Goal: Task Accomplishment & Management: Complete application form

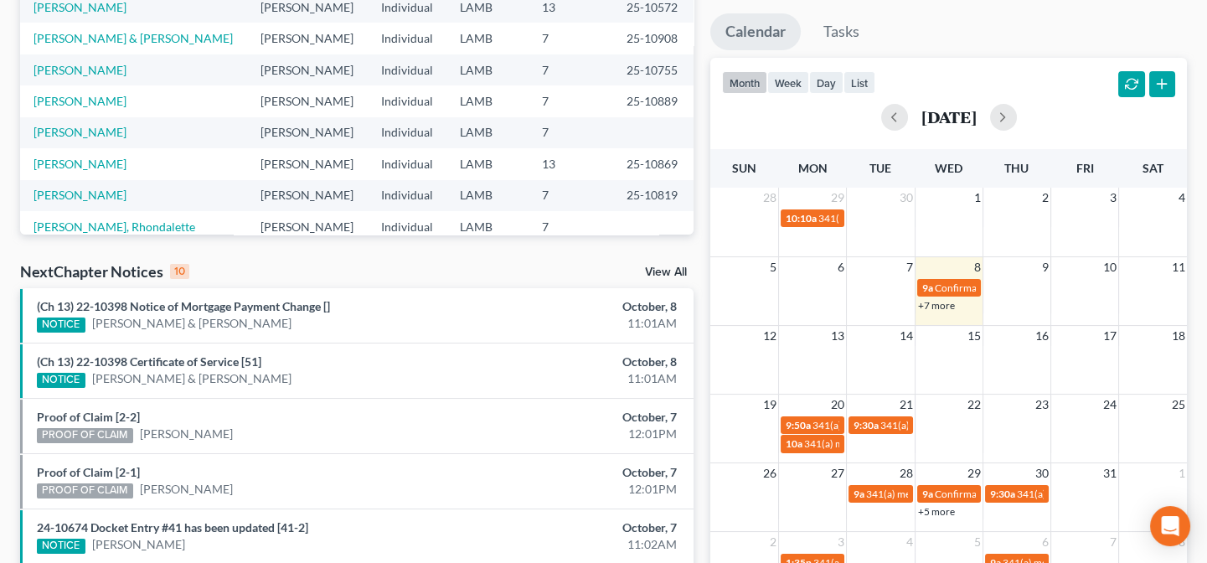
scroll to position [380, 0]
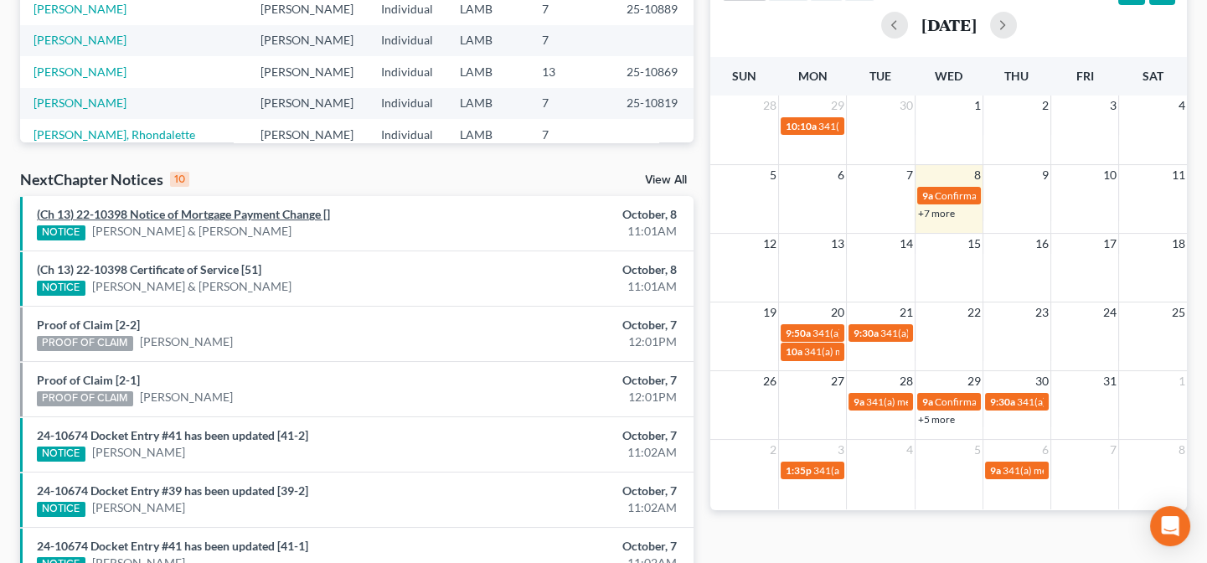
click at [285, 218] on link "(Ch 13) 22-10398 Notice of Mortgage Payment Change []" at bounding box center [183, 214] width 293 height 14
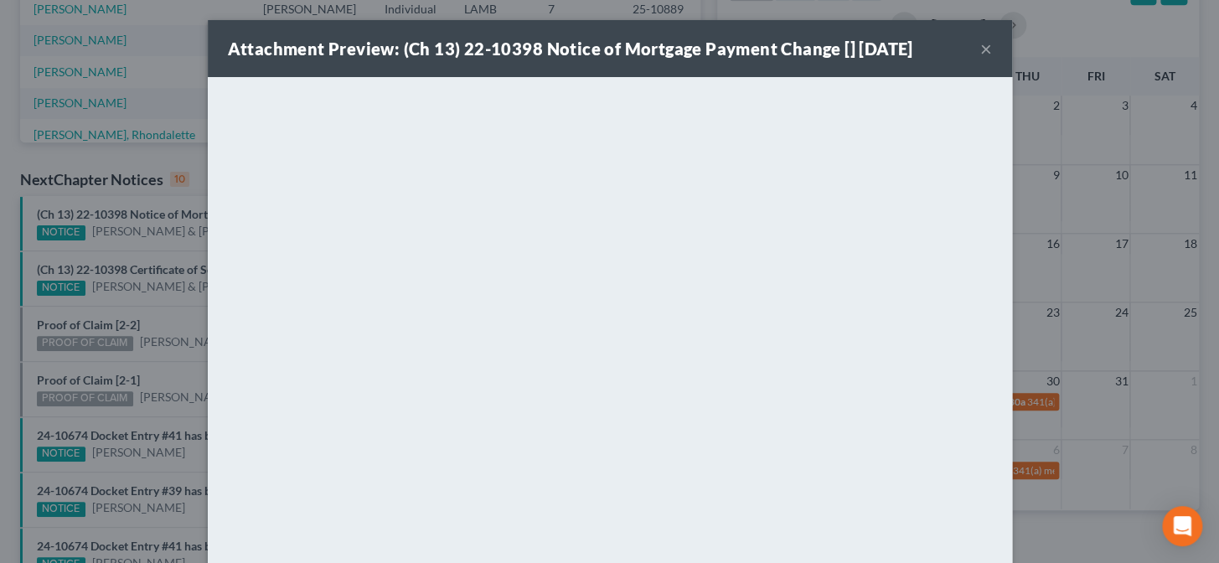
click at [1035, 441] on div "Attachment Preview: (Ch 13) 22-10398 Notice of Mortgage Payment Change [] 10/08…" at bounding box center [609, 281] width 1219 height 563
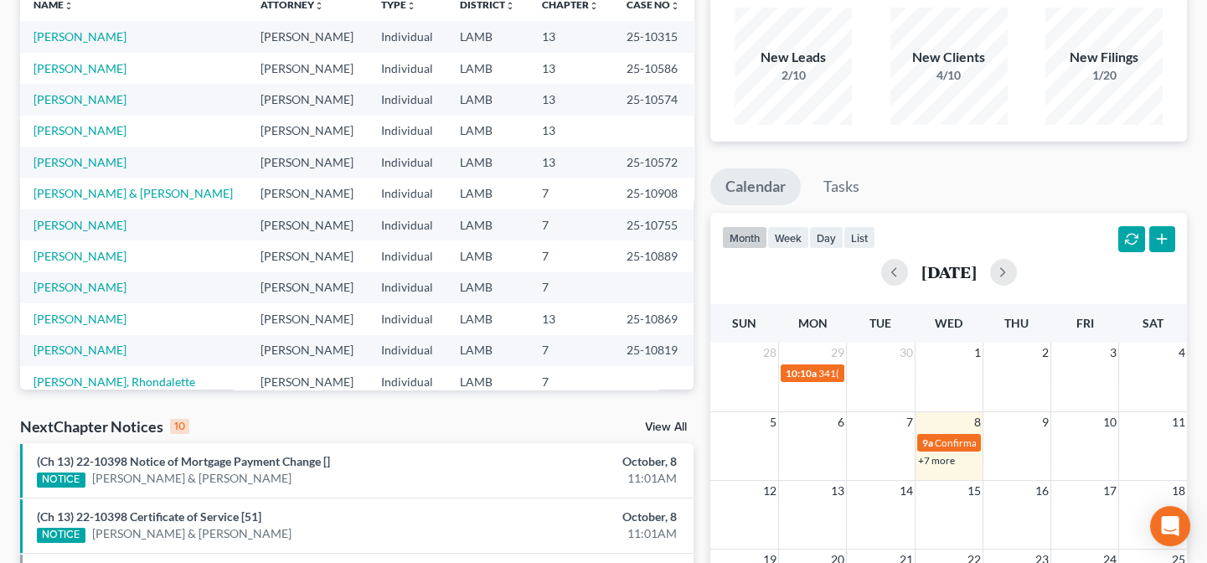
scroll to position [0, 0]
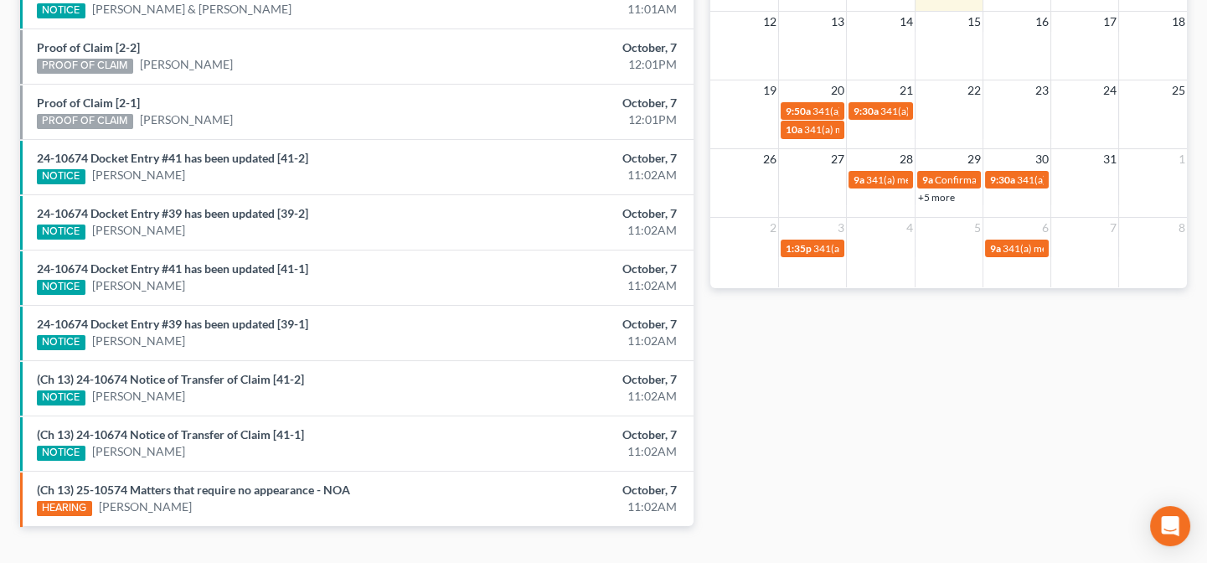
scroll to position [609, 0]
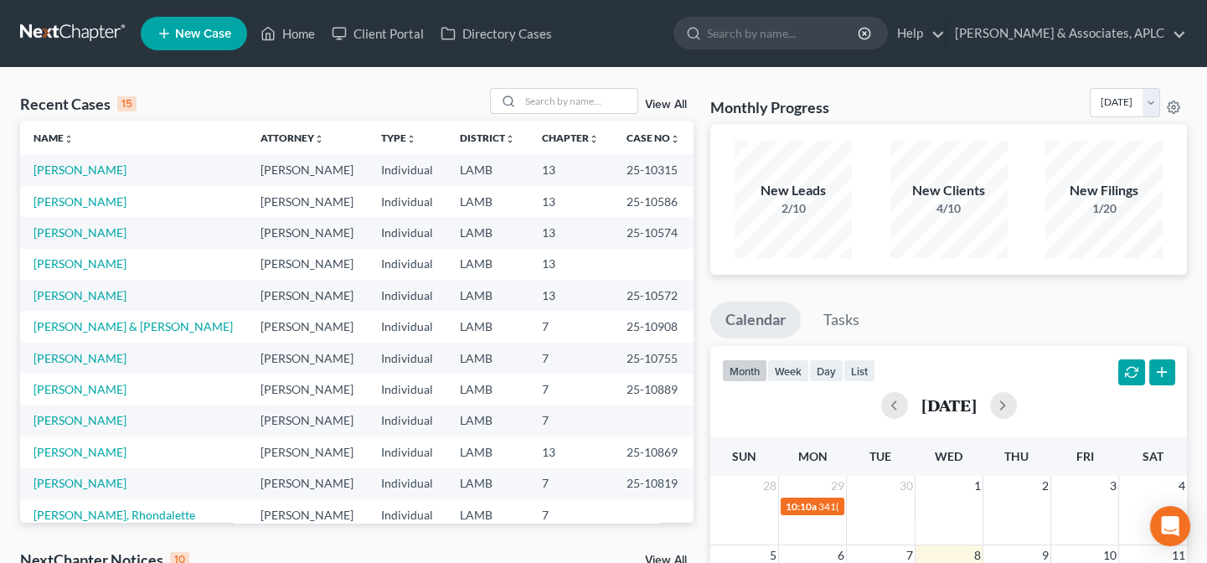
click at [214, 43] on link "New Case" at bounding box center [194, 34] width 106 height 34
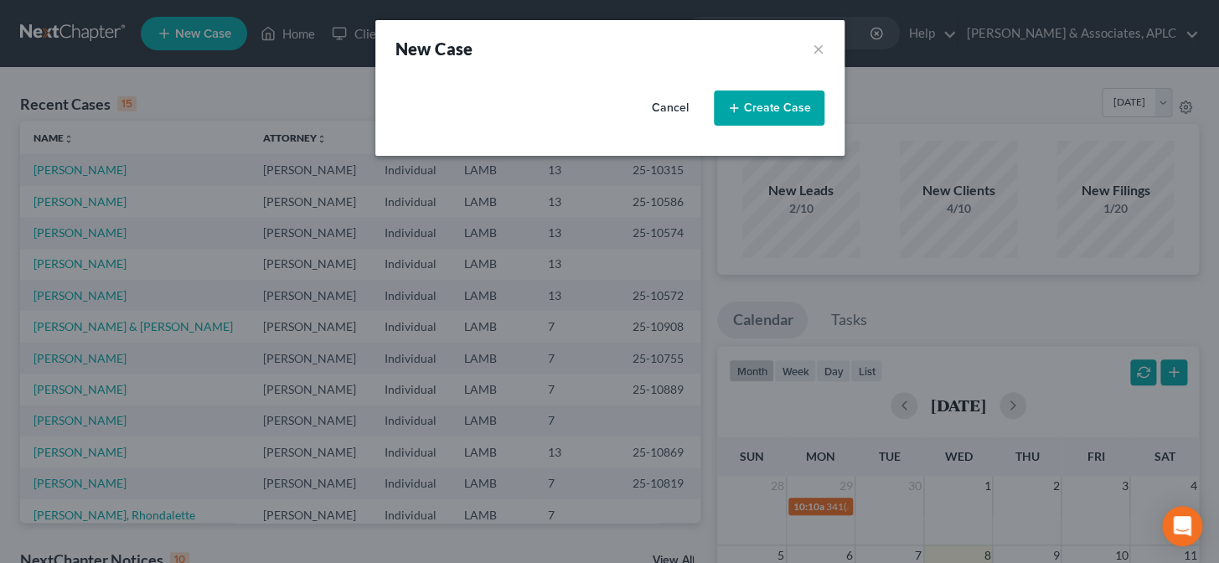
select select "35"
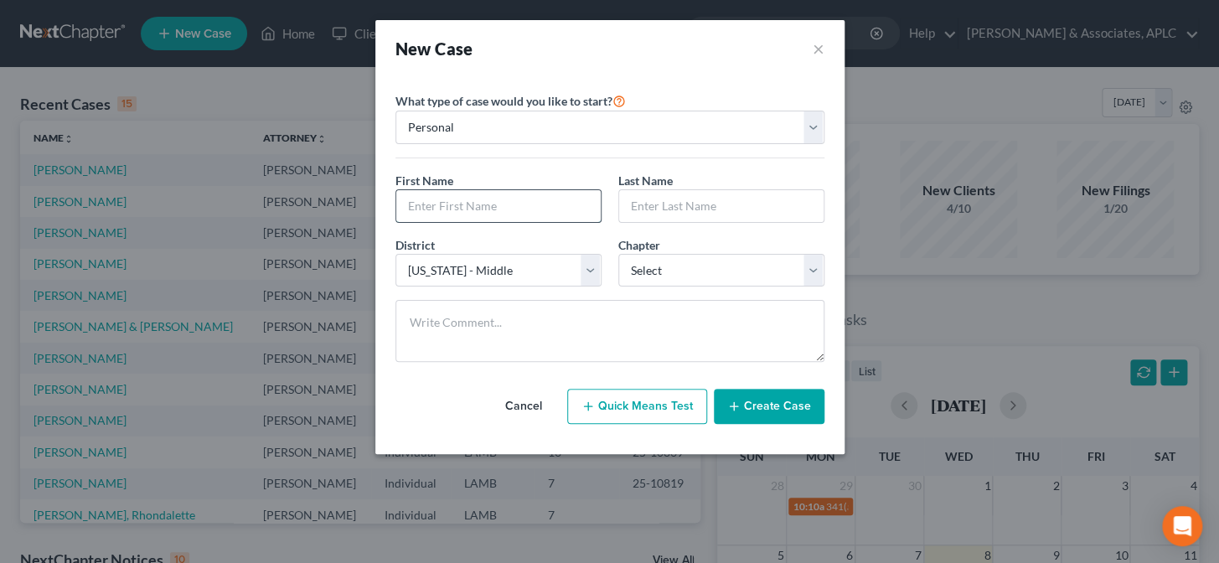
click at [409, 205] on input "text" at bounding box center [498, 206] width 204 height 32
type input "Tommy"
type input "Mose"
click at [712, 267] on select "Select 7 11 12 13" at bounding box center [721, 271] width 206 height 34
select select "0"
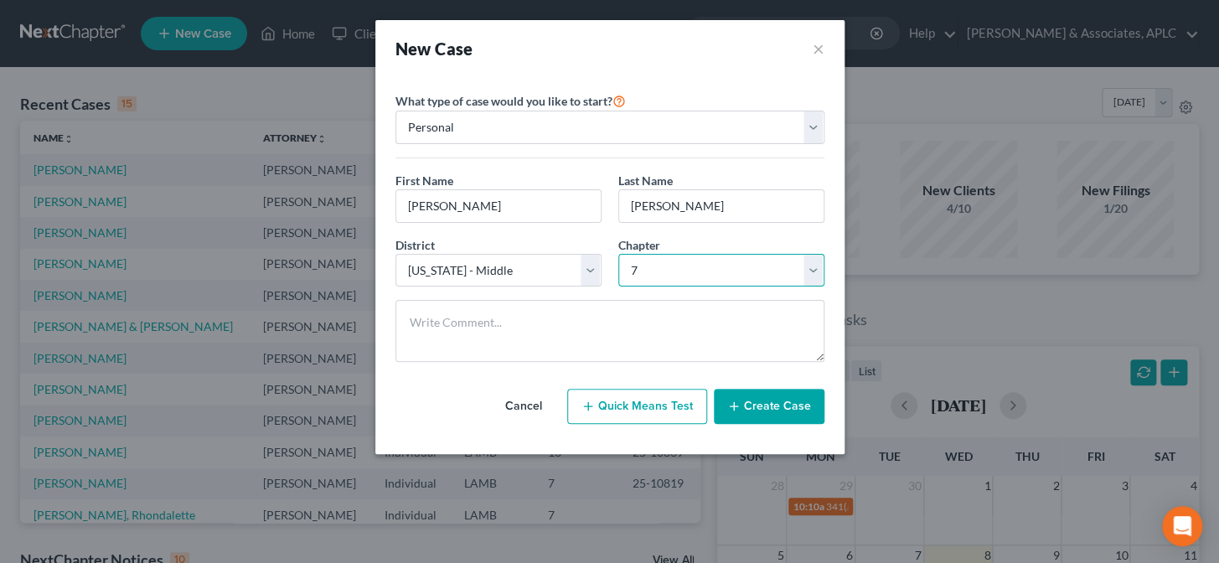
click at [618, 254] on select "Select 7 11 12 13" at bounding box center [721, 271] width 206 height 34
click at [758, 405] on button "Create Case" at bounding box center [769, 406] width 111 height 35
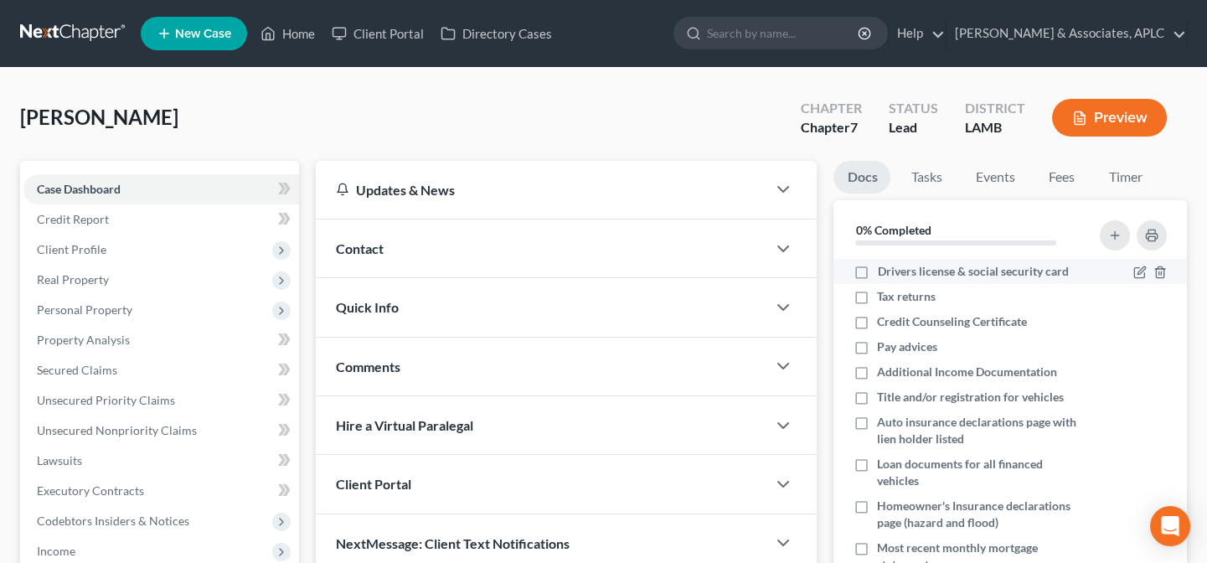
click at [877, 268] on label "Drivers license & social security card" at bounding box center [972, 271] width 191 height 17
click at [884, 268] on input "Drivers license & social security card" at bounding box center [889, 268] width 11 height 11
checkbox input "true"
click at [877, 295] on label "Tax returns" at bounding box center [906, 296] width 59 height 17
click at [884, 295] on input "Tax returns" at bounding box center [889, 293] width 11 height 11
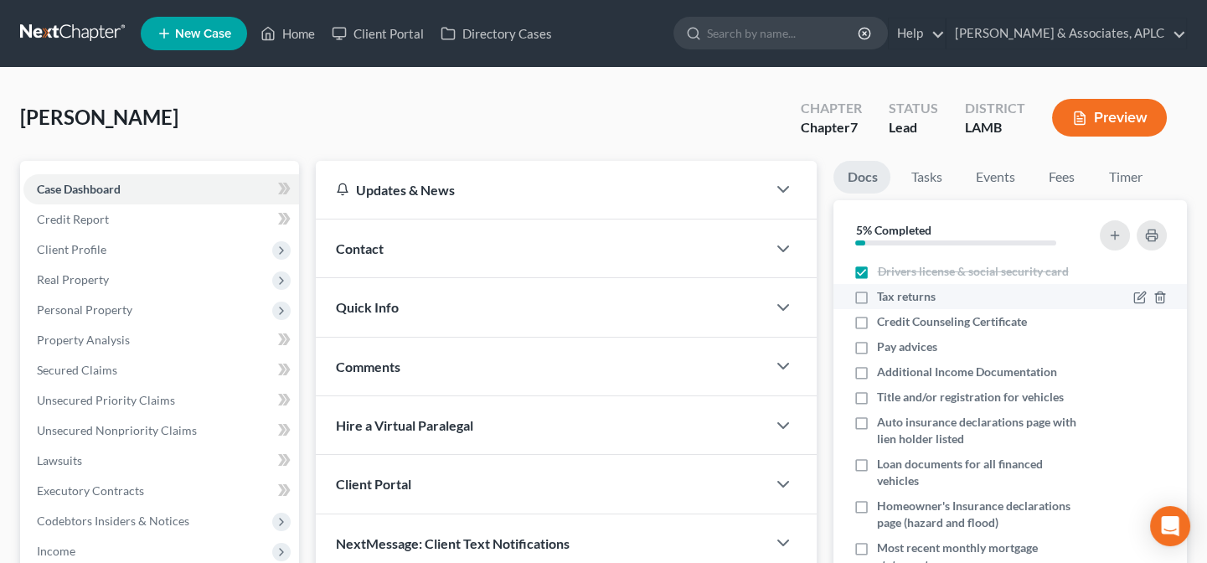
checkbox input "true"
click at [877, 322] on label "Credit Counseling Certificate" at bounding box center [952, 321] width 150 height 17
click at [884, 322] on input "Credit Counseling Certificate" at bounding box center [889, 318] width 11 height 11
checkbox input "true"
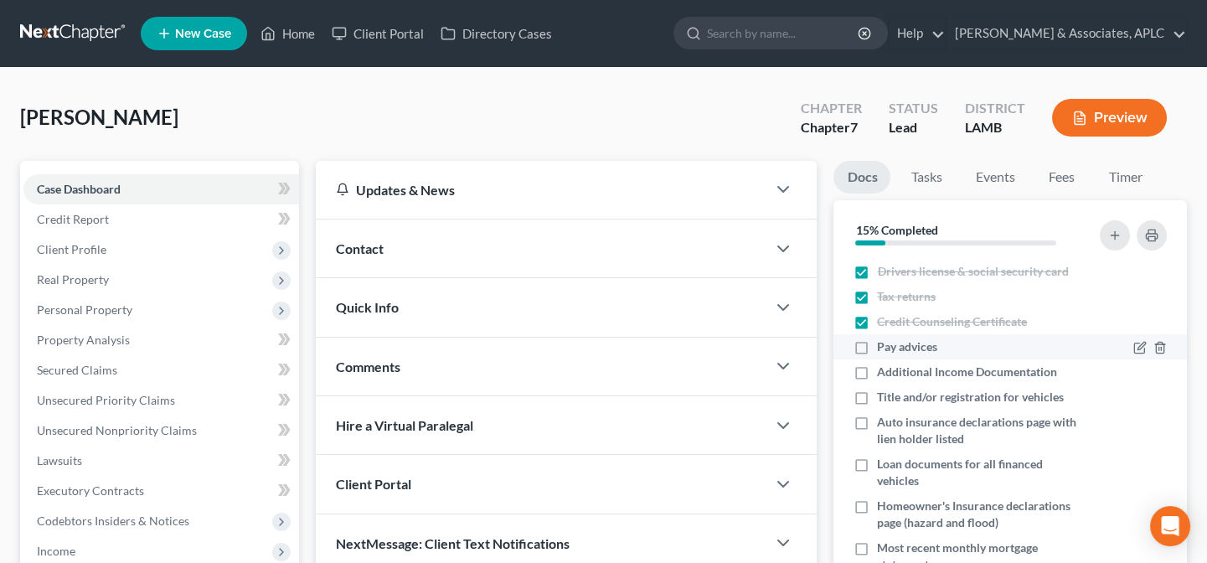
click at [877, 346] on label "Pay advices" at bounding box center [907, 346] width 60 height 17
click at [884, 346] on input "Pay advices" at bounding box center [889, 343] width 11 height 11
checkbox input "true"
click at [1161, 373] on line "button" at bounding box center [1161, 374] width 0 height 3
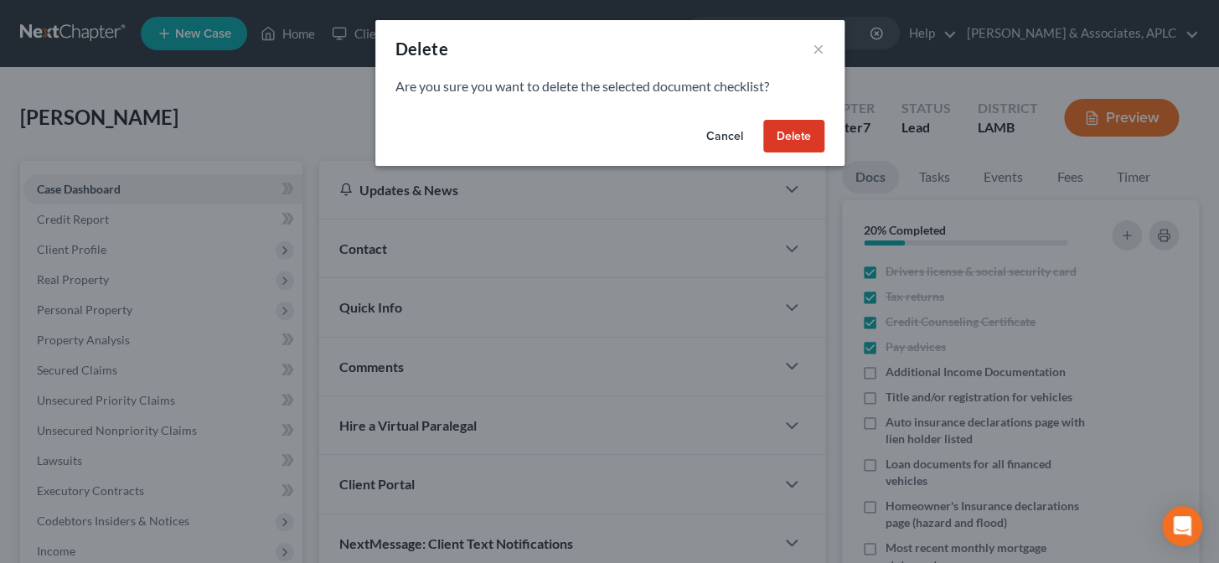
click at [794, 137] on button "Delete" at bounding box center [793, 137] width 61 height 34
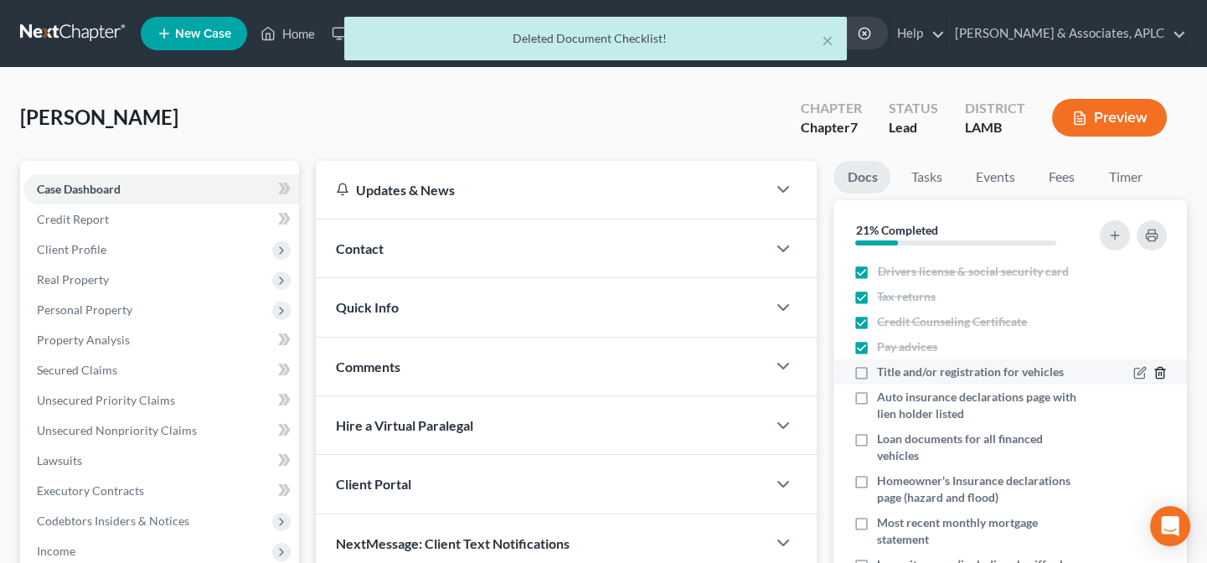
click at [1153, 369] on icon "button" at bounding box center [1159, 372] width 13 height 13
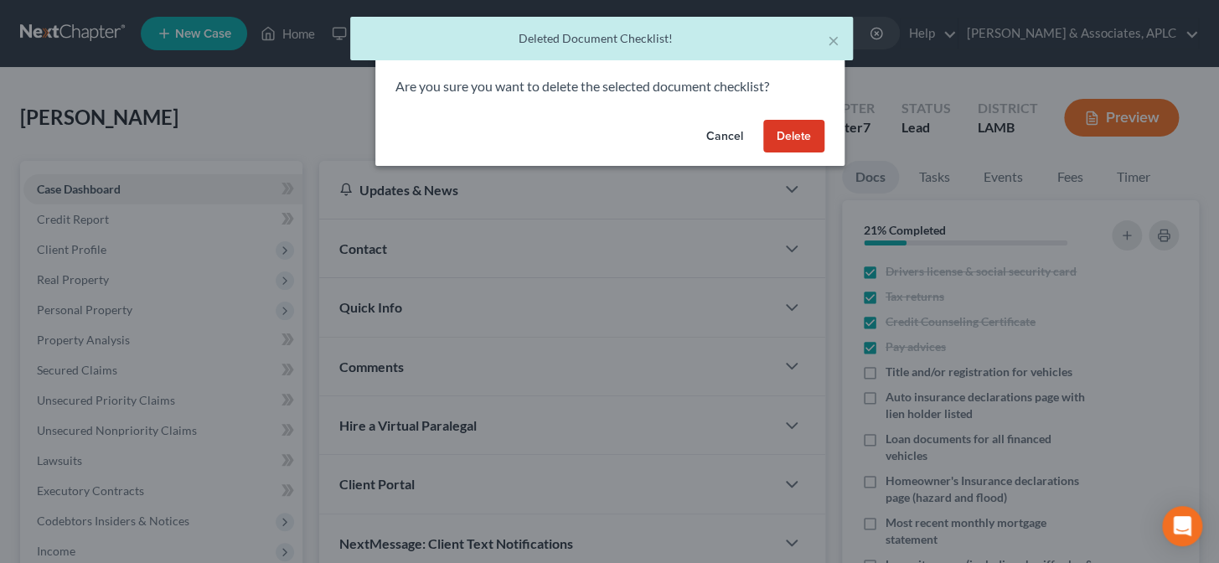
click at [800, 142] on button "Delete" at bounding box center [793, 137] width 61 height 34
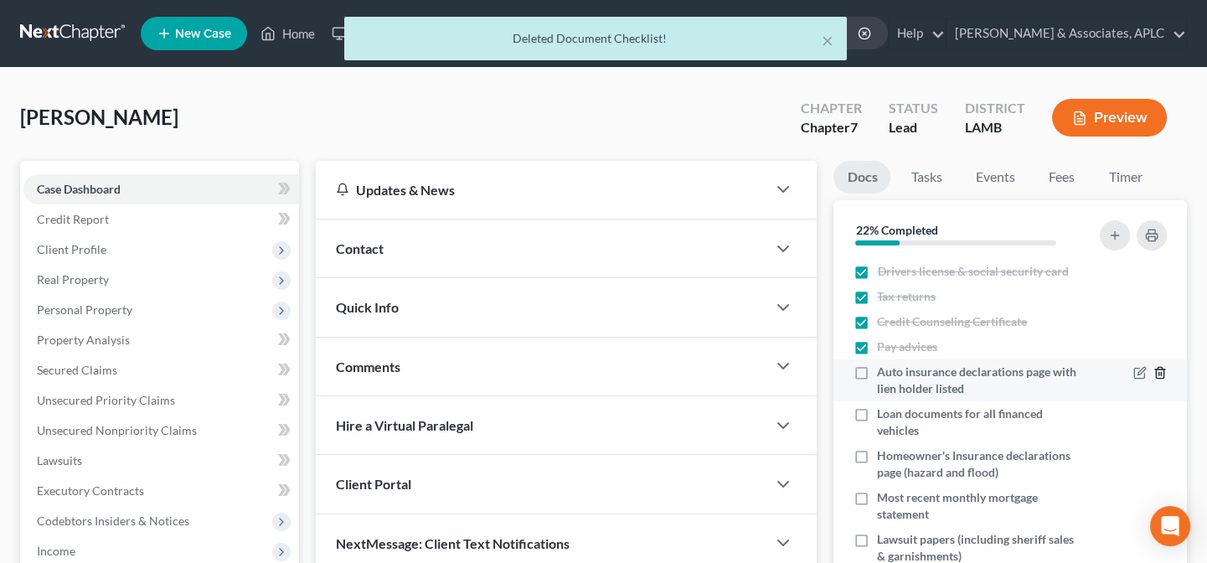
click at [1153, 373] on icon "button" at bounding box center [1159, 372] width 13 height 13
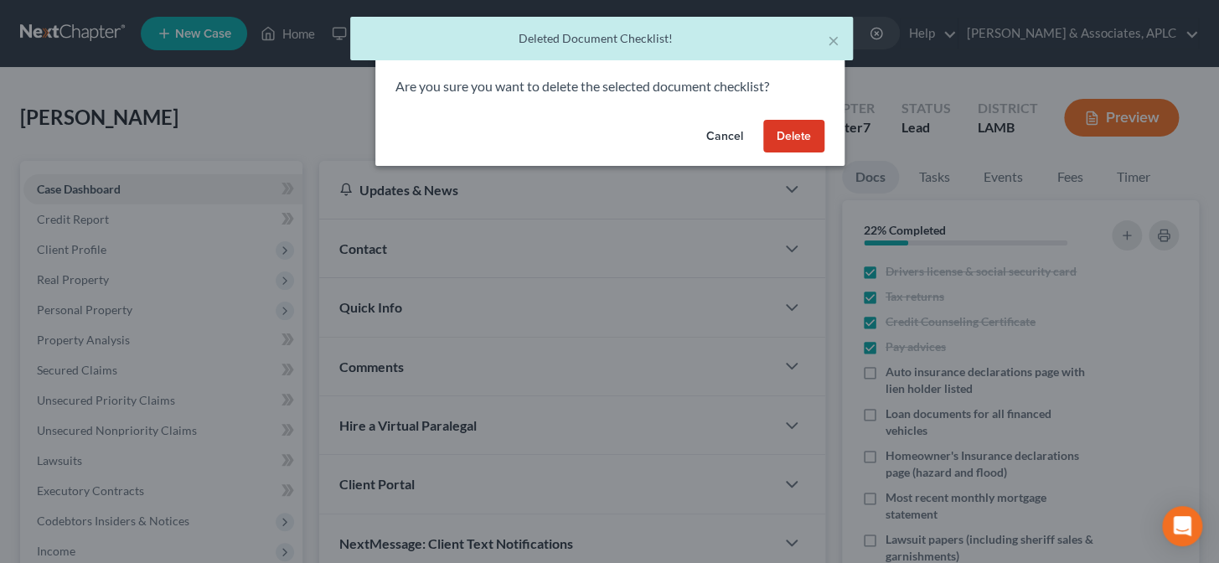
click at [796, 139] on button "Delete" at bounding box center [793, 137] width 61 height 34
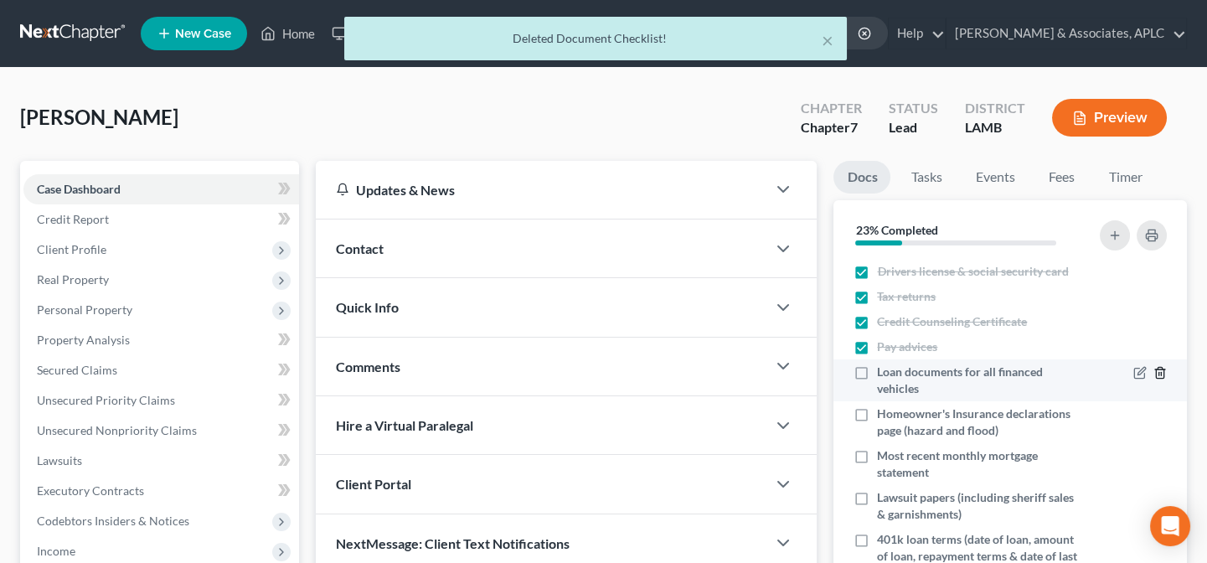
click at [1156, 372] on icon "button" at bounding box center [1160, 373] width 8 height 11
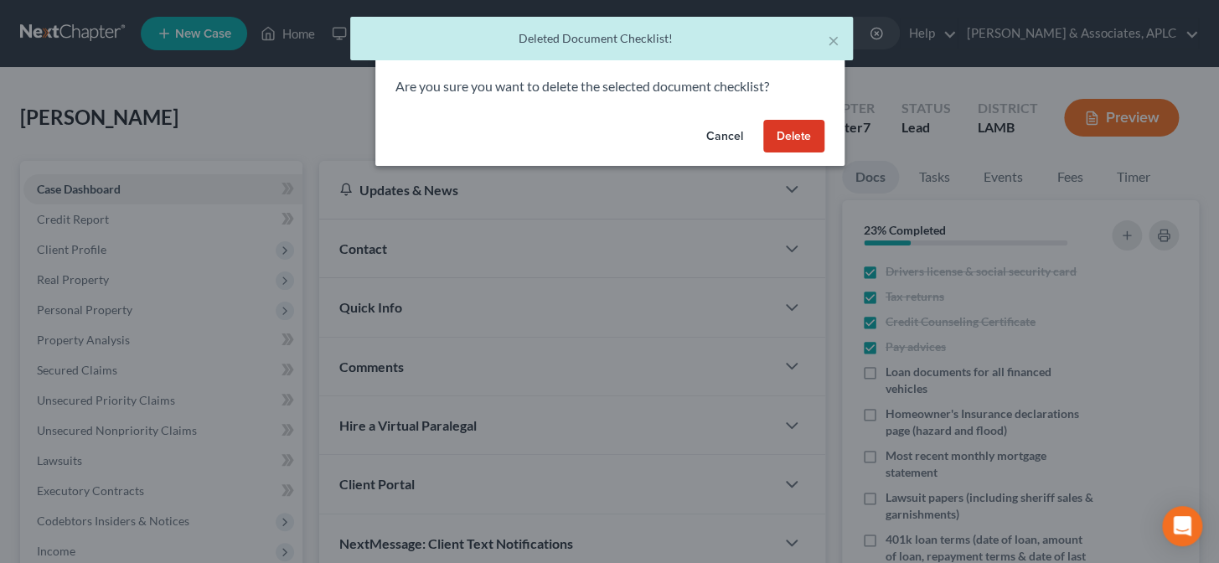
click at [793, 138] on button "Delete" at bounding box center [793, 137] width 61 height 34
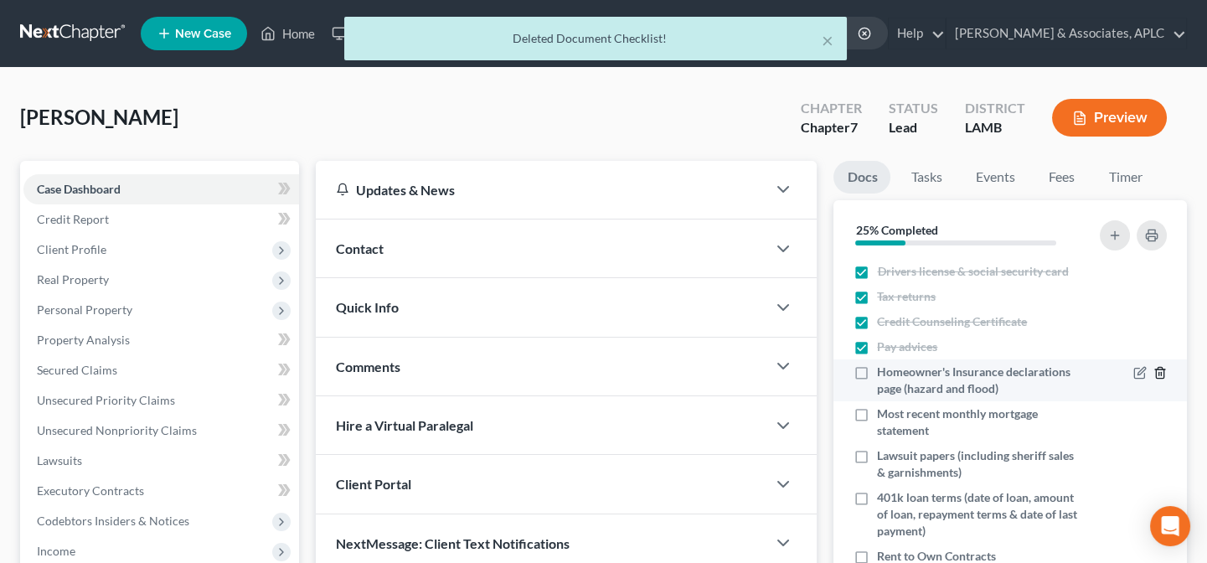
click at [1155, 369] on polyline "button" at bounding box center [1160, 369] width 10 height 0
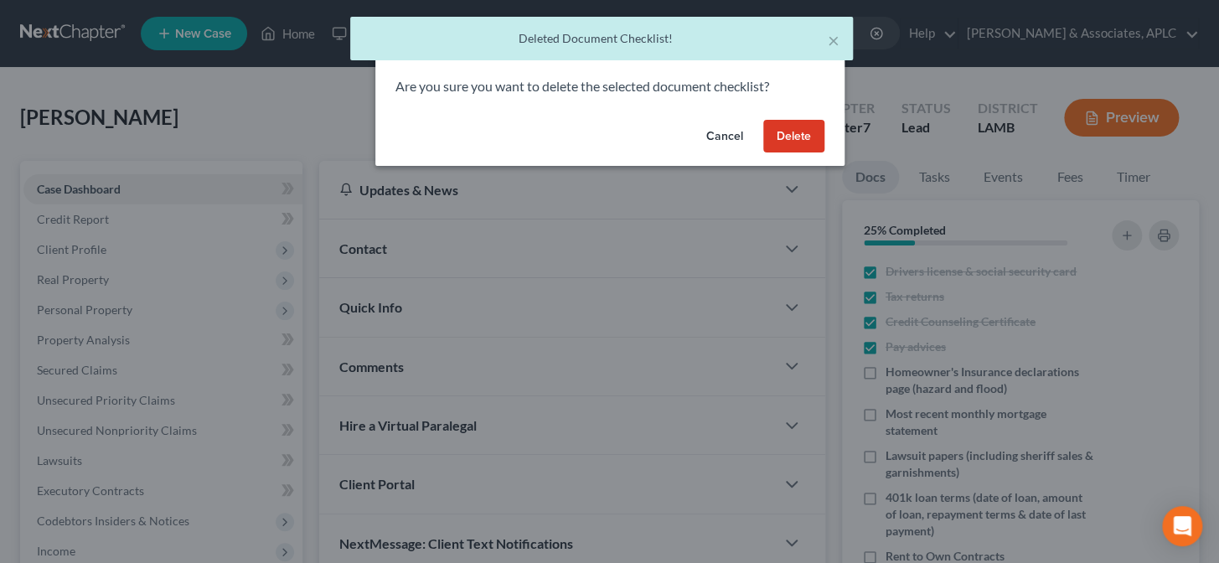
click at [783, 125] on button "Delete" at bounding box center [793, 137] width 61 height 34
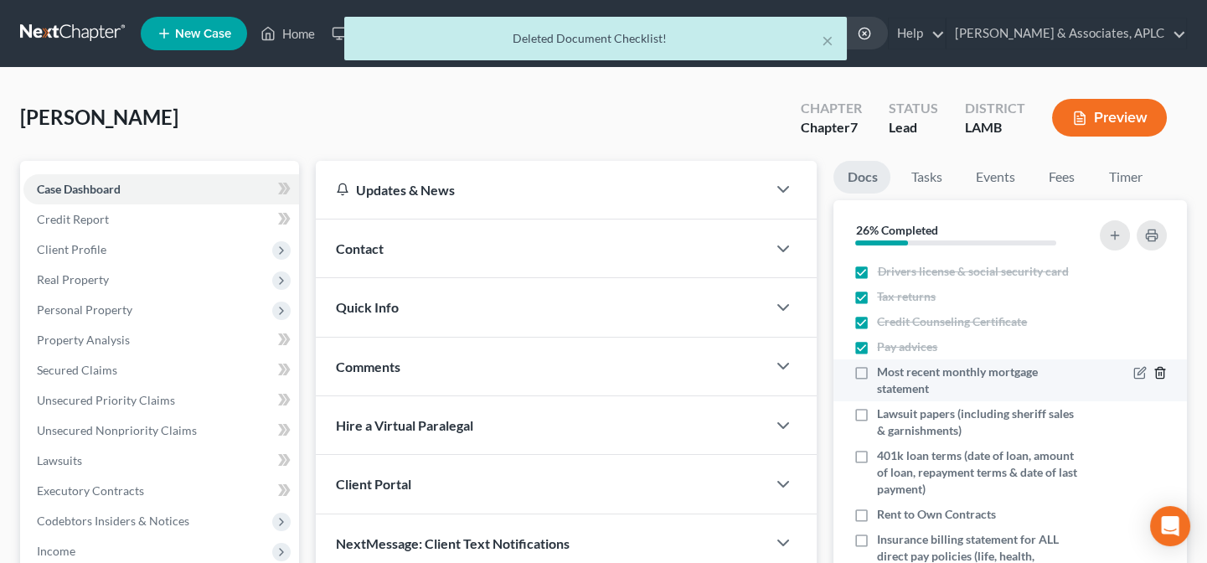
click at [1153, 370] on icon "button" at bounding box center [1159, 372] width 13 height 13
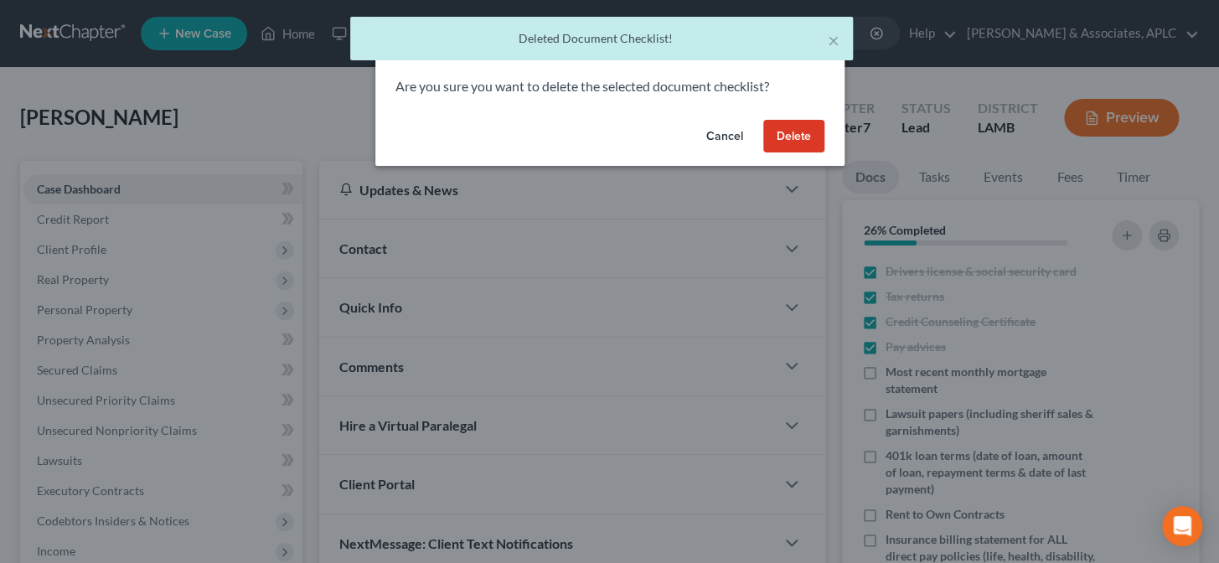
click at [792, 130] on button "Delete" at bounding box center [793, 137] width 61 height 34
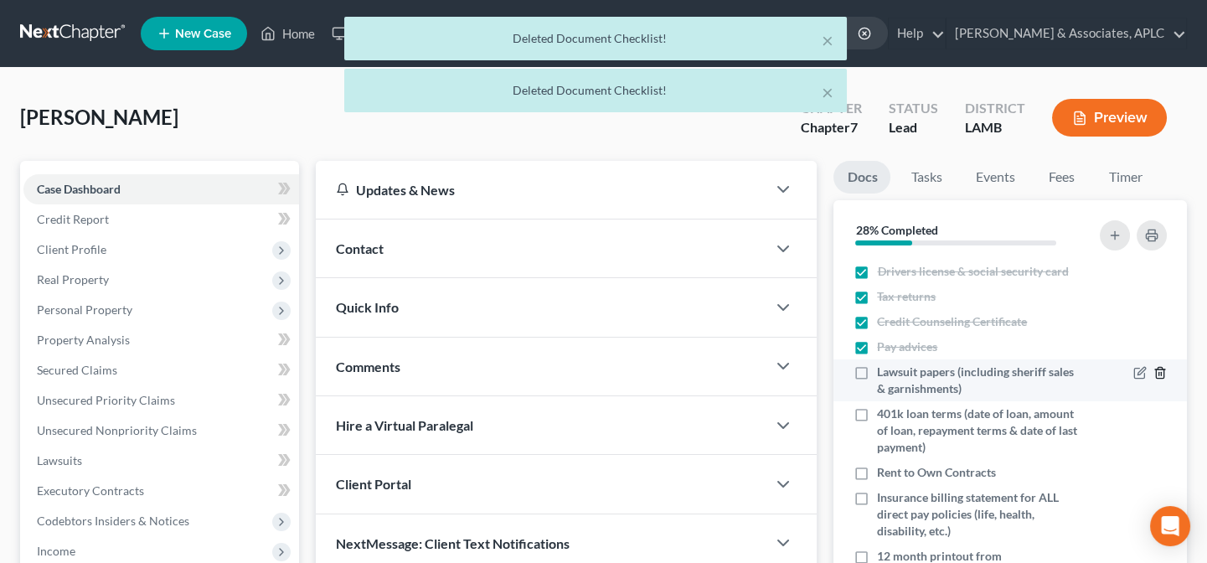
click at [1156, 371] on icon "button" at bounding box center [1160, 373] width 8 height 11
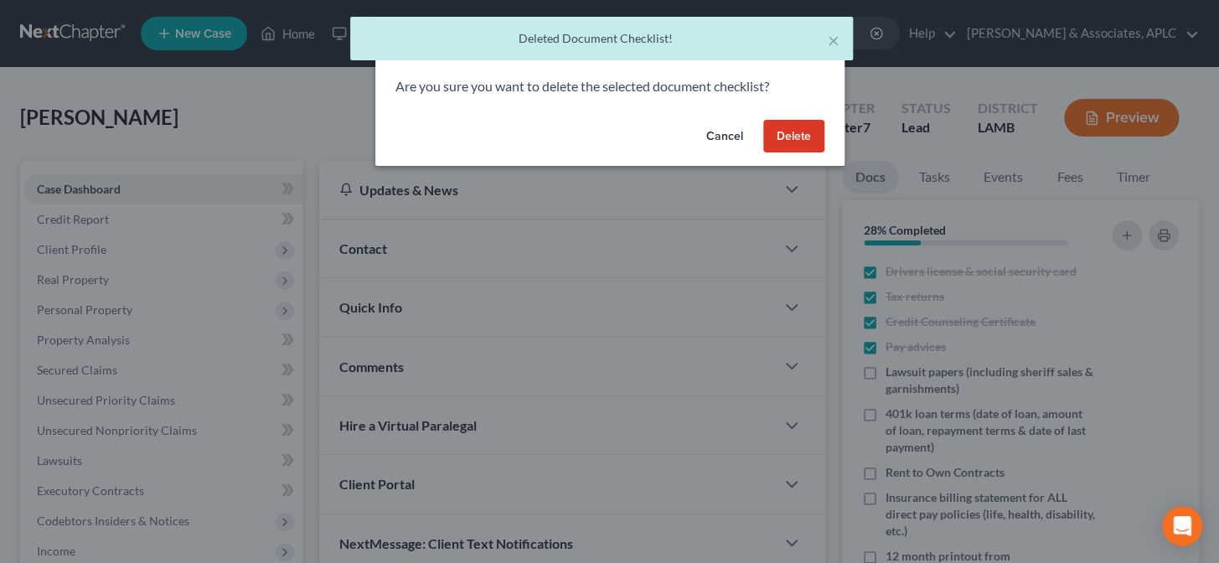
click at [797, 141] on button "Delete" at bounding box center [793, 137] width 61 height 34
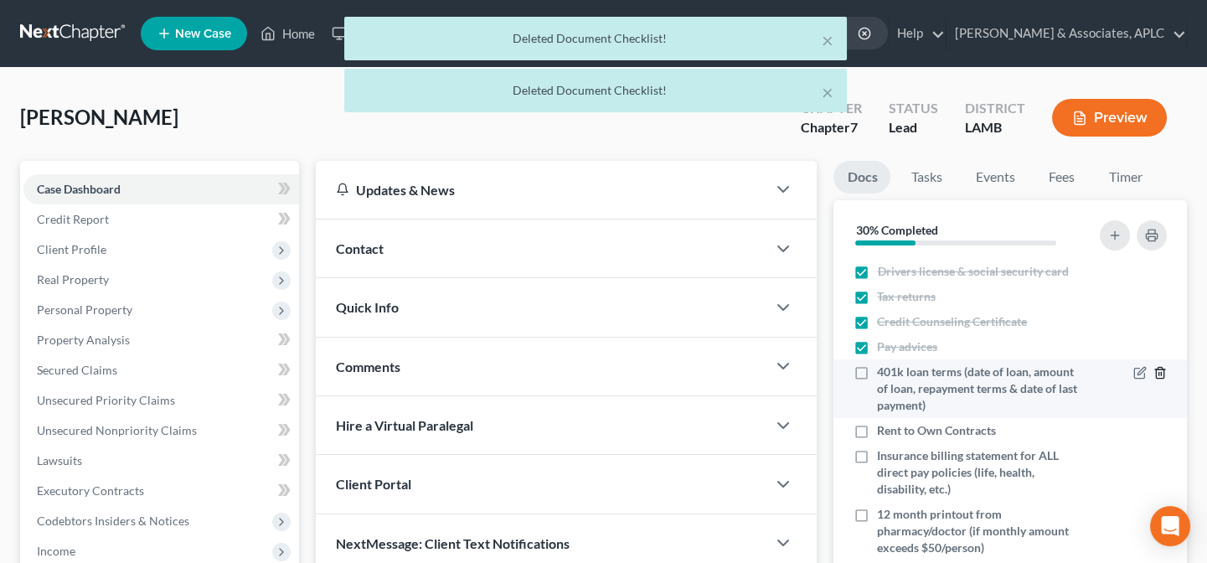
click at [1161, 373] on line "button" at bounding box center [1161, 374] width 0 height 3
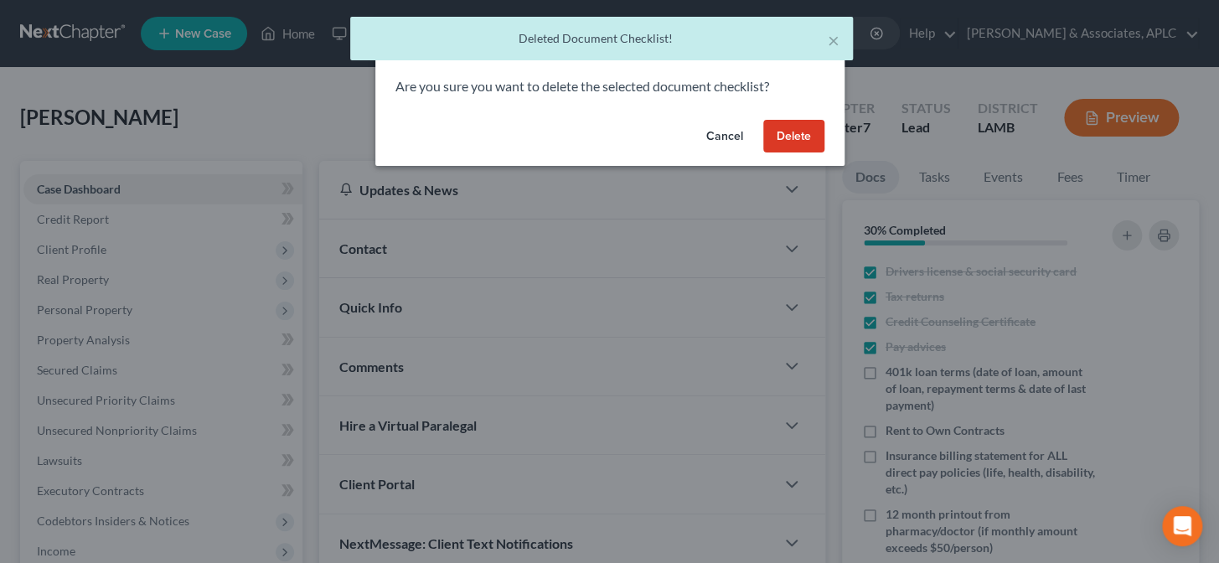
click at [801, 129] on button "Delete" at bounding box center [793, 137] width 61 height 34
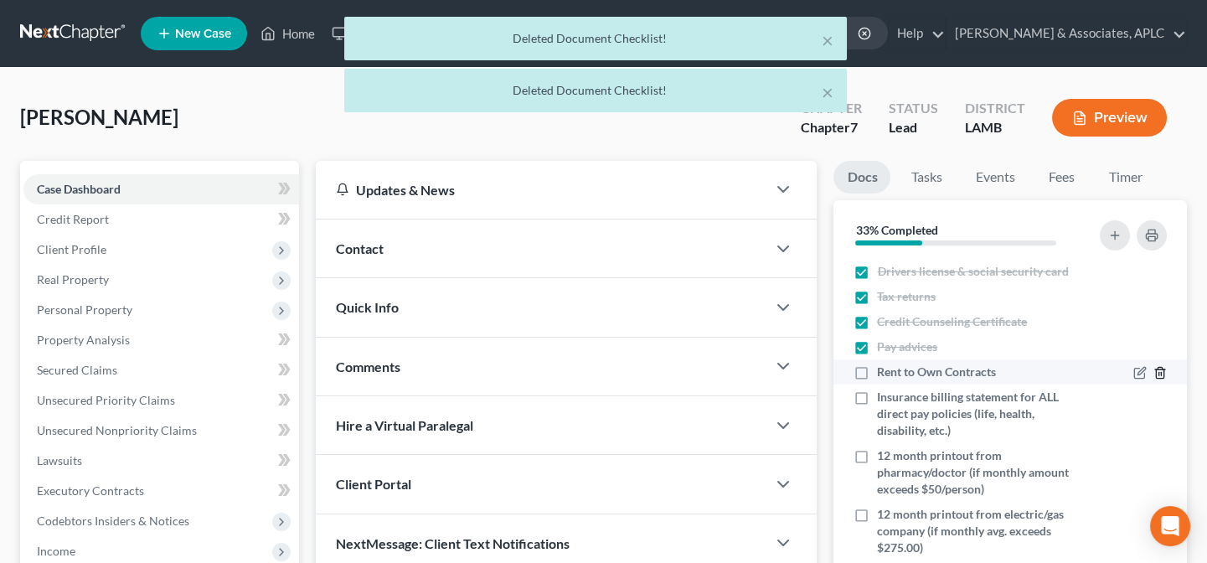
click at [1153, 372] on icon "button" at bounding box center [1159, 372] width 13 height 13
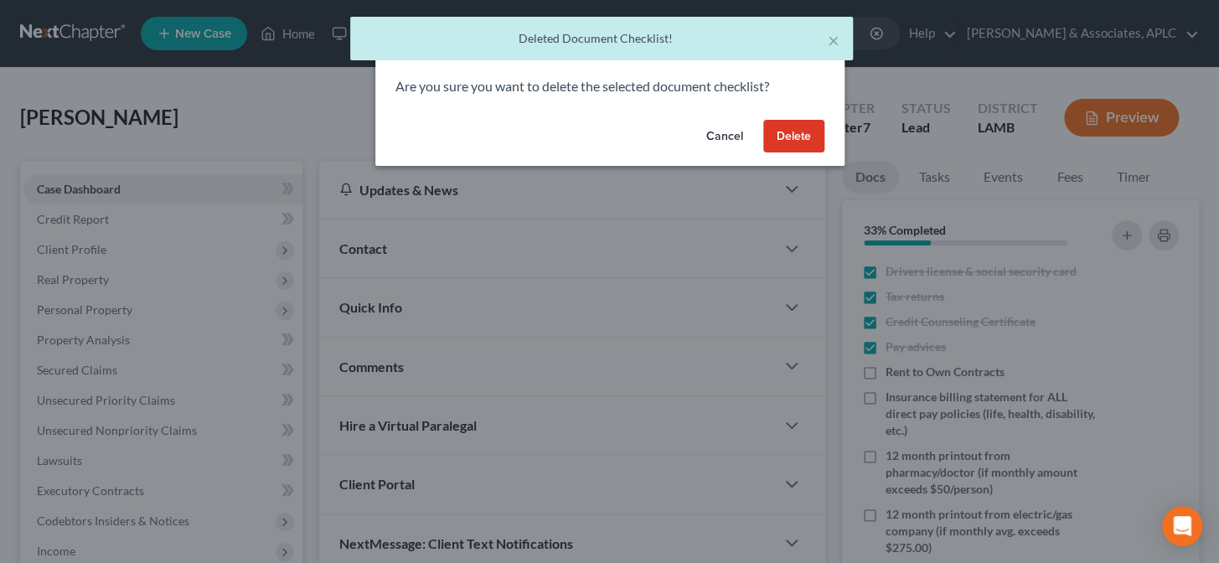
click at [804, 142] on button "Delete" at bounding box center [793, 137] width 61 height 34
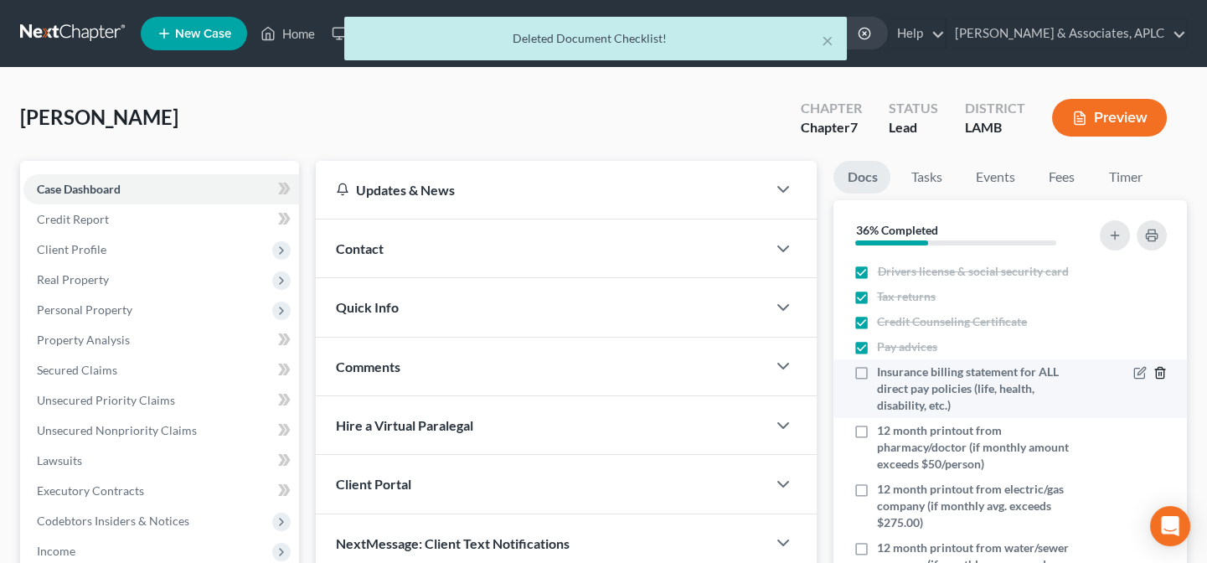
click at [1153, 374] on icon "button" at bounding box center [1159, 372] width 13 height 13
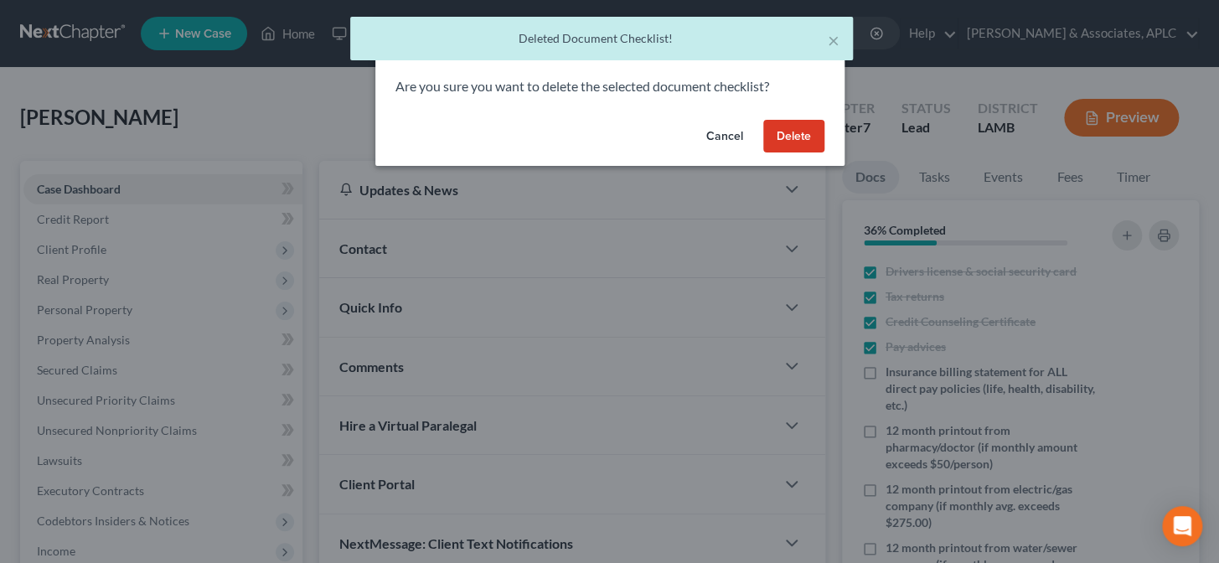
click at [787, 131] on button "Delete" at bounding box center [793, 137] width 61 height 34
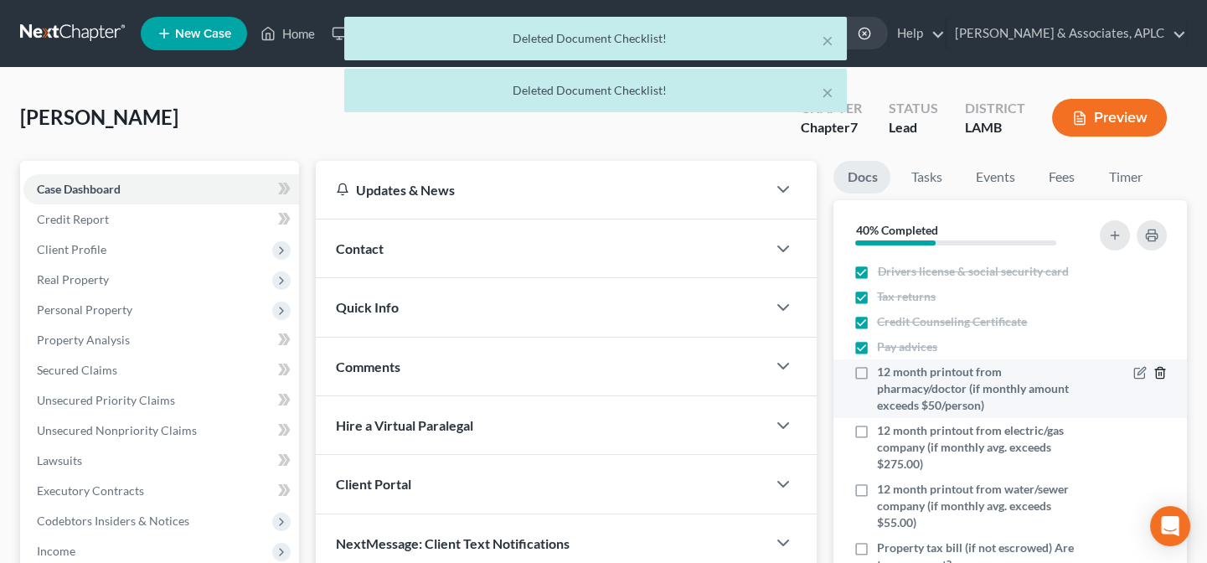
click at [1156, 370] on icon "button" at bounding box center [1160, 373] width 8 height 11
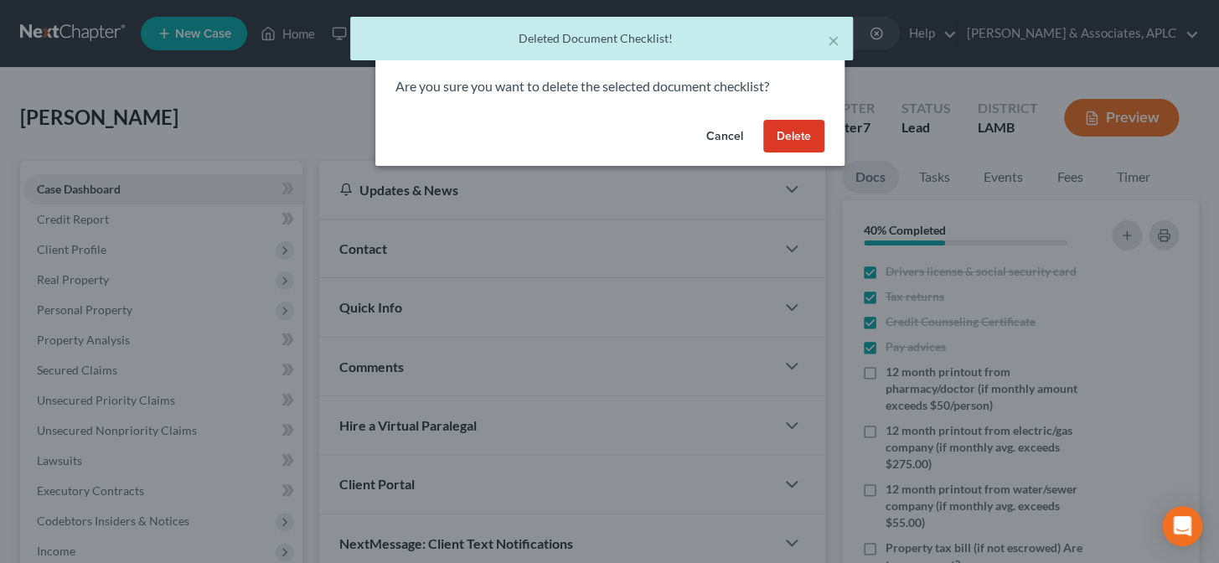
click at [794, 128] on button "Delete" at bounding box center [793, 137] width 61 height 34
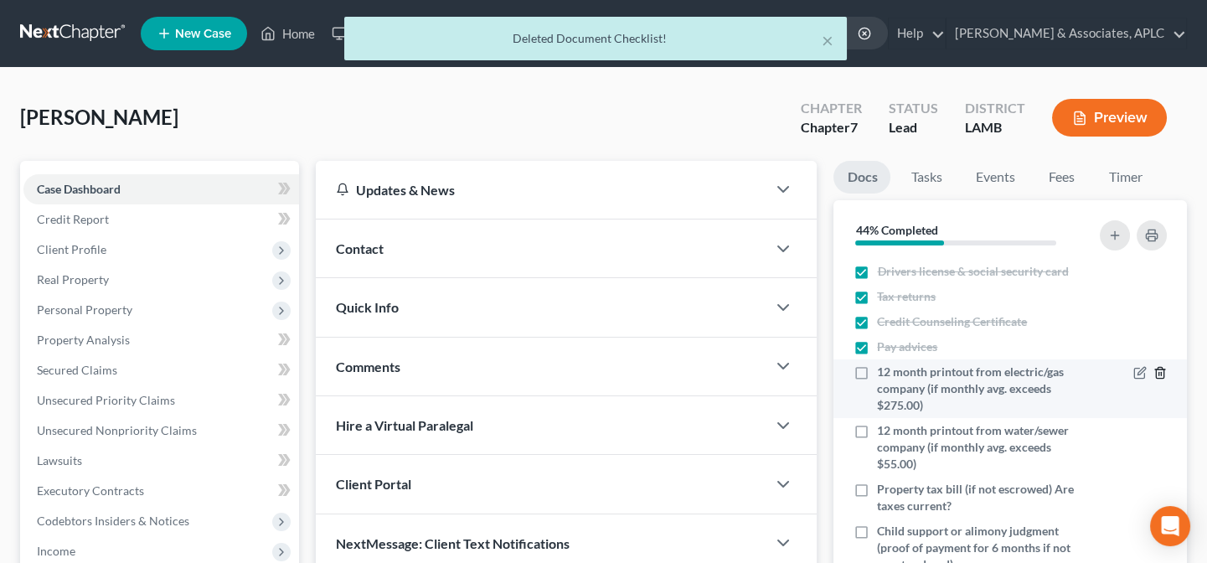
click at [1153, 373] on icon "button" at bounding box center [1159, 372] width 13 height 13
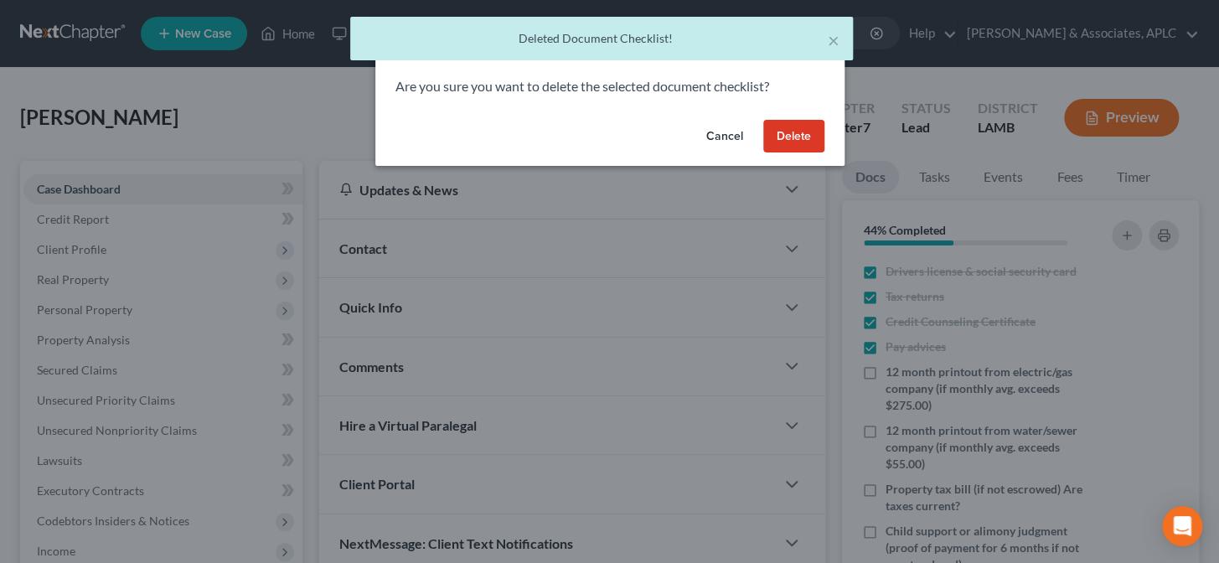
click at [791, 134] on button "Delete" at bounding box center [793, 137] width 61 height 34
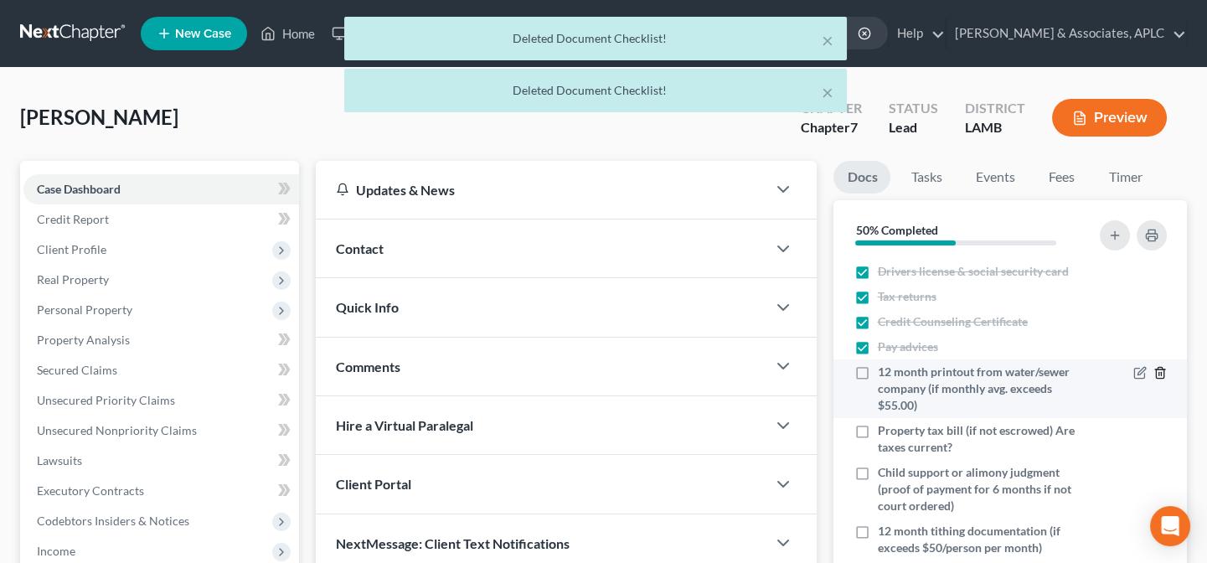
click at [1163, 370] on icon "button" at bounding box center [1160, 373] width 8 height 11
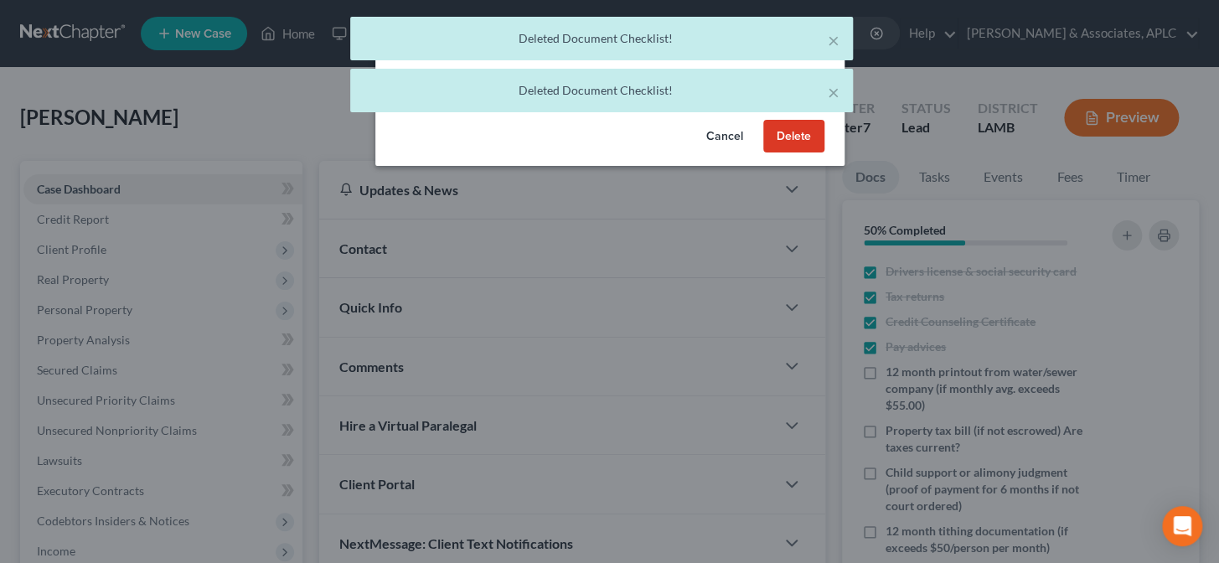
click at [786, 142] on button "Delete" at bounding box center [793, 137] width 61 height 34
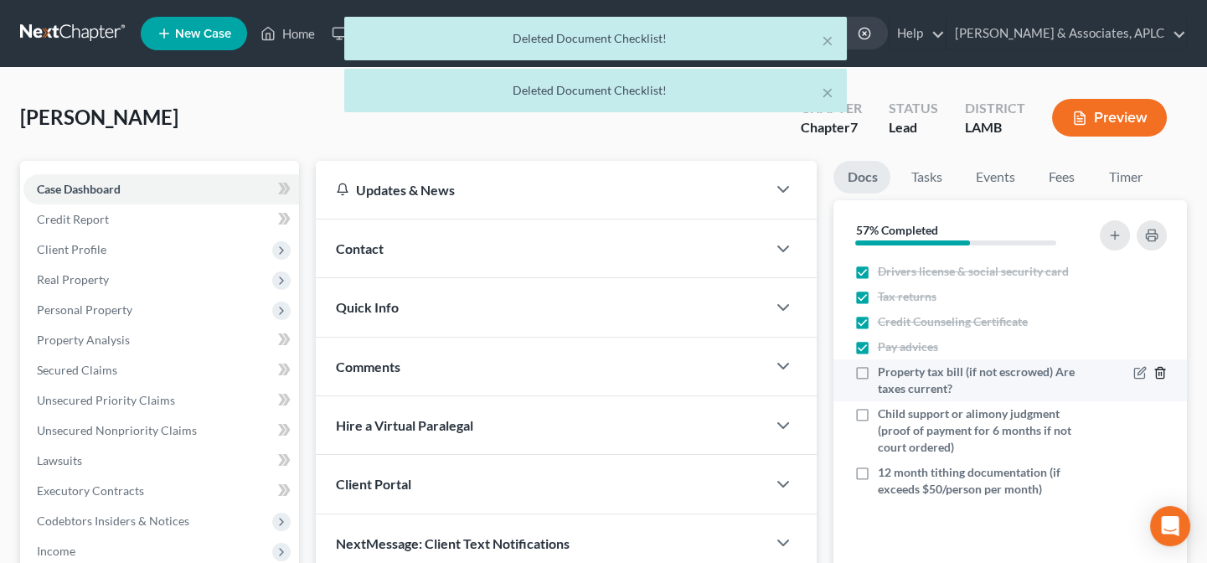
click at [1162, 373] on icon "button" at bounding box center [1159, 372] width 13 height 13
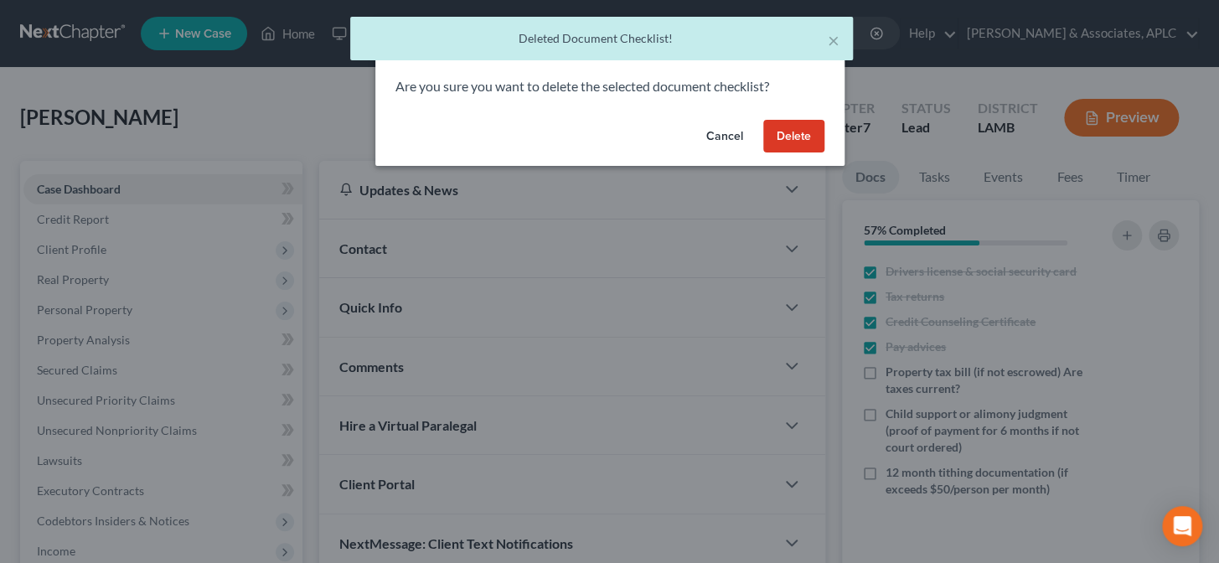
click at [789, 142] on button "Delete" at bounding box center [793, 137] width 61 height 34
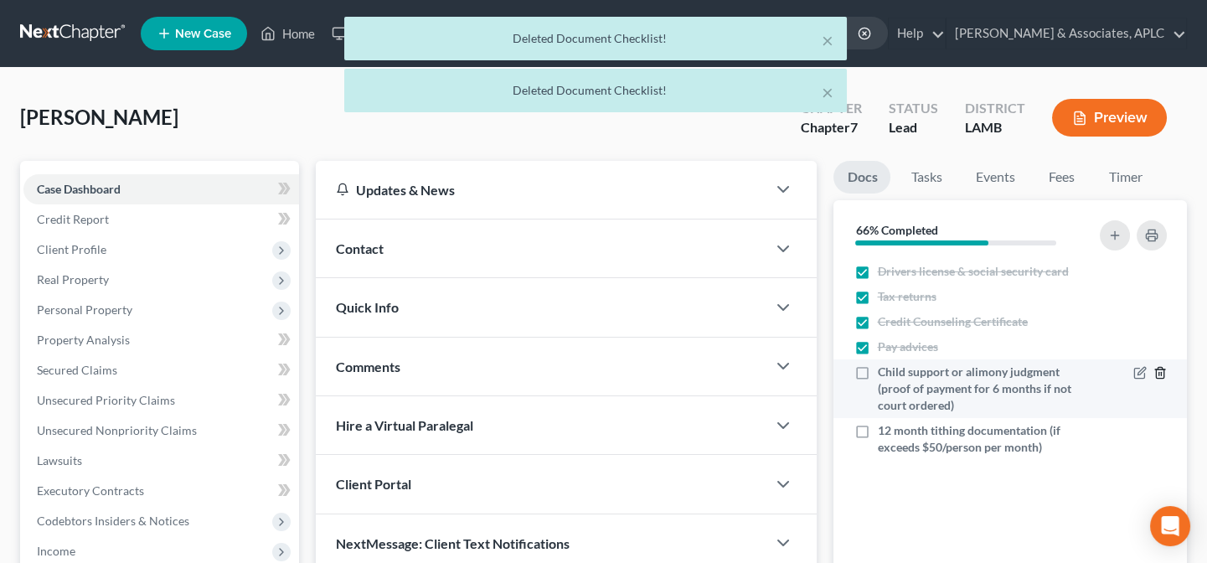
click at [1163, 376] on icon "button" at bounding box center [1160, 373] width 8 height 11
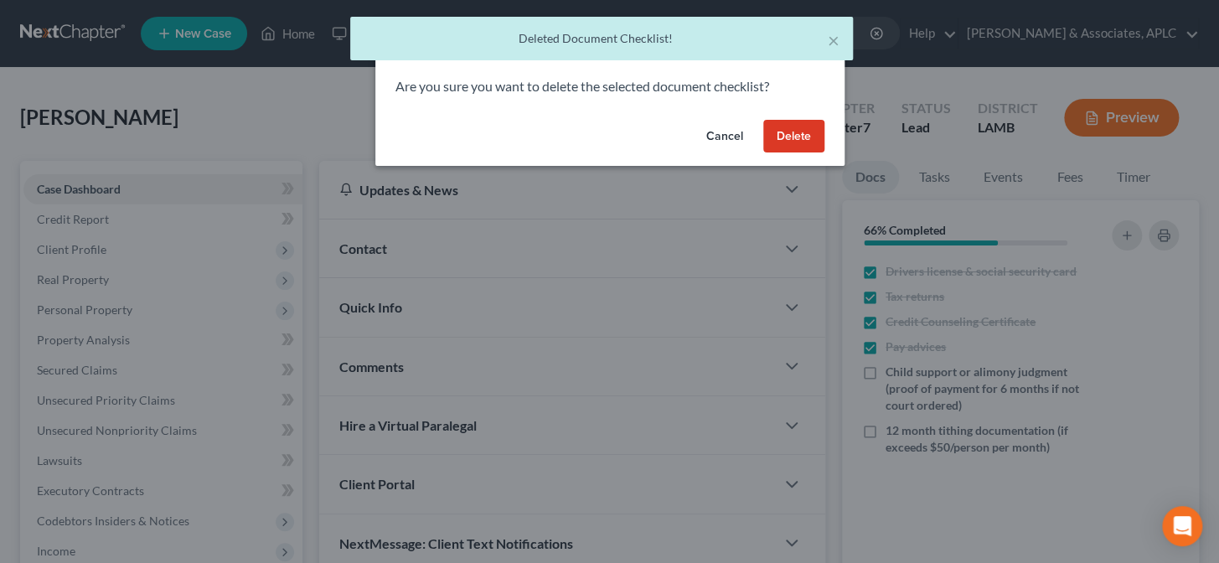
click at [809, 138] on button "Delete" at bounding box center [793, 137] width 61 height 34
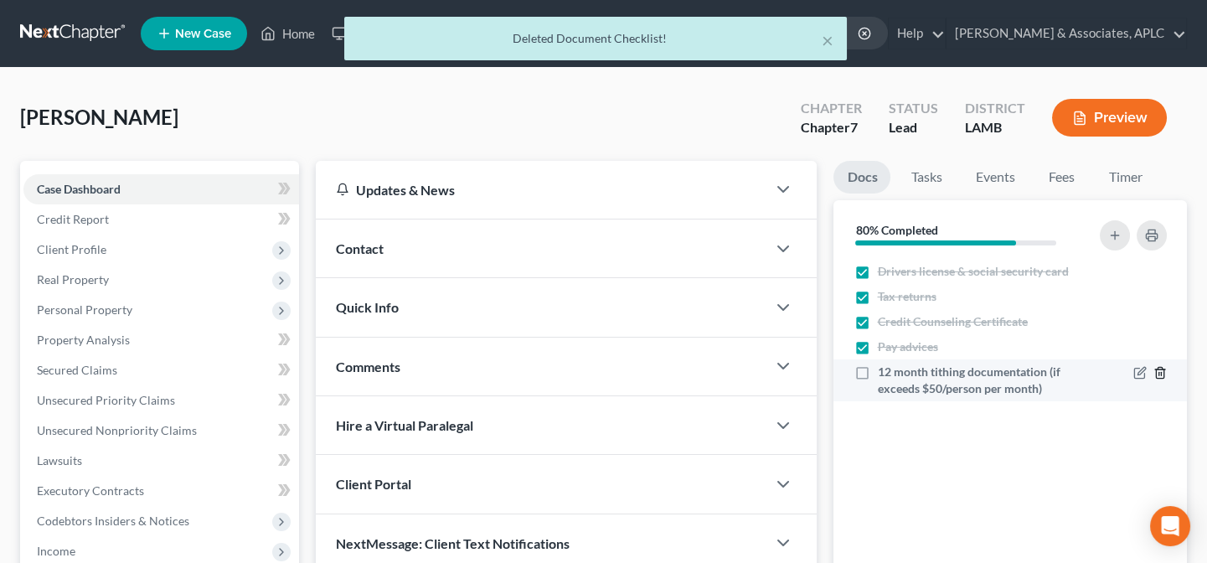
click at [1162, 374] on icon "button" at bounding box center [1159, 372] width 13 height 13
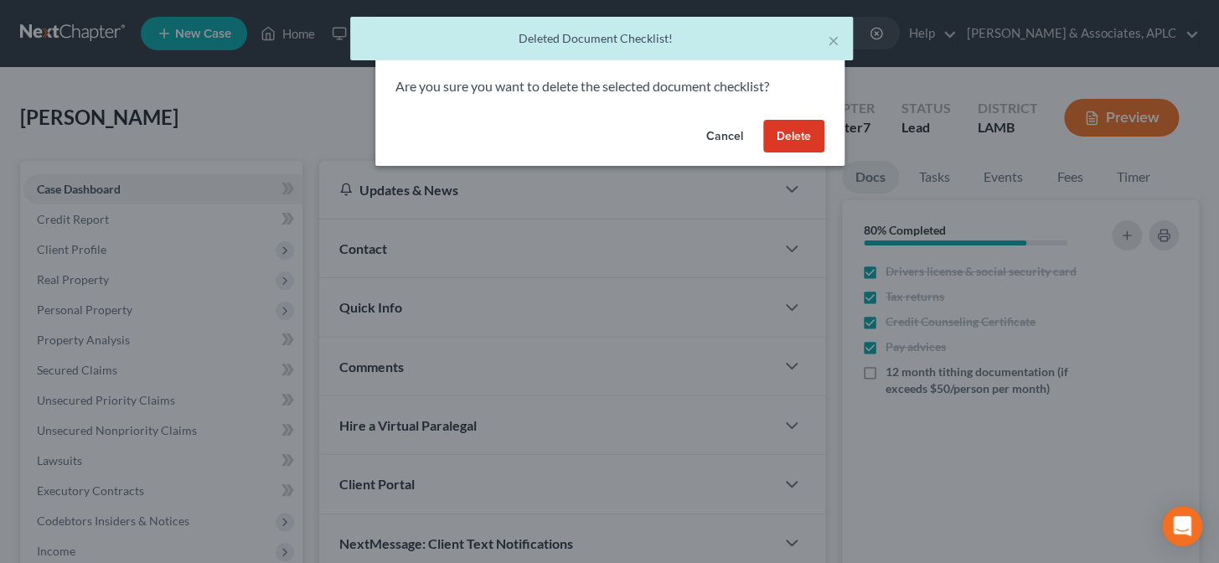
click at [790, 142] on button "Delete" at bounding box center [793, 137] width 61 height 34
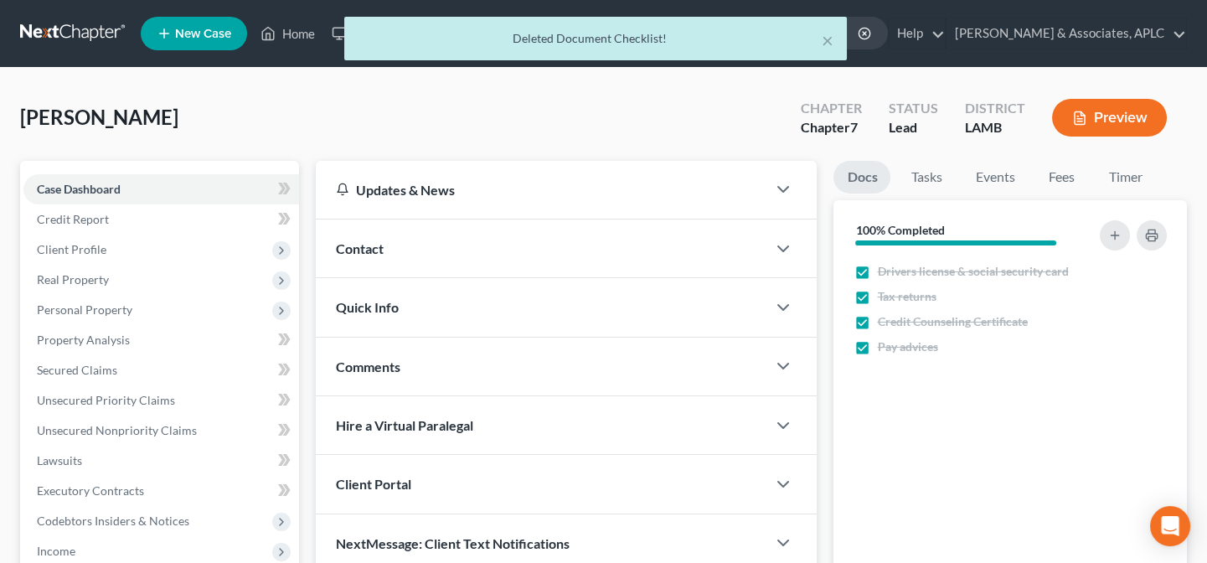
click at [464, 257] on div "Contact" at bounding box center [541, 248] width 451 height 58
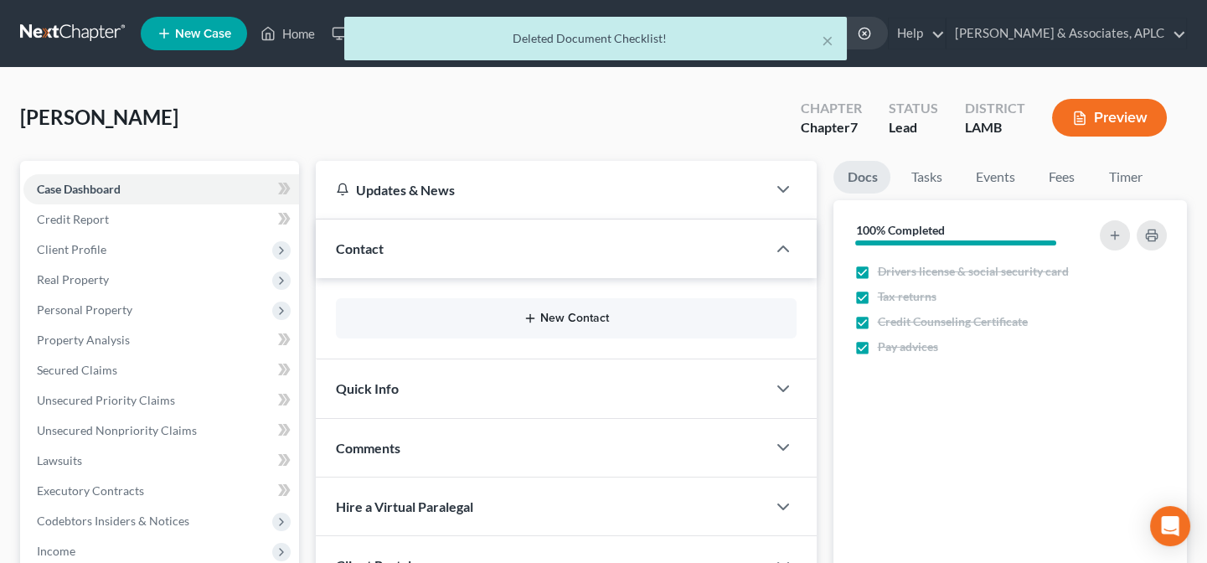
click at [553, 316] on button "New Contact" at bounding box center [566, 318] width 434 height 13
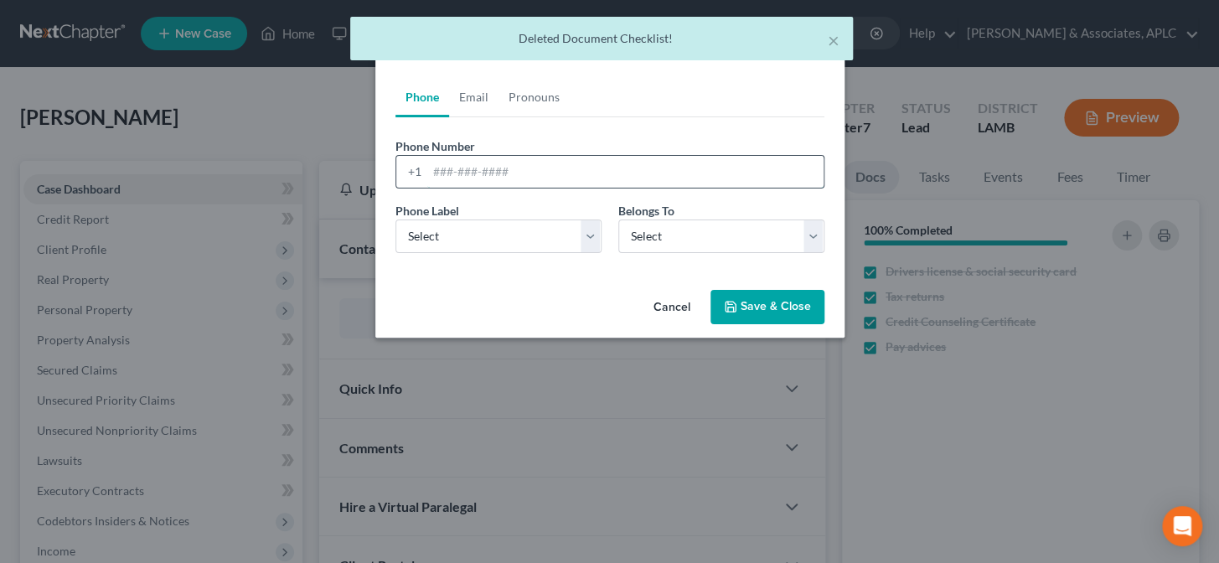
click at [482, 178] on input "tel" at bounding box center [625, 172] width 396 height 32
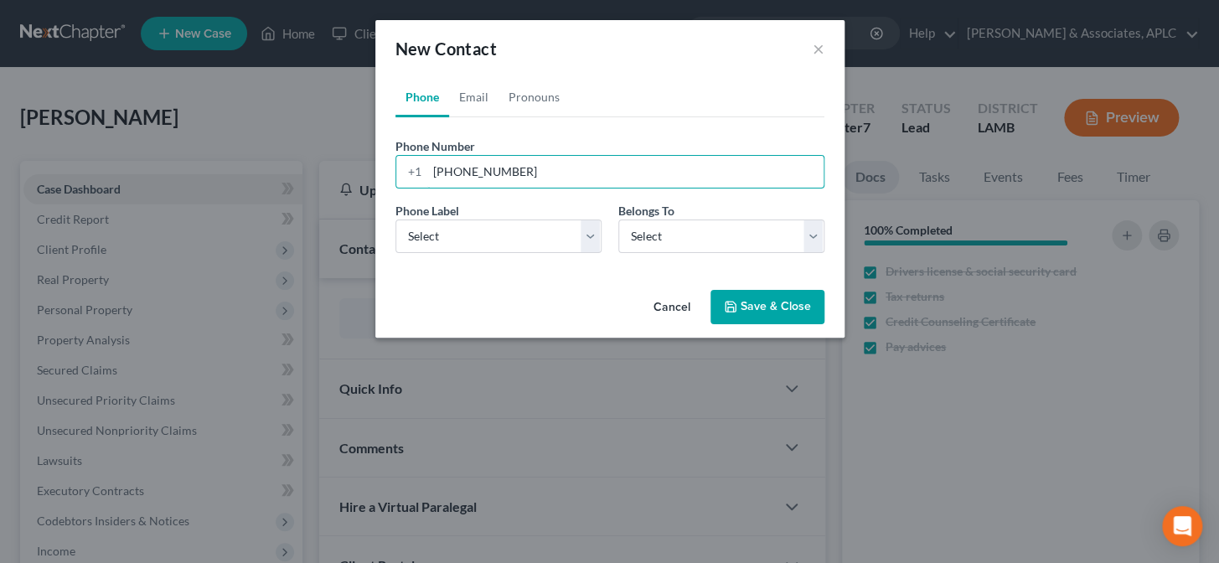
type input "(318) 359-5751"
click at [477, 97] on link "Email" at bounding box center [473, 97] width 49 height 40
click at [507, 174] on input "email" at bounding box center [625, 172] width 396 height 32
type input "raytom200@gmail.com"
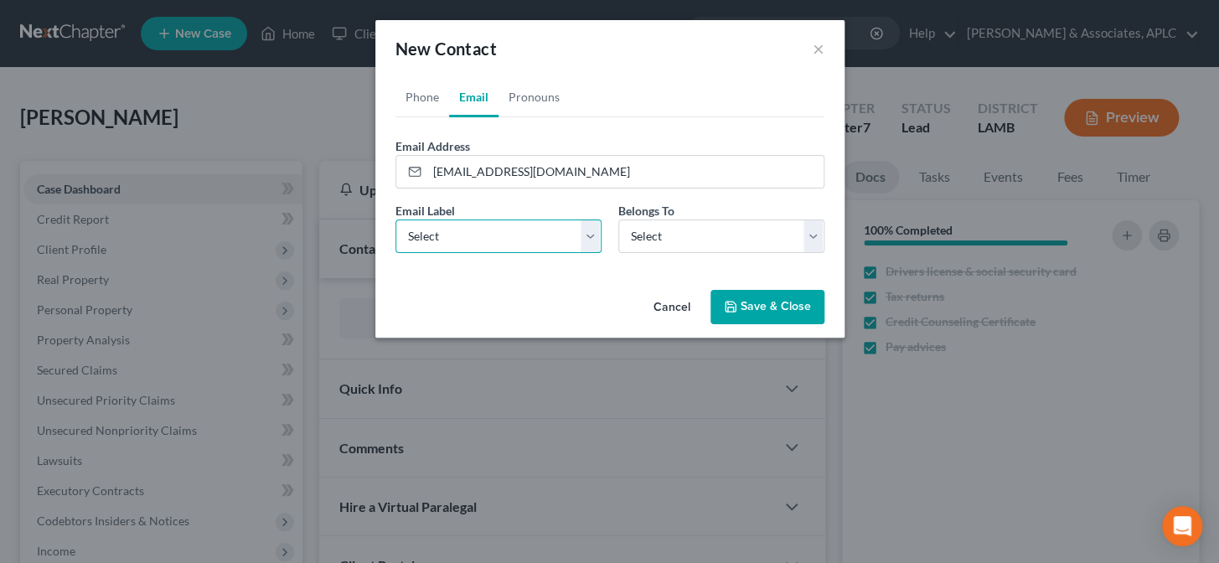
click at [528, 239] on select "Select Home Work Other" at bounding box center [498, 236] width 206 height 34
select select "0"
click at [395, 219] on select "Select Home Work Other" at bounding box center [498, 236] width 206 height 34
click at [673, 234] on select "Select Client Other" at bounding box center [721, 236] width 206 height 34
select select "0"
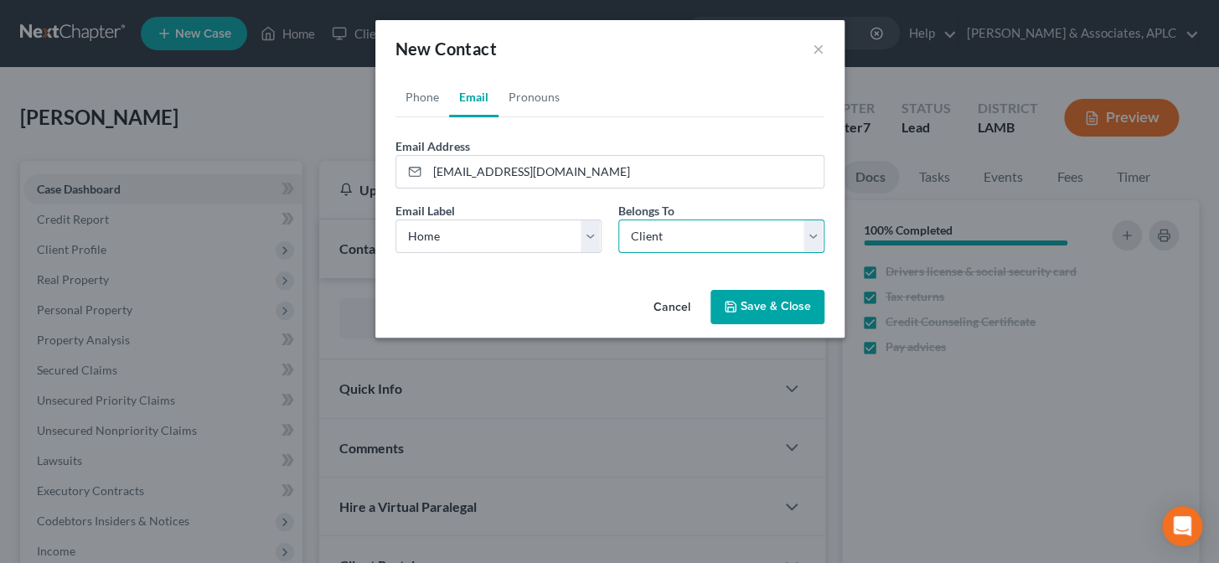
click at [618, 219] on select "Select Client Other" at bounding box center [721, 236] width 206 height 34
click at [782, 311] on button "Save & Close" at bounding box center [767, 307] width 114 height 35
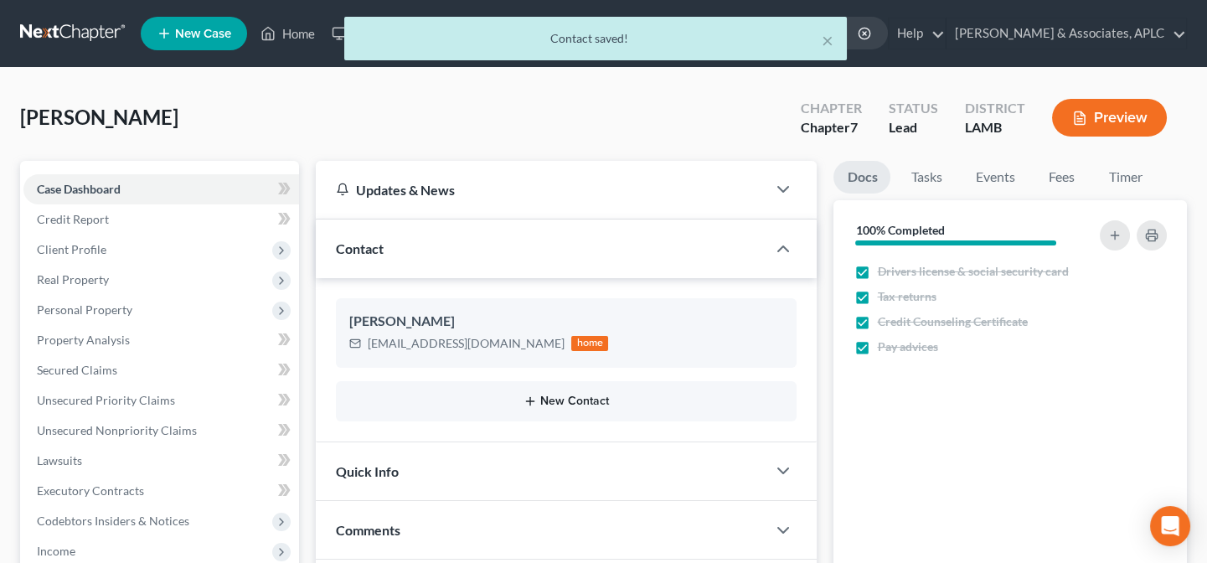
click at [575, 397] on button "New Contact" at bounding box center [566, 400] width 434 height 13
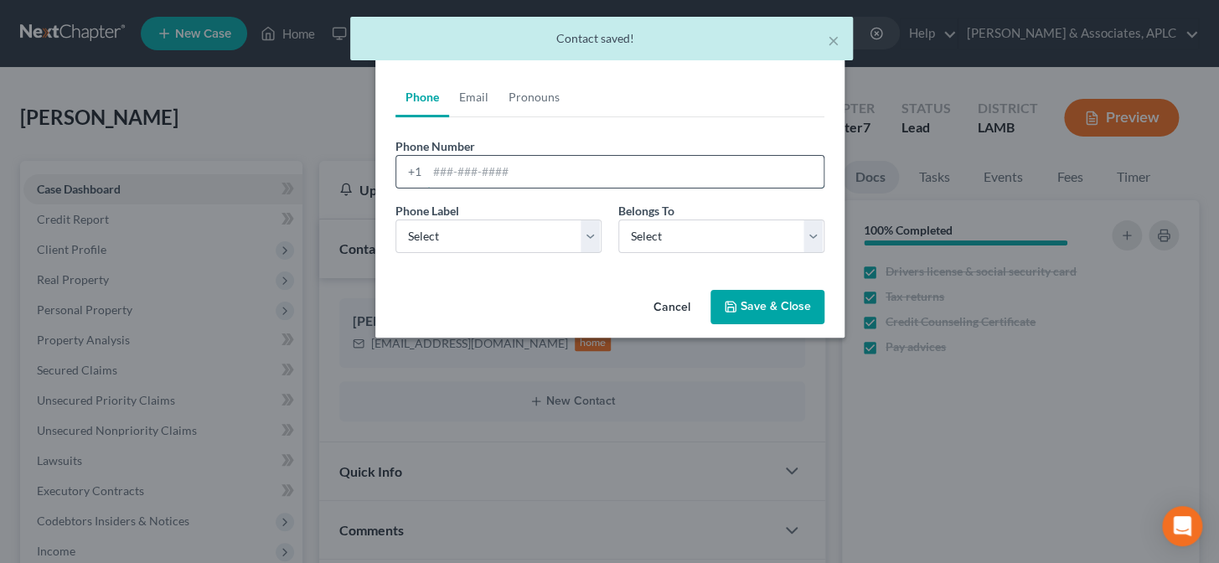
click at [439, 177] on input "tel" at bounding box center [625, 172] width 396 height 32
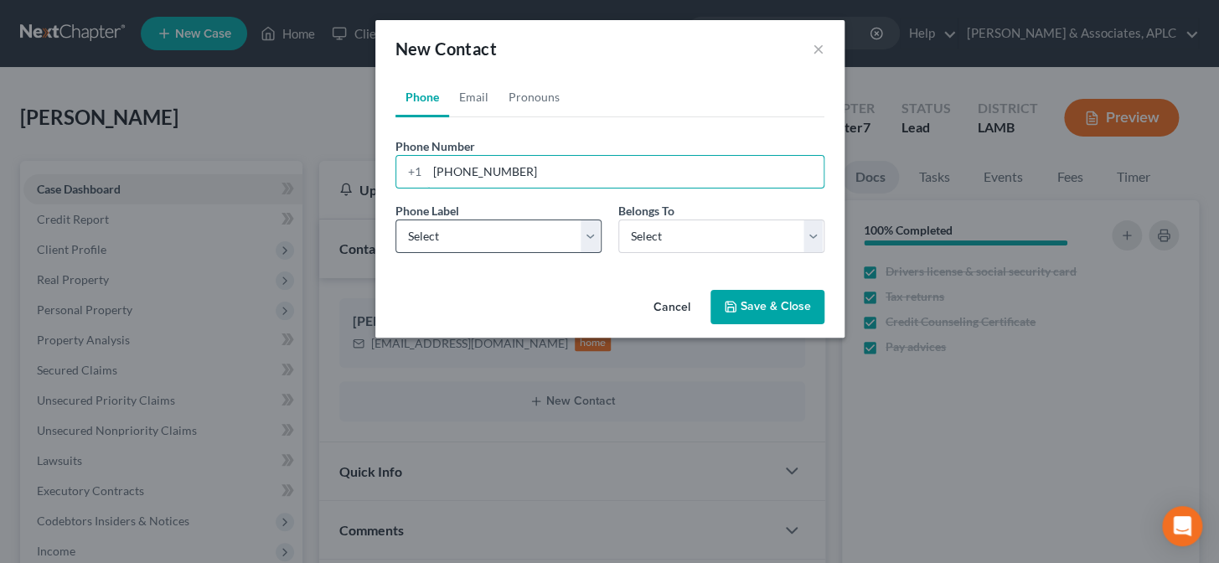
type input "(318) 592-0448"
click at [433, 239] on select "Select Mobile Home Work Other" at bounding box center [498, 236] width 206 height 34
select select "0"
click at [395, 219] on select "Select Mobile Home Work Other" at bounding box center [498, 236] width 206 height 34
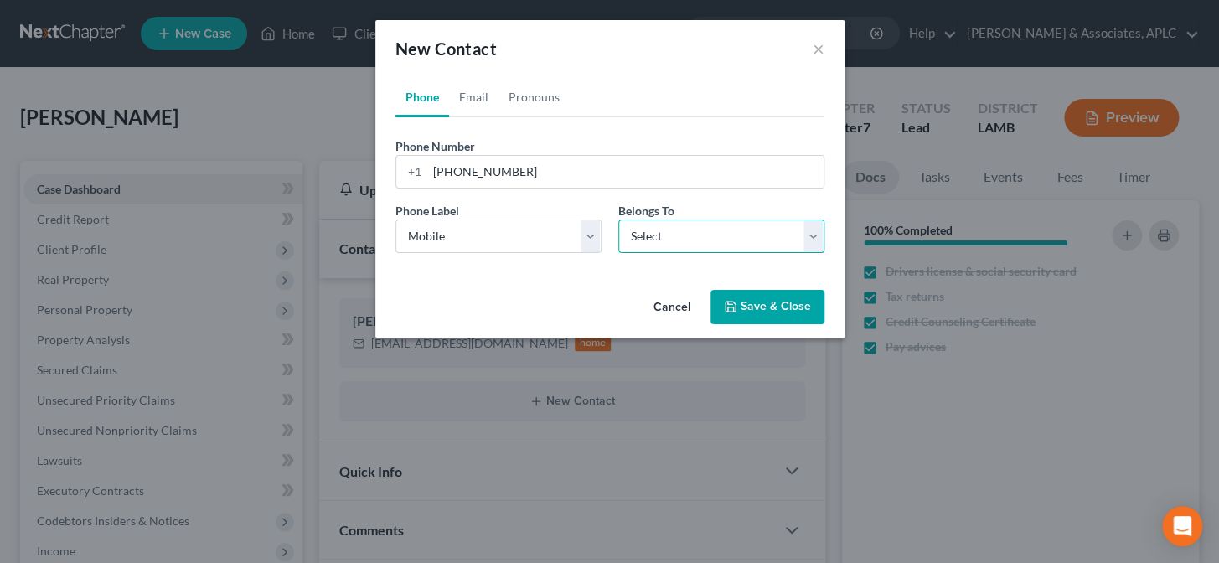
click at [646, 245] on select "Select Client Other" at bounding box center [721, 236] width 206 height 34
select select "1"
click at [618, 219] on select "Select Client Other" at bounding box center [721, 236] width 206 height 34
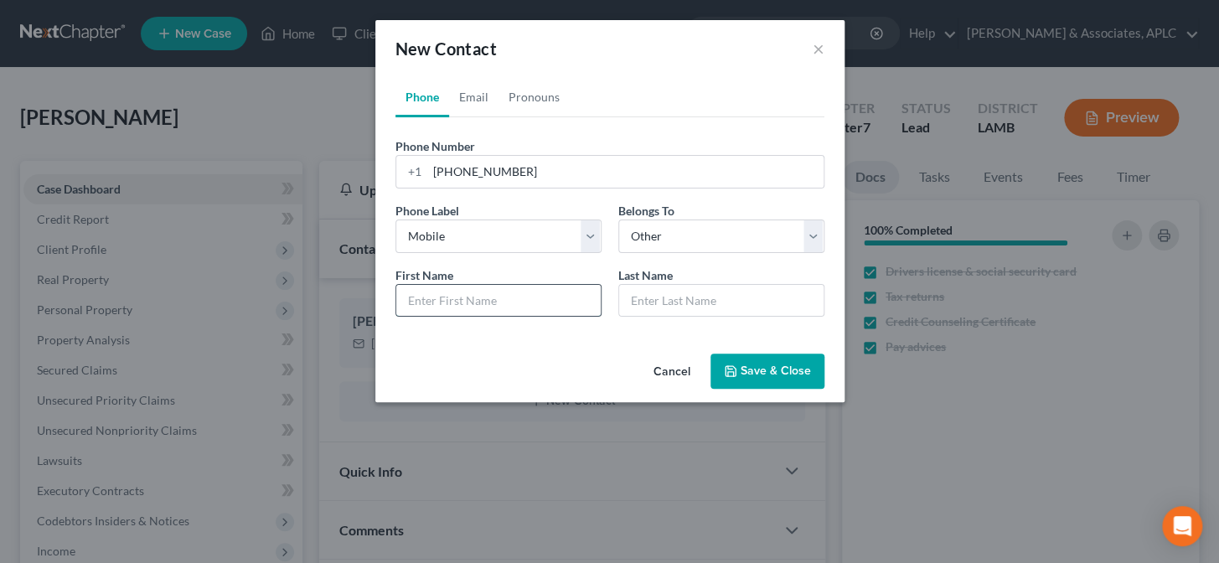
click at [495, 307] on input "text" at bounding box center [498, 301] width 204 height 32
click at [466, 99] on link "Email" at bounding box center [473, 97] width 49 height 40
click at [478, 173] on input "email" at bounding box center [625, 172] width 396 height 32
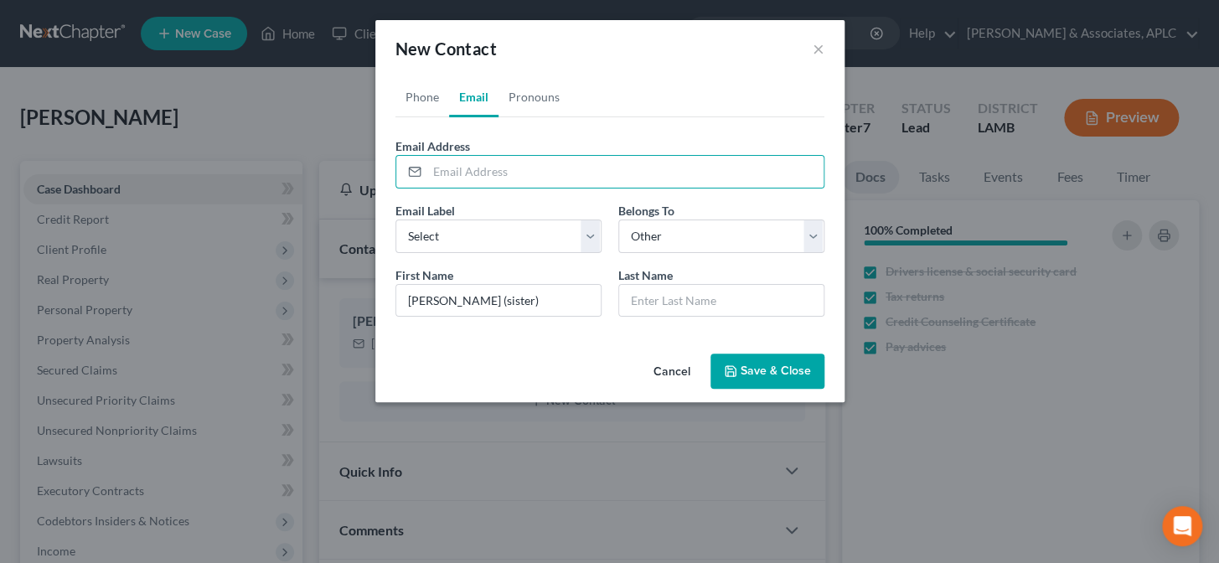
click at [761, 382] on button "Save & Close" at bounding box center [767, 370] width 114 height 35
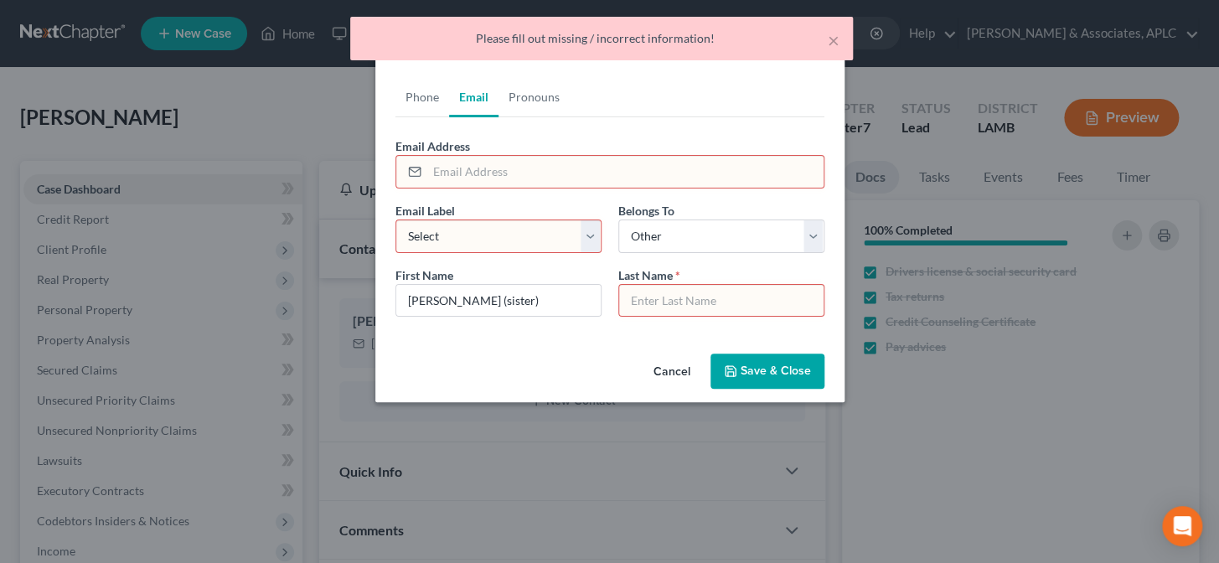
click at [686, 300] on input "text" at bounding box center [721, 301] width 204 height 32
click at [420, 94] on link "Phone" at bounding box center [422, 97] width 54 height 40
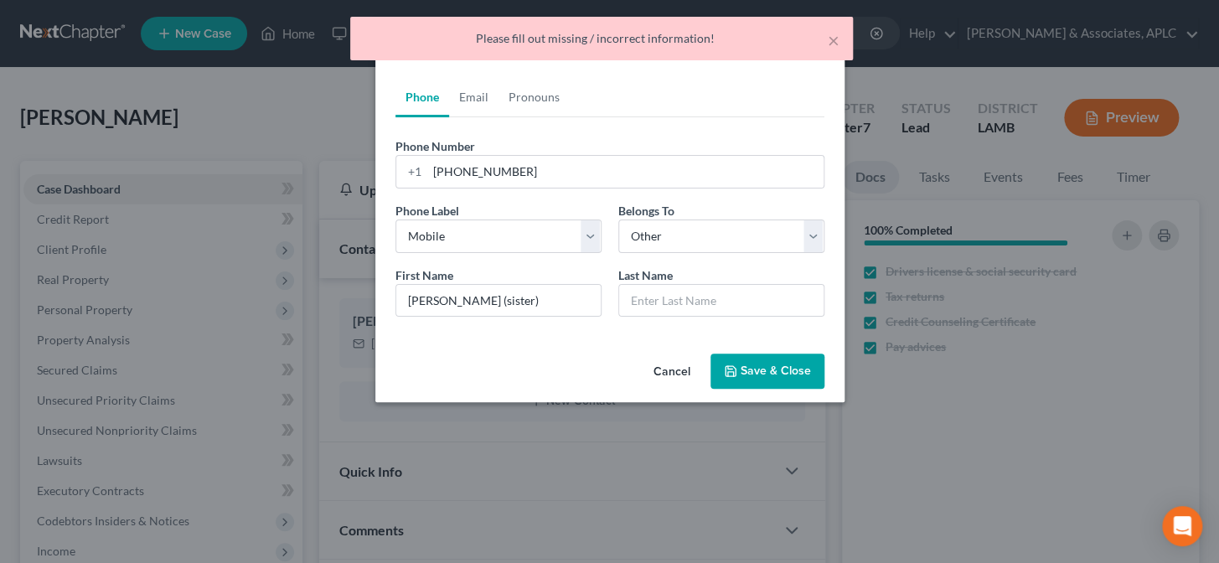
click at [747, 374] on button "Save & Close" at bounding box center [767, 370] width 114 height 35
click at [688, 302] on input "text" at bounding box center [721, 301] width 204 height 32
click at [511, 302] on input "Debra (sister)" at bounding box center [498, 301] width 204 height 32
type input "Debra"
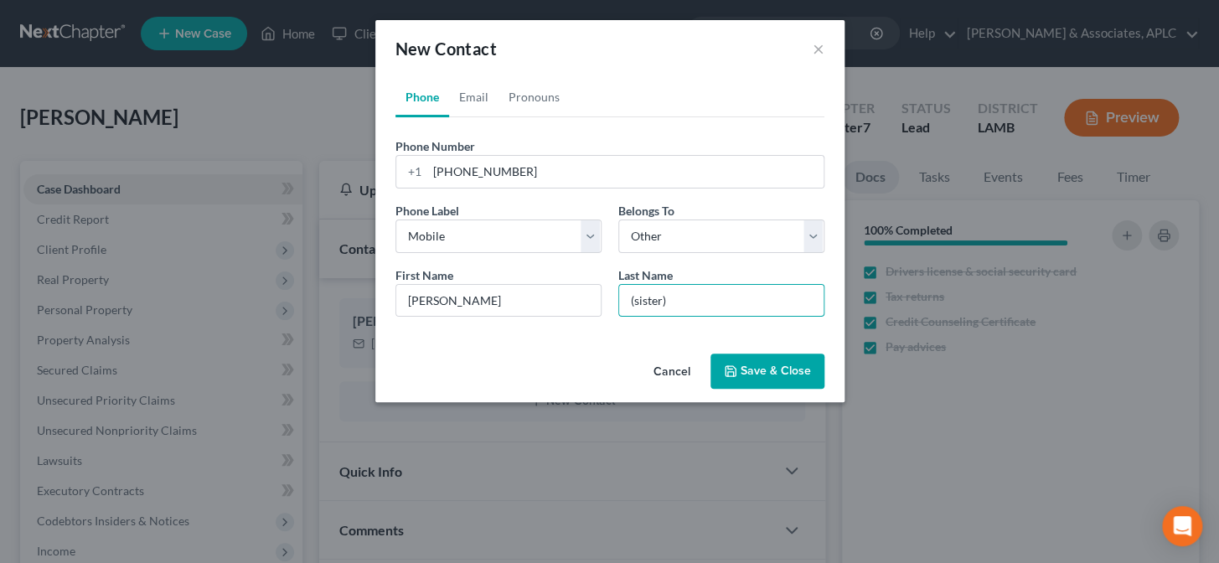
type input "(sister)"
click at [767, 364] on button "Save & Close" at bounding box center [767, 370] width 114 height 35
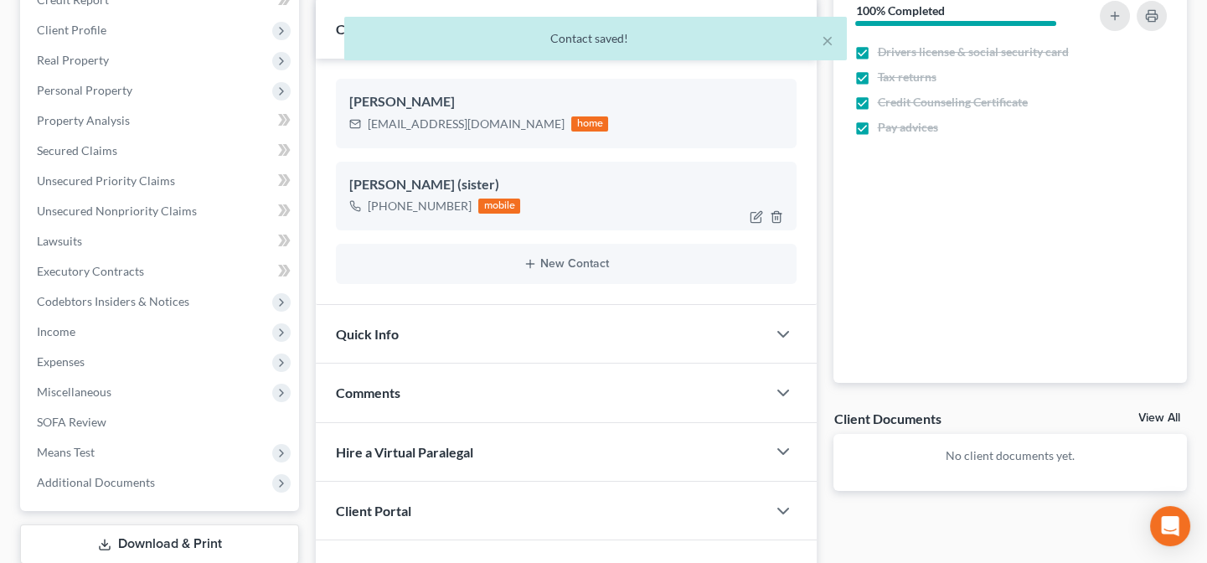
scroll to position [228, 0]
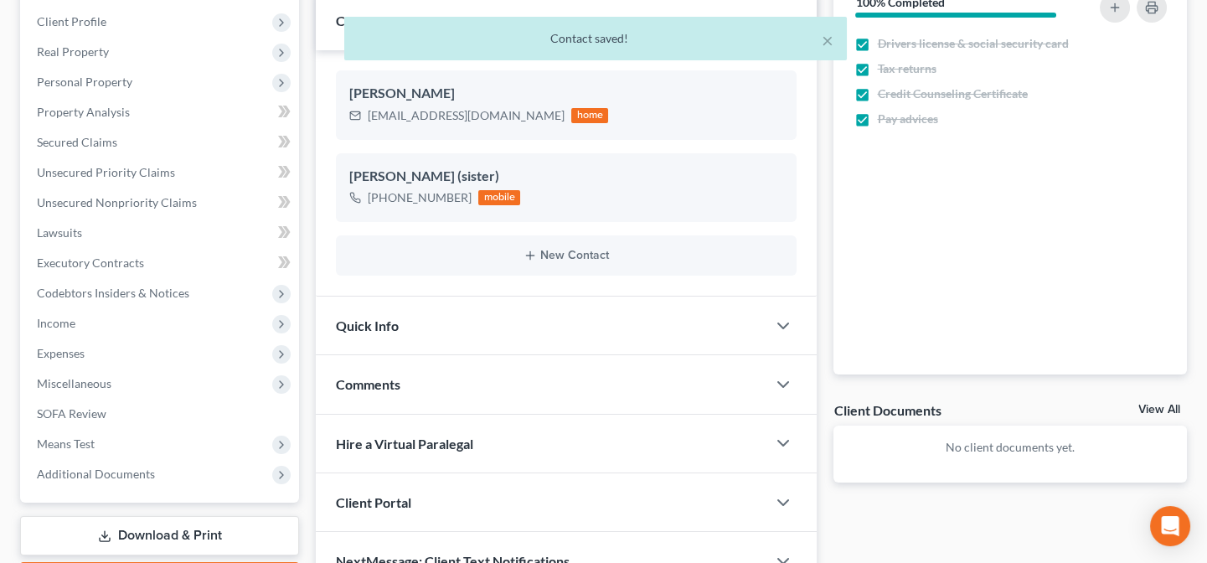
click at [501, 336] on div "Quick Info" at bounding box center [541, 325] width 451 height 58
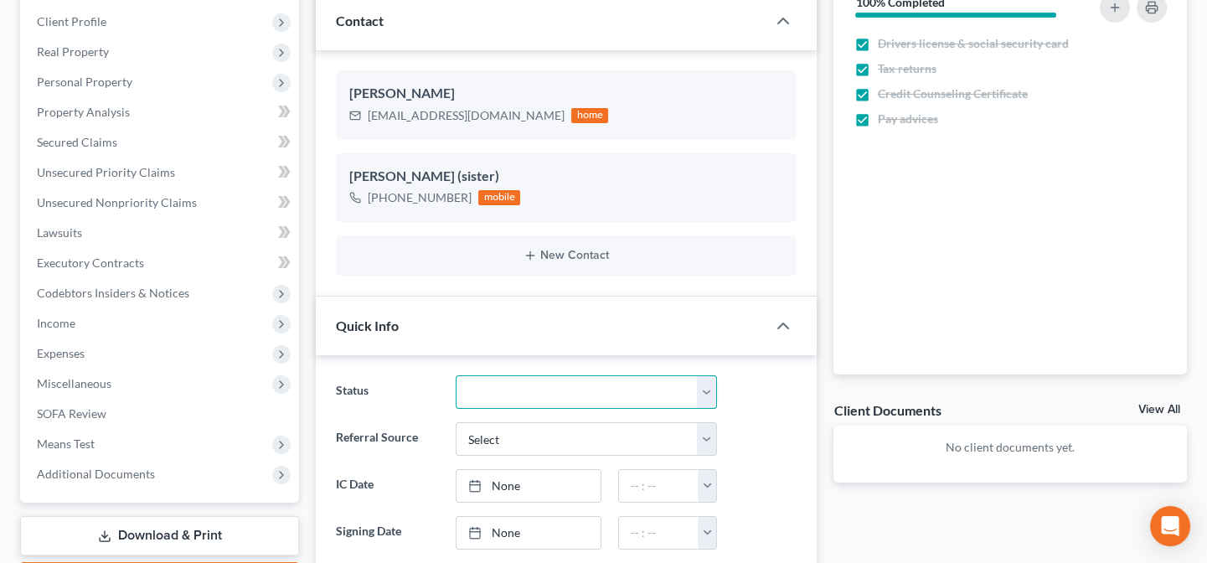
click at [504, 394] on select "Closed Confirmed Confirmed - 30 Day Default Discharged Discharged & Reported Di…" at bounding box center [587, 392] width 262 height 34
select select "14"
click at [456, 375] on select "Closed Confirmed Confirmed - 30 Day Default Discharged Discharged & Reported Di…" at bounding box center [587, 392] width 262 height 34
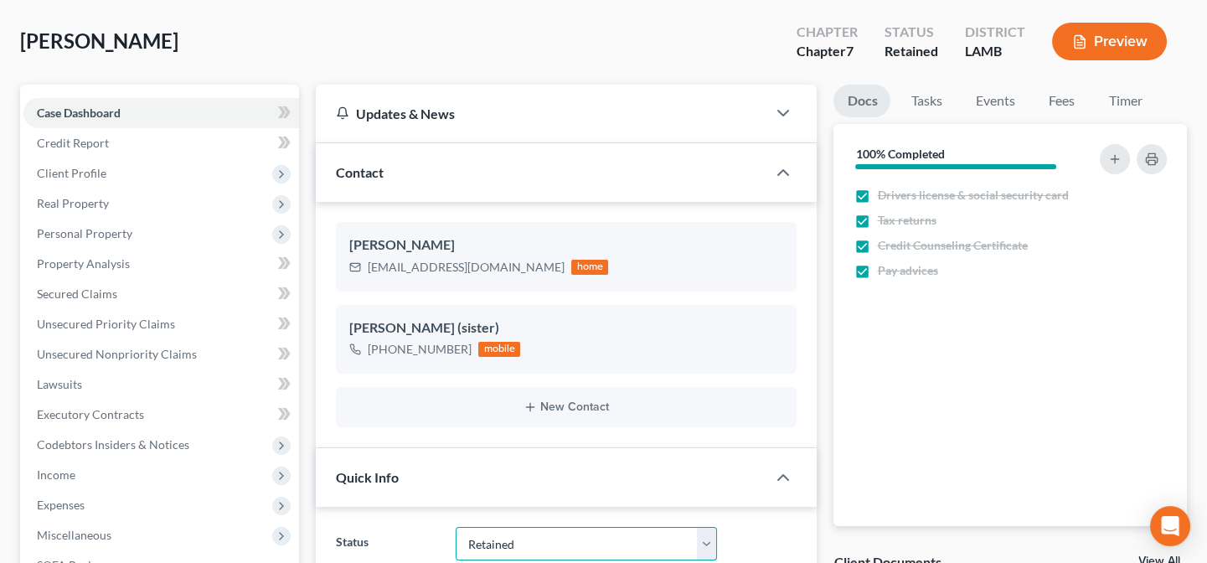
scroll to position [75, 0]
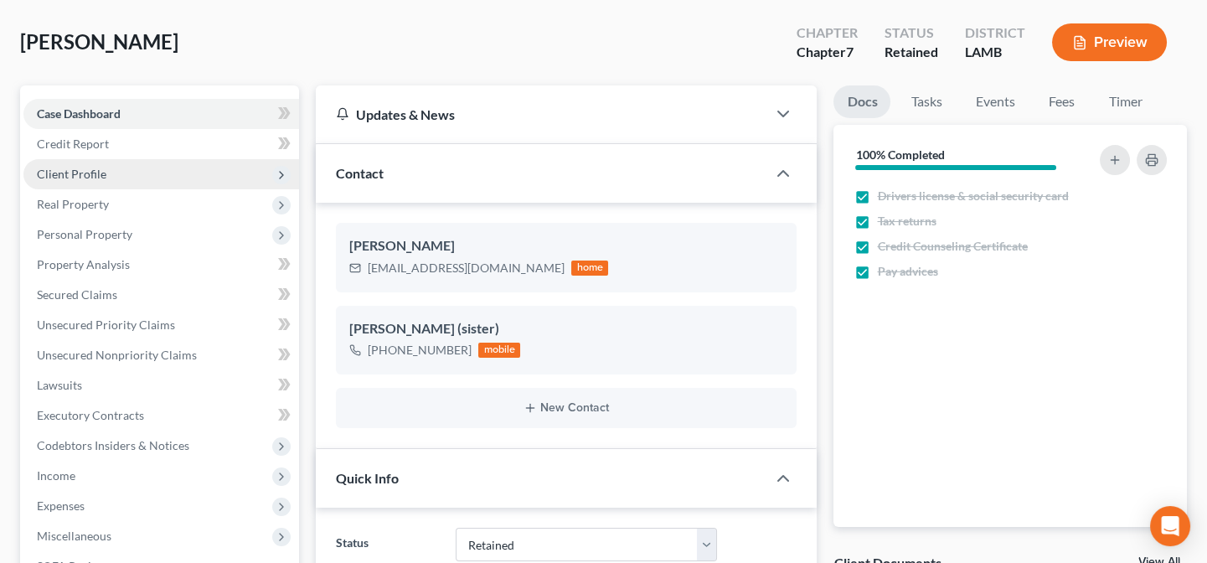
click at [87, 182] on span "Client Profile" at bounding box center [161, 174] width 276 height 30
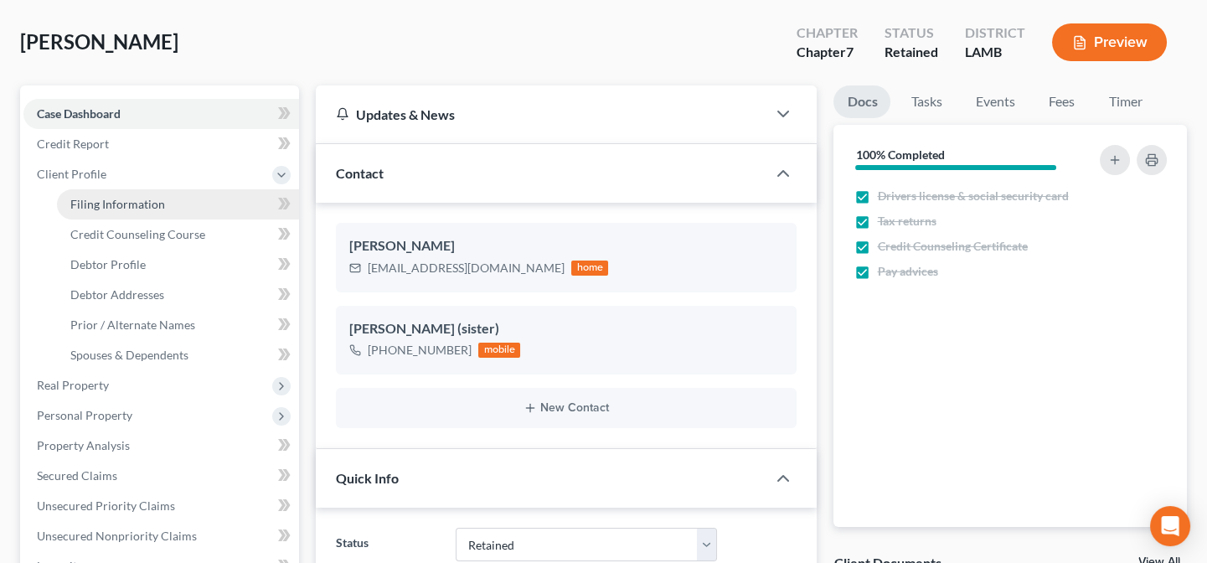
click at [112, 204] on span "Filing Information" at bounding box center [117, 204] width 95 height 14
select select "1"
select select "0"
select select "35"
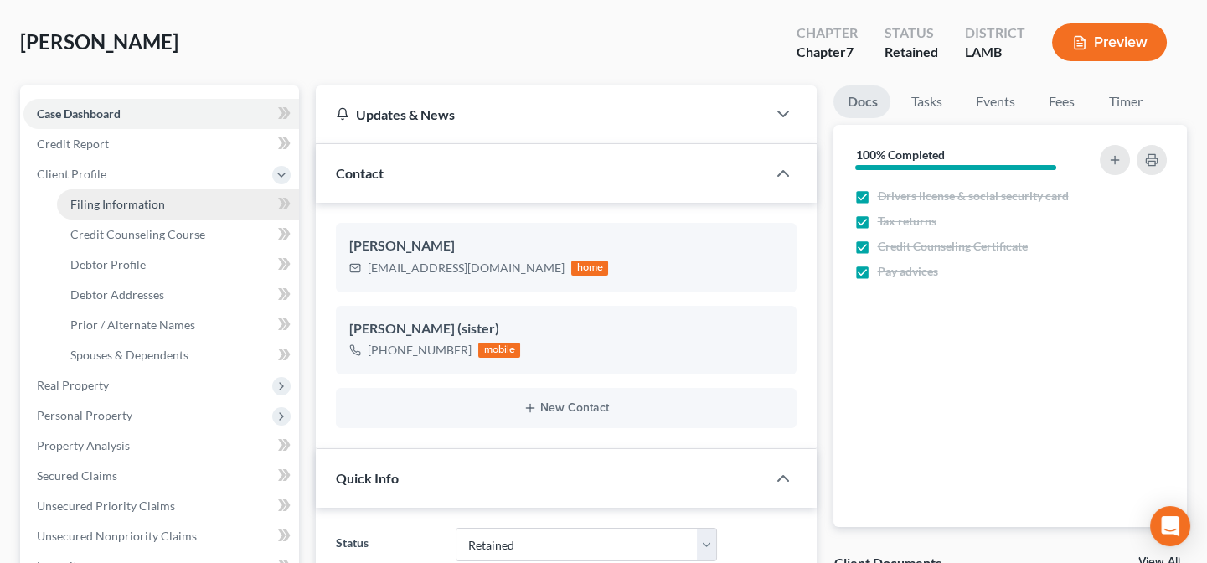
select select "0"
select select "19"
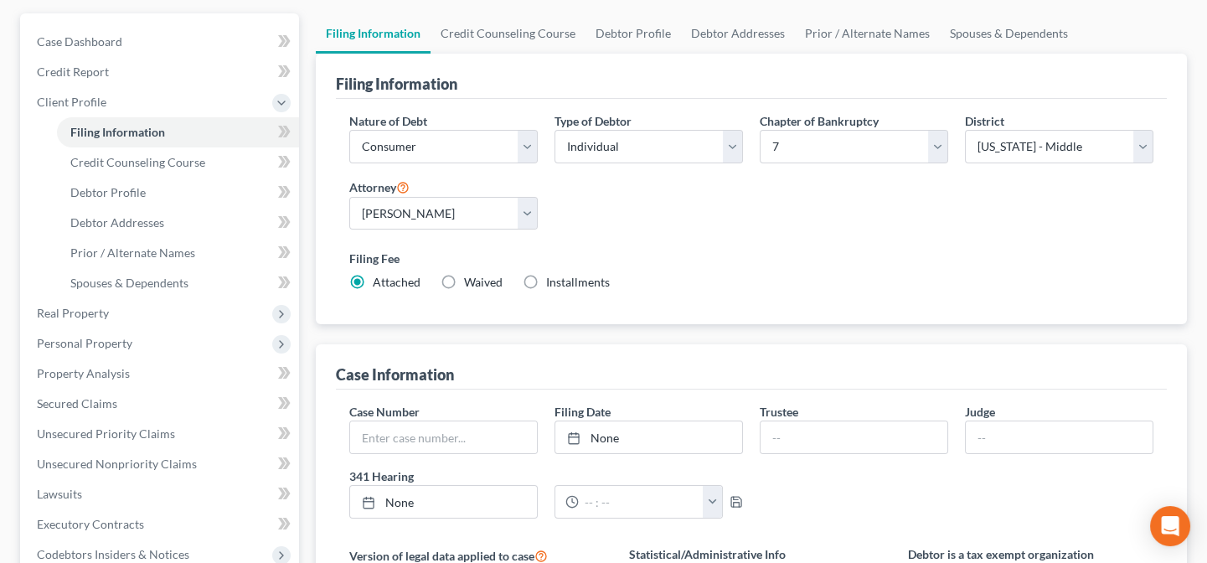
scroll to position [228, 0]
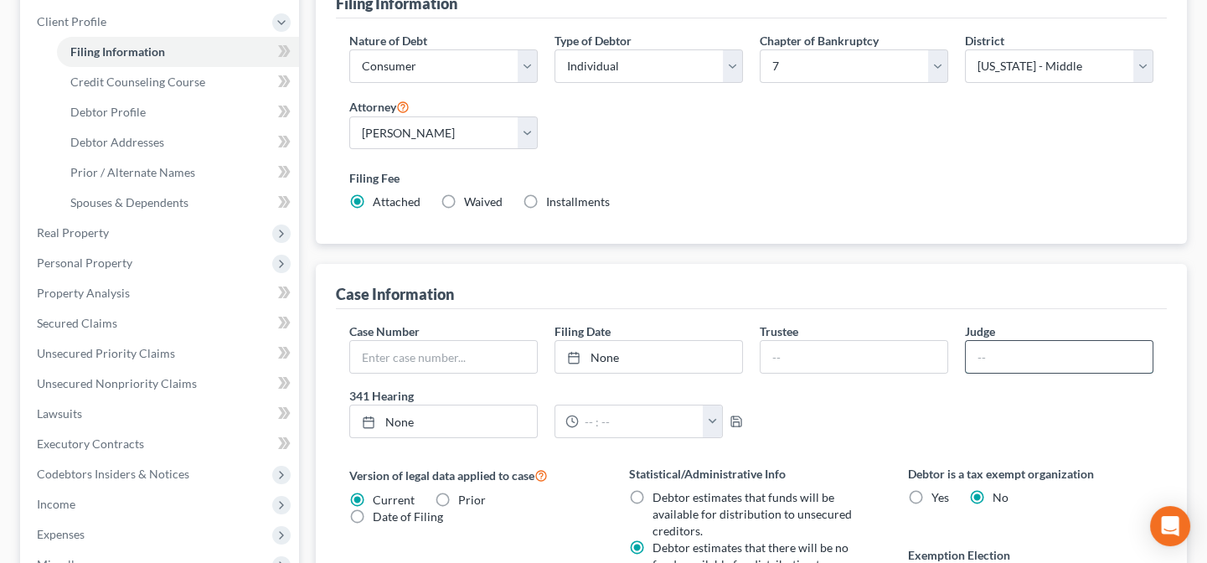
click at [1069, 351] on input "text" at bounding box center [1059, 357] width 187 height 32
type input "Michael Crawford"
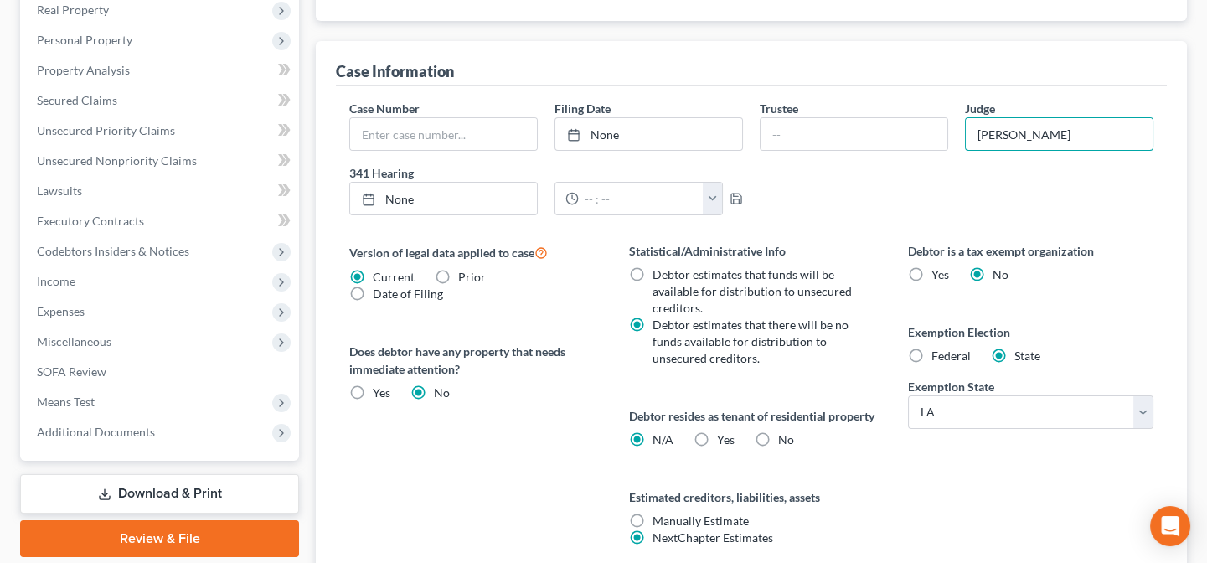
scroll to position [456, 0]
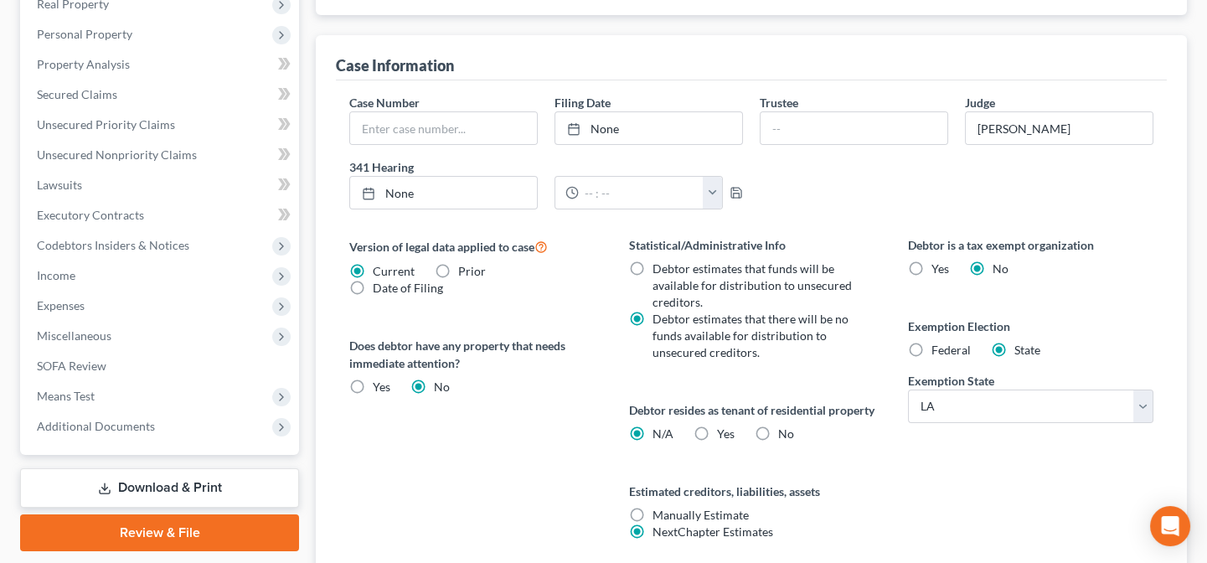
click at [717, 442] on label "Yes Yes" at bounding box center [726, 433] width 18 height 17
click at [724, 436] on input "Yes Yes" at bounding box center [729, 430] width 11 height 11
radio input "true"
radio input "false"
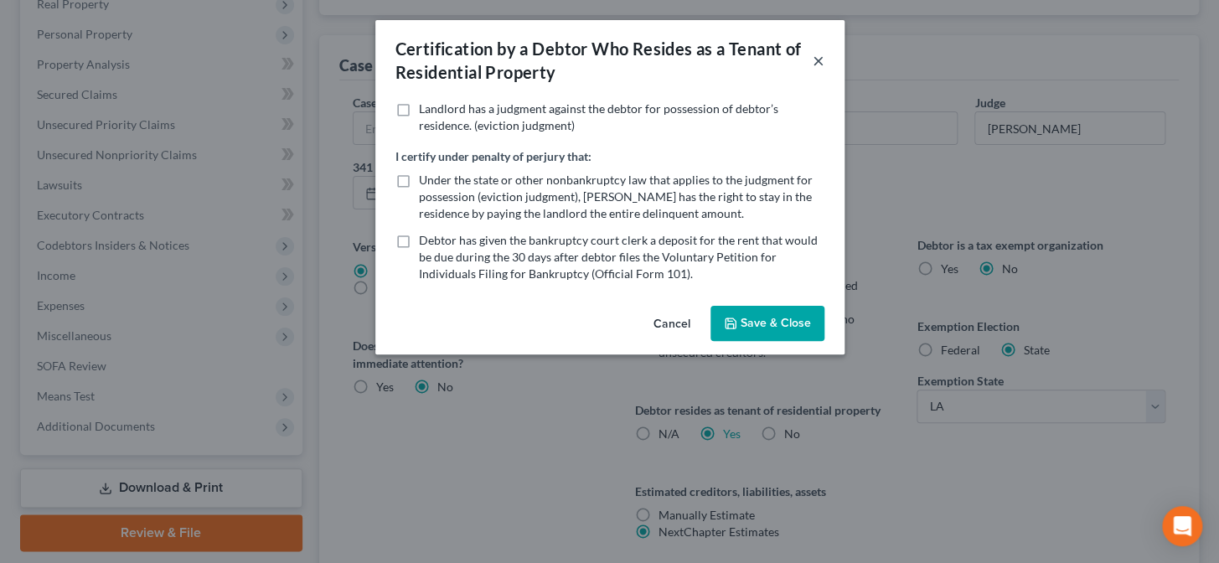
click at [818, 59] on button "×" at bounding box center [818, 60] width 12 height 20
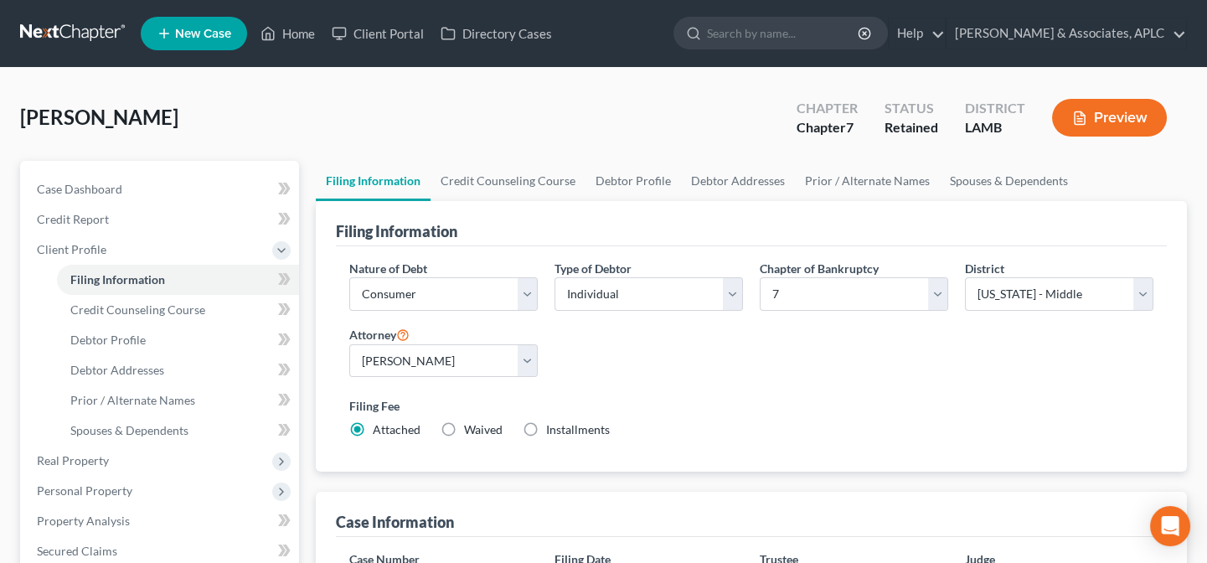
scroll to position [0, 0]
click at [517, 174] on link "Credit Counseling Course" at bounding box center [507, 181] width 155 height 40
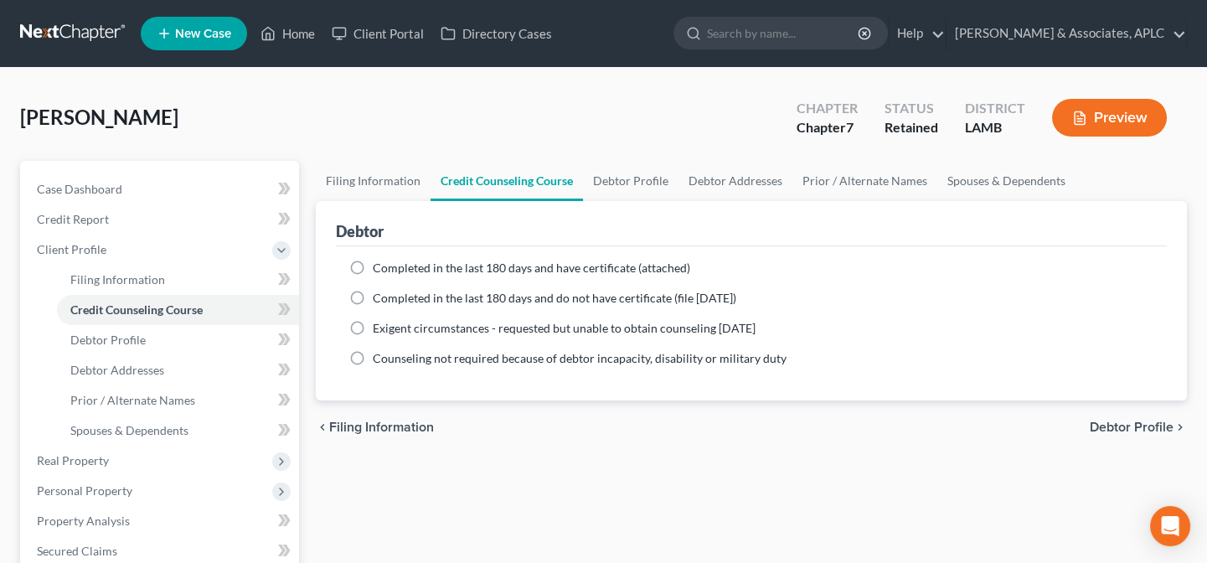
click at [475, 295] on span "Completed in the last 180 days and do not have certificate (file within 14 days)" at bounding box center [554, 298] width 363 height 14
click at [390, 295] on input "Completed in the last 180 days and do not have certificate (file within 14 days)" at bounding box center [384, 295] width 11 height 11
radio input "true"
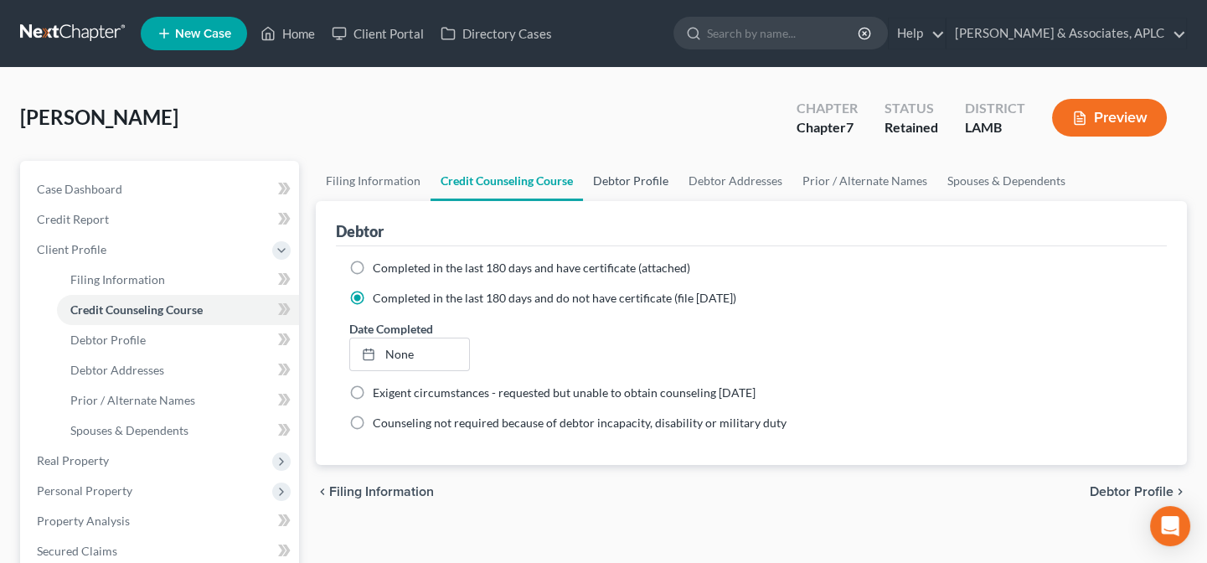
click at [621, 183] on link "Debtor Profile" at bounding box center [630, 181] width 95 height 40
select select "0"
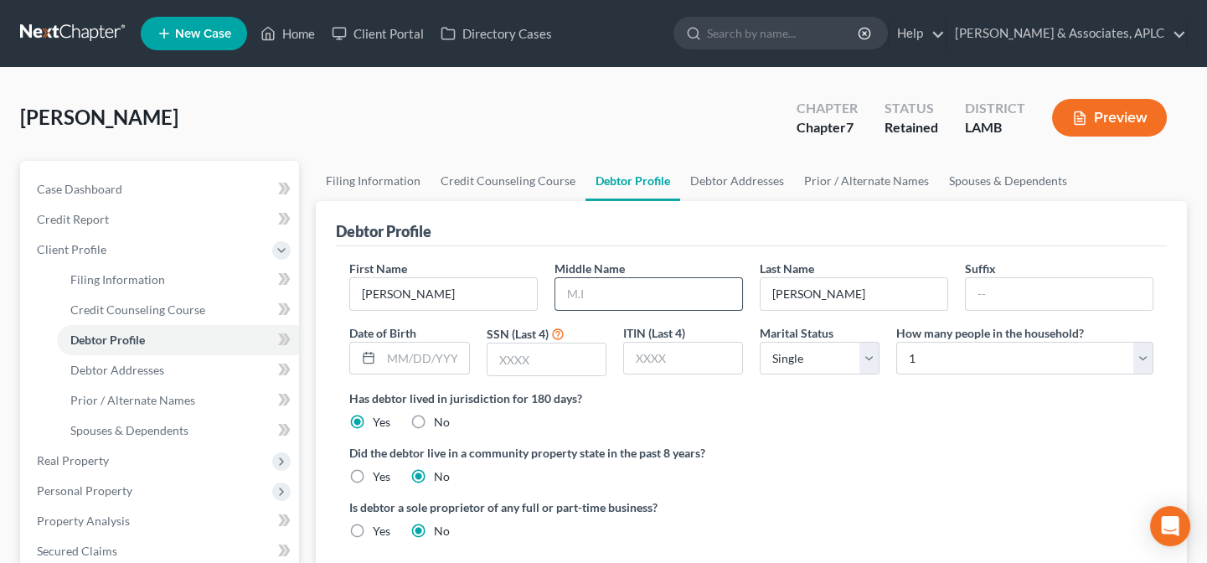
click at [601, 292] on input "text" at bounding box center [648, 294] width 187 height 32
type input "Ray"
click at [444, 358] on input "text" at bounding box center [424, 359] width 87 height 32
type input "06/19/1978"
type input "5556"
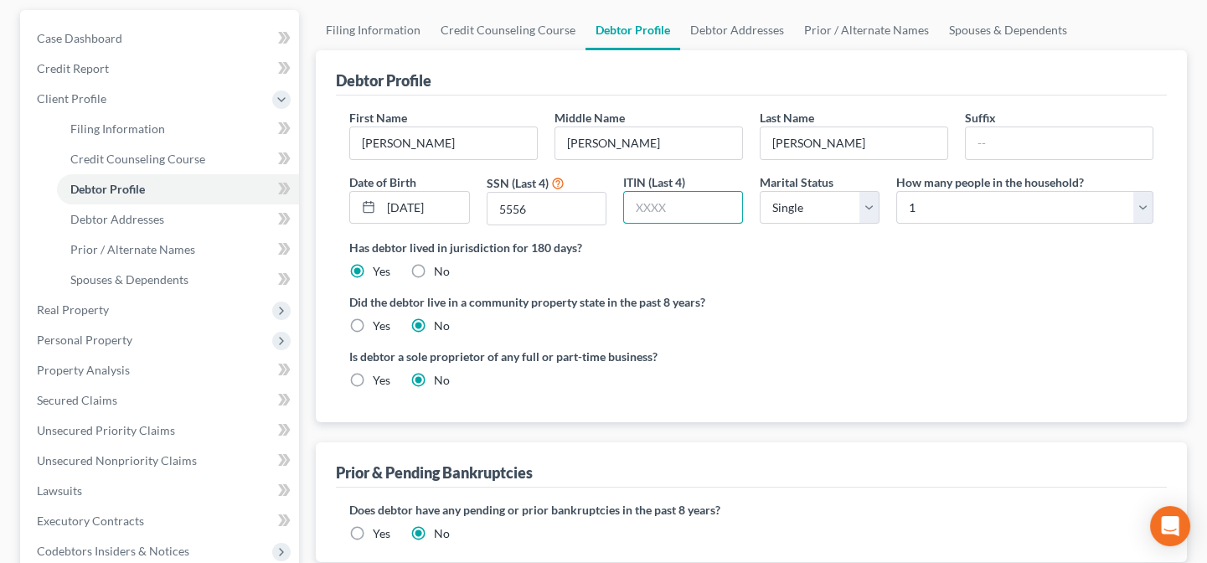
scroll to position [152, 0]
click at [373, 322] on label "Yes" at bounding box center [382, 325] width 18 height 17
click at [379, 322] on input "Yes" at bounding box center [384, 322] width 11 height 11
radio input "true"
radio input "false"
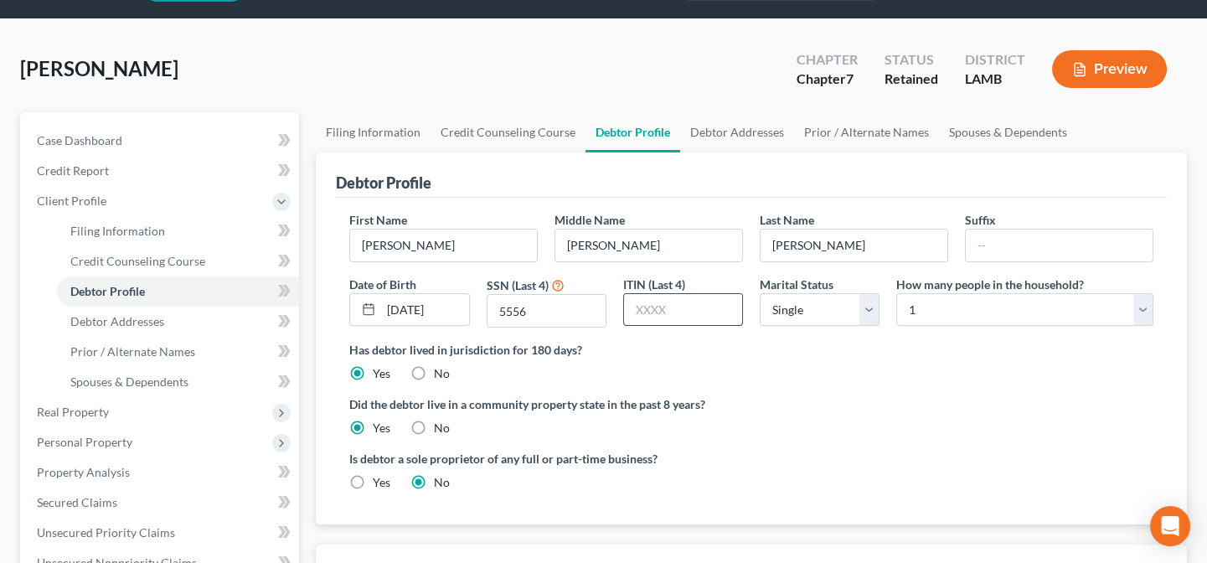
scroll to position [0, 0]
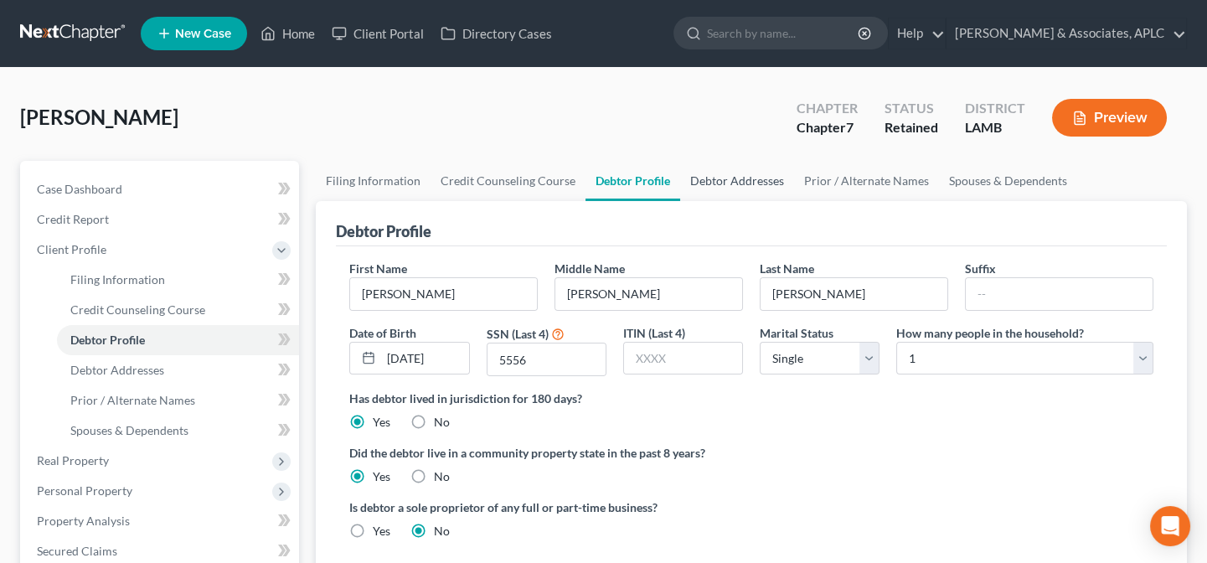
click at [739, 179] on link "Debtor Addresses" at bounding box center [737, 181] width 114 height 40
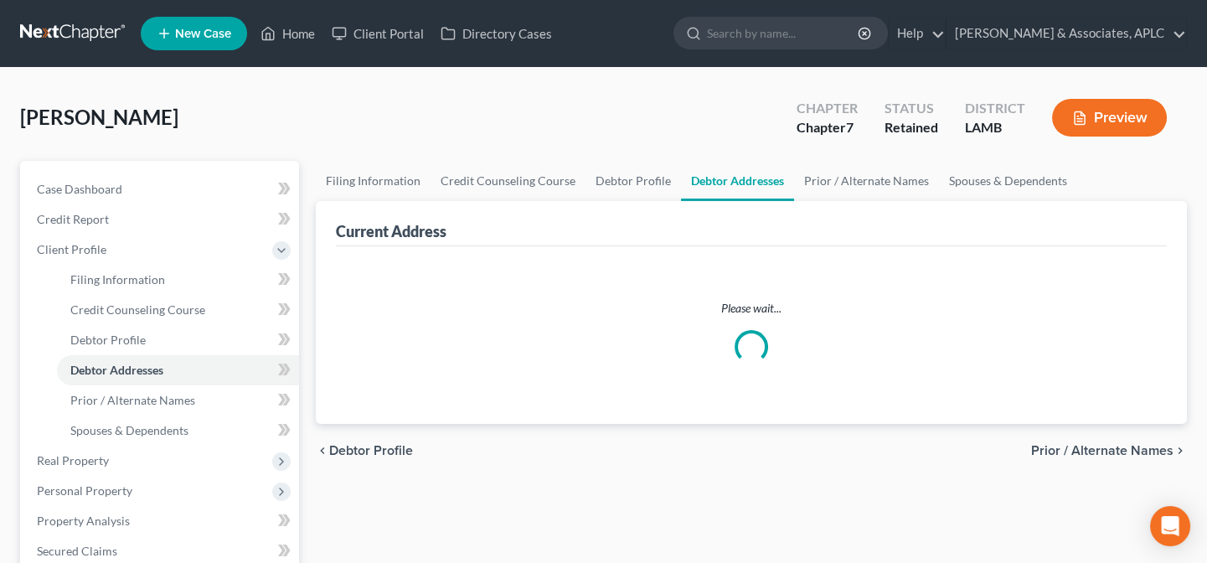
select select "0"
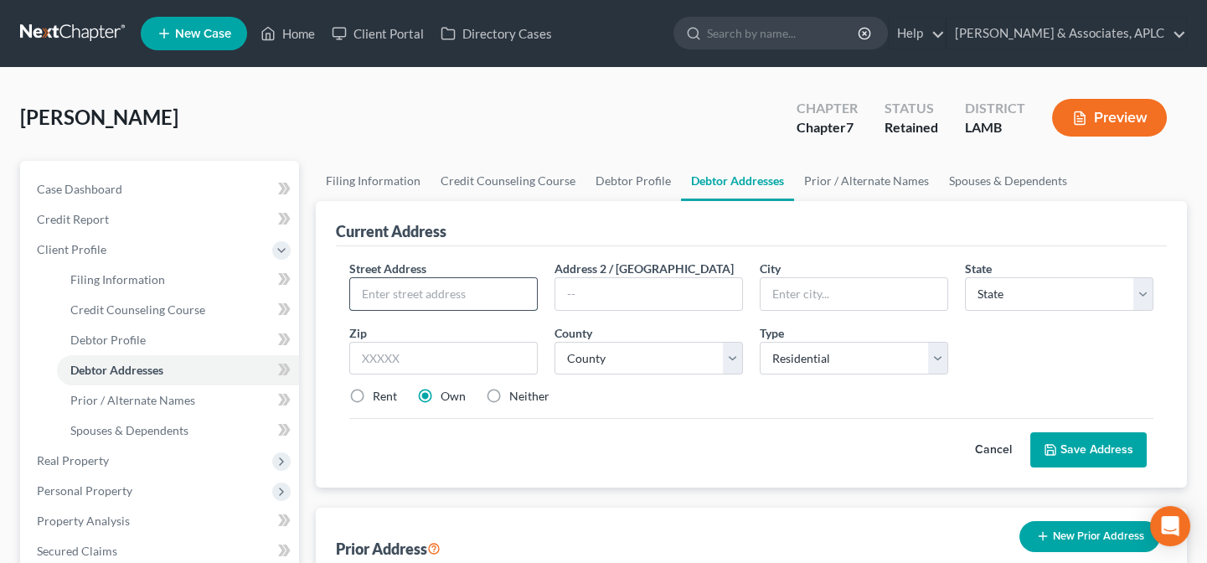
click at [506, 285] on input "text" at bounding box center [443, 294] width 187 height 32
type input "10707 Industriplex Blvd."
type input "Apt. V206"
type input "Baton Rouge"
select select "19"
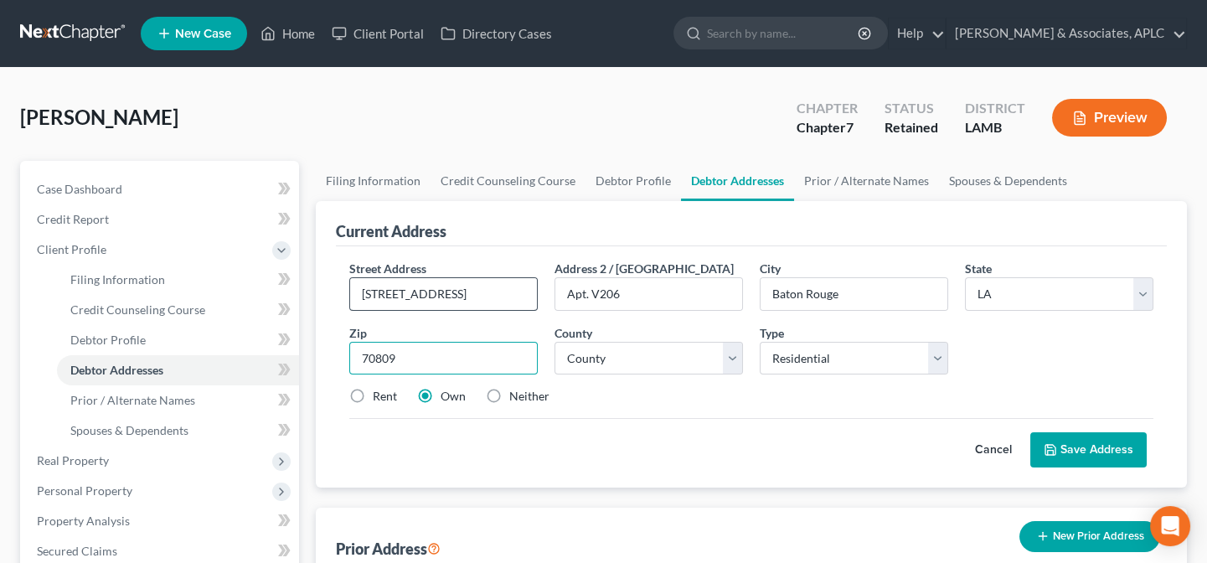
type input "70809"
select select "16"
click at [373, 392] on label "Rent" at bounding box center [385, 396] width 24 height 17
click at [379, 392] on input "Rent" at bounding box center [384, 393] width 11 height 11
radio input "true"
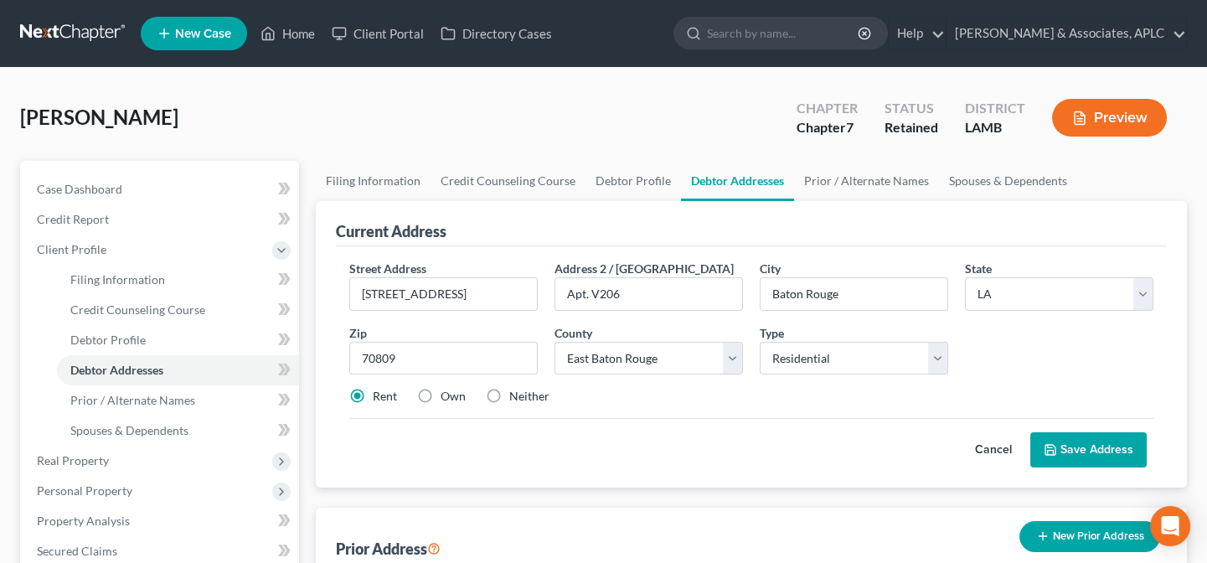
click at [1055, 443] on icon at bounding box center [1050, 449] width 13 height 13
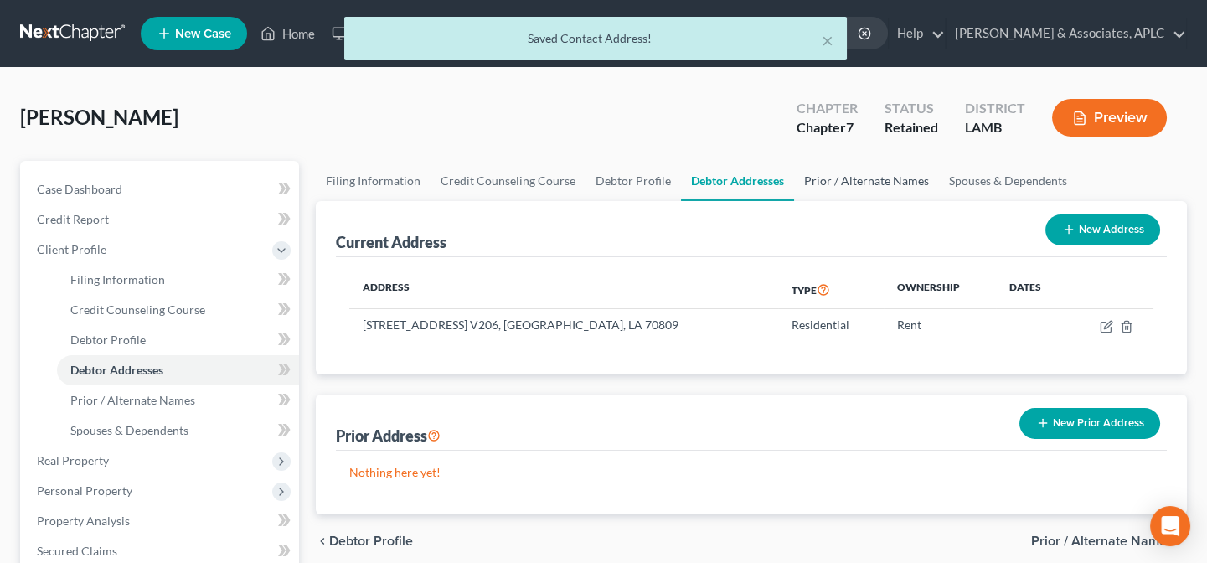
click at [843, 175] on link "Prior / Alternate Names" at bounding box center [866, 181] width 145 height 40
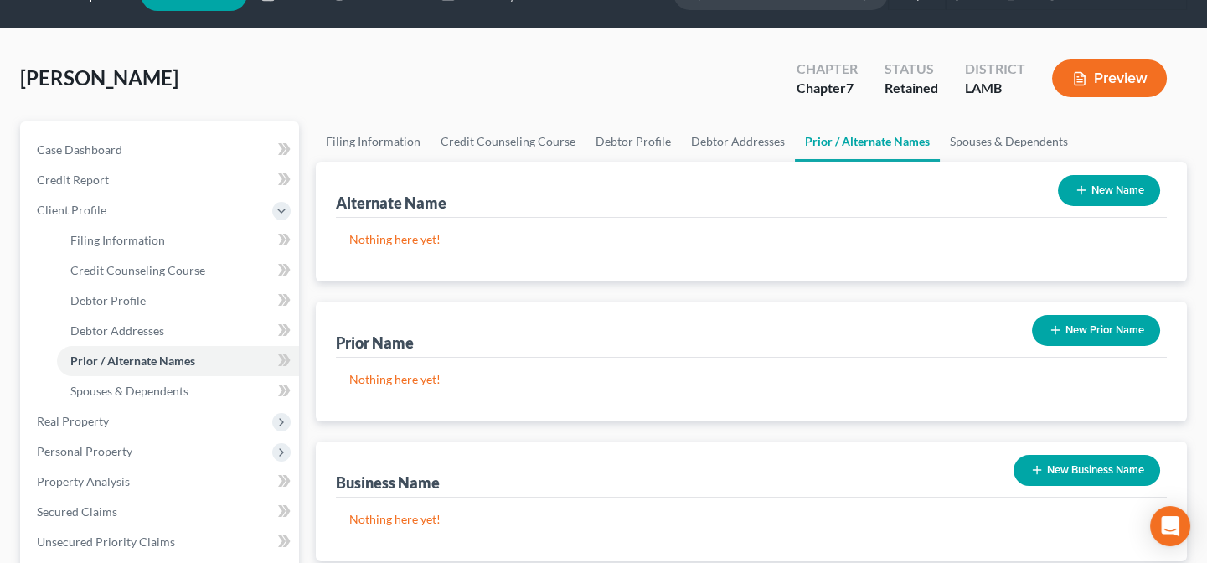
scroll to position [75, 0]
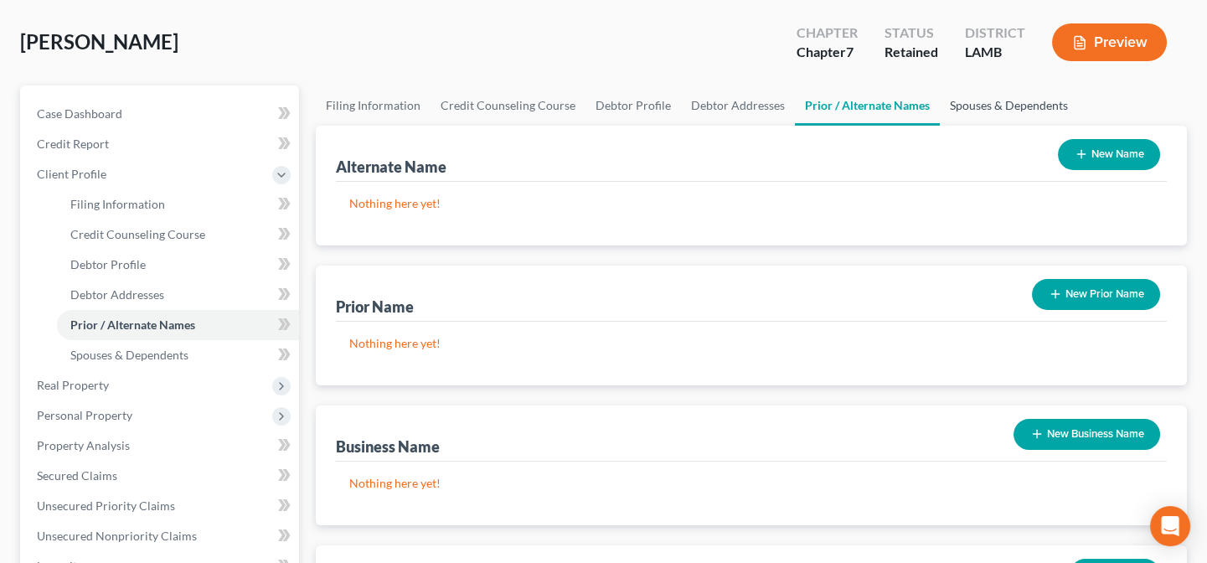
click at [963, 106] on link "Spouses & Dependents" at bounding box center [1009, 105] width 138 height 40
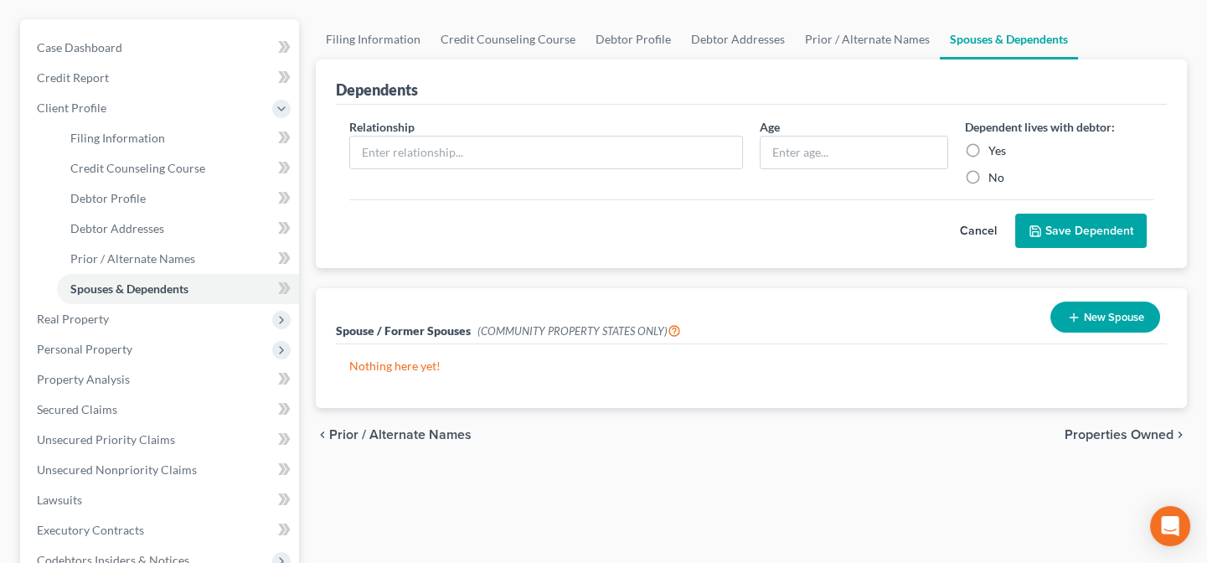
scroll to position [152, 0]
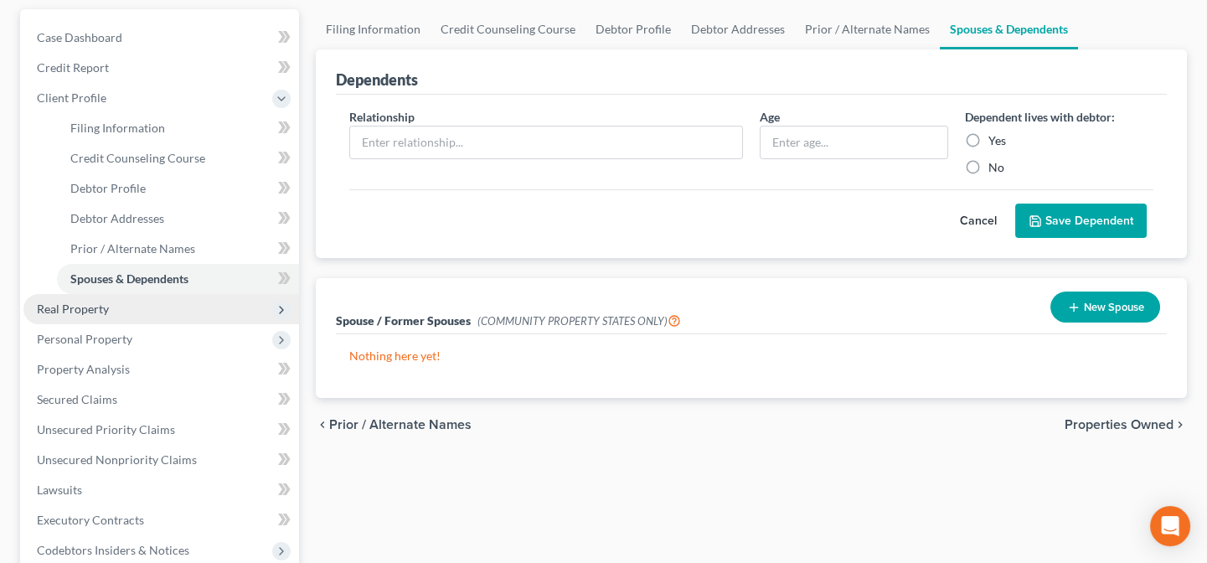
click at [121, 309] on span "Real Property" at bounding box center [161, 309] width 276 height 30
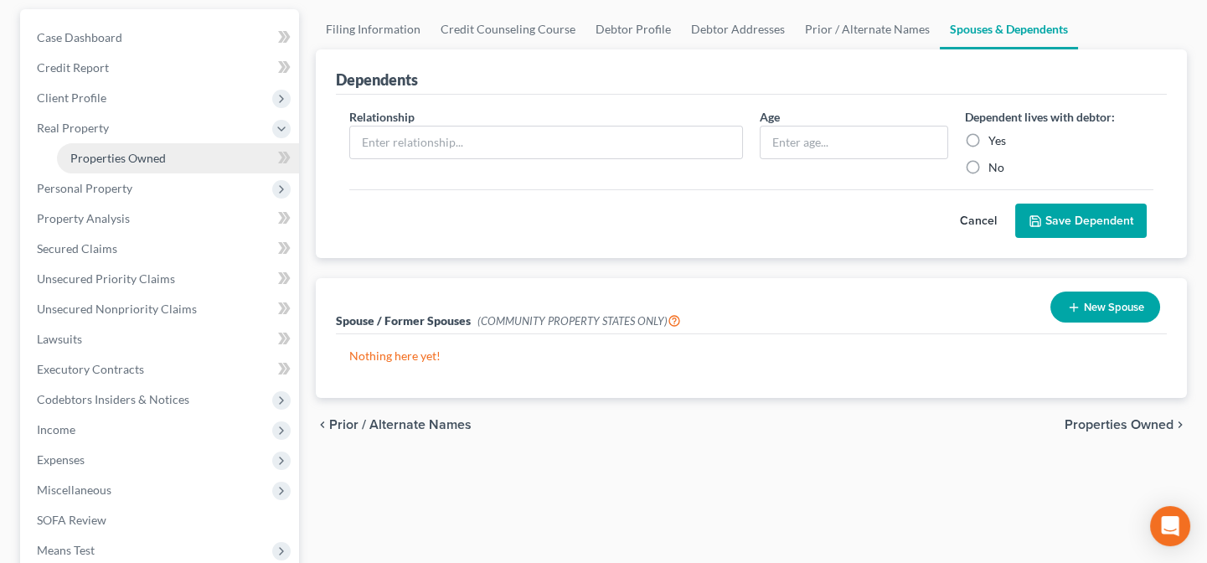
click at [137, 160] on span "Properties Owned" at bounding box center [117, 158] width 95 height 14
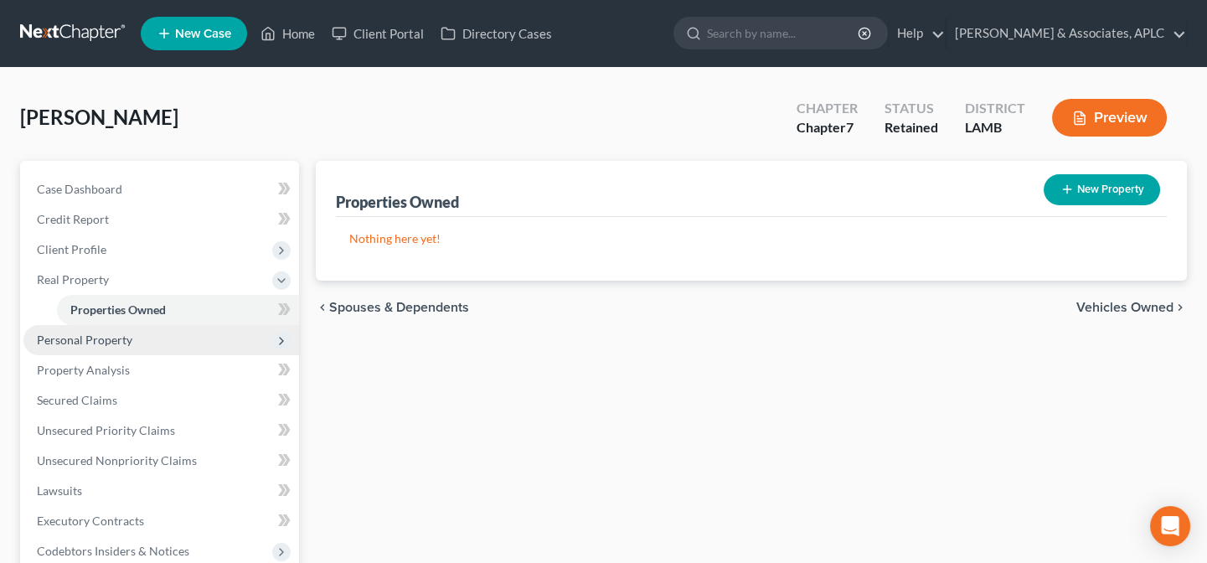
click at [101, 348] on span "Personal Property" at bounding box center [161, 340] width 276 height 30
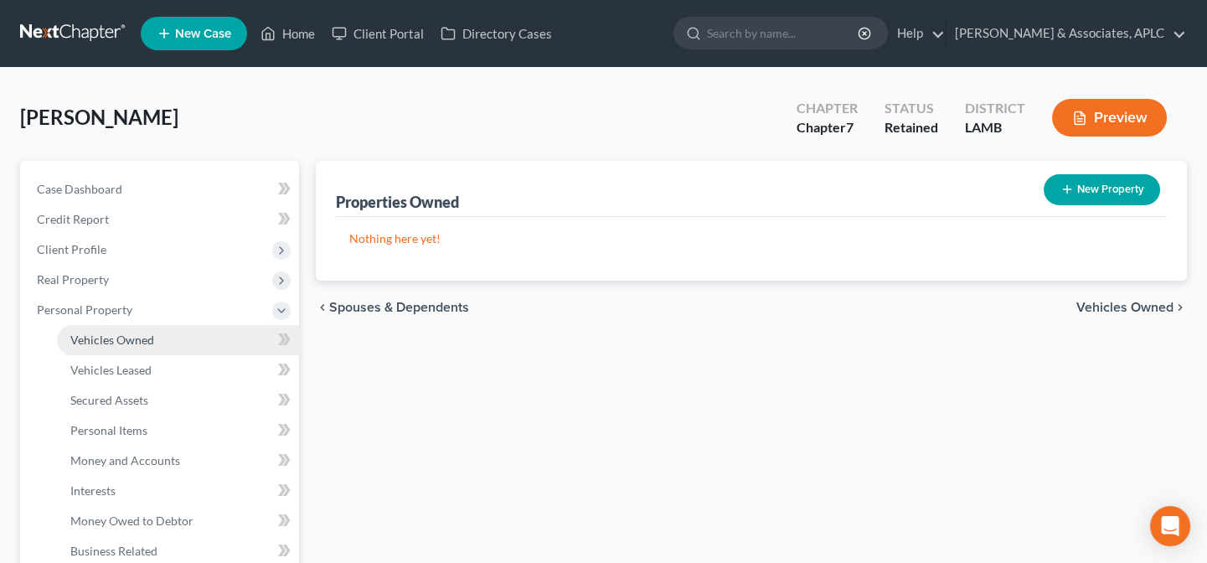
click at [107, 340] on span "Vehicles Owned" at bounding box center [112, 339] width 84 height 14
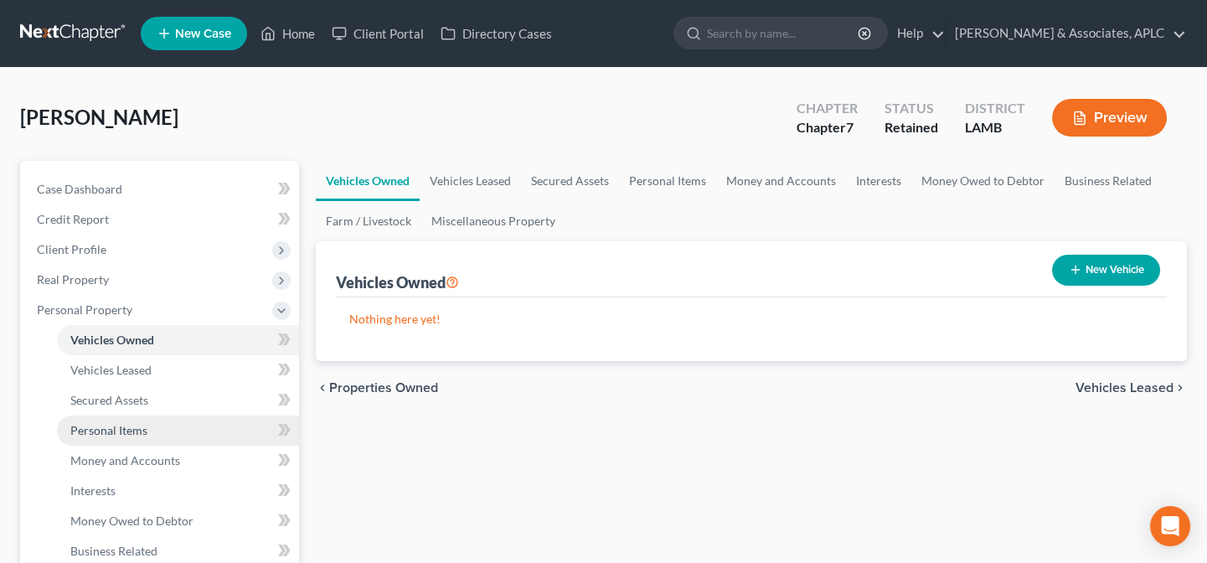
click at [117, 433] on span "Personal Items" at bounding box center [108, 430] width 77 height 14
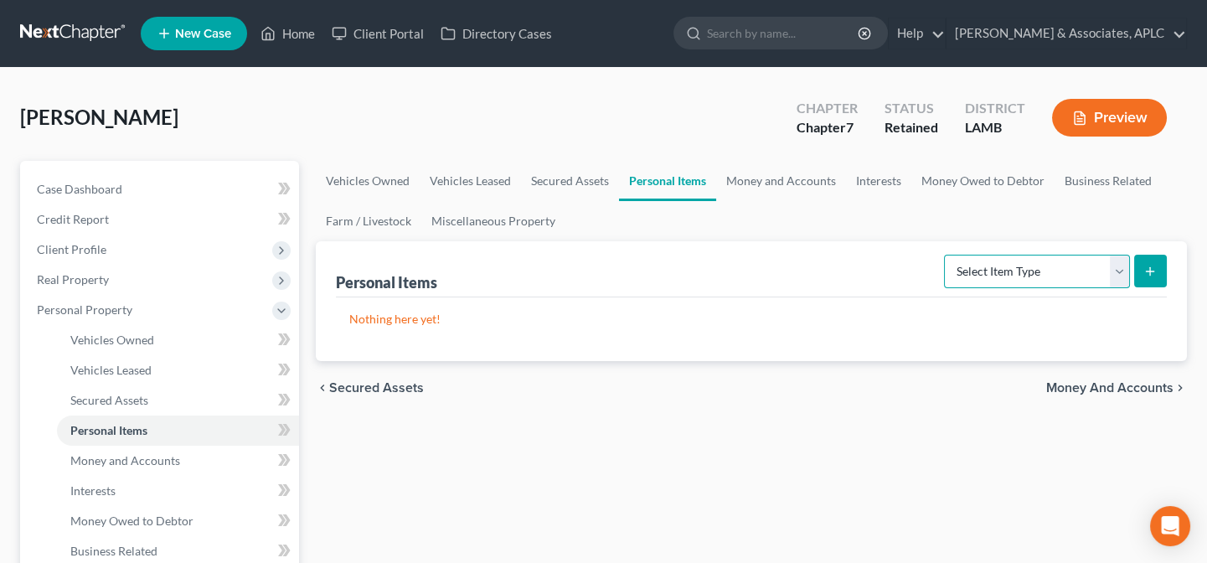
click at [983, 280] on select "Select Item Type Clothing Collectibles Of Value Electronics Firearms Household …" at bounding box center [1037, 272] width 186 height 34
select select "household_goods"
click at [946, 255] on select "Select Item Type Clothing Collectibles Of Value Electronics Firearms Household …" at bounding box center [1037, 272] width 186 height 34
click at [1152, 267] on icon "submit" at bounding box center [1149, 271] width 13 height 13
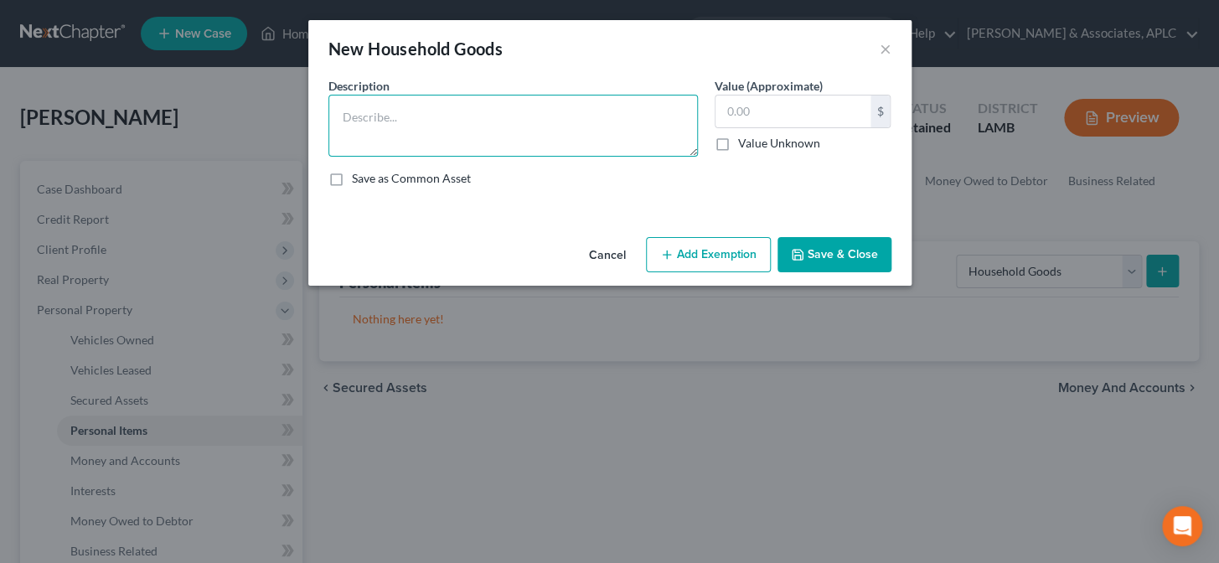
click at [465, 136] on textarea at bounding box center [512, 126] width 369 height 62
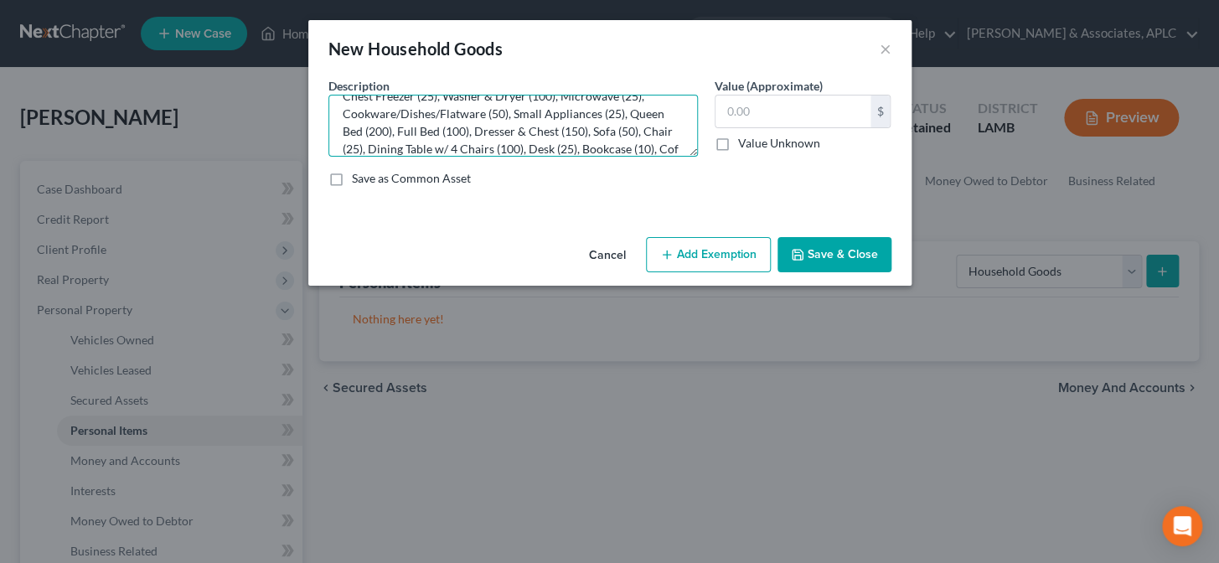
scroll to position [39, 0]
type textarea "Chest Freezer (25), Washer & Dryer (100), Microwave (25), Cookware/Dishes/Flatw…"
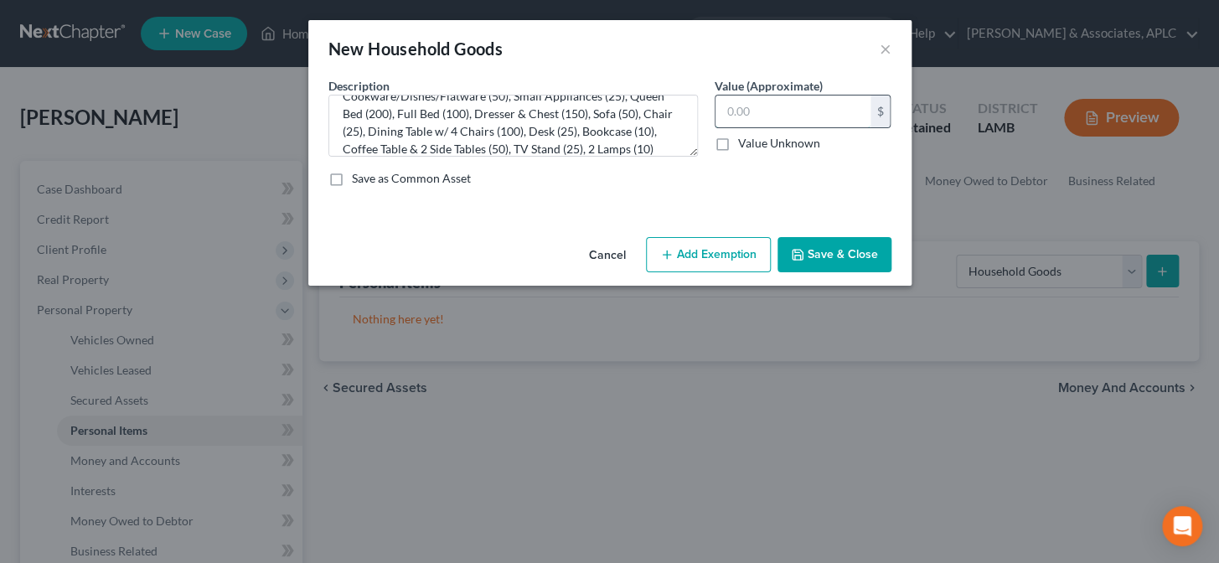
click at [796, 107] on input "text" at bounding box center [792, 111] width 155 height 32
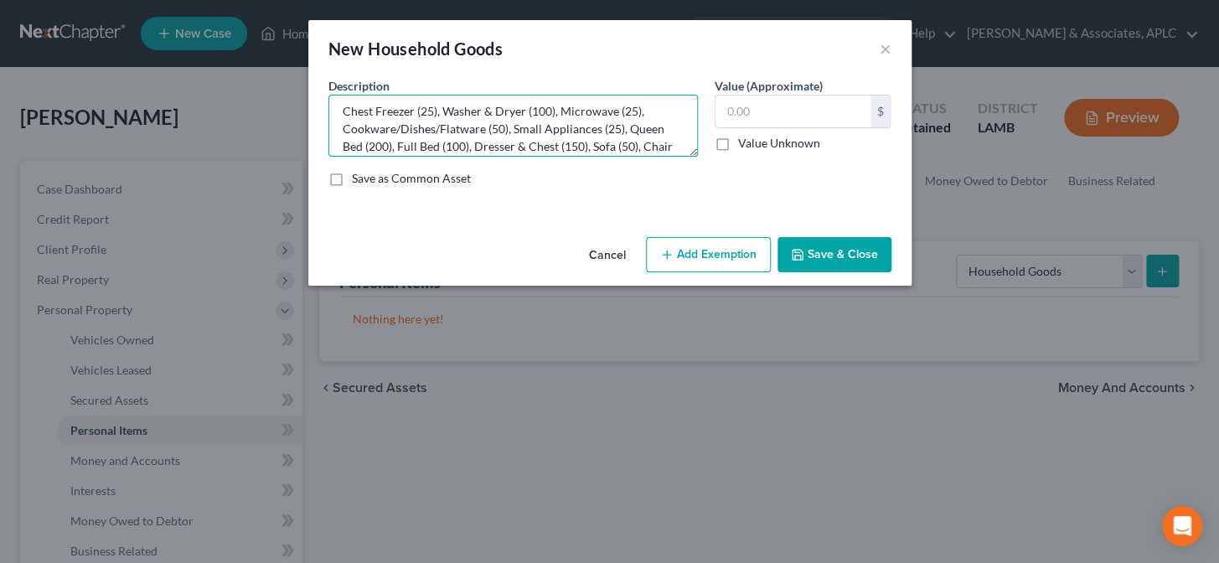
scroll to position [0, 0]
click at [659, 119] on textarea "Chest Freezer (25), Washer & Dryer (100), Microwave (25), Cookware/Dishes/Flatw…" at bounding box center [512, 126] width 369 height 62
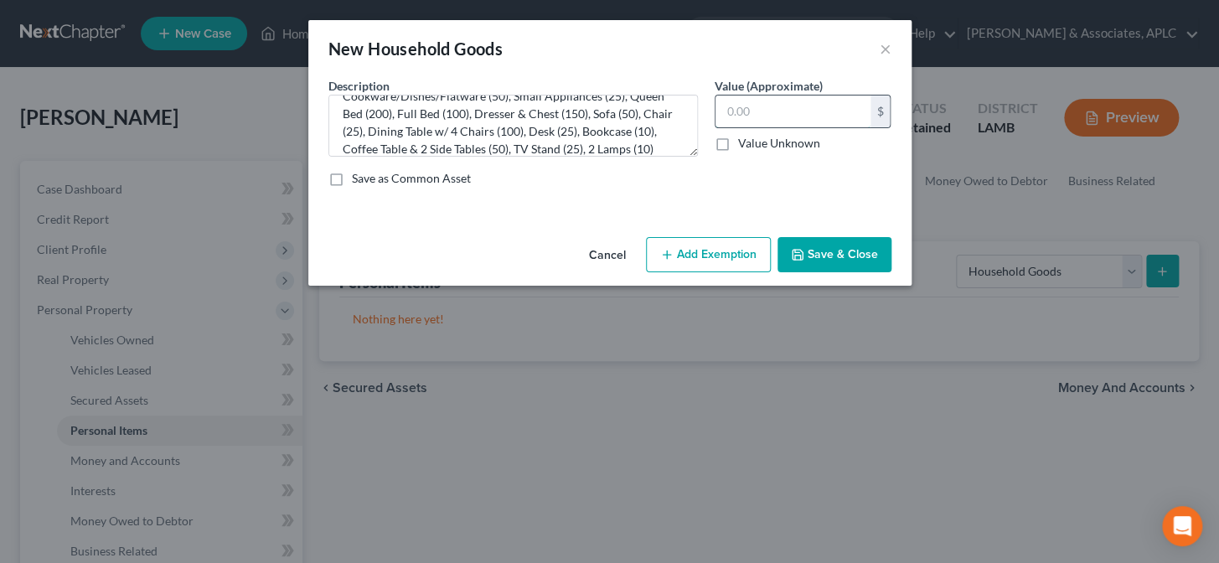
click at [740, 106] on input "text" at bounding box center [792, 111] width 155 height 32
type input "970.00"
click at [687, 263] on button "Add Exemption" at bounding box center [708, 254] width 125 height 35
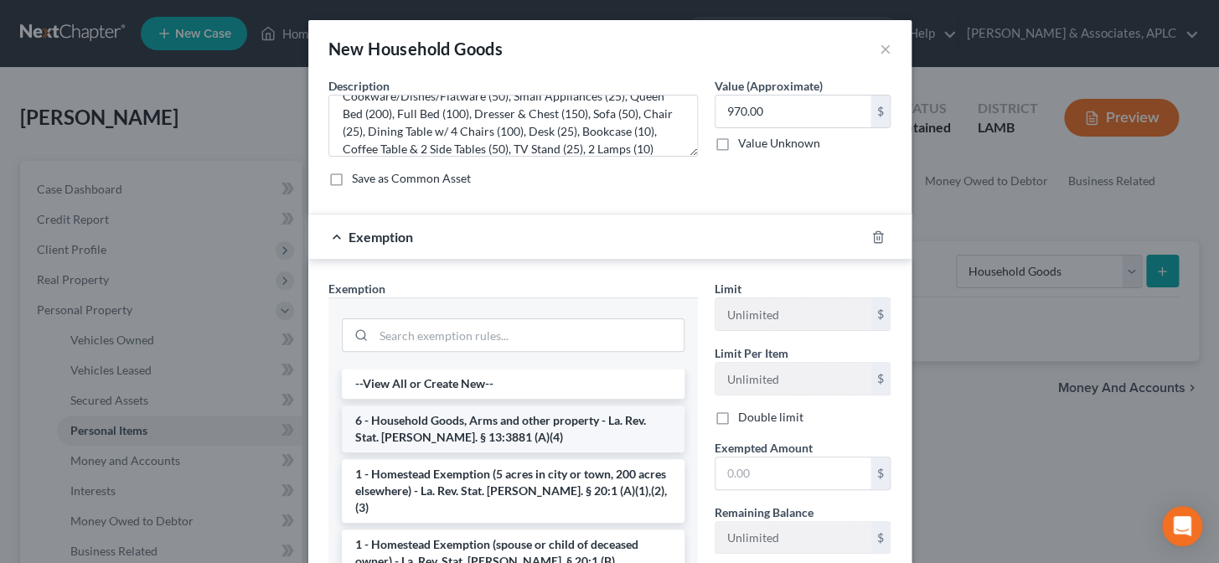
click at [474, 420] on li "6 - Household Goods, Arms and other property - La. Rev. Stat. [PERSON_NAME]. § …" at bounding box center [513, 428] width 343 height 47
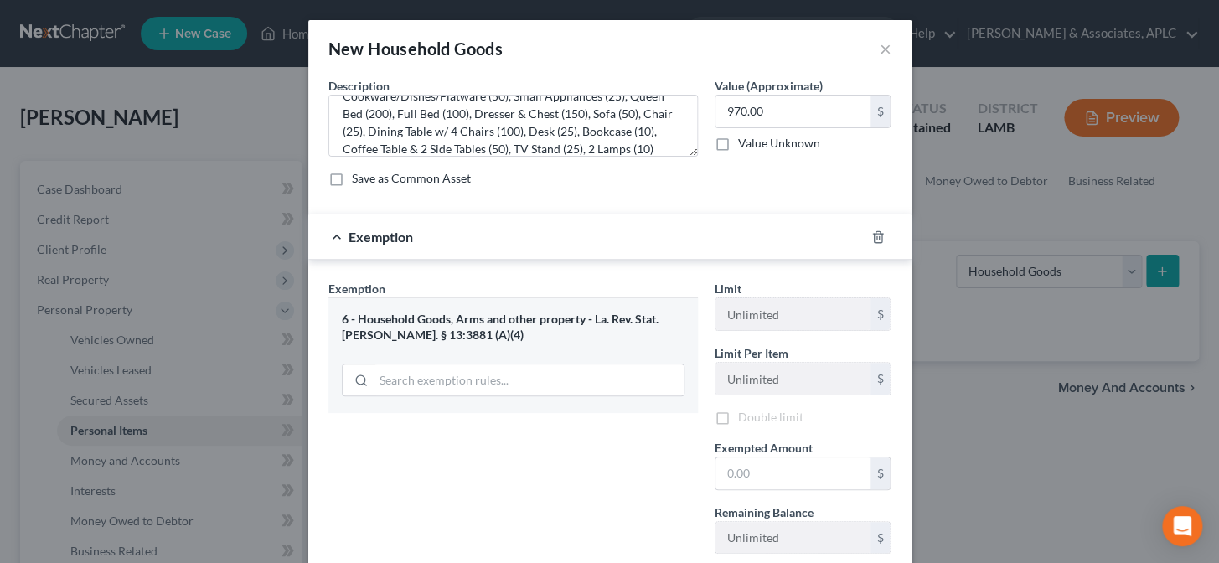
click at [474, 420] on div "Exemption Set must be selected for CA. Exemption * 6 - Household Goods, Arms an…" at bounding box center [513, 423] width 386 height 287
click at [765, 478] on input "text" at bounding box center [792, 476] width 155 height 32
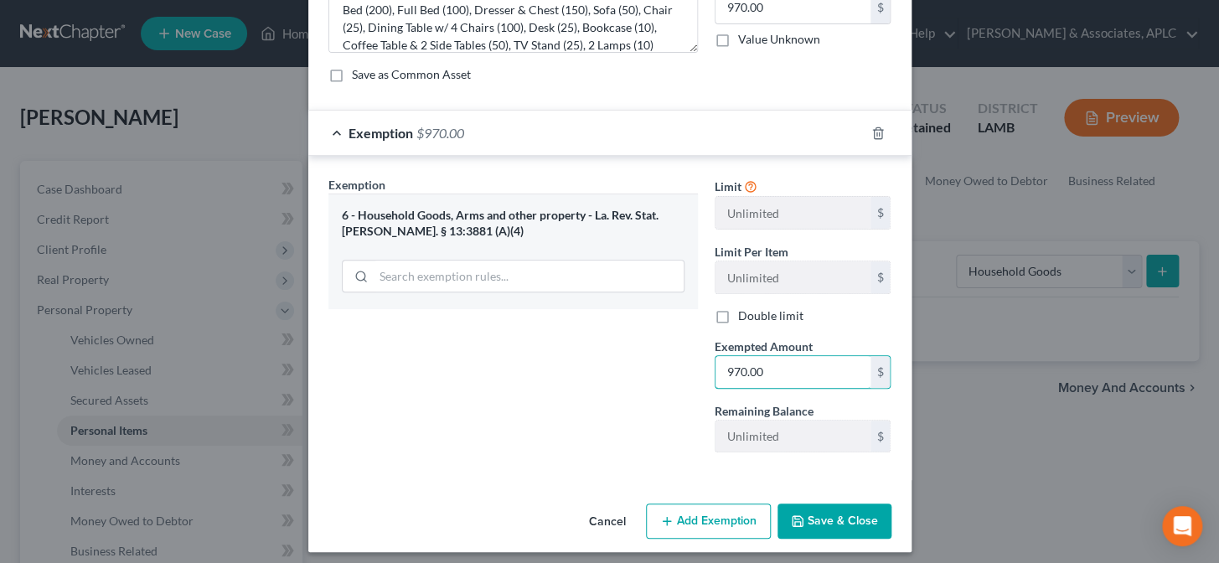
scroll to position [111, 0]
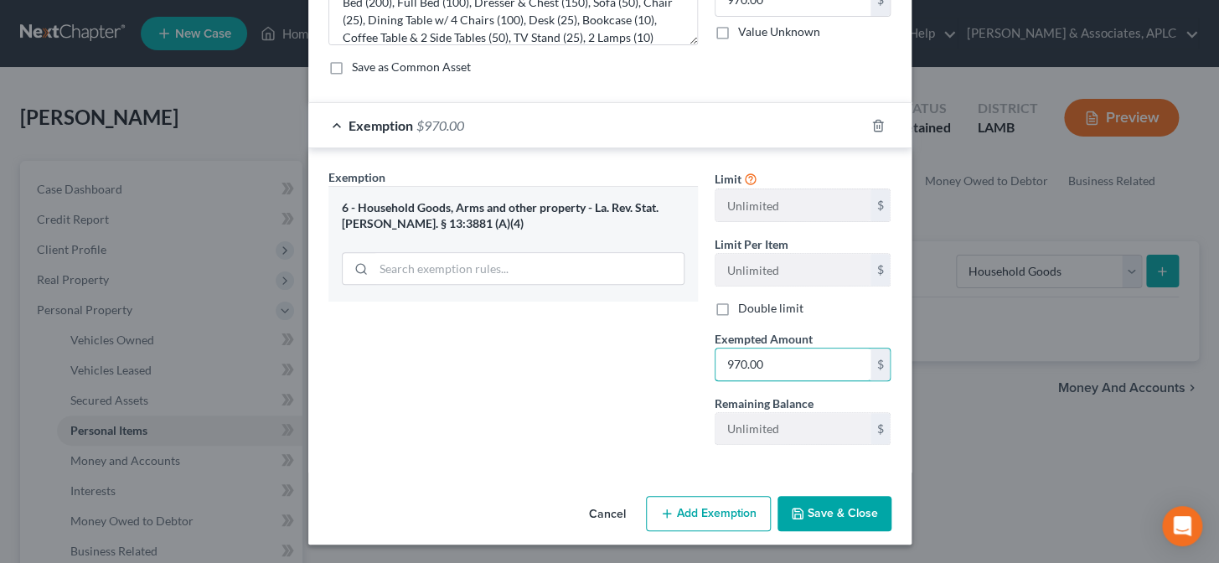
type input "970.00"
click at [827, 513] on button "Save & Close" at bounding box center [834, 513] width 114 height 35
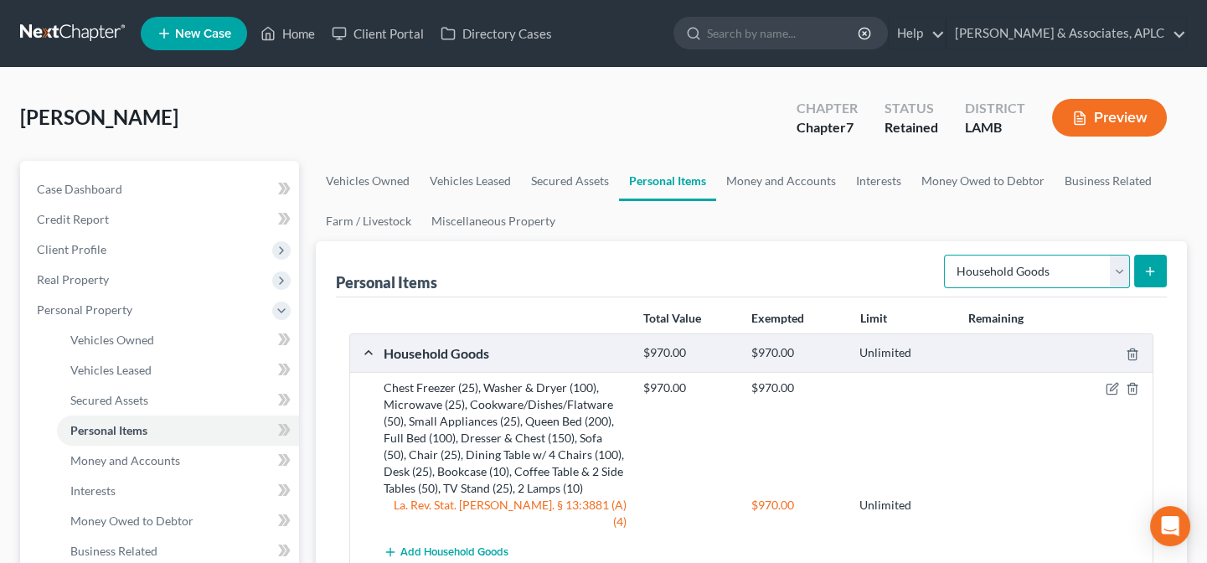
click at [951, 262] on select "Select Item Type Clothing Collectibles Of Value Electronics Firearms Household …" at bounding box center [1037, 272] width 186 height 34
select select "electronics"
click at [946, 255] on select "Select Item Type Clothing Collectibles Of Value Electronics Firearms Household …" at bounding box center [1037, 272] width 186 height 34
click at [1143, 265] on icon "submit" at bounding box center [1149, 271] width 13 height 13
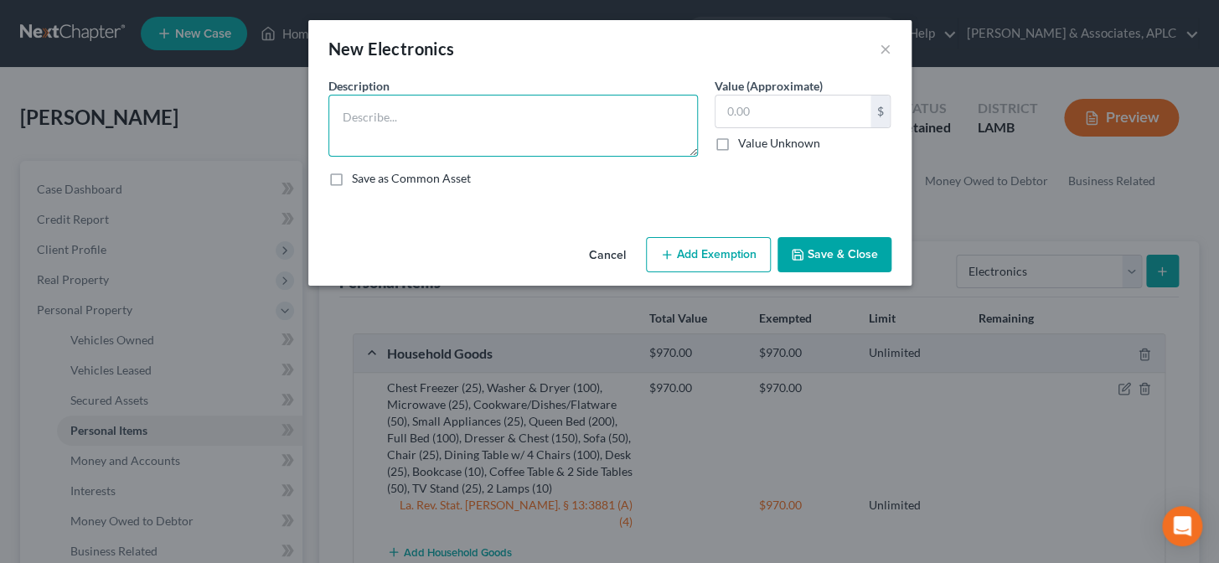
click at [525, 135] on textarea at bounding box center [512, 126] width 369 height 62
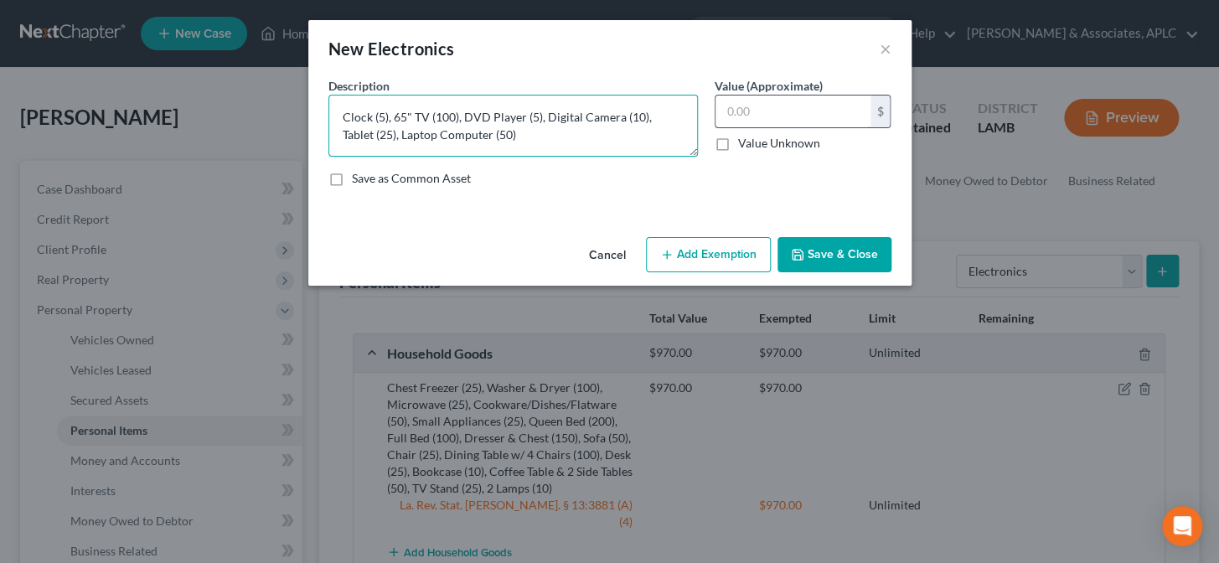
type textarea "Clock (5), 65" TV (100), DVD Player (5), Digital Camera (10), Tablet (25), Lapt…"
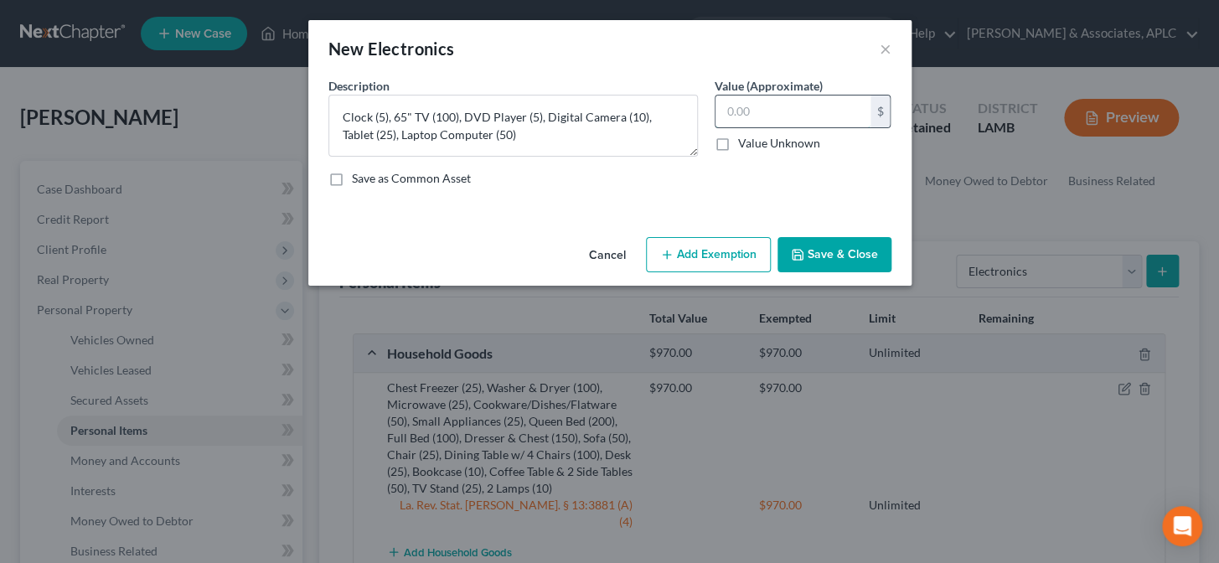
click at [726, 124] on input "text" at bounding box center [792, 111] width 155 height 32
type input "195.00"
click at [826, 265] on button "Save & Close" at bounding box center [834, 254] width 114 height 35
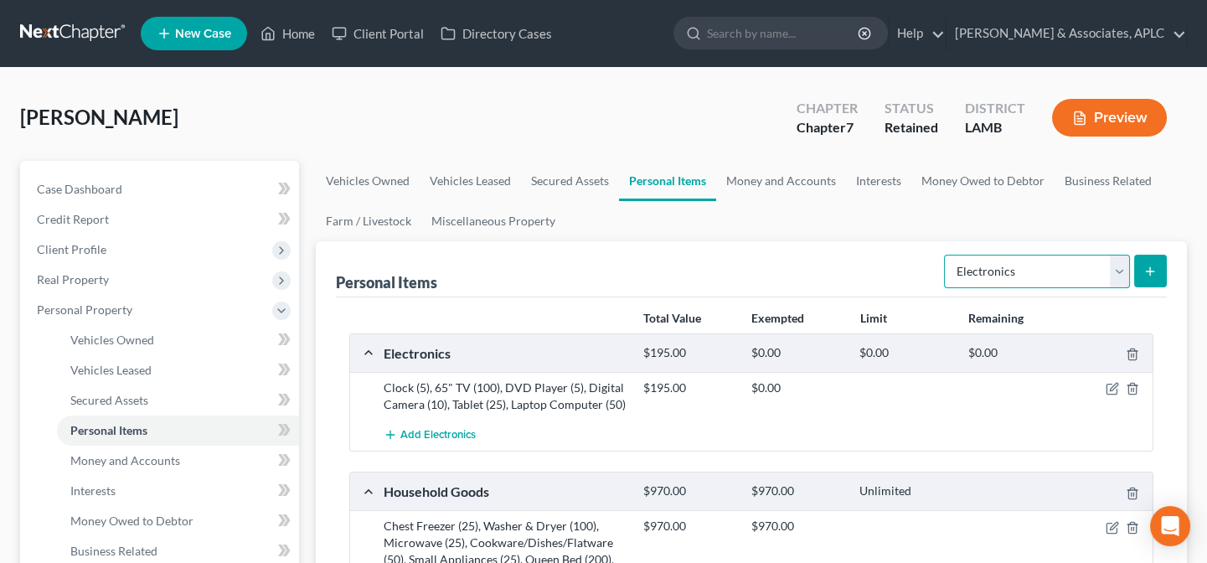
click at [1027, 272] on select "Select Item Type Clothing Collectibles Of Value Electronics Firearms Household …" at bounding box center [1037, 272] width 186 height 34
select select "sports_and_hobby_equipment"
click at [946, 255] on select "Select Item Type Clothing Collectibles Of Value Electronics Firearms Household …" at bounding box center [1037, 272] width 186 height 34
click at [1154, 268] on icon "submit" at bounding box center [1149, 271] width 13 height 13
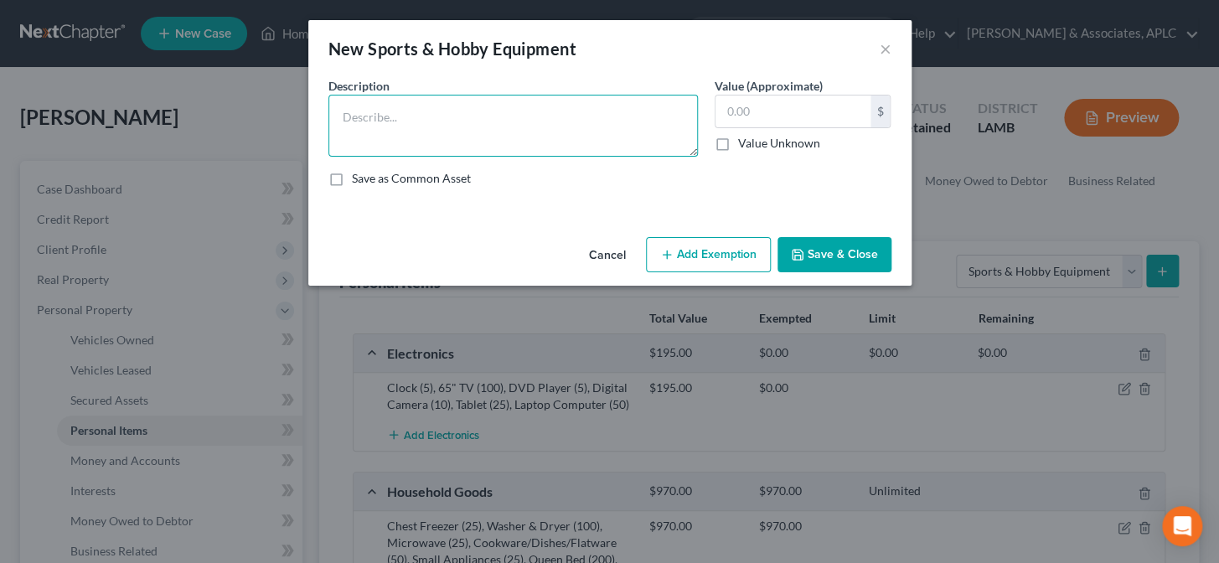
click at [405, 142] on textarea at bounding box center [512, 126] width 369 height 62
type textarea "2 Bicycles"
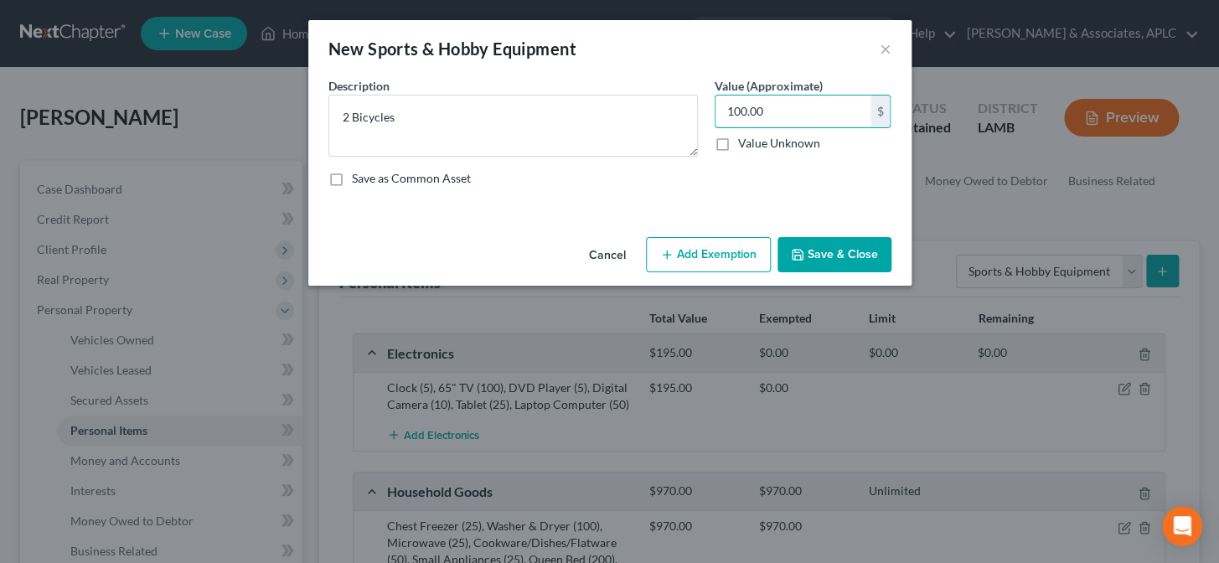
type input "100.00"
click at [715, 255] on button "Add Exemption" at bounding box center [708, 254] width 125 height 35
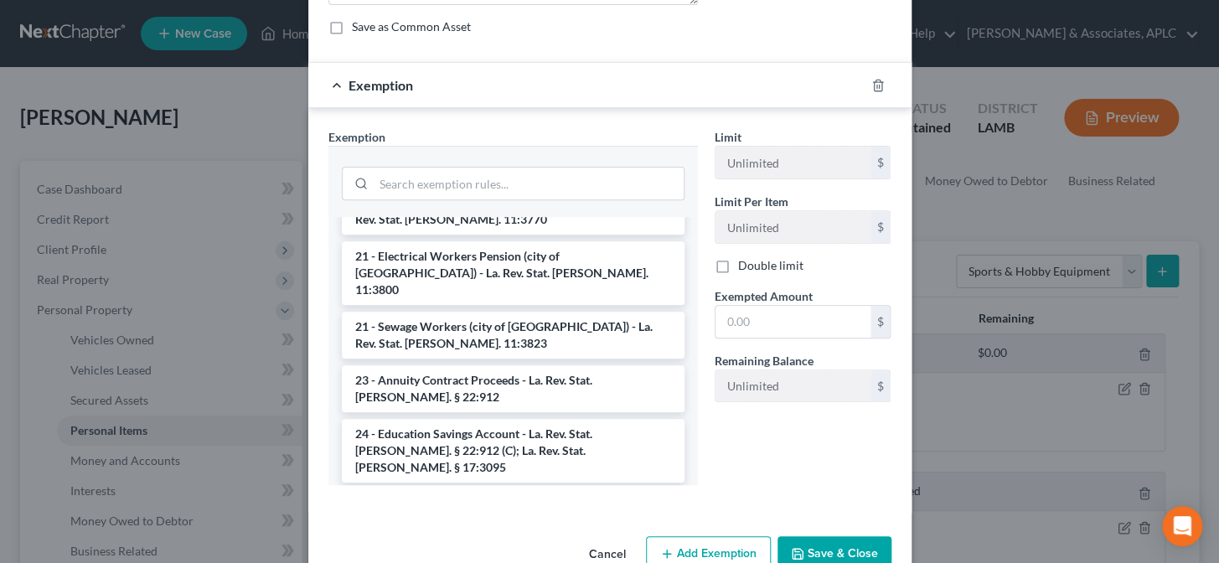
scroll to position [1370, 0]
click at [874, 90] on icon "button" at bounding box center [878, 85] width 8 height 11
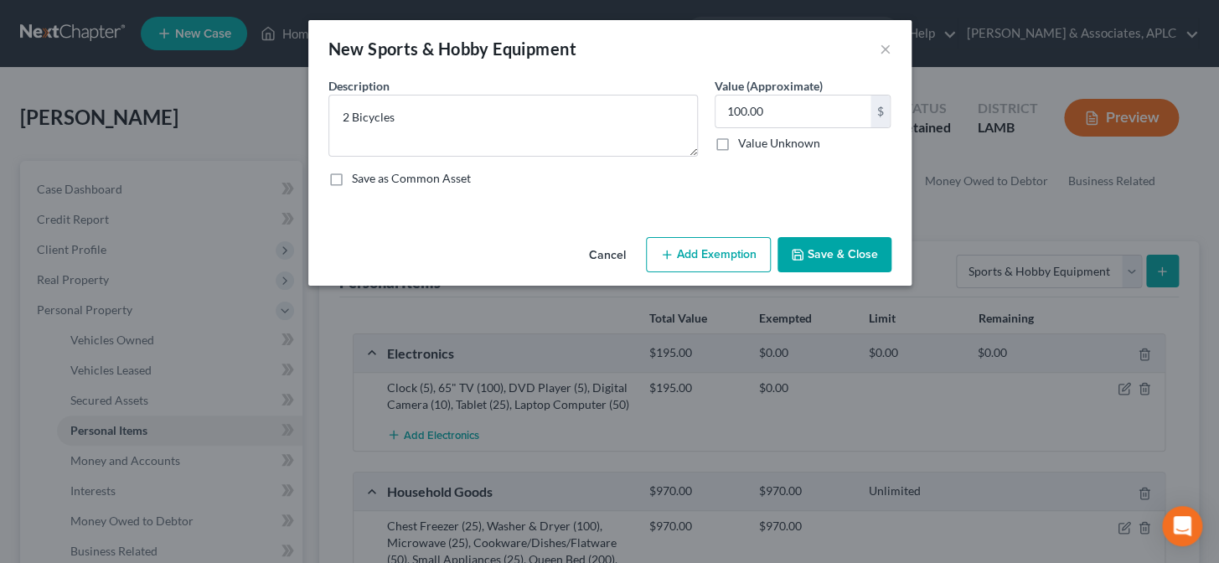
click at [838, 264] on button "Save & Close" at bounding box center [834, 254] width 114 height 35
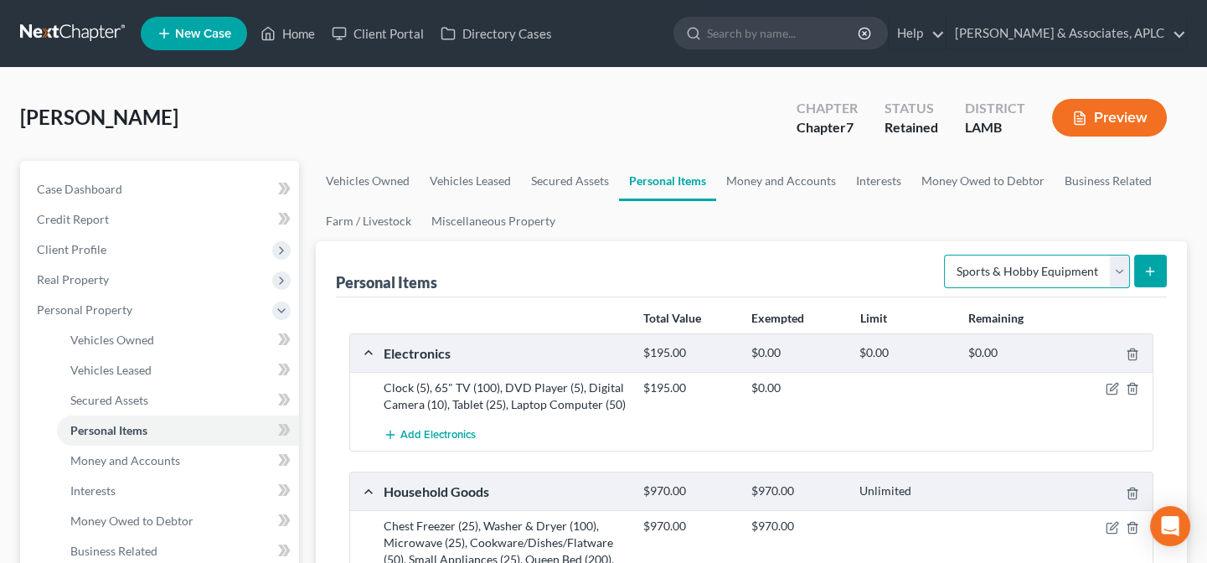
click at [1046, 271] on select "Select Item Type Clothing Collectibles Of Value Electronics Firearms Household …" at bounding box center [1037, 272] width 186 height 34
select select "clothing"
click at [946, 255] on select "Select Item Type Clothing Collectibles Of Value Electronics Firearms Household …" at bounding box center [1037, 272] width 186 height 34
click at [1143, 265] on icon "submit" at bounding box center [1149, 271] width 13 height 13
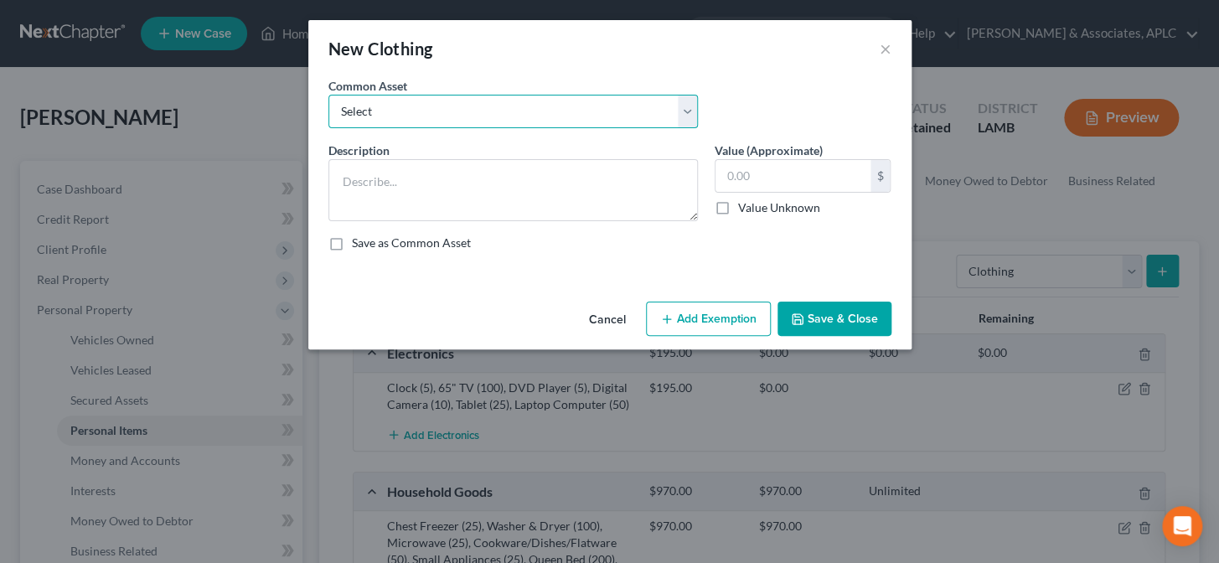
click at [463, 120] on select "Select Personal Clothing" at bounding box center [512, 112] width 369 height 34
select select "0"
click at [328, 95] on select "Select Personal Clothing" at bounding box center [512, 112] width 369 height 34
type textarea "Personal Clothing"
type input "200.00"
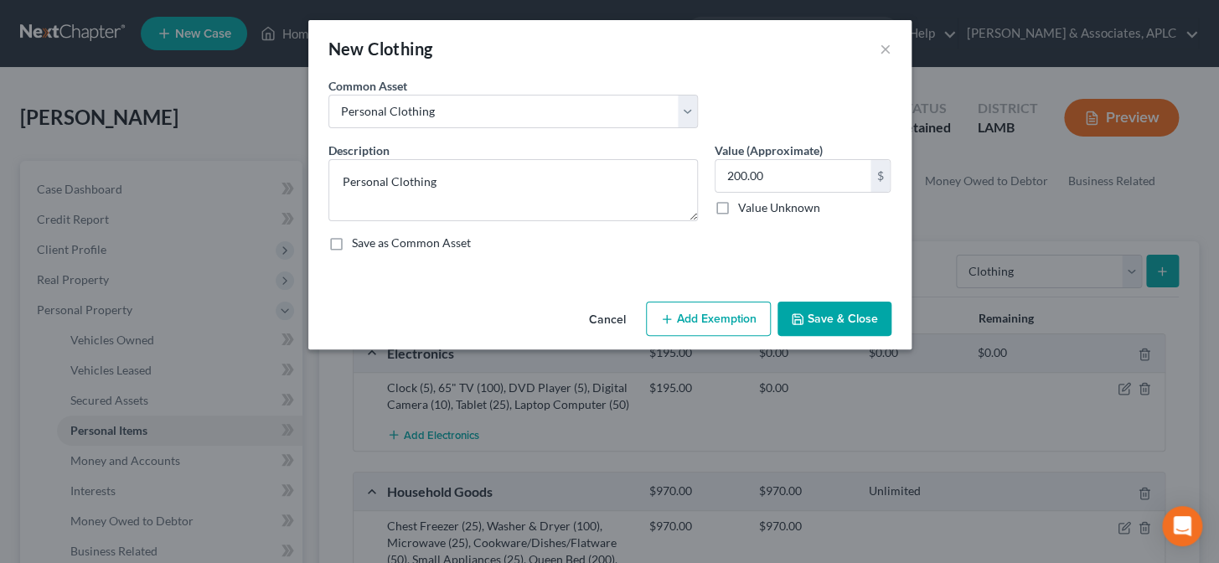
click at [709, 323] on button "Add Exemption" at bounding box center [708, 319] width 125 height 35
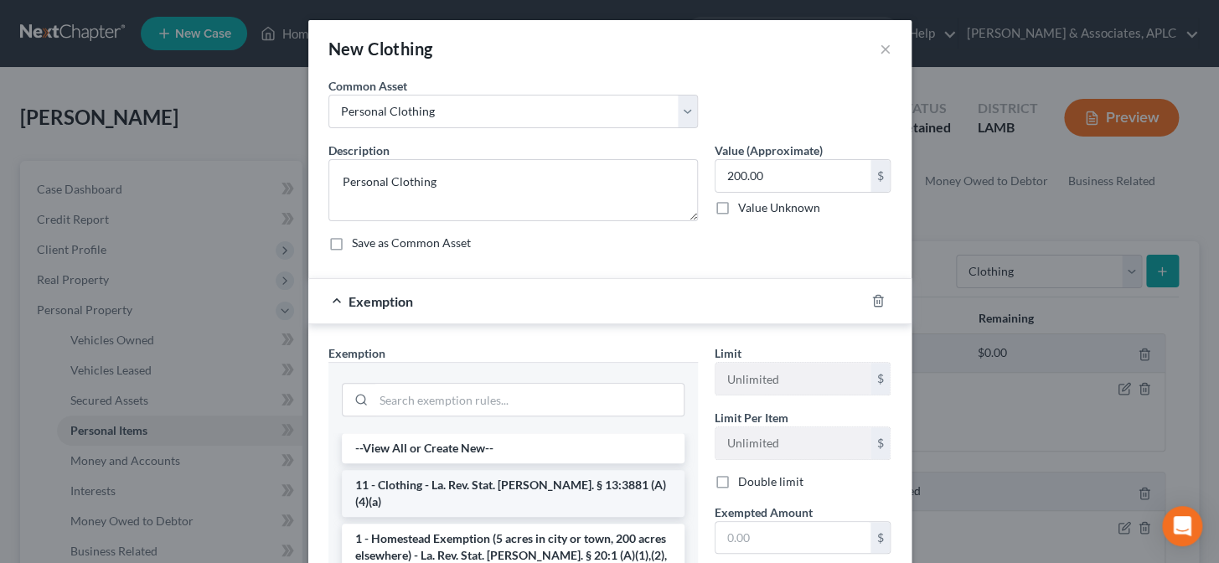
click at [544, 492] on li "11 - Clothing - La. Rev. Stat. [PERSON_NAME]. § 13:3881 (A)(4)(a)" at bounding box center [513, 493] width 343 height 47
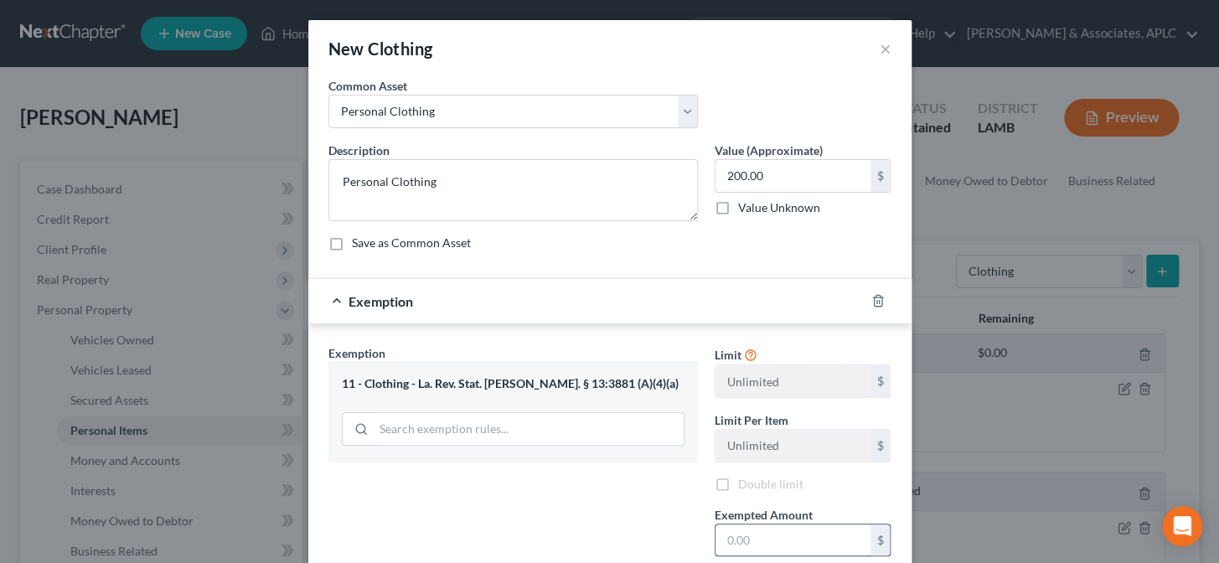
click at [743, 543] on input "text" at bounding box center [792, 540] width 155 height 32
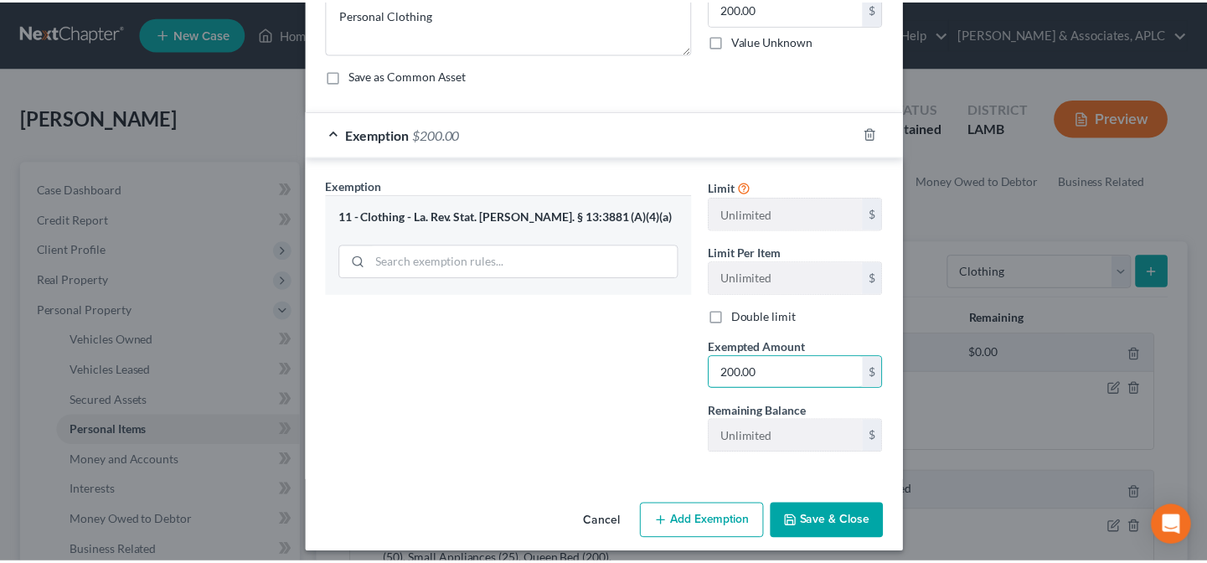
scroll to position [176, 0]
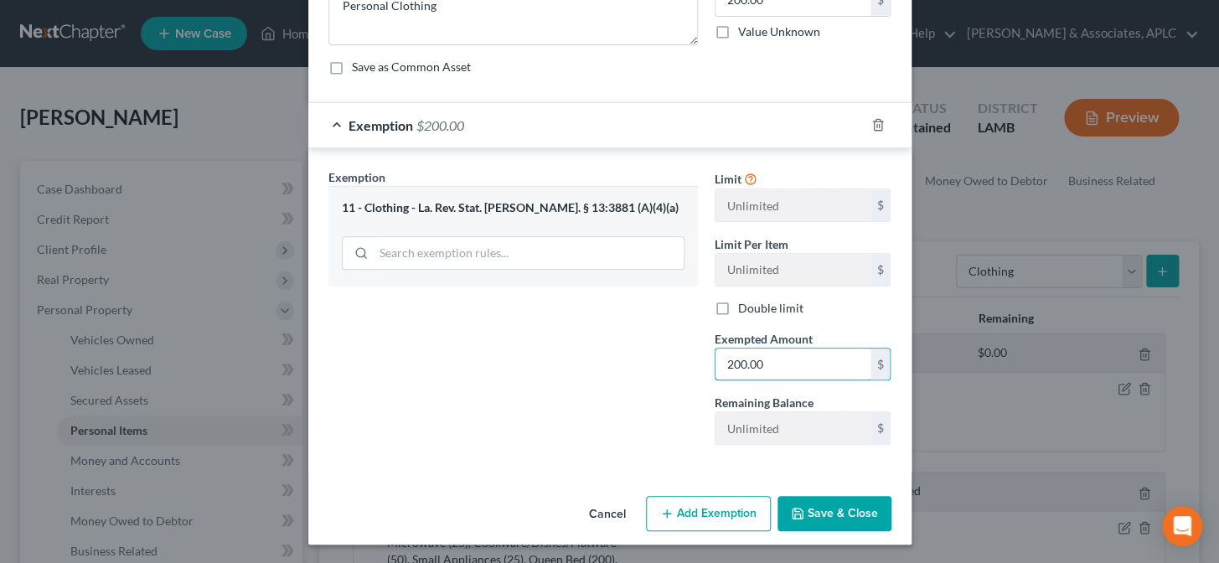
type input "200.00"
click at [782, 511] on button "Save & Close" at bounding box center [834, 513] width 114 height 35
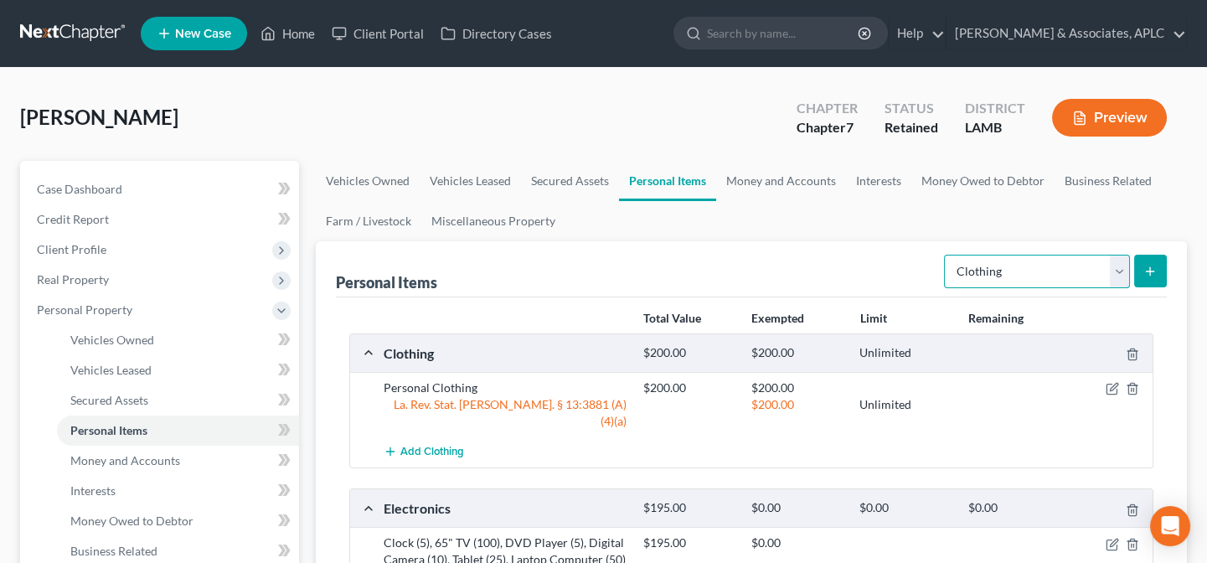
click at [971, 281] on select "Select Item Type Clothing Collectibles Of Value Electronics Firearms Household …" at bounding box center [1037, 272] width 186 height 34
select select "jewelry"
click at [946, 255] on select "Select Item Type Clothing Collectibles Of Value Electronics Firearms Household …" at bounding box center [1037, 272] width 186 height 34
click at [1139, 287] on div "Select Item Type Clothing Collectibles Of Value Electronics Firearms Household …" at bounding box center [1051, 270] width 229 height 44
click at [1147, 279] on button "submit" at bounding box center [1150, 271] width 33 height 33
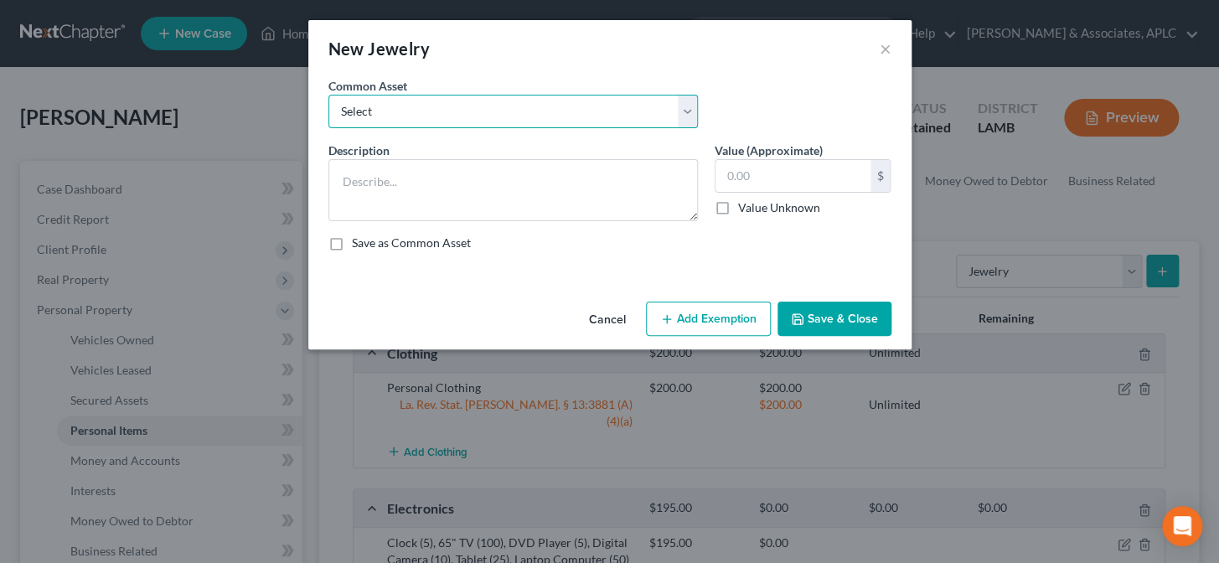
click at [413, 117] on select "Select Misc. Costume Jewelry Wedding Ring" at bounding box center [512, 112] width 369 height 34
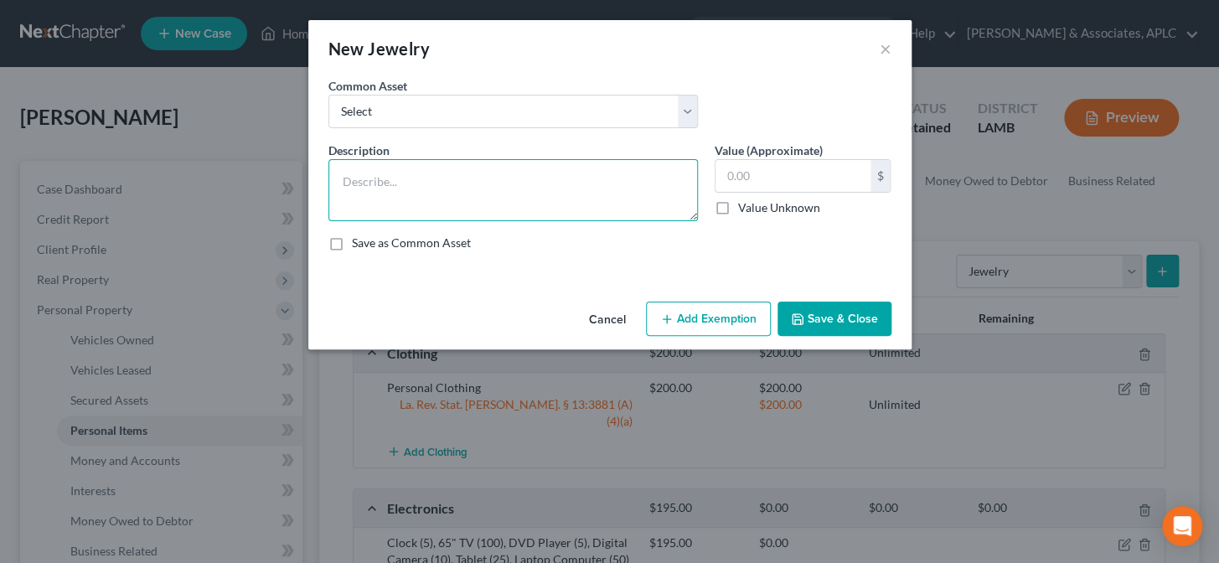
click at [436, 202] on textarea at bounding box center [512, 190] width 369 height 62
type textarea "2 Watches"
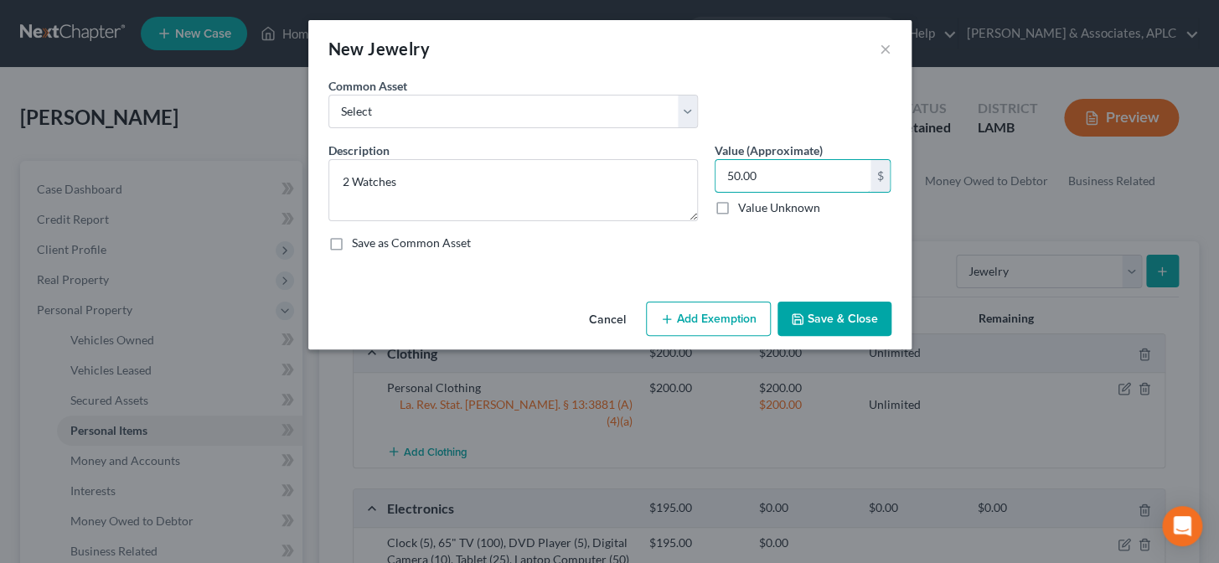
type input "50.00"
click at [853, 320] on button "Save & Close" at bounding box center [834, 319] width 114 height 35
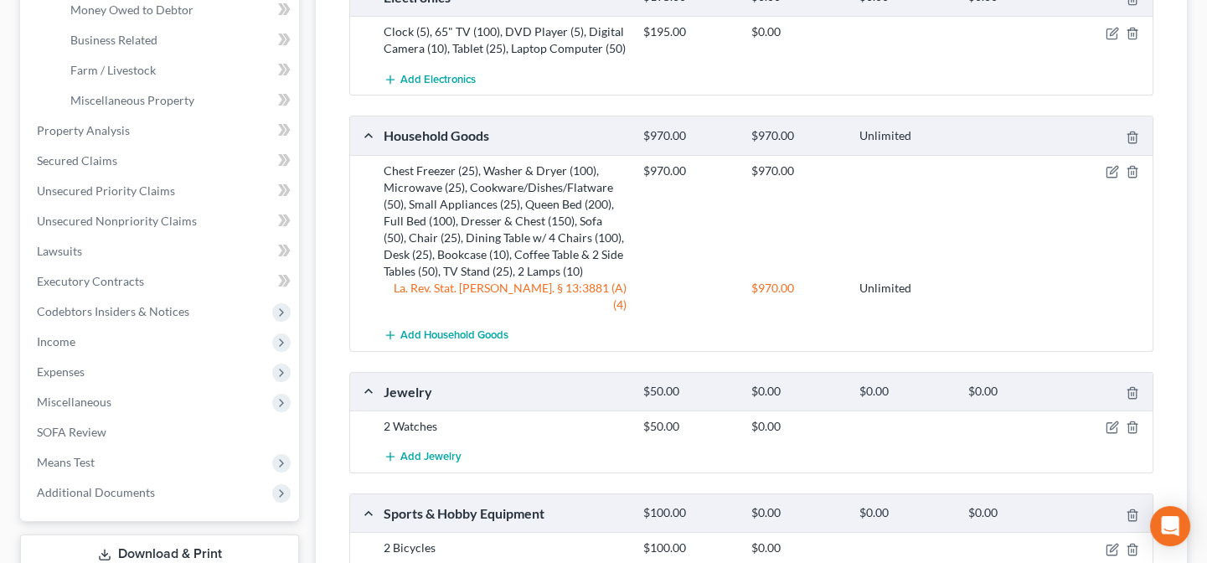
scroll to position [663, 0]
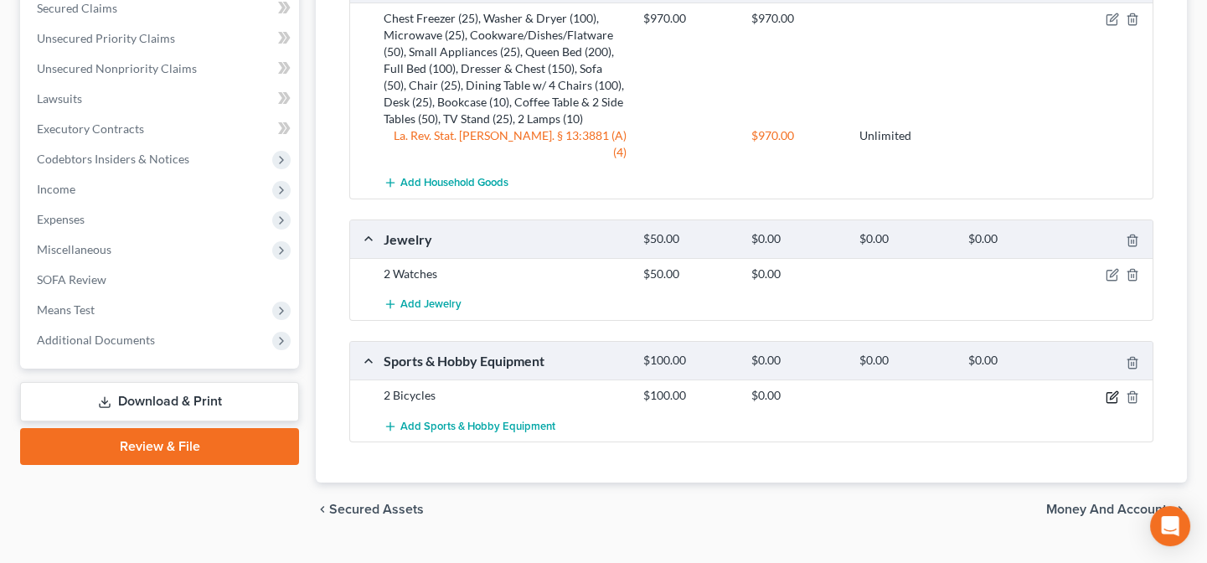
click at [1114, 390] on icon "button" at bounding box center [1112, 396] width 13 height 13
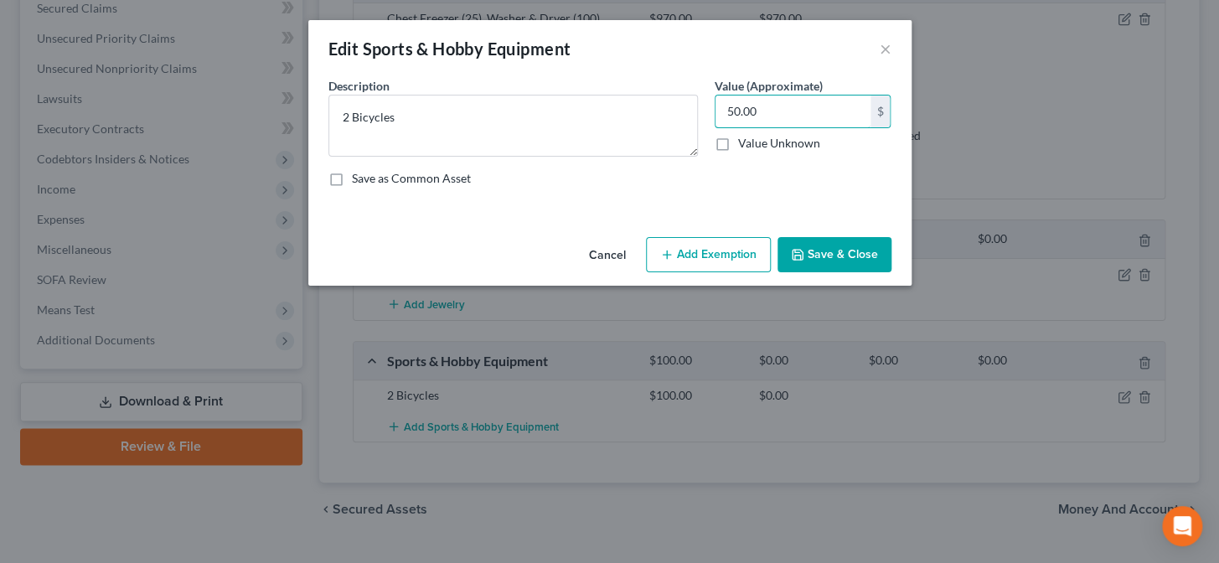
type input "50.00"
click at [856, 250] on button "Save & Close" at bounding box center [834, 254] width 114 height 35
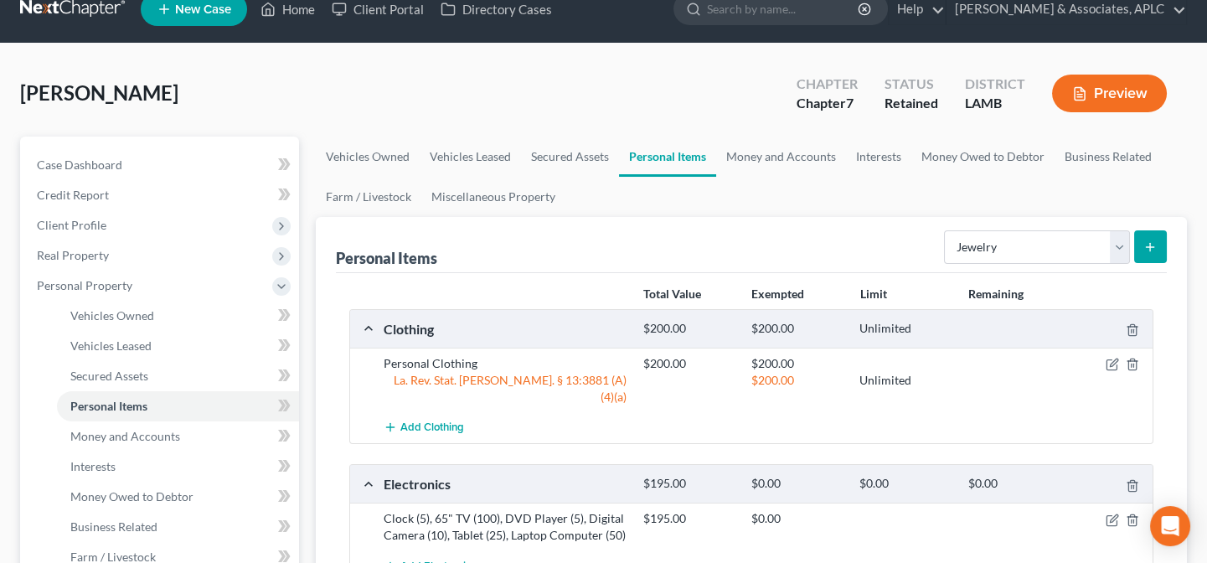
scroll to position [0, 0]
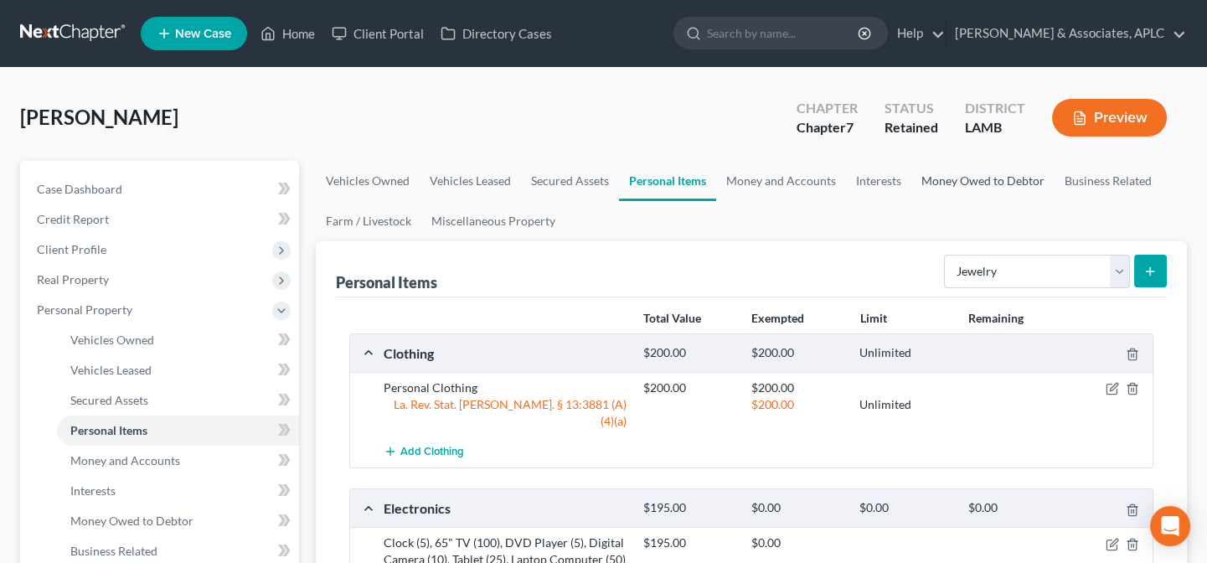
click at [948, 177] on link "Money Owed to Debtor" at bounding box center [982, 181] width 143 height 40
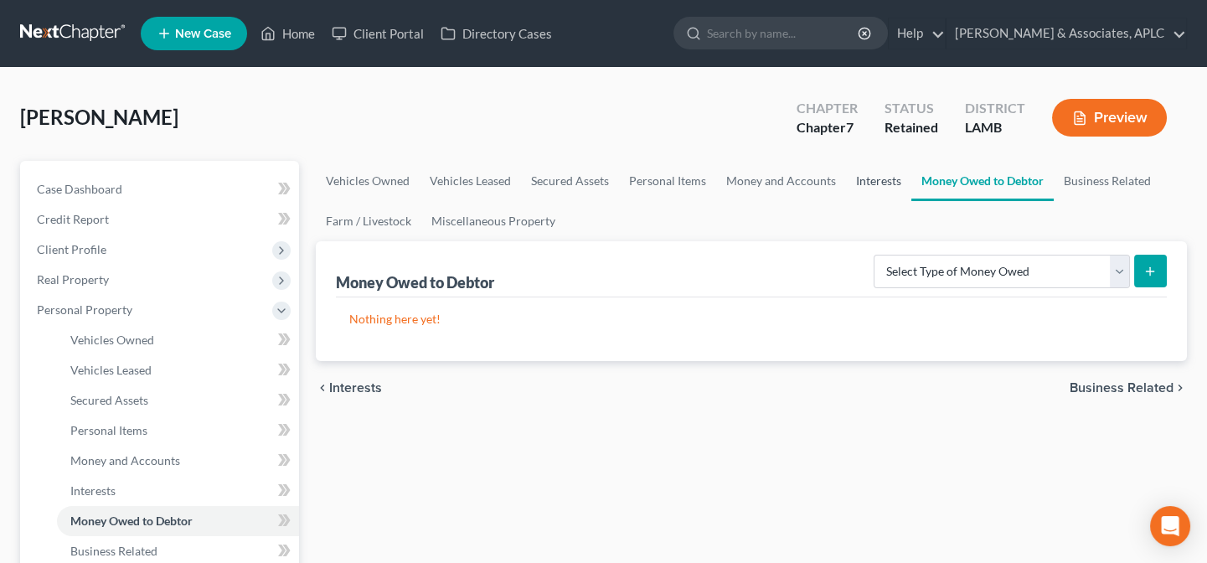
click at [884, 178] on link "Interests" at bounding box center [878, 181] width 65 height 40
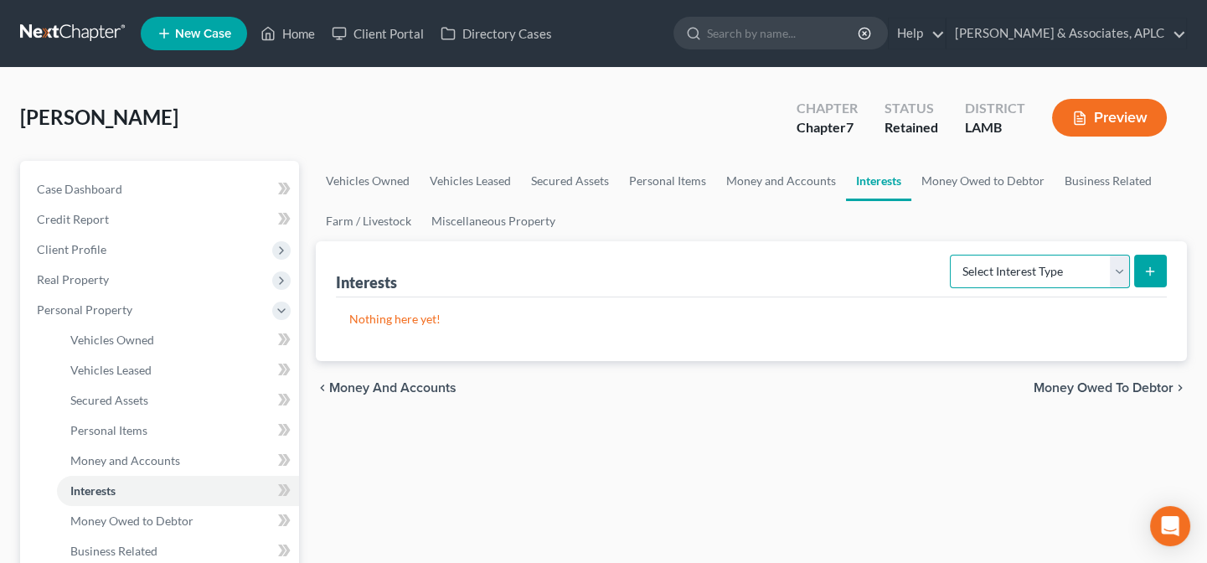
click at [965, 275] on select "Select Interest Type 401K Annuity Bond Education IRA Government Bond Government…" at bounding box center [1040, 272] width 180 height 34
click at [770, 183] on link "Money and Accounts" at bounding box center [781, 181] width 130 height 40
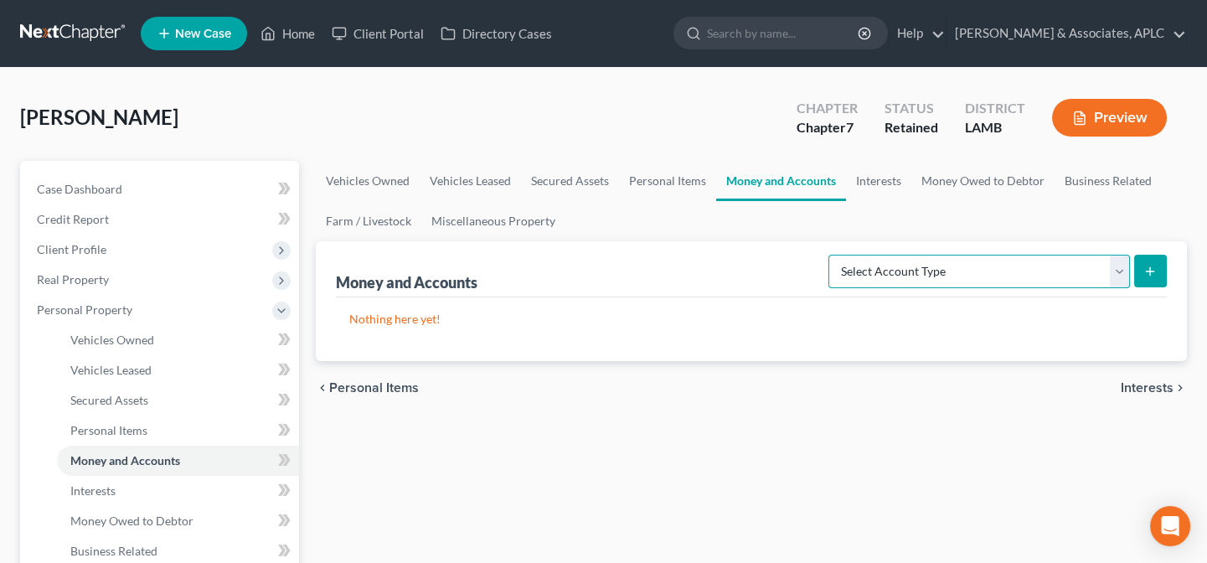
click at [883, 263] on select "Select Account Type Brokerage Cash on Hand Certificates of Deposit Checking Acc…" at bounding box center [979, 272] width 302 height 34
select select "security_deposits"
click at [832, 255] on select "Select Account Type Brokerage Cash on Hand Certificates of Deposit Checking Acc…" at bounding box center [979, 272] width 302 height 34
click at [1146, 266] on icon "submit" at bounding box center [1149, 271] width 13 height 13
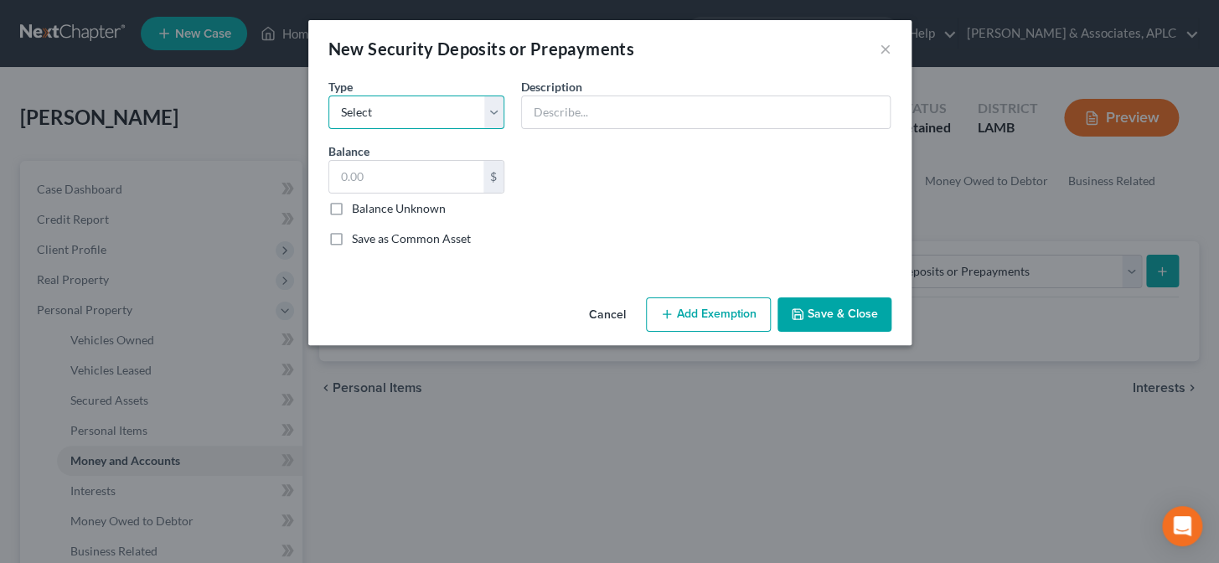
click at [361, 122] on select "Select Electric Gas Heating Oil Security Deposit On Rental Unit Prepaid Rent Te…" at bounding box center [416, 112] width 177 height 34
select select "0"
click at [328, 95] on select "Select Electric Gas Heating Oil Security Deposit On Rental Unit Prepaid Rent Te…" at bounding box center [416, 112] width 177 height 34
click at [368, 178] on input "text" at bounding box center [406, 177] width 155 height 32
type input "100.00"
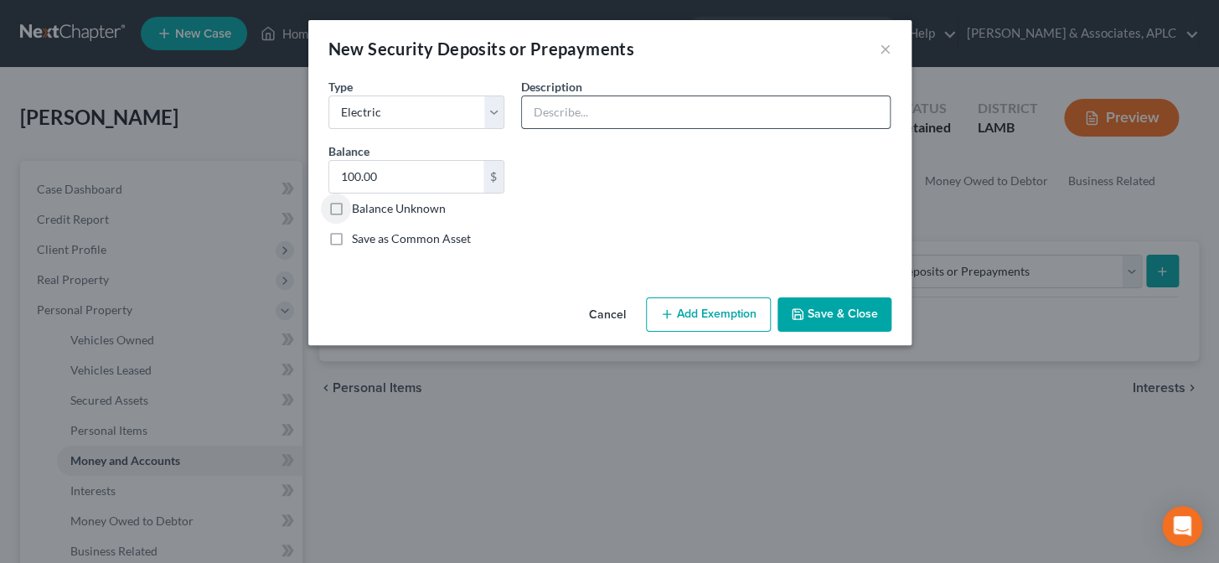
click at [604, 114] on input "text" at bounding box center [706, 112] width 368 height 32
type input "Utility Deposit (Entergy)"
click at [816, 312] on button "Save & Close" at bounding box center [834, 314] width 114 height 35
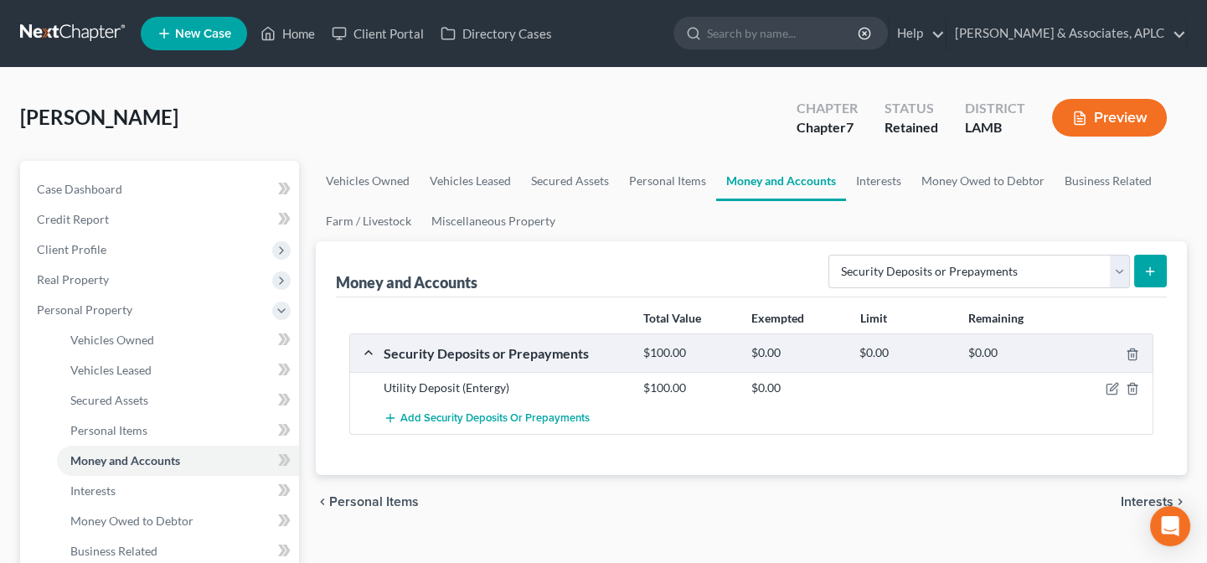
click at [1150, 267] on line "submit" at bounding box center [1150, 271] width 0 height 8
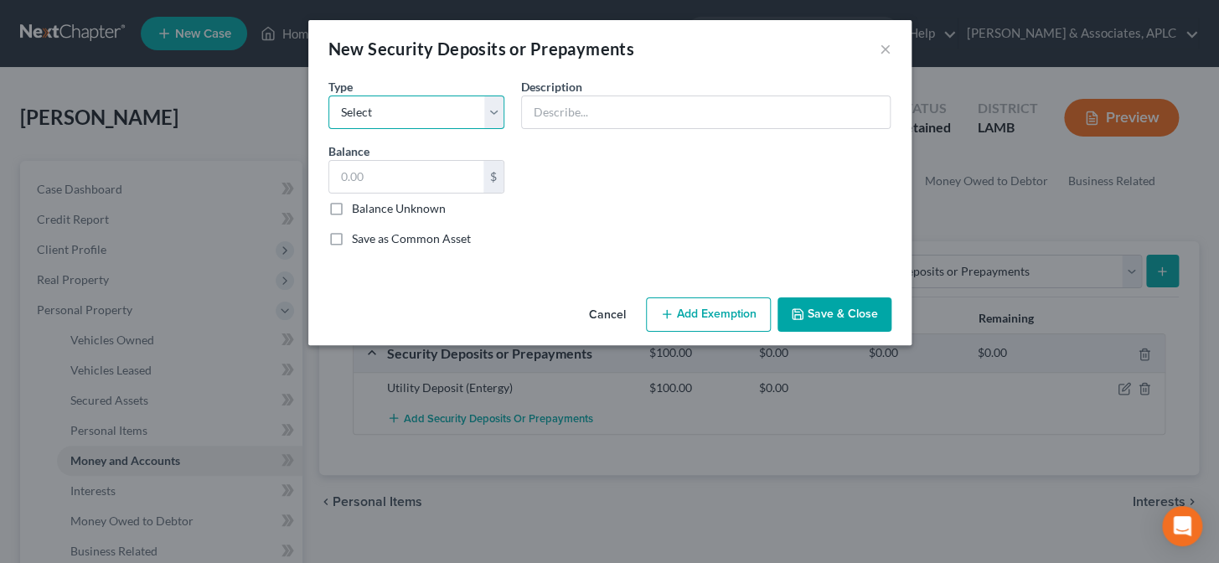
click at [409, 109] on select "Select Electric Gas Heating Oil Security Deposit On Rental Unit Prepaid Rent Te…" at bounding box center [416, 112] width 177 height 34
select select "3"
click at [328, 95] on select "Select Electric Gas Heating Oil Security Deposit On Rental Unit Prepaid Rent Te…" at bounding box center [416, 112] width 177 height 34
click at [401, 181] on input "text" at bounding box center [406, 177] width 155 height 32
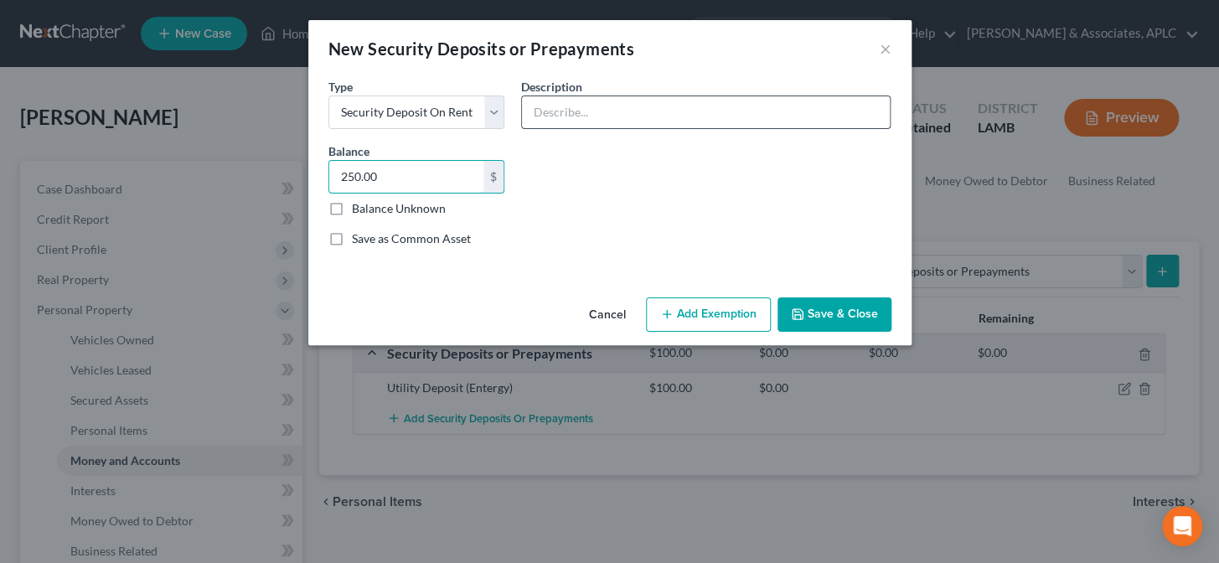
type input "250.00"
click at [608, 106] on input "text" at bounding box center [706, 112] width 368 height 32
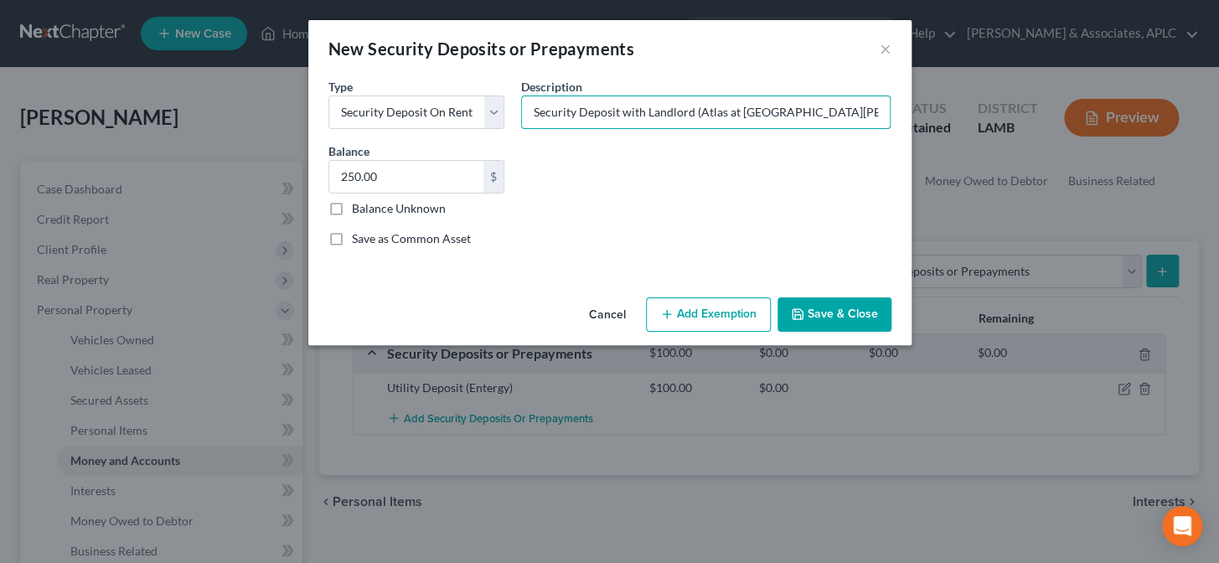
type input "Security Deposit with Landlord (Atlas at St. George)"
click at [870, 314] on button "Save & Close" at bounding box center [834, 314] width 114 height 35
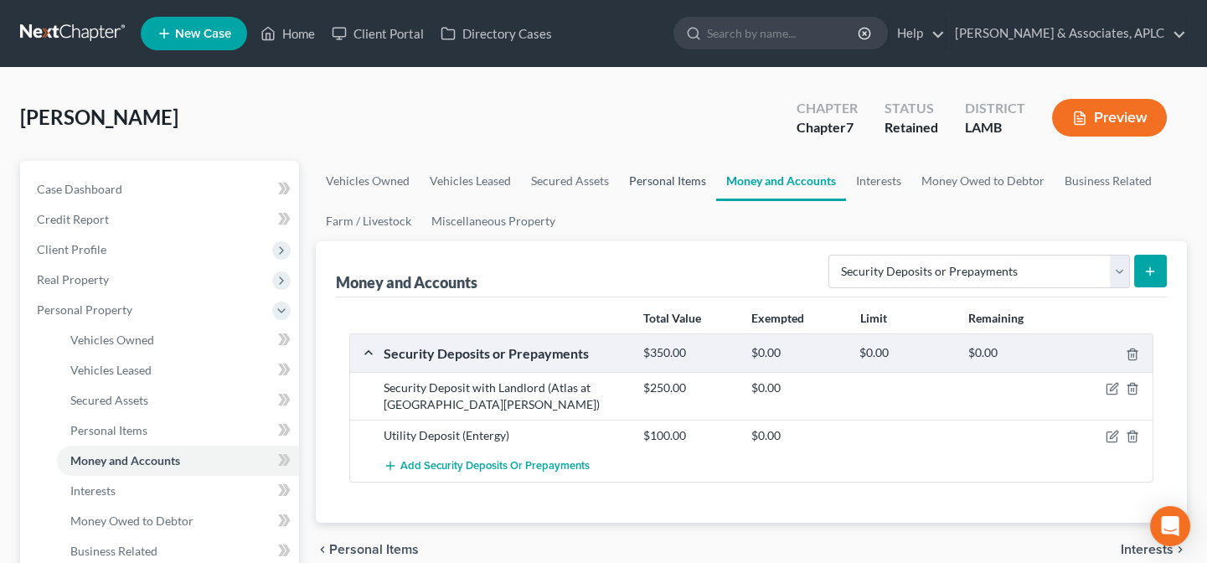
click at [667, 178] on link "Personal Items" at bounding box center [667, 181] width 97 height 40
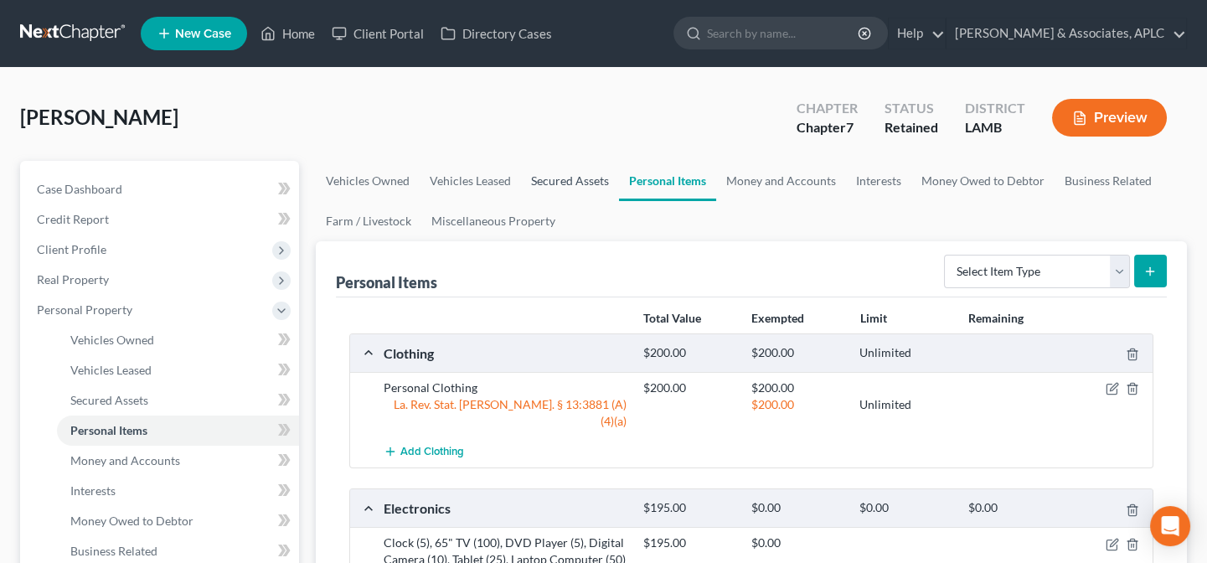
click at [570, 182] on link "Secured Assets" at bounding box center [570, 181] width 98 height 40
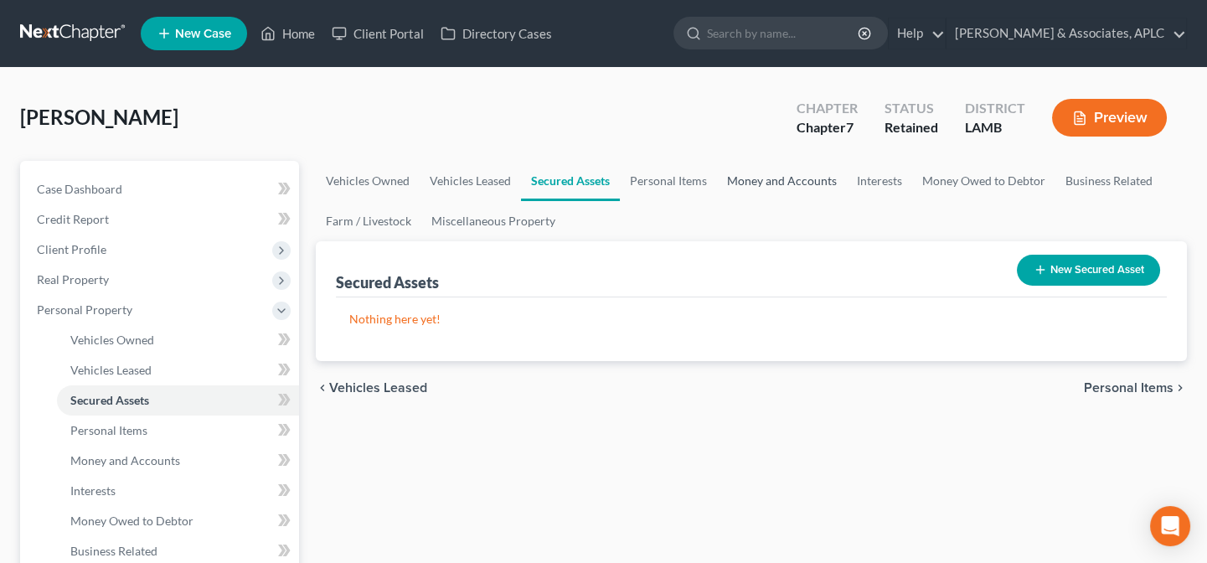
click at [756, 178] on link "Money and Accounts" at bounding box center [782, 181] width 130 height 40
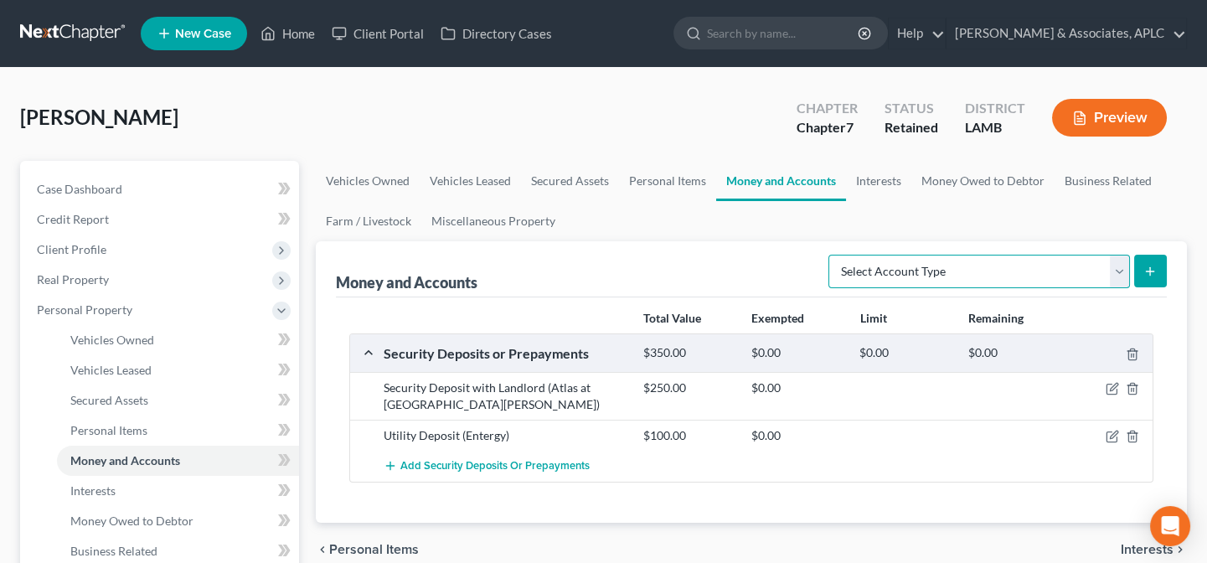
click at [897, 272] on select "Select Account Type Brokerage Cash on Hand Certificates of Deposit Checking Acc…" at bounding box center [979, 272] width 302 height 34
select select "checking"
click at [832, 255] on select "Select Account Type Brokerage Cash on Hand Certificates of Deposit Checking Acc…" at bounding box center [979, 272] width 302 height 34
click at [1147, 266] on icon "submit" at bounding box center [1149, 271] width 13 height 13
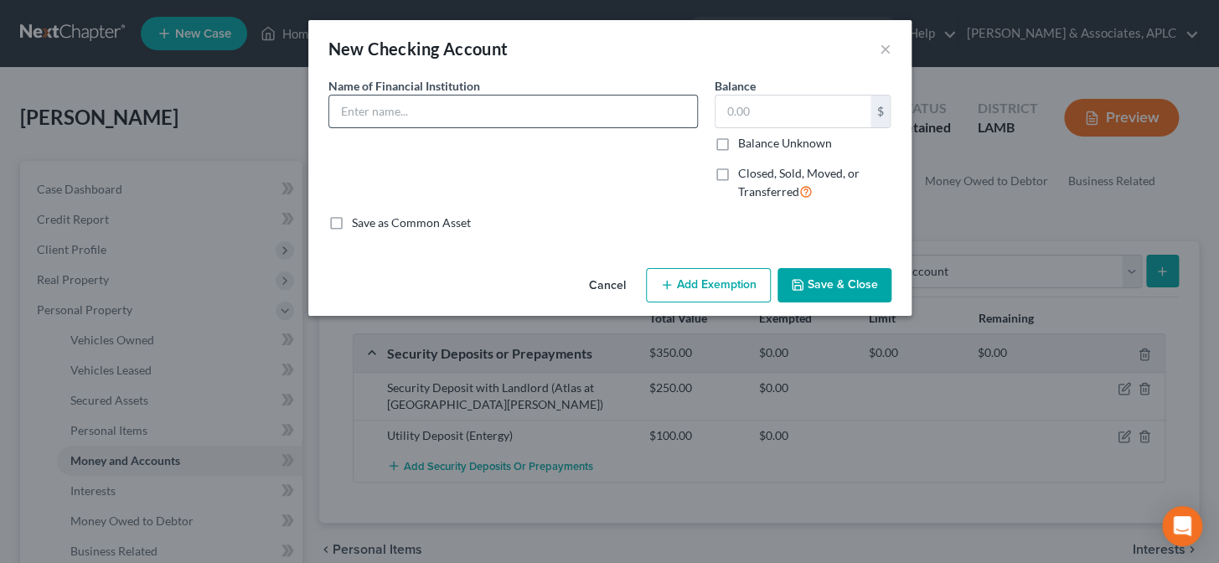
click at [515, 113] on input "text" at bounding box center [513, 111] width 368 height 32
type input "Capital One"
click at [788, 293] on button "Save & Close" at bounding box center [834, 285] width 114 height 35
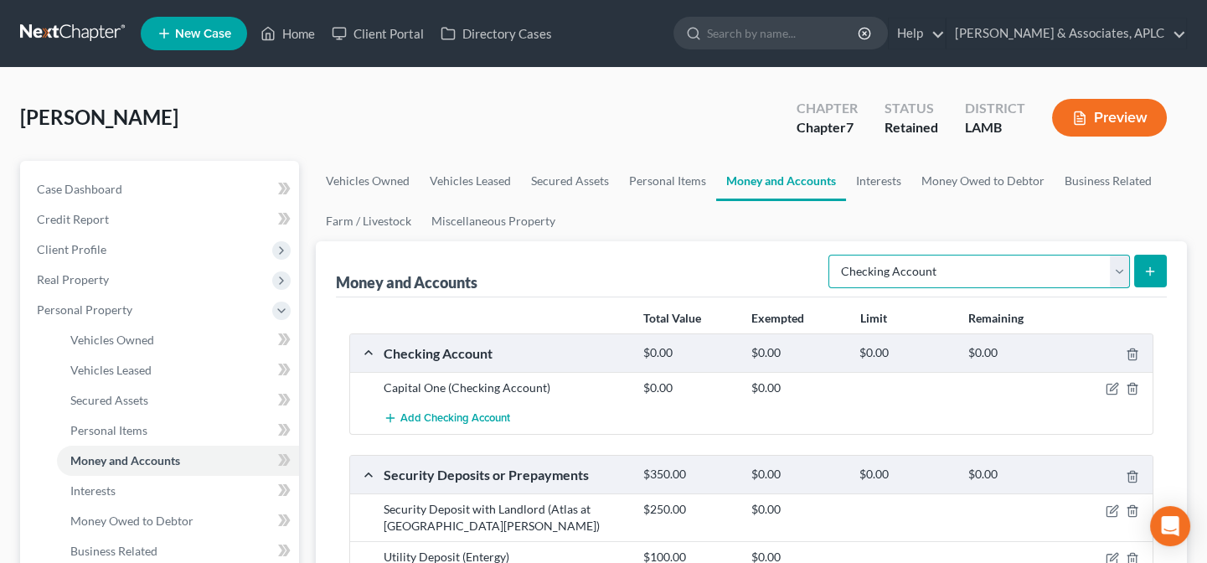
click at [877, 273] on select "Select Account Type Brokerage Cash on Hand Certificates of Deposit Checking Acc…" at bounding box center [979, 272] width 302 height 34
select select "other"
click at [832, 255] on select "Select Account Type Brokerage Cash on Hand Certificates of Deposit Checking Acc…" at bounding box center [979, 272] width 302 height 34
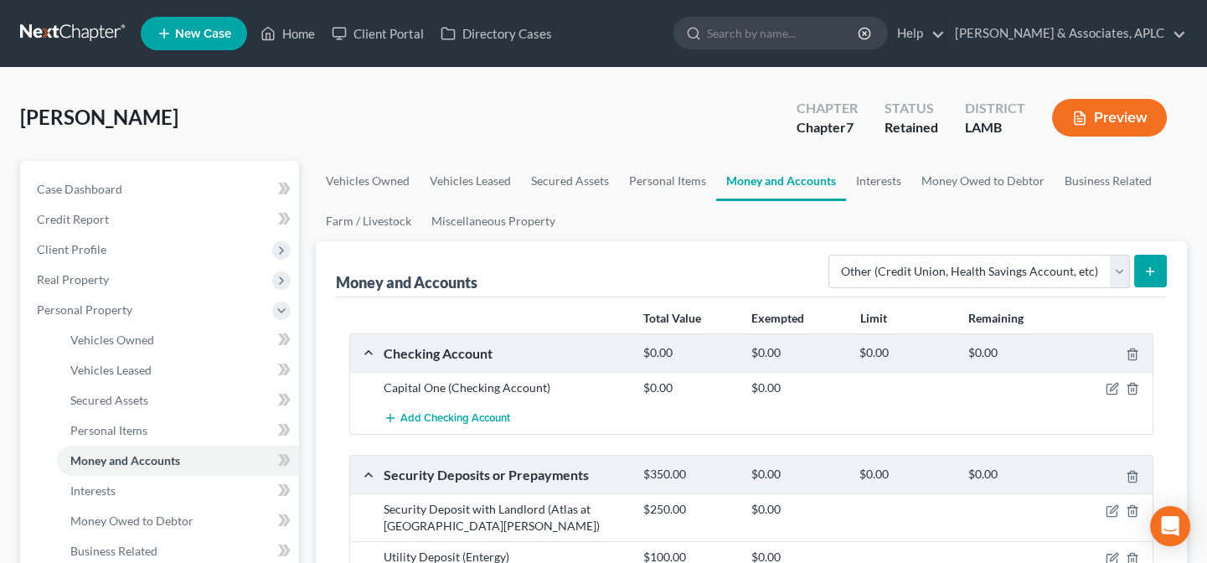
click at [1157, 270] on button "submit" at bounding box center [1150, 271] width 33 height 33
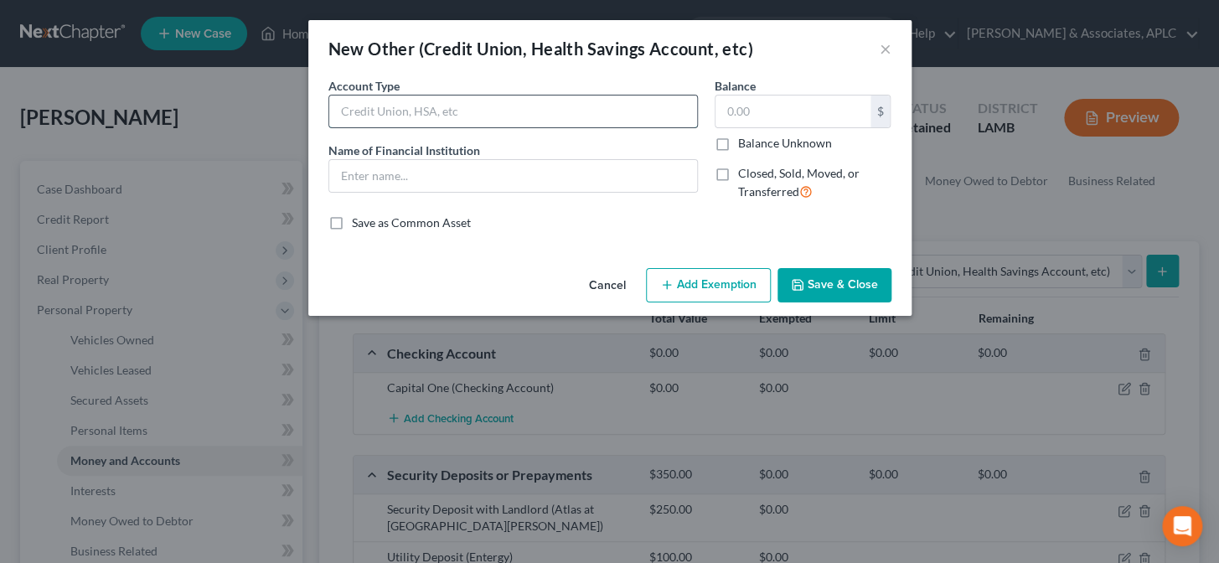
click at [394, 109] on input "text" at bounding box center [513, 111] width 368 height 32
click at [431, 111] on input "text" at bounding box center [513, 111] width 368 height 32
type input "PayPal Account"
type input "PayPal"
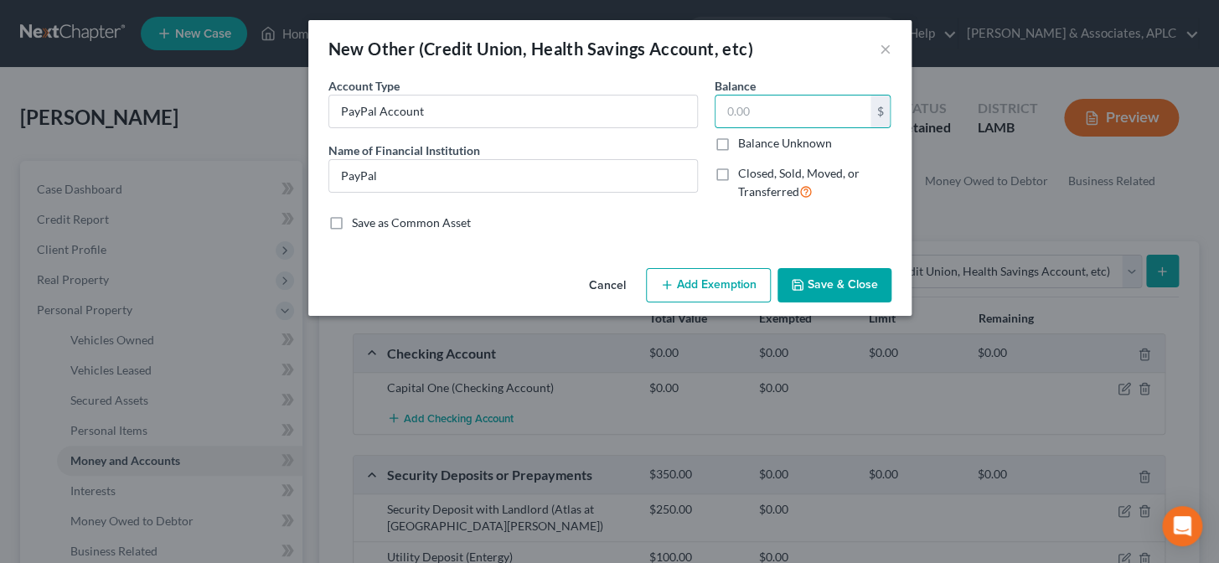
click at [806, 290] on button "Save & Close" at bounding box center [834, 285] width 114 height 35
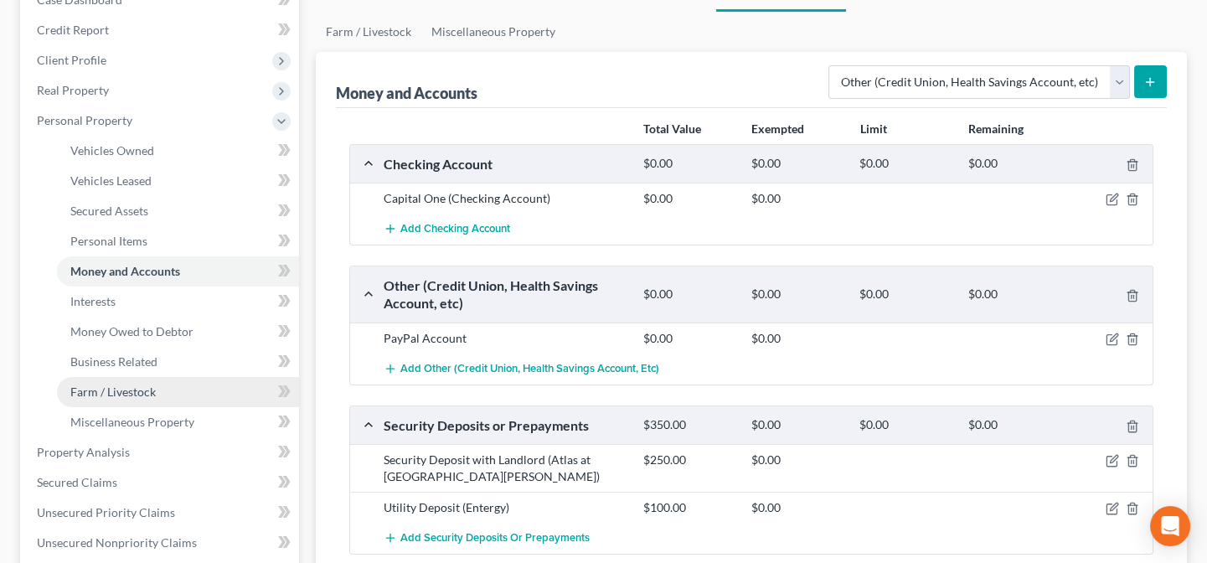
scroll to position [228, 0]
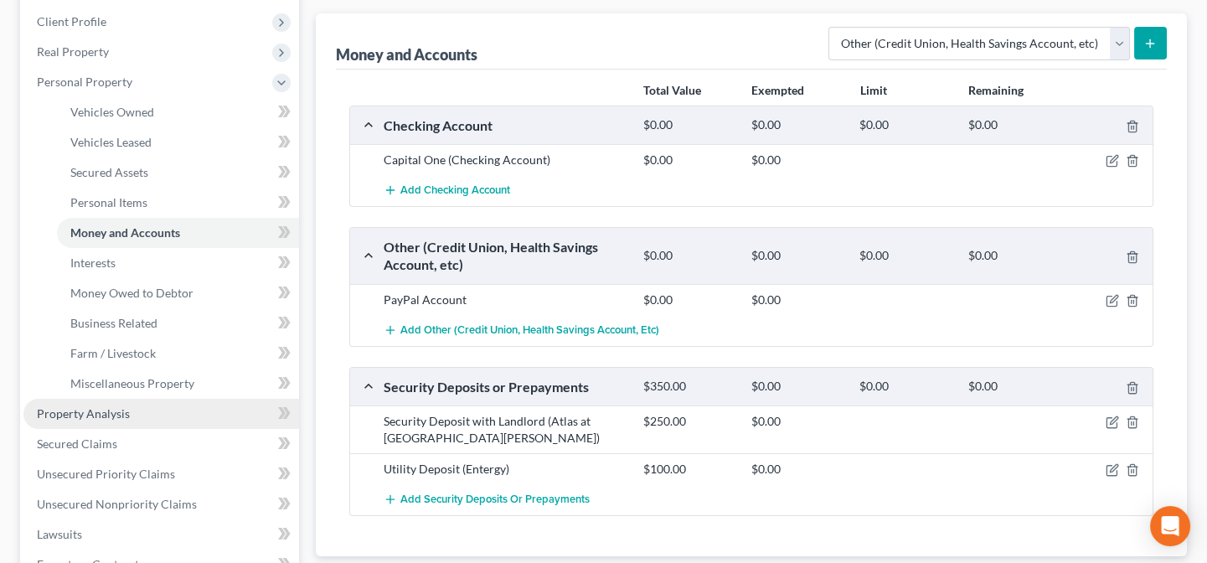
click at [109, 415] on span "Property Analysis" at bounding box center [83, 413] width 93 height 14
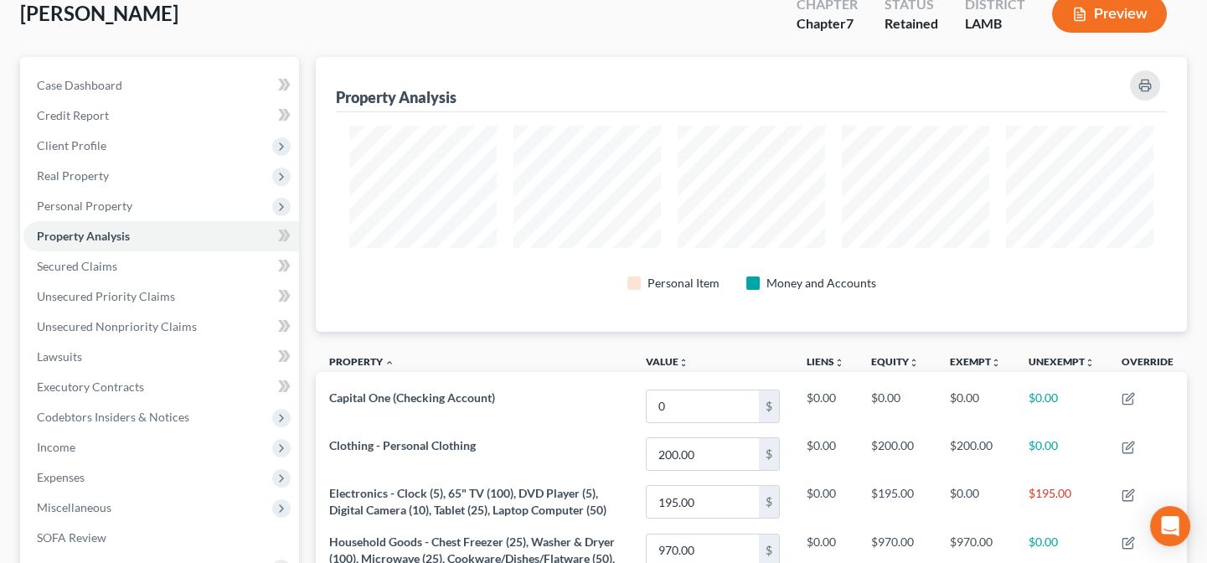
scroll to position [68, 0]
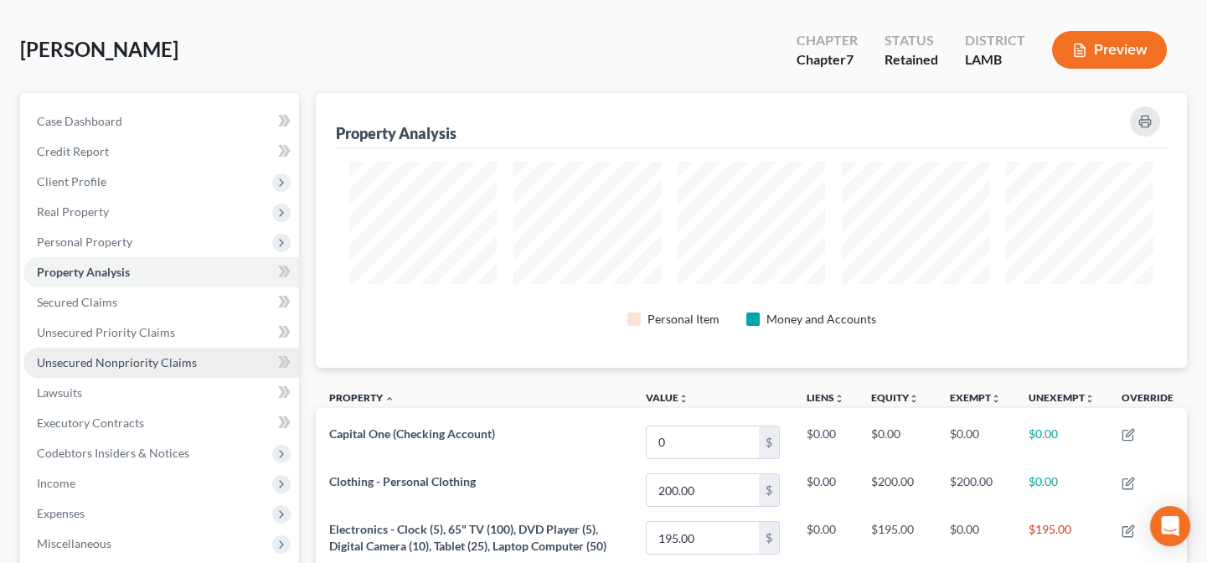
click at [97, 359] on span "Unsecured Nonpriority Claims" at bounding box center [117, 362] width 160 height 14
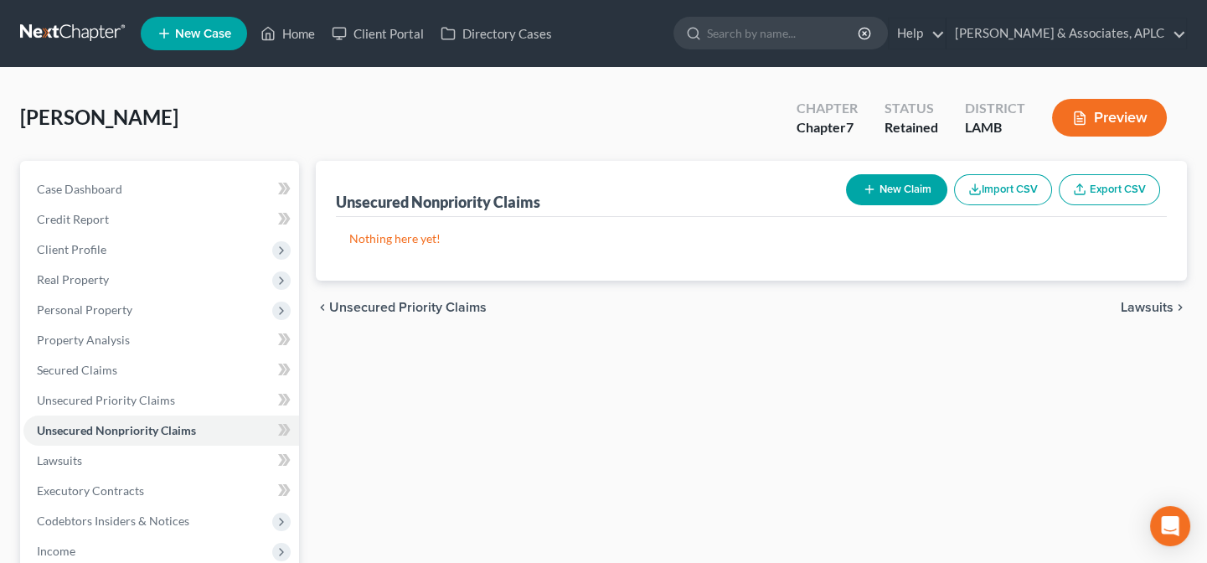
click at [882, 194] on button "New Claim" at bounding box center [896, 189] width 101 height 31
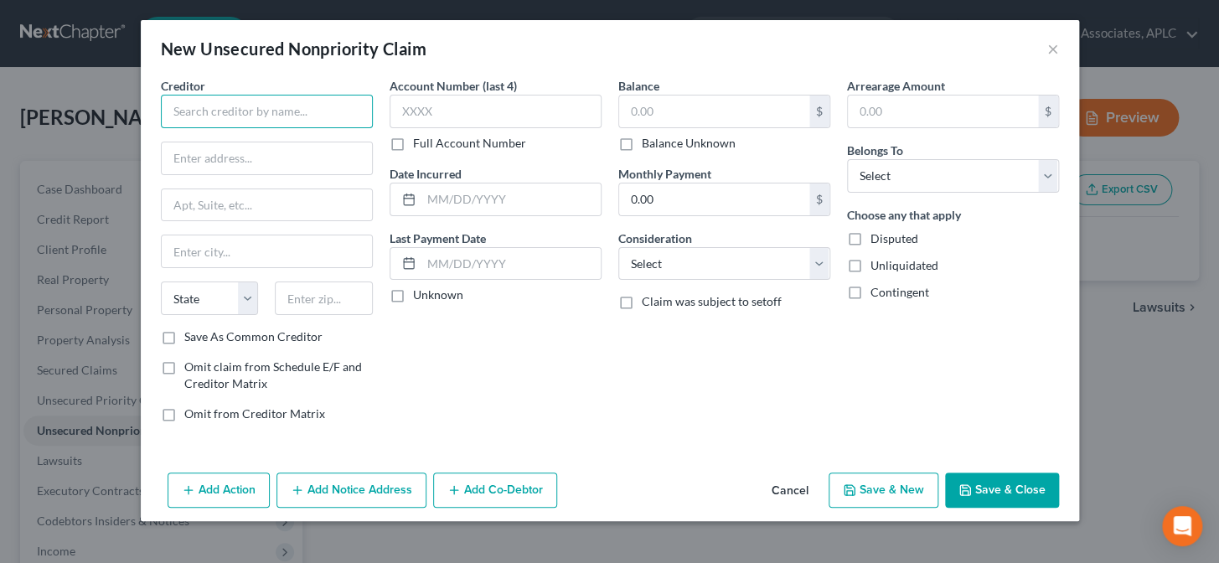
click at [333, 116] on input "text" at bounding box center [267, 112] width 212 height 34
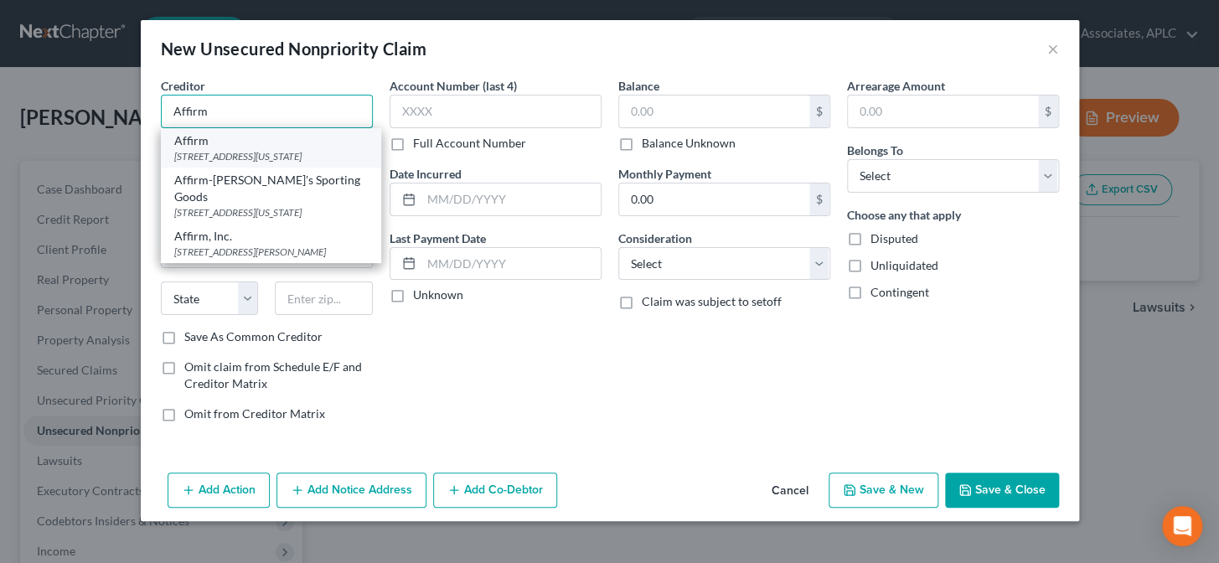
type input "Affirm"
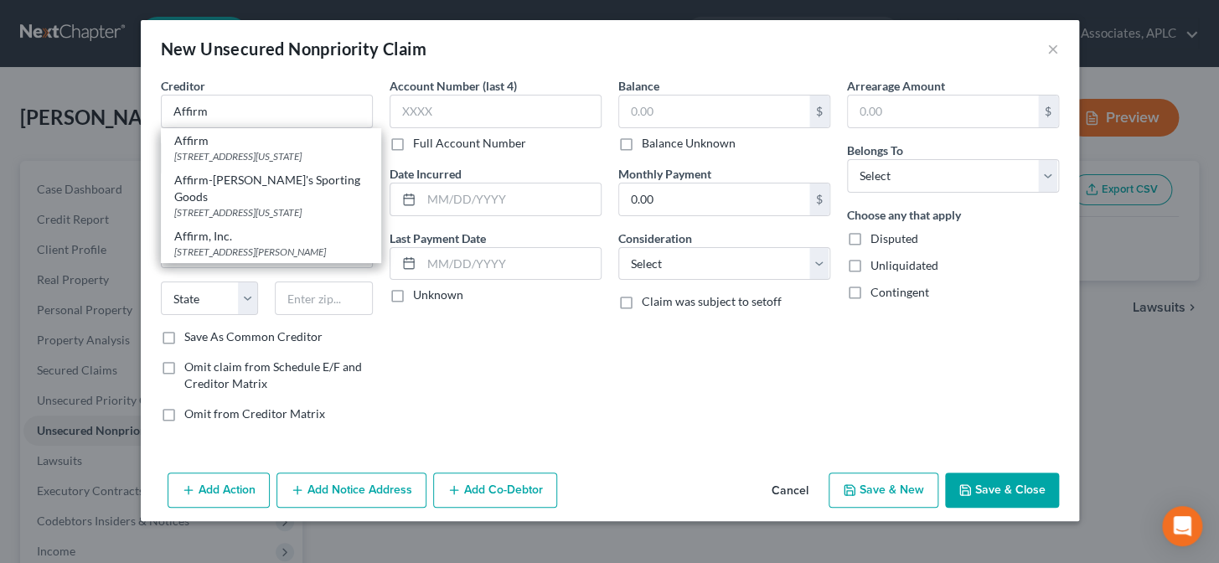
drag, startPoint x: 265, startPoint y: 162, endPoint x: 305, endPoint y: 143, distance: 44.6
click at [265, 162] on div "650 California Street Floor 12, San Francisco, CA 94108" at bounding box center [270, 156] width 193 height 14
type input "650 California Street"
type input "Floor 12"
type input "San Francisco"
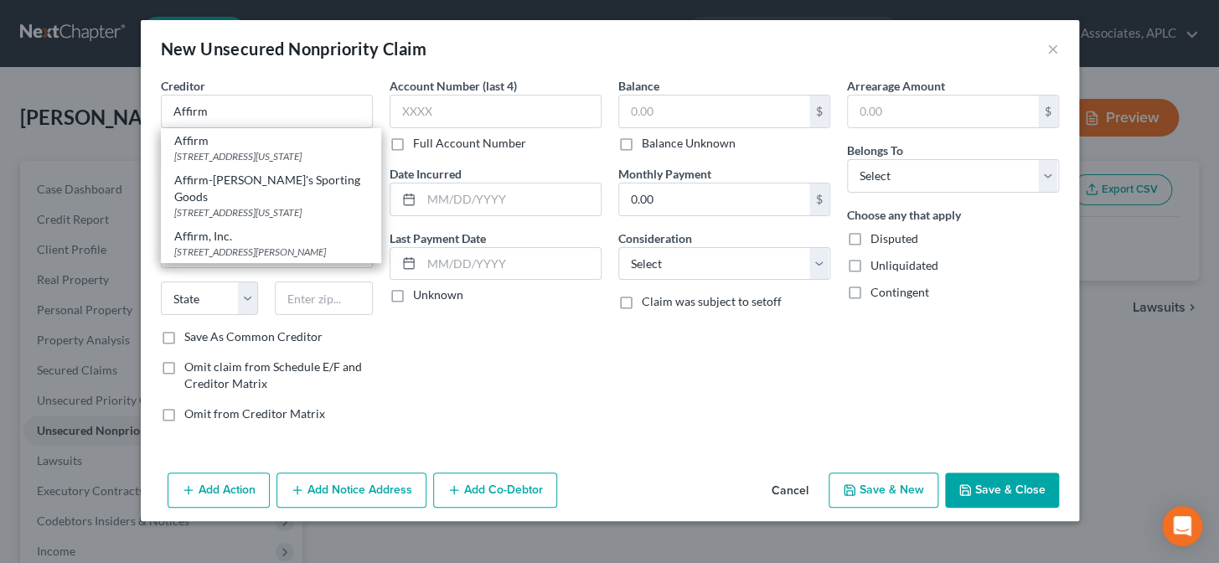
select select "4"
type input "94108"
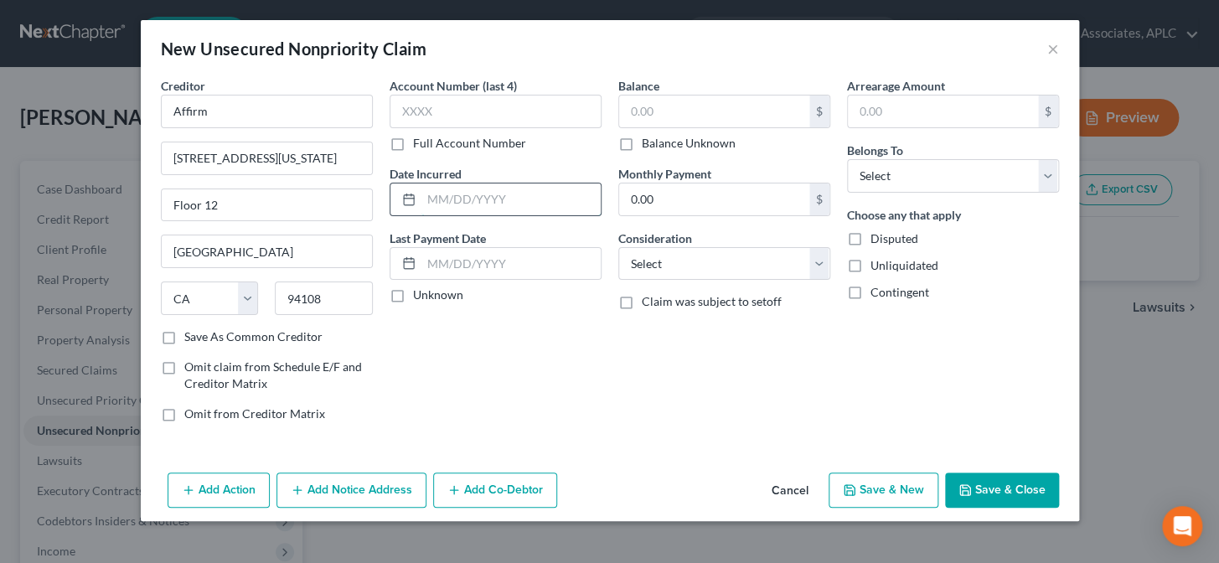
click at [441, 209] on input "text" at bounding box center [510, 199] width 179 height 32
type input "08/18/25"
click at [413, 296] on label "Unknown" at bounding box center [438, 294] width 50 height 17
click at [420, 296] on input "Unknown" at bounding box center [425, 291] width 11 height 11
checkbox input "true"
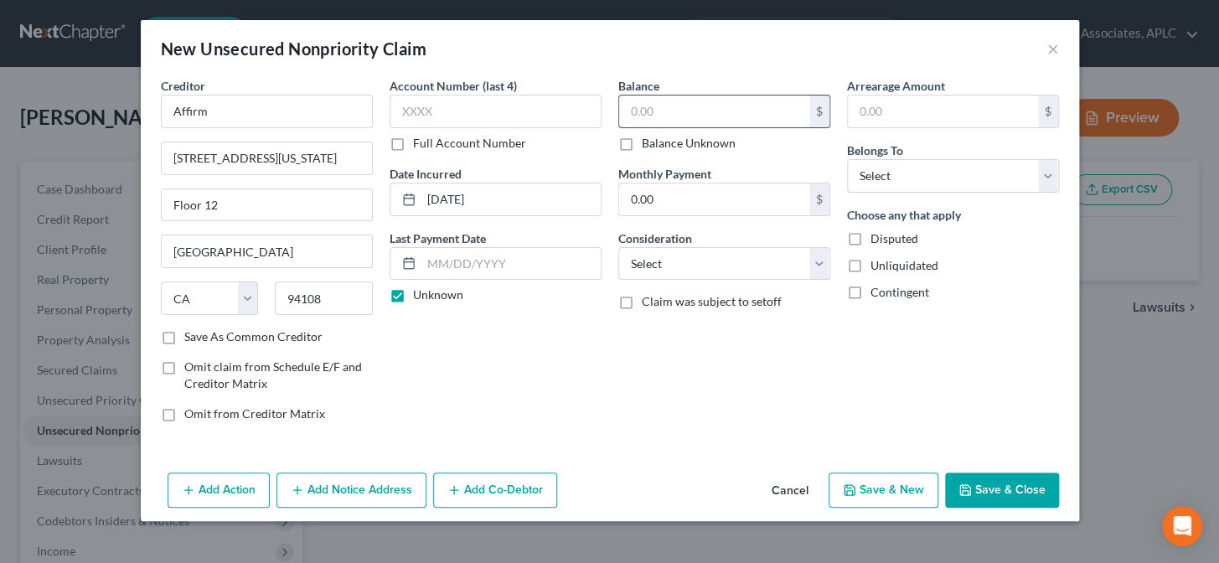
click at [662, 111] on input "text" at bounding box center [714, 111] width 190 height 32
type input "784.00"
click at [669, 274] on select "Select Cable / Satellite Services Collection Agency Credit Card Debt Debt Couns…" at bounding box center [724, 264] width 212 height 34
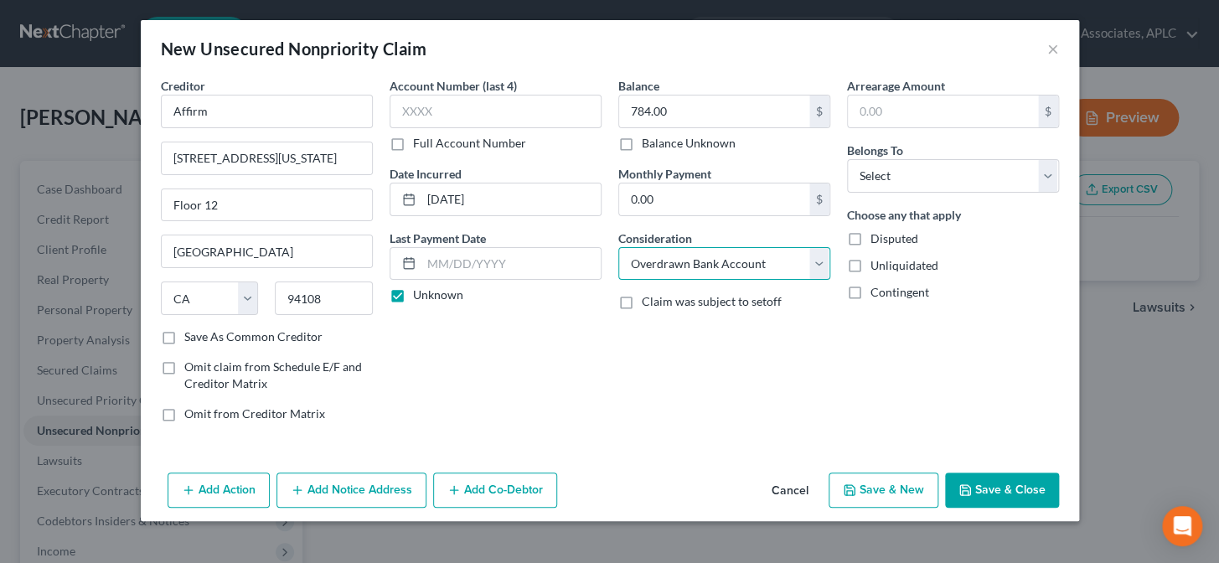
click at [618, 247] on select "Select Cable / Satellite Services Collection Agency Credit Card Debt Debt Couns…" at bounding box center [724, 264] width 212 height 34
click at [673, 272] on select "Select Cable / Satellite Services Collection Agency Credit Card Debt Debt Couns…" at bounding box center [724, 264] width 212 height 34
select select "14"
click at [618, 247] on select "Select Cable / Satellite Services Collection Agency Credit Card Debt Debt Couns…" at bounding box center [724, 264] width 212 height 34
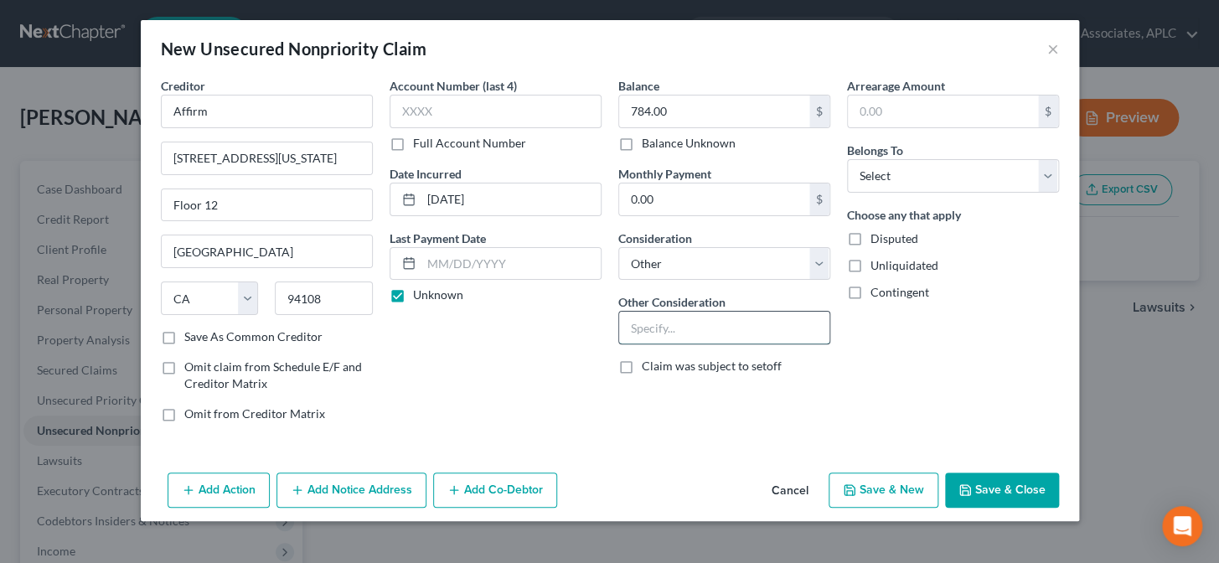
click at [672, 325] on input "text" at bounding box center [724, 328] width 210 height 32
type input "P"
type input "Open Account"
drag, startPoint x: 942, startPoint y: 162, endPoint x: 931, endPoint y: 173, distance: 16.0
click at [942, 162] on select "Select Debtor 1 Only Debtor 2 Only Debtor 1 And Debtor 2 Only At Least One Of T…" at bounding box center [953, 176] width 212 height 34
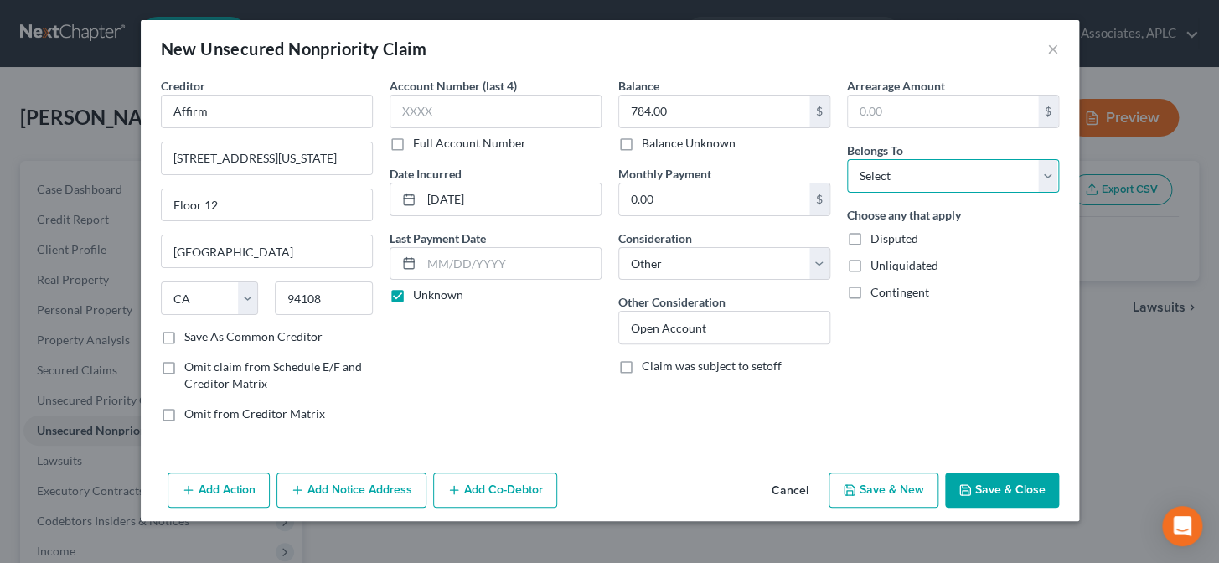
select select "0"
click at [847, 159] on select "Select Debtor 1 Only Debtor 2 Only Debtor 1 And Debtor 2 Only At Least One Of T…" at bounding box center [953, 176] width 212 height 34
click at [875, 498] on button "Save & New" at bounding box center [883, 489] width 110 height 35
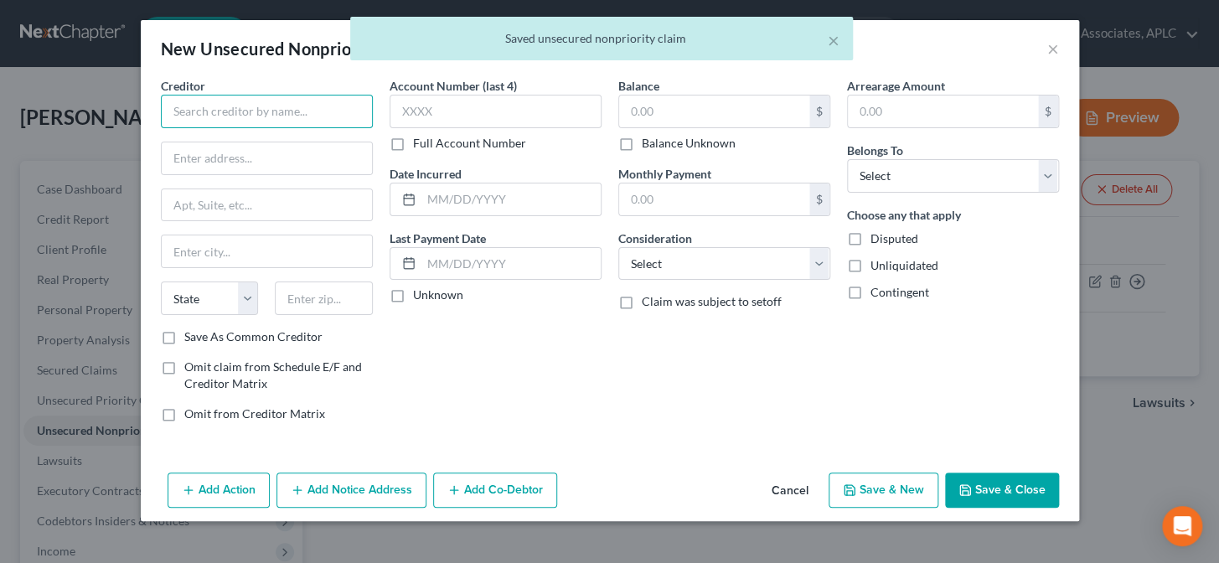
click at [286, 111] on input "text" at bounding box center [267, 112] width 212 height 34
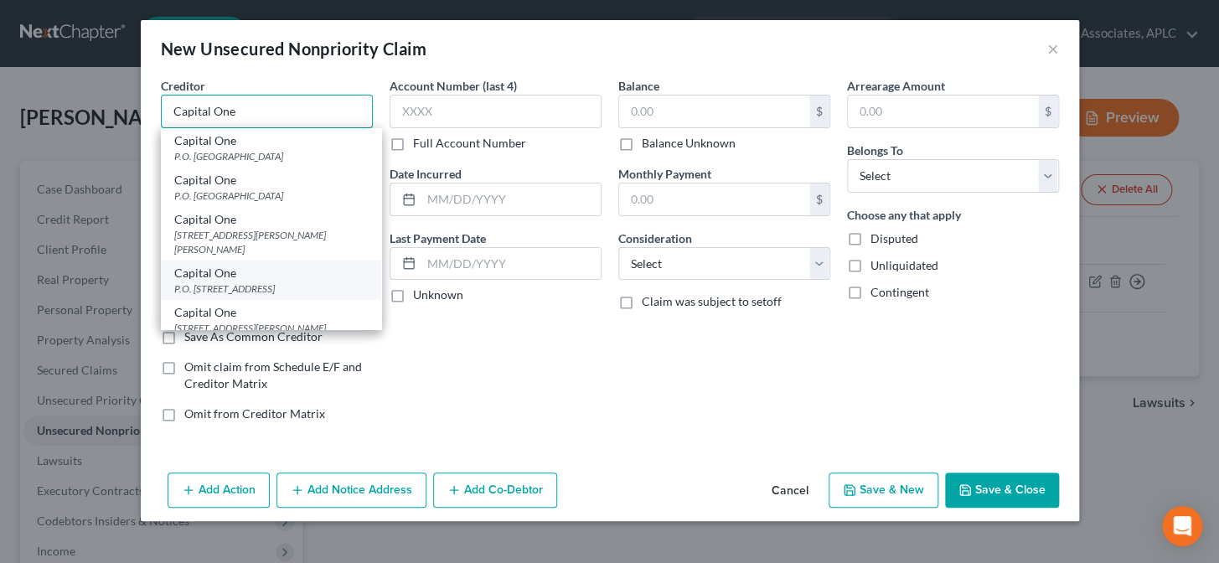
type input "Capital One"
click at [238, 281] on div "P.O. [STREET_ADDRESS]" at bounding box center [270, 288] width 193 height 14
type input "P.O. Box 31293"
type input "Salt Lake City"
select select "46"
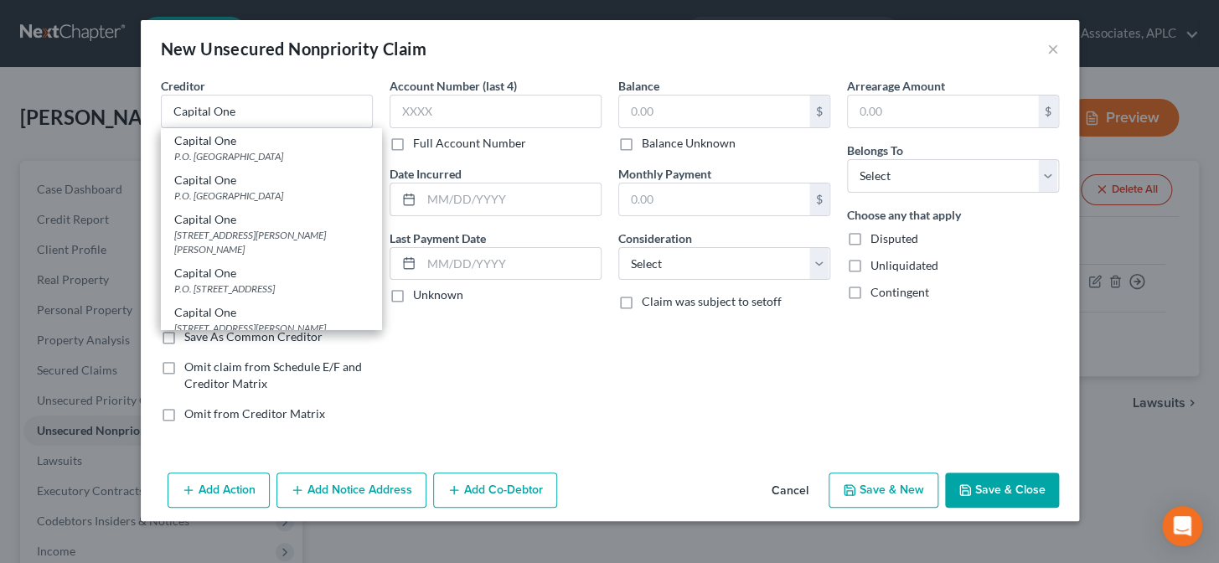
type input "84131"
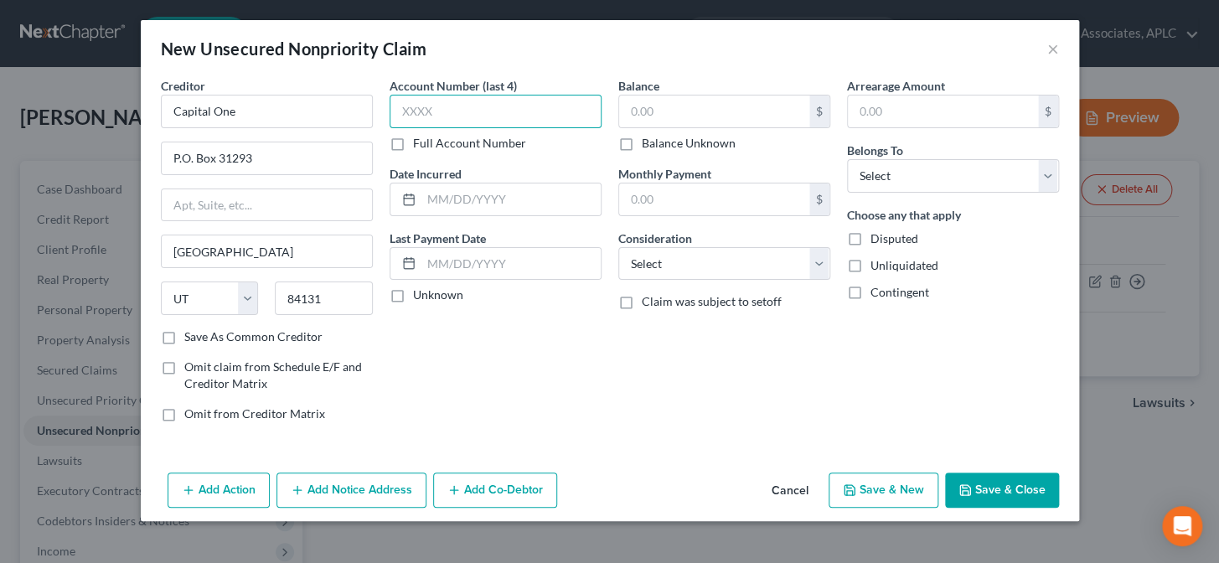
click at [477, 111] on input "text" at bounding box center [495, 112] width 212 height 34
type input "0552"
click at [477, 200] on input "text" at bounding box center [510, 199] width 179 height 32
type input "06/03/22"
click at [413, 298] on label "Unknown" at bounding box center [438, 294] width 50 height 17
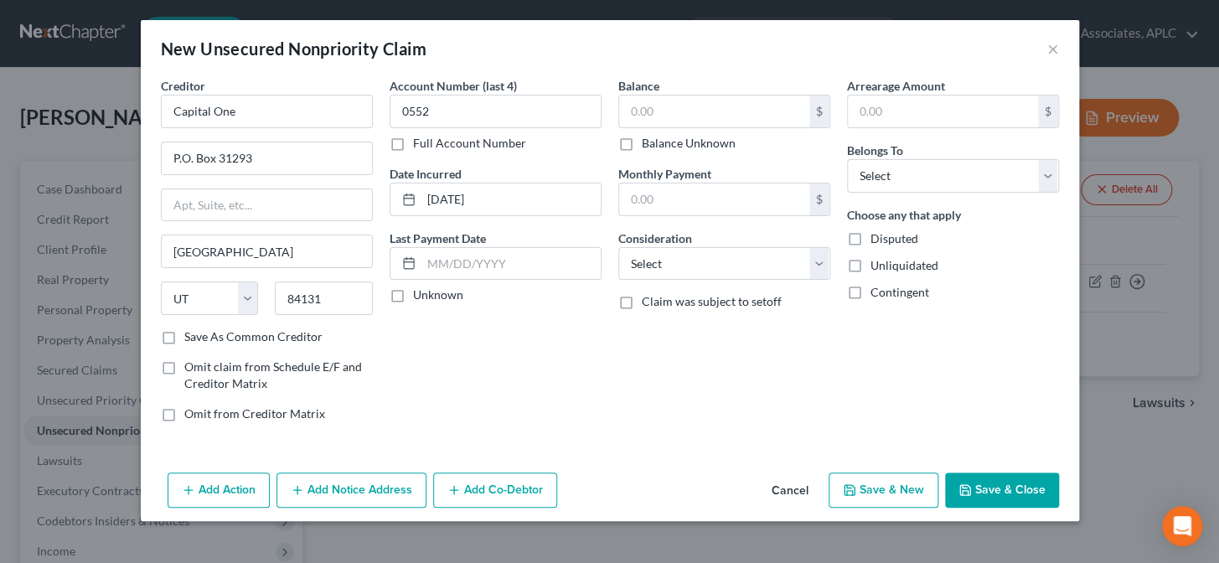
click at [420, 297] on input "Unknown" at bounding box center [425, 291] width 11 height 11
checkbox input "true"
click at [661, 116] on input "text" at bounding box center [714, 111] width 190 height 32
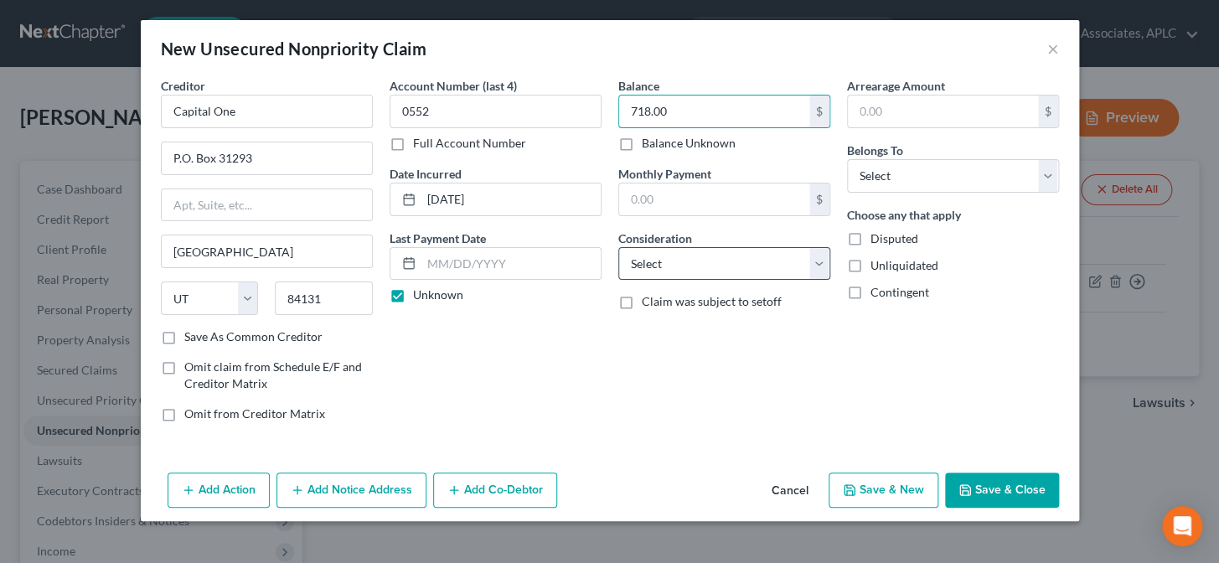
type input "718.00"
click at [651, 259] on select "Select Cable / Satellite Services Collection Agency Credit Card Debt Debt Couns…" at bounding box center [724, 264] width 212 height 34
select select "2"
click at [618, 247] on select "Select Cable / Satellite Services Collection Agency Credit Card Debt Debt Couns…" at bounding box center [724, 264] width 212 height 34
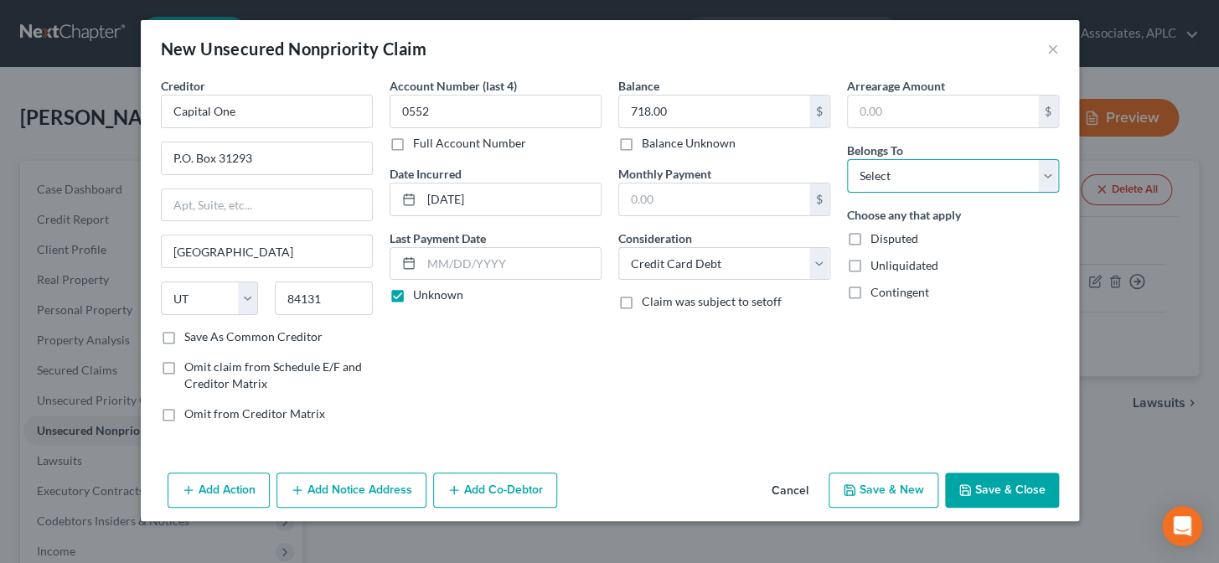
drag, startPoint x: 879, startPoint y: 176, endPoint x: 879, endPoint y: 190, distance: 14.2
click at [879, 176] on select "Select Debtor 1 Only Debtor 2 Only Debtor 1 And Debtor 2 Only At Least One Of T…" at bounding box center [953, 176] width 212 height 34
select select "0"
click at [847, 159] on select "Select Debtor 1 Only Debtor 2 Only Debtor 1 And Debtor 2 Only At Least One Of T…" at bounding box center [953, 176] width 212 height 34
click at [893, 493] on button "Save & New" at bounding box center [883, 489] width 110 height 35
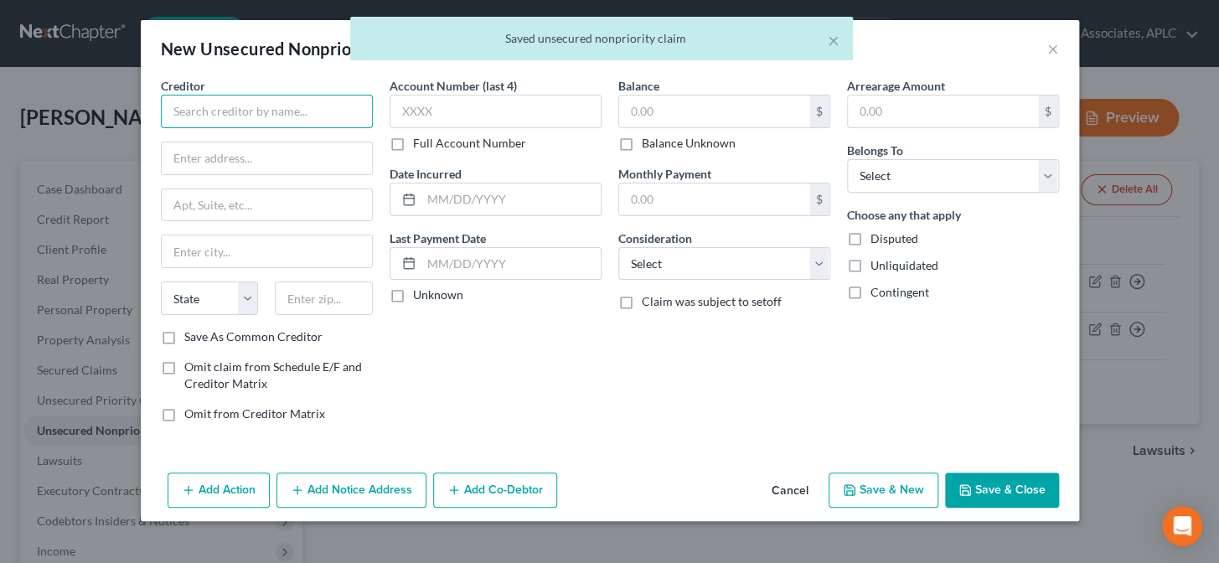
click at [305, 114] on input "text" at bounding box center [267, 112] width 212 height 34
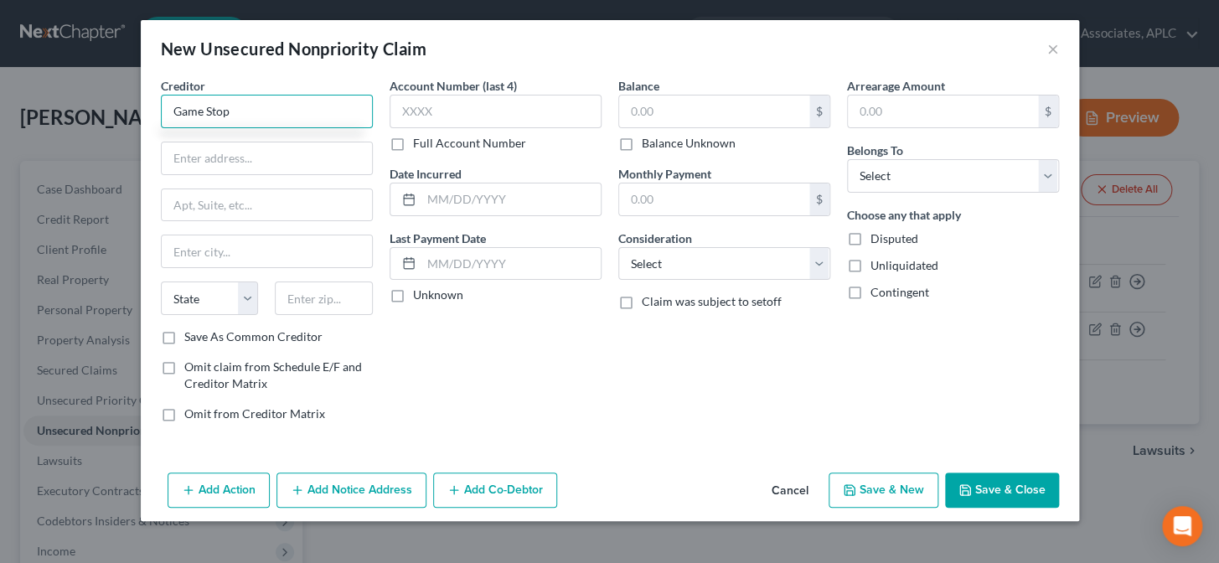
type input "Game Stop"
type input "Comenity Bank"
type input "P.O. Box 182120"
type input "43218"
type input "Columbus"
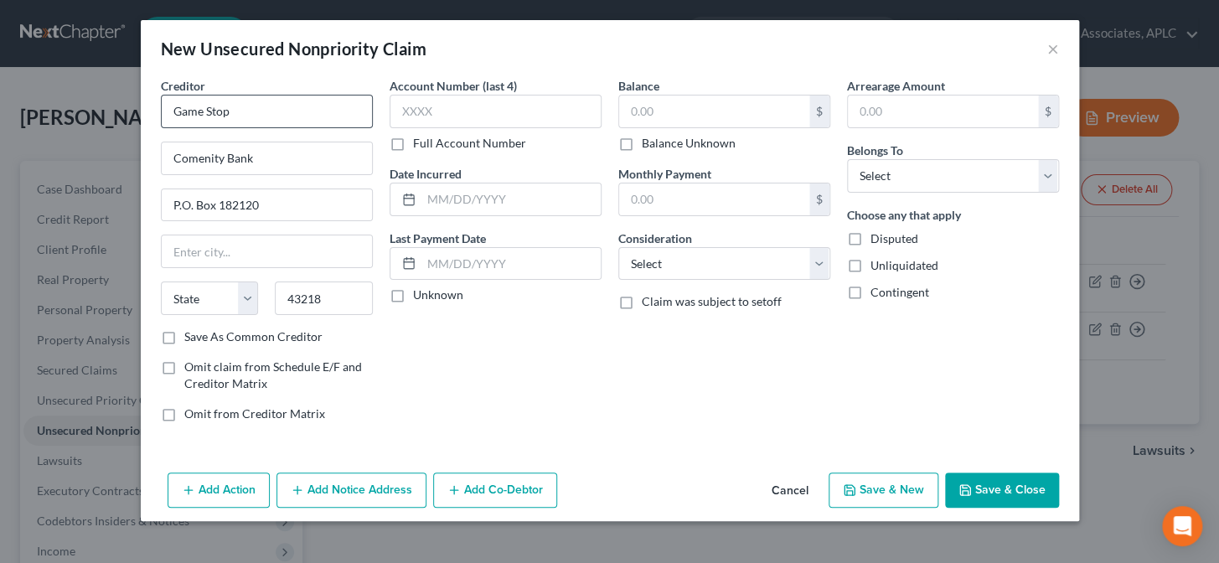
select select "36"
click at [184, 332] on label "Save As Common Creditor" at bounding box center [253, 336] width 138 height 17
click at [191, 332] on input "Save As Common Creditor" at bounding box center [196, 333] width 11 height 11
checkbox input "true"
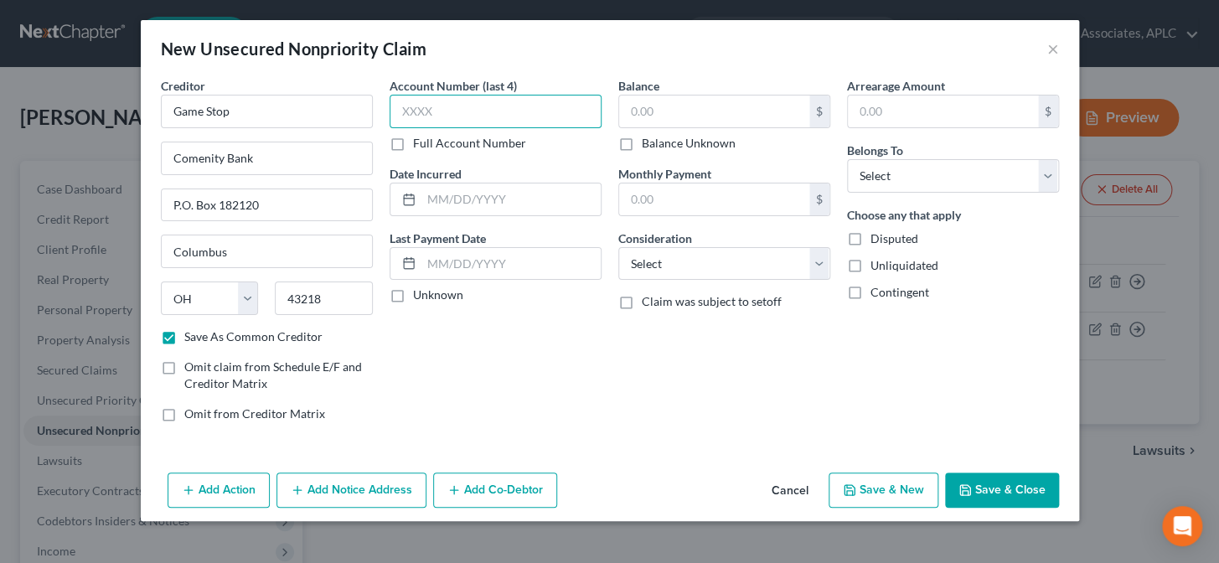
click at [448, 117] on input "text" at bounding box center [495, 112] width 212 height 34
type input "2607"
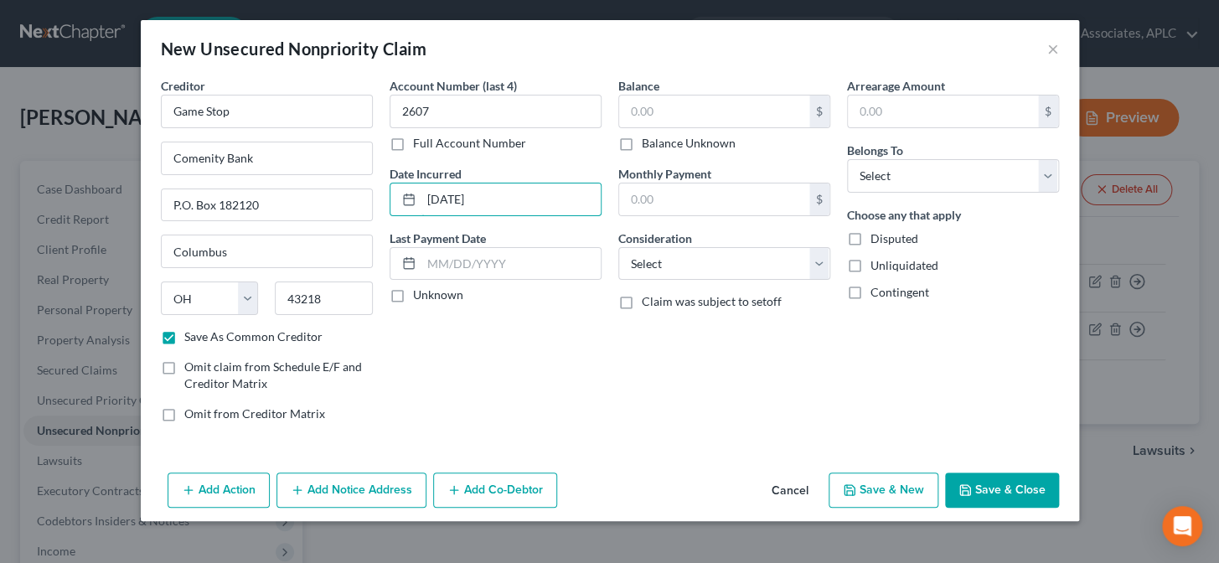
type input "07/20/24"
click at [413, 302] on label "Unknown" at bounding box center [438, 294] width 50 height 17
click at [420, 297] on input "Unknown" at bounding box center [425, 291] width 11 height 11
checkbox input "true"
click at [659, 111] on input "text" at bounding box center [714, 111] width 190 height 32
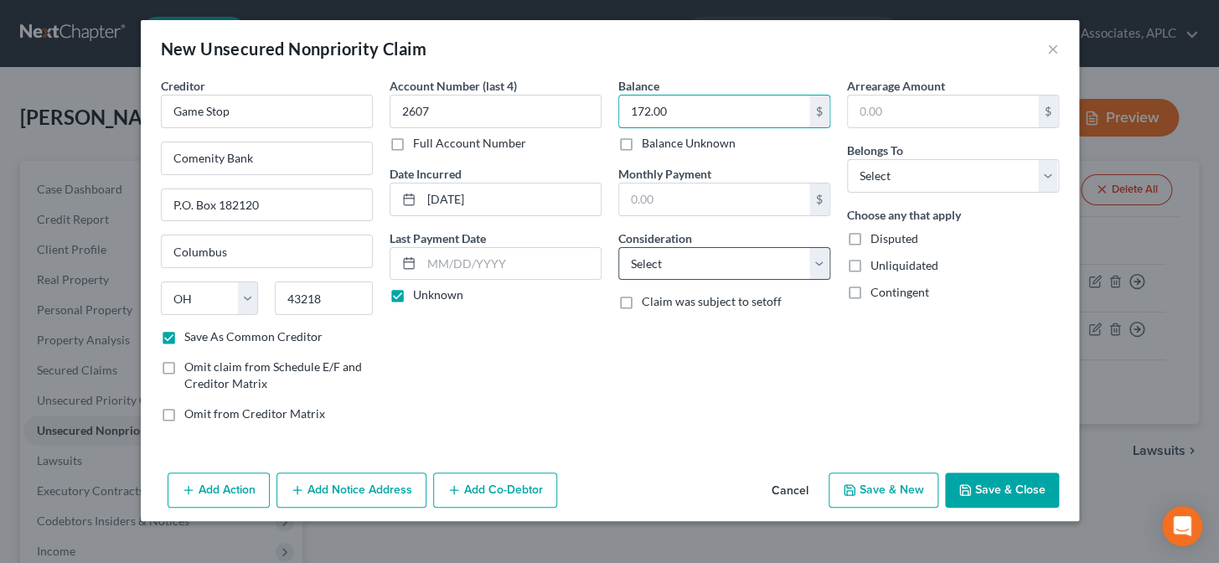
type input "172.00"
click at [662, 255] on select "Select Cable / Satellite Services Collection Agency Credit Card Debt Debt Couns…" at bounding box center [724, 264] width 212 height 34
select select "2"
click at [618, 247] on select "Select Cable / Satellite Services Collection Agency Credit Card Debt Debt Couns…" at bounding box center [724, 264] width 212 height 34
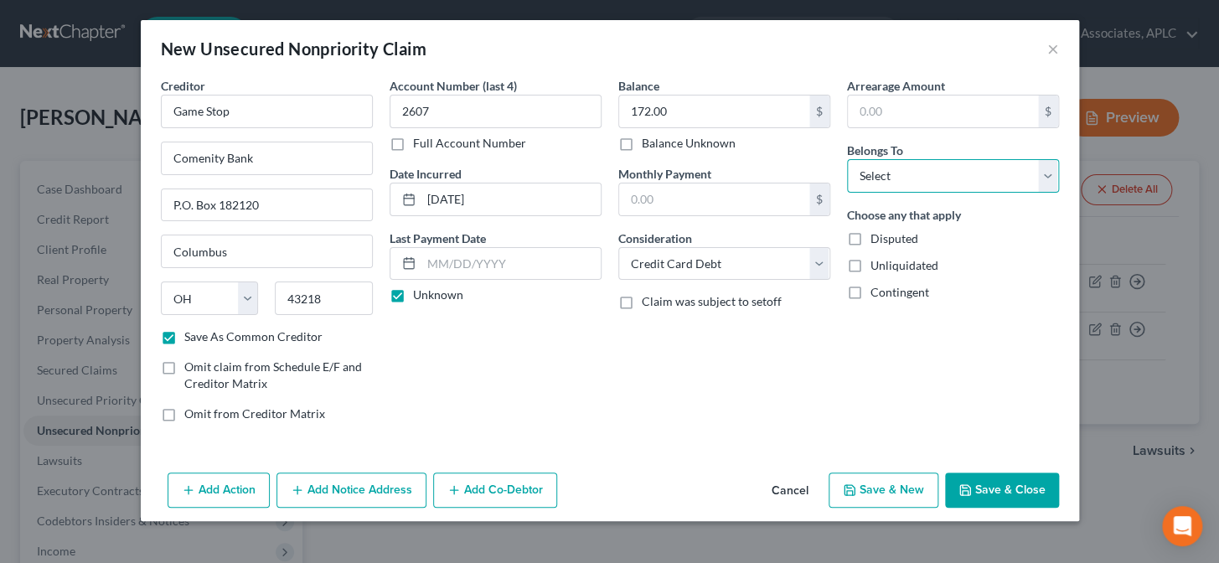
click at [889, 185] on select "Select Debtor 1 Only Debtor 2 Only Debtor 1 And Debtor 2 Only At Least One Of T…" at bounding box center [953, 176] width 212 height 34
click at [887, 173] on select "Select Debtor 1 Only Debtor 2 Only Debtor 1 And Debtor 2 Only At Least One Of T…" at bounding box center [953, 176] width 212 height 34
select select "0"
click at [847, 159] on select "Select Debtor 1 Only Debtor 2 Only Debtor 1 And Debtor 2 Only At Least One Of T…" at bounding box center [953, 176] width 212 height 34
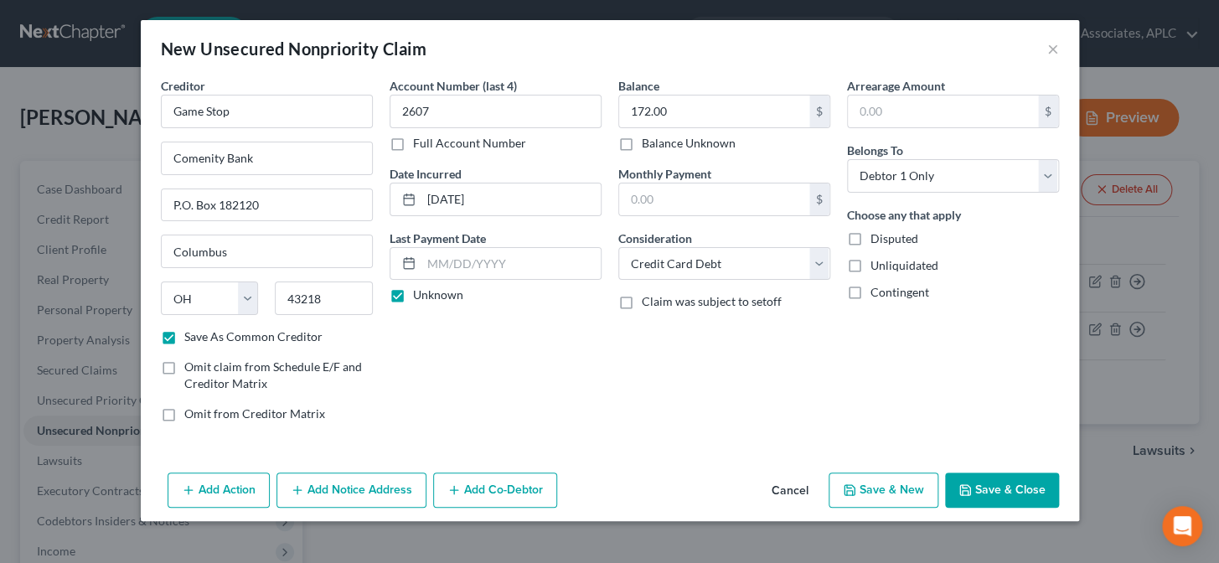
click at [872, 487] on button "Save & New" at bounding box center [883, 489] width 110 height 35
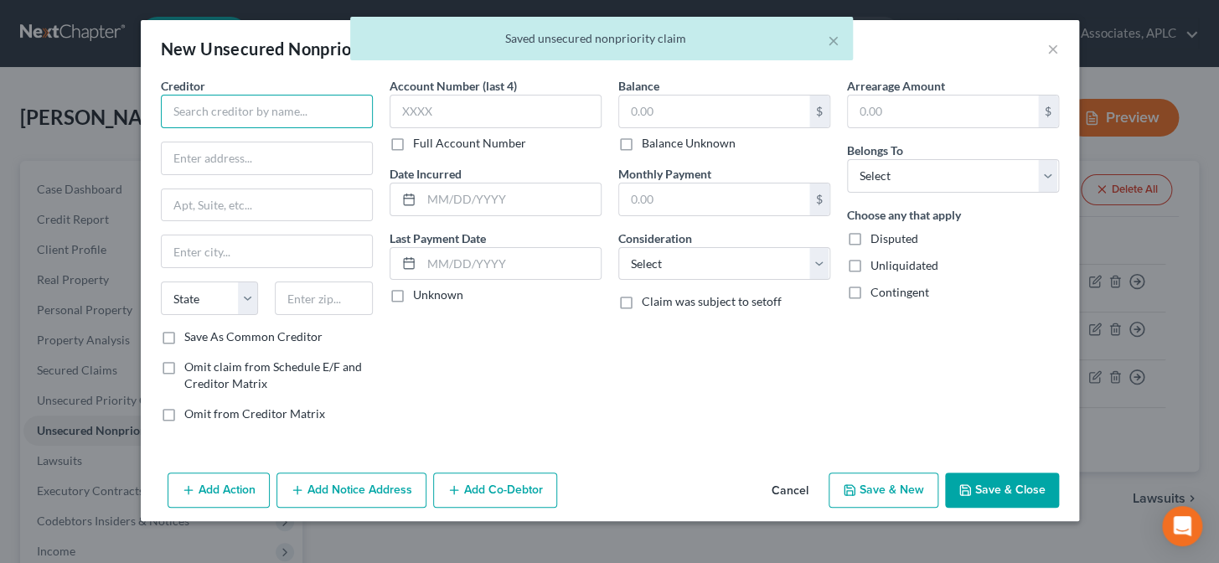
click at [264, 125] on input "text" at bounding box center [267, 112] width 212 height 34
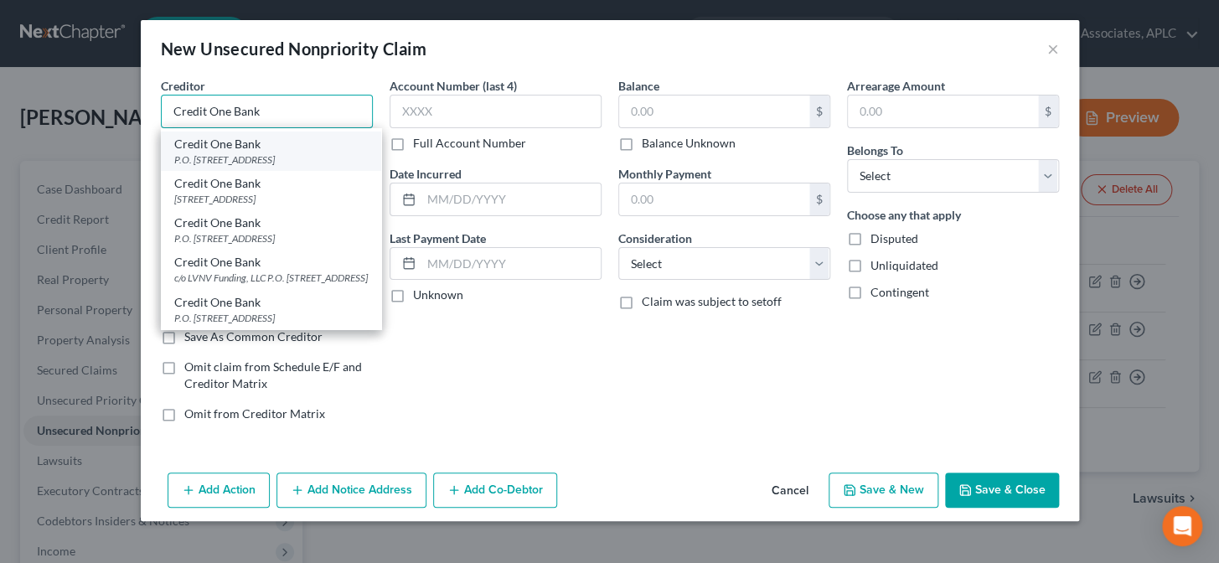
scroll to position [152, 0]
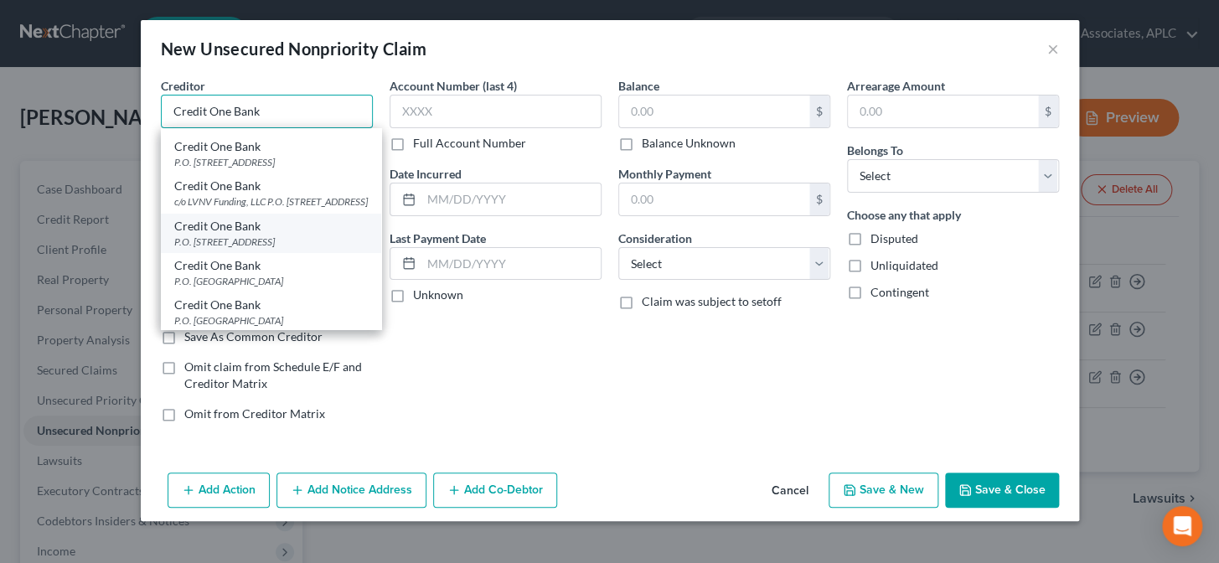
type input "Credit One Bank"
click at [229, 235] on div "Credit One Bank" at bounding box center [270, 226] width 193 height 17
type input "P.O. Box 98875"
type input "Las Vegas"
select select "31"
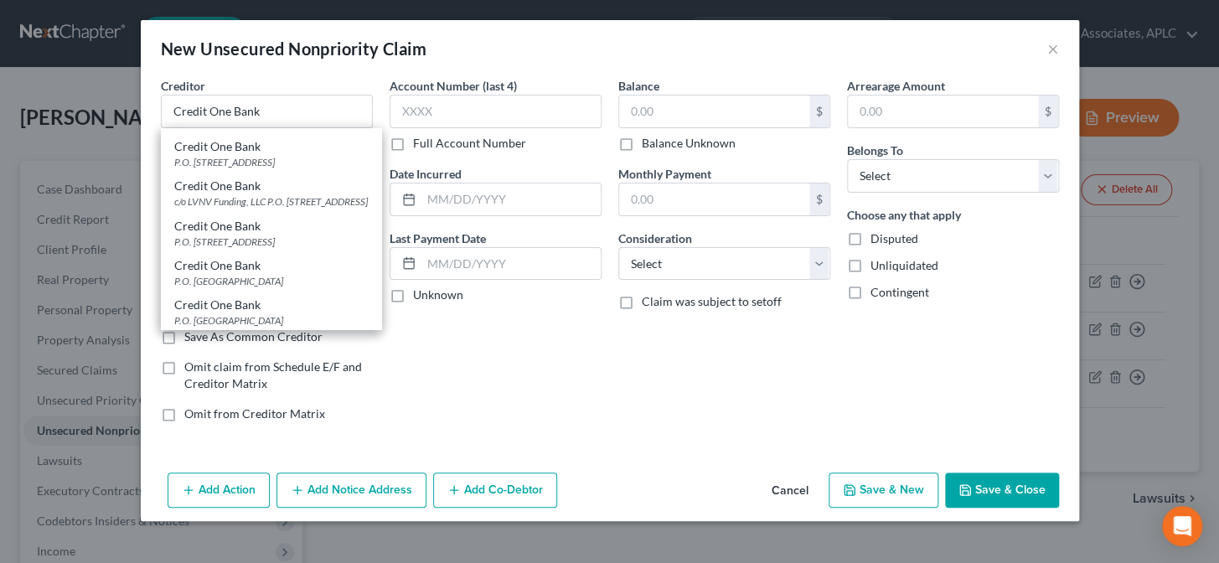
type input "89193"
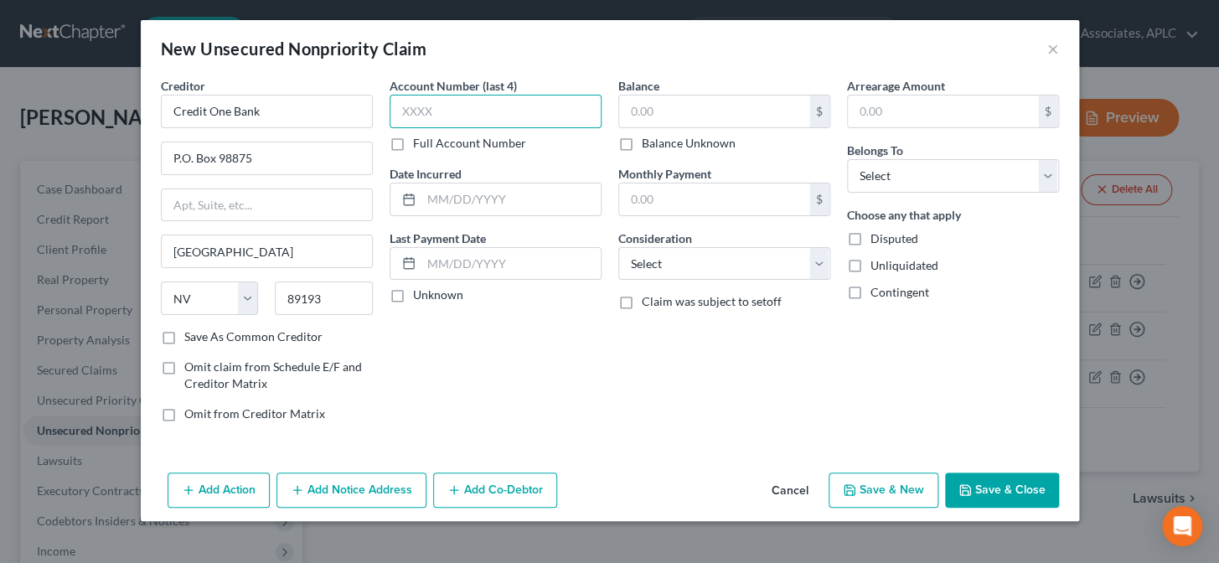
click at [460, 121] on input "text" at bounding box center [495, 112] width 212 height 34
type input "1338"
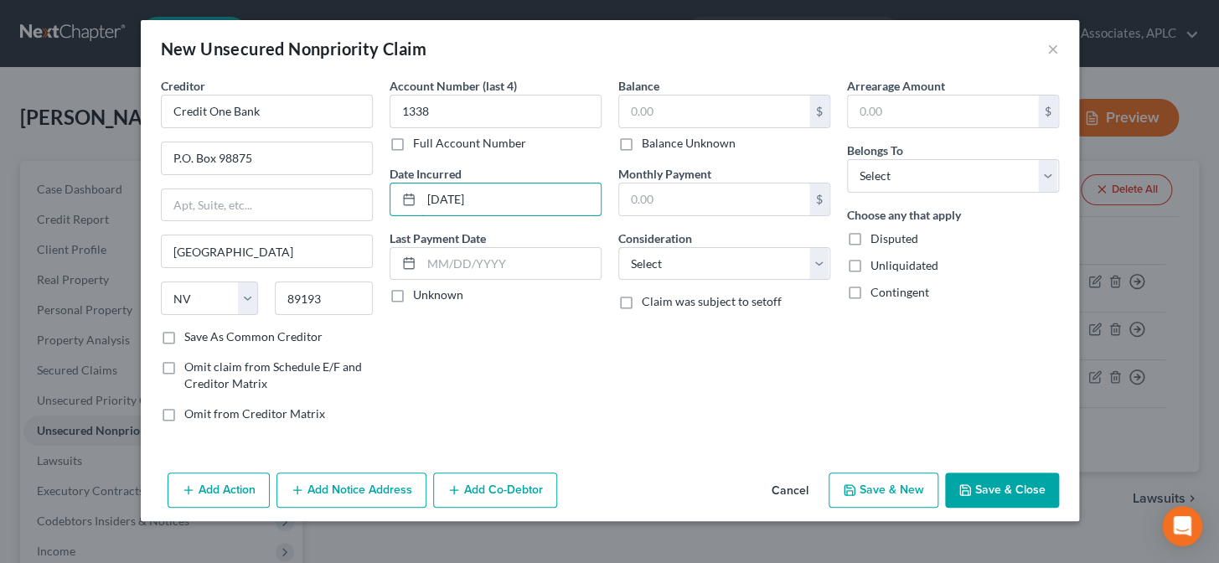
type input "01/27/22"
click at [413, 295] on label "Unknown" at bounding box center [438, 294] width 50 height 17
click at [420, 295] on input "Unknown" at bounding box center [425, 291] width 11 height 11
checkbox input "true"
click at [675, 112] on input "text" at bounding box center [714, 111] width 190 height 32
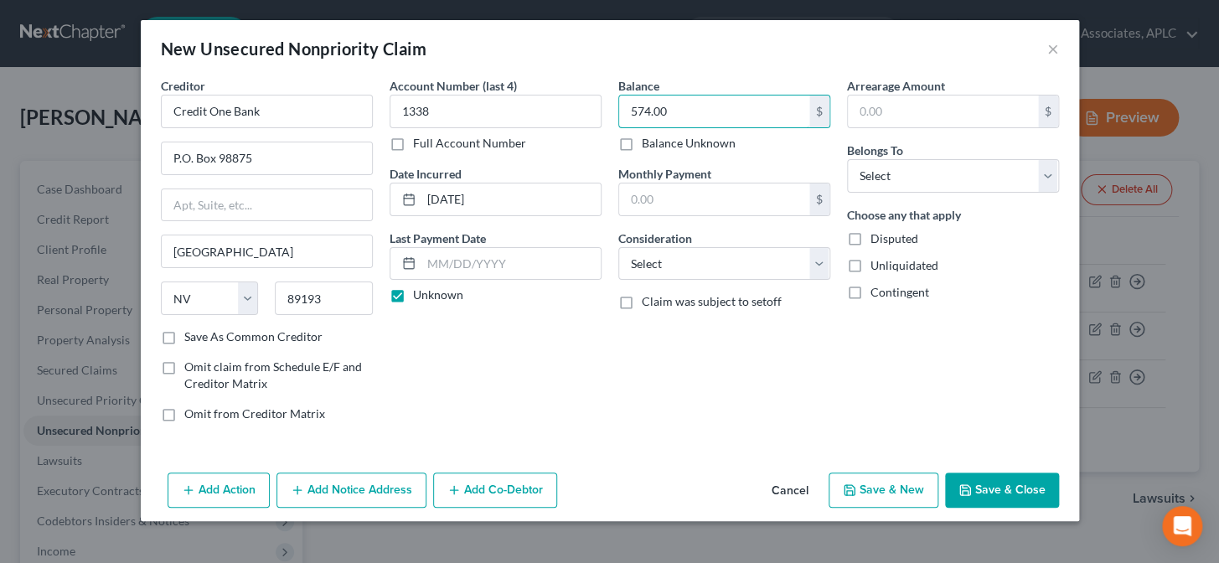
type input "574.00"
click at [685, 280] on div "Balance 574.00 $ Balance Unknown Balance Undetermined 574.00 $ Balance Unknown …" at bounding box center [724, 256] width 229 height 358
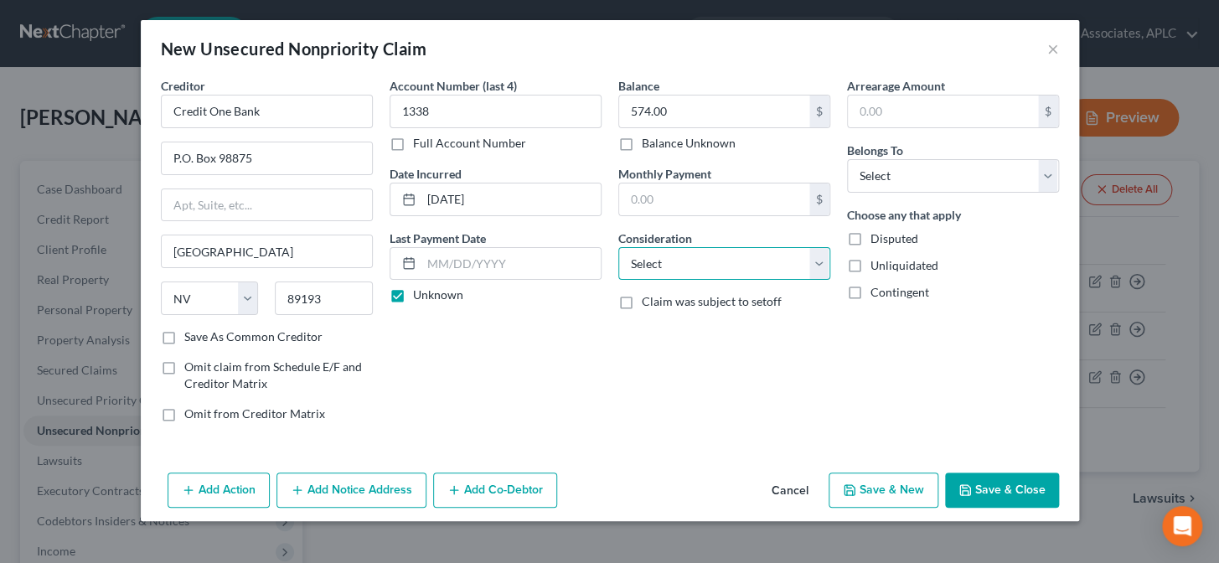
click at [684, 270] on select "Select Cable / Satellite Services Collection Agency Credit Card Debt Debt Couns…" at bounding box center [724, 264] width 212 height 34
select select "2"
click at [618, 247] on select "Select Cable / Satellite Services Collection Agency Credit Card Debt Debt Couns…" at bounding box center [724, 264] width 212 height 34
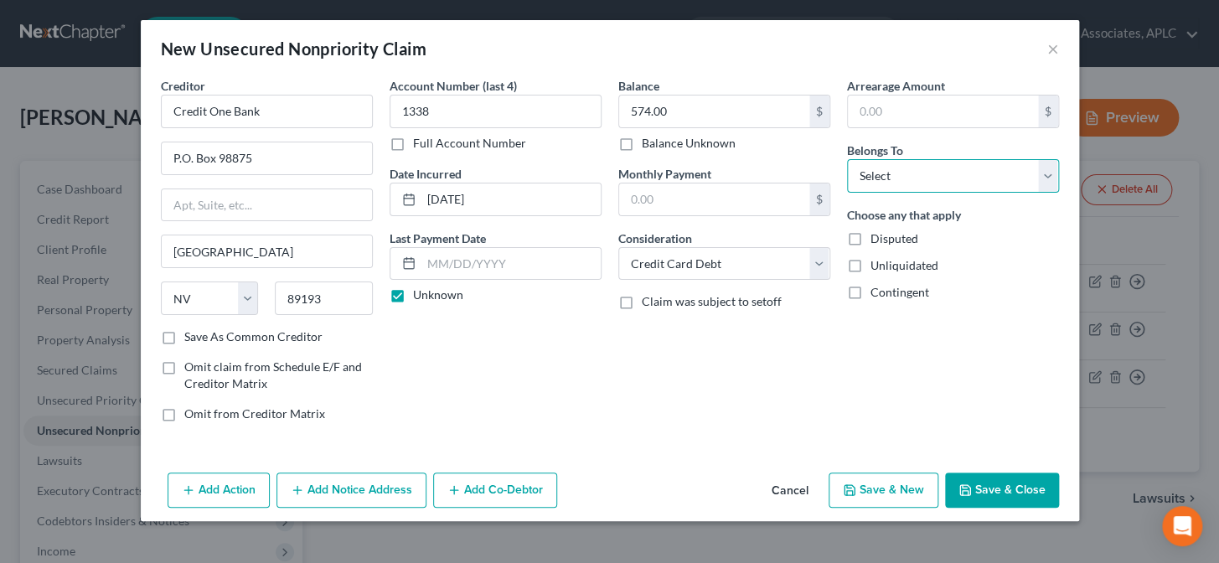
click at [931, 168] on select "Select Debtor 1 Only Debtor 2 Only Debtor 1 And Debtor 2 Only At Least One Of T…" at bounding box center [953, 176] width 212 height 34
select select "0"
click at [847, 159] on select "Select Debtor 1 Only Debtor 2 Only Debtor 1 And Debtor 2 Only At Least One Of T…" at bounding box center [953, 176] width 212 height 34
click at [904, 476] on button "Save & New" at bounding box center [883, 489] width 110 height 35
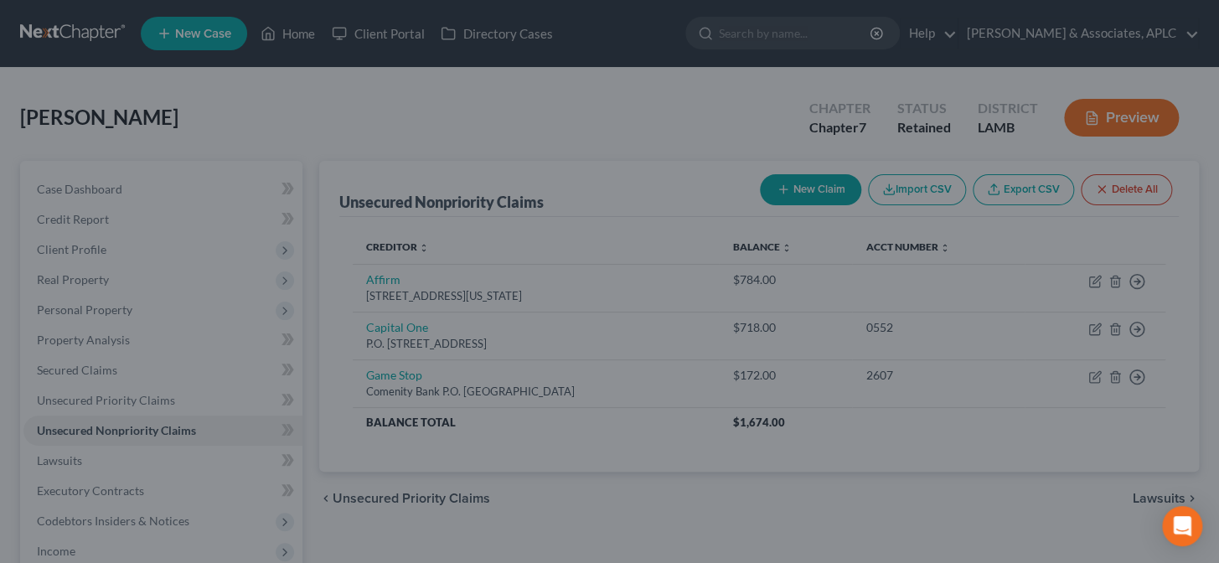
type input "0.00"
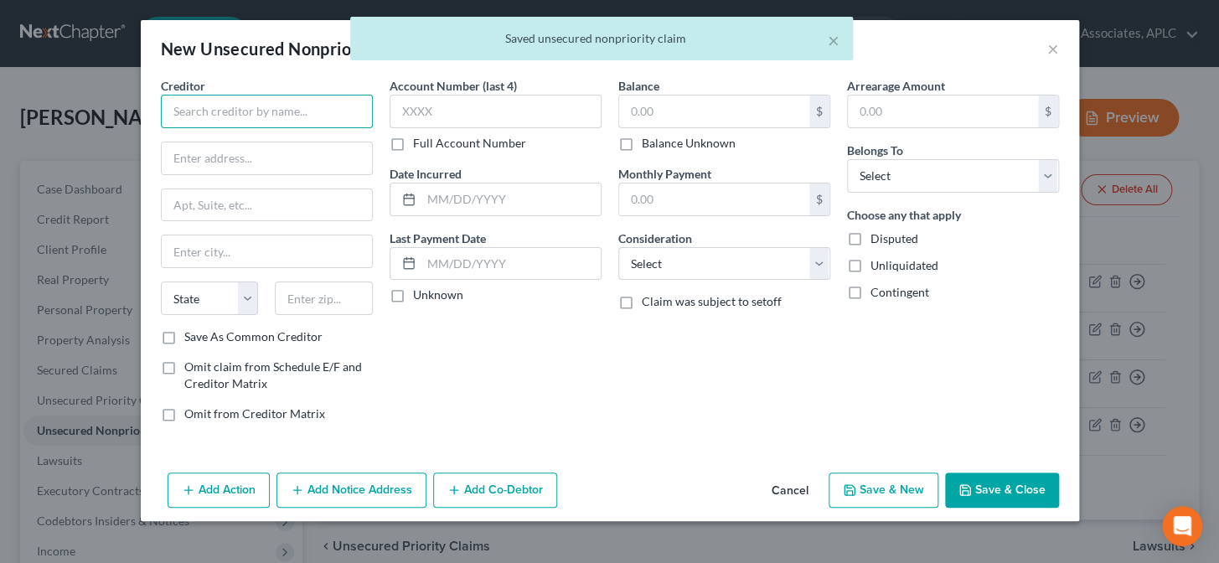
click at [271, 111] on input "text" at bounding box center [267, 112] width 212 height 34
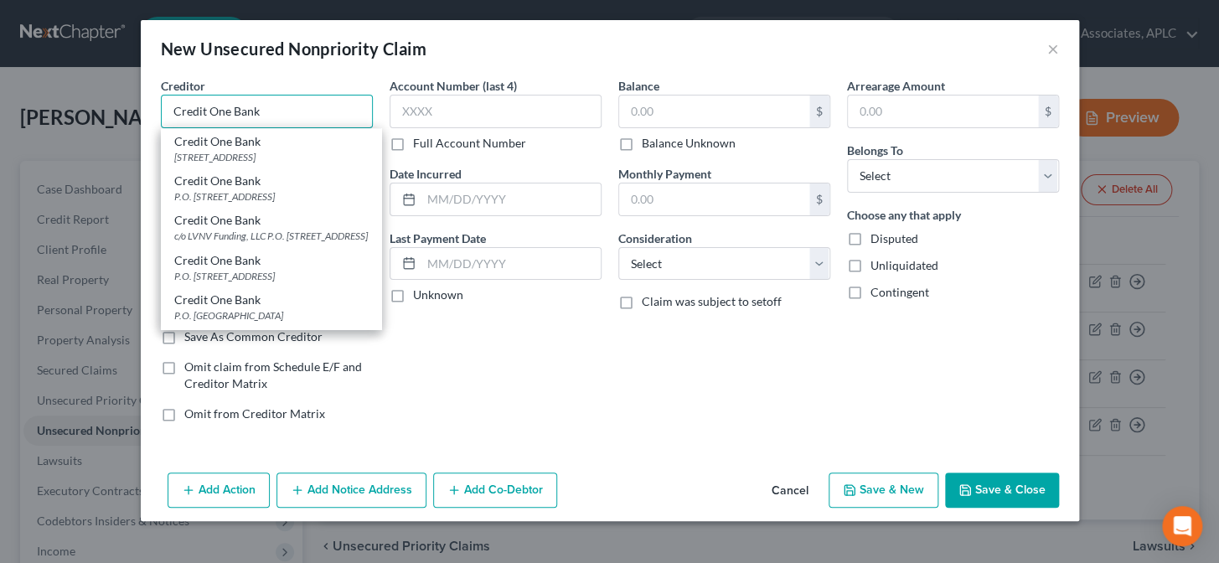
scroll to position [152, 0]
type input "Credit One Bank"
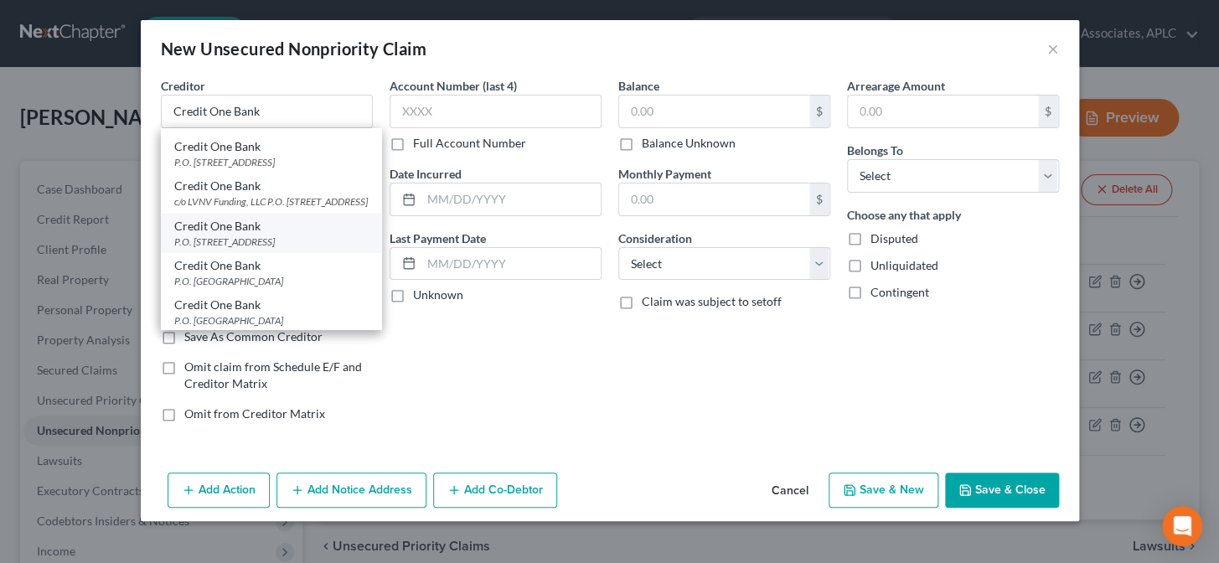
click at [243, 249] on div "P.O. [STREET_ADDRESS]" at bounding box center [270, 242] width 193 height 14
type input "P.O. Box 98875"
type input "Las Vegas"
select select "31"
type input "89193"
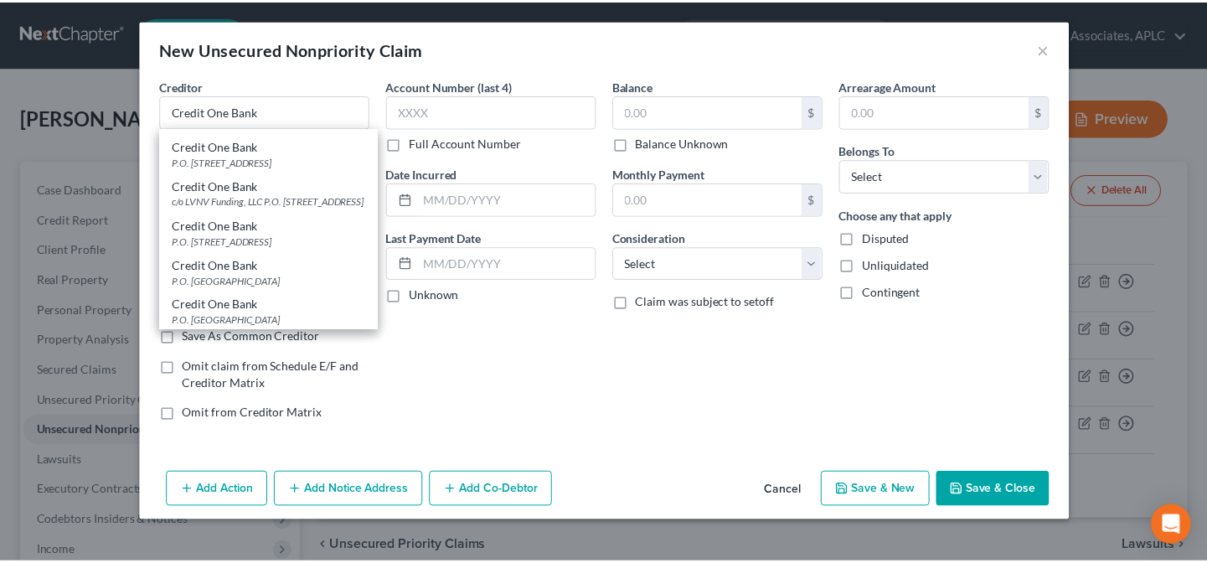
scroll to position [0, 0]
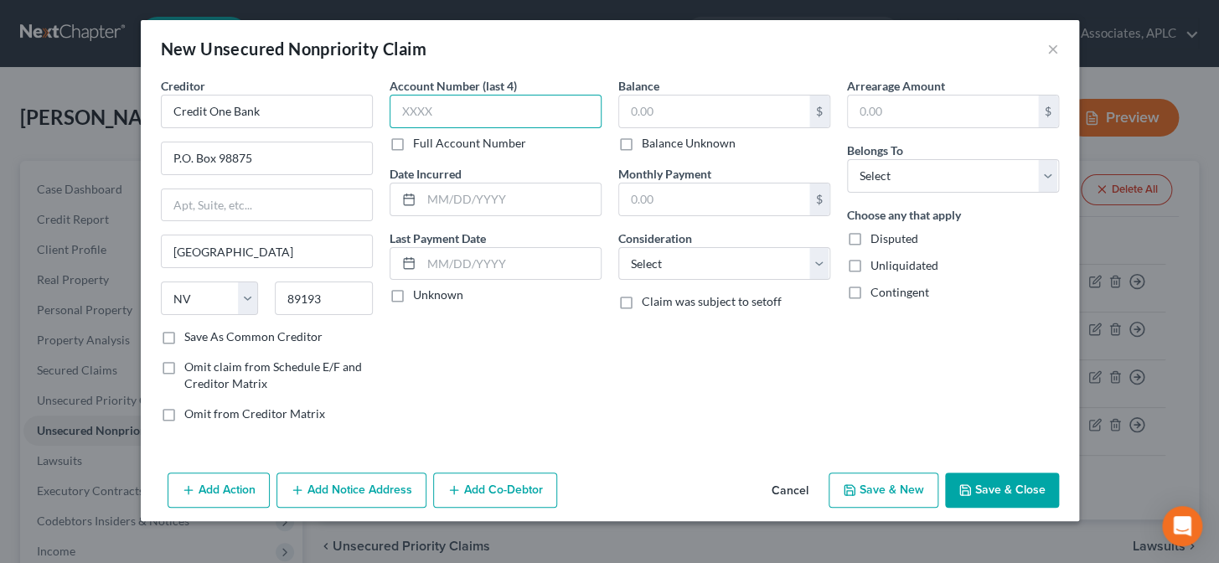
click at [461, 114] on input "text" at bounding box center [495, 112] width 212 height 34
type input "0009"
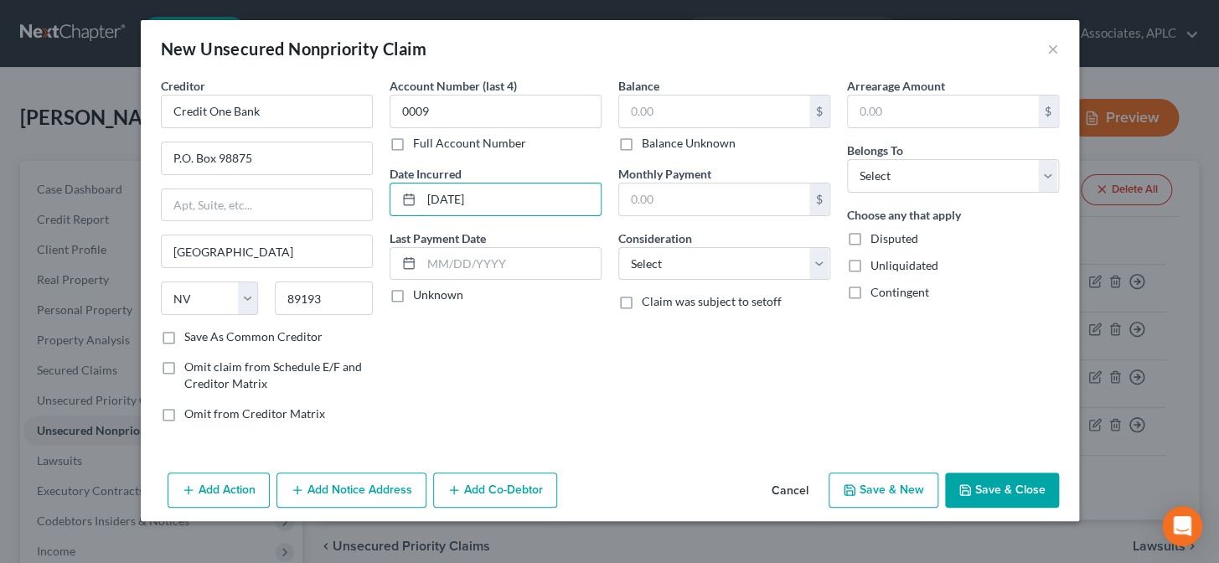
type input "02/06/23"
click at [413, 296] on label "Unknown" at bounding box center [438, 294] width 50 height 17
click at [420, 296] on input "Unknown" at bounding box center [425, 291] width 11 height 11
checkbox input "true"
click at [677, 116] on input "text" at bounding box center [714, 111] width 190 height 32
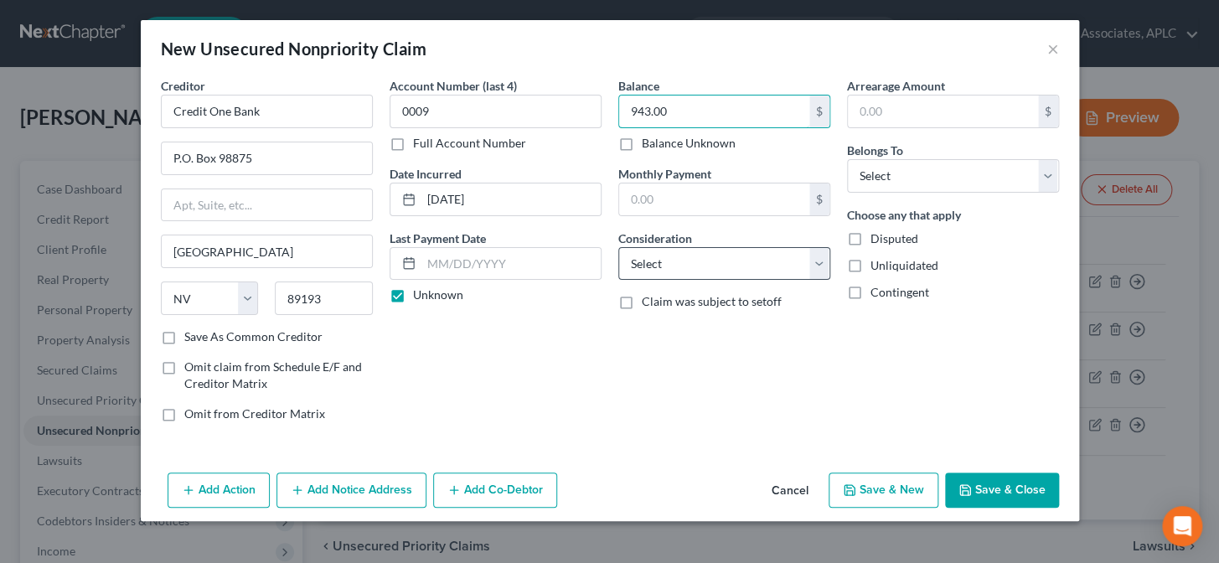
type input "943.00"
click at [633, 268] on select "Select Cable / Satellite Services Collection Agency Credit Card Debt Debt Couns…" at bounding box center [724, 264] width 212 height 34
select select "2"
click at [618, 247] on select "Select Cable / Satellite Services Collection Agency Credit Card Debt Debt Couns…" at bounding box center [724, 264] width 212 height 34
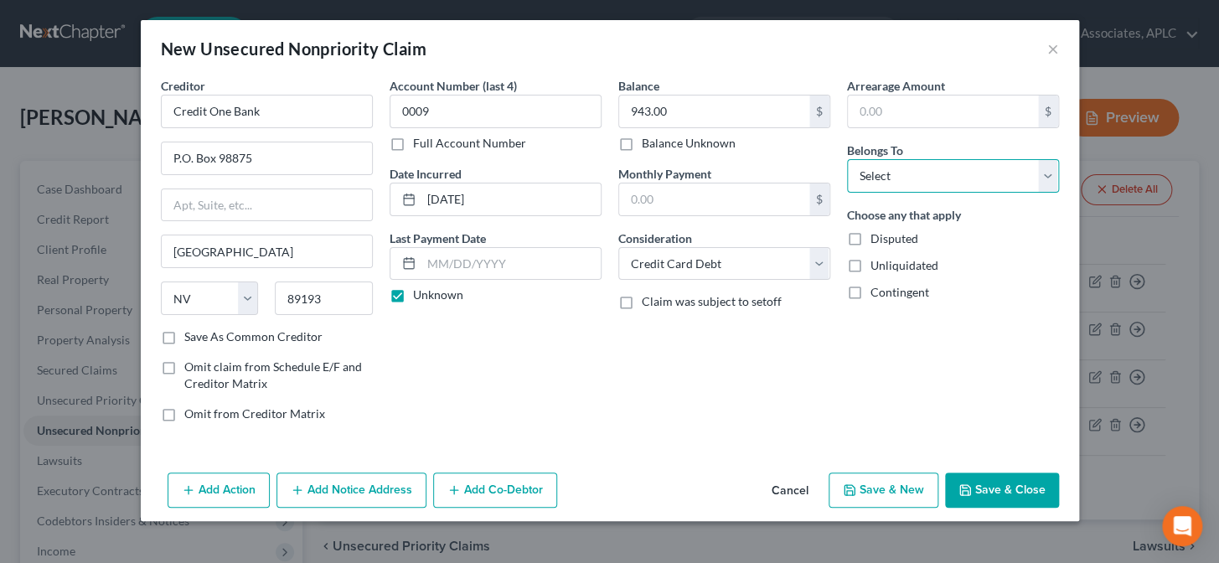
drag, startPoint x: 888, startPoint y: 168, endPoint x: 888, endPoint y: 179, distance: 10.9
click at [888, 168] on select "Select Debtor 1 Only Debtor 2 Only Debtor 1 And Debtor 2 Only At Least One Of T…" at bounding box center [953, 176] width 212 height 34
select select "0"
click at [847, 159] on select "Select Debtor 1 Only Debtor 2 Only Debtor 1 And Debtor 2 Only At Least One Of T…" at bounding box center [953, 176] width 212 height 34
click at [893, 486] on button "Save & New" at bounding box center [883, 489] width 110 height 35
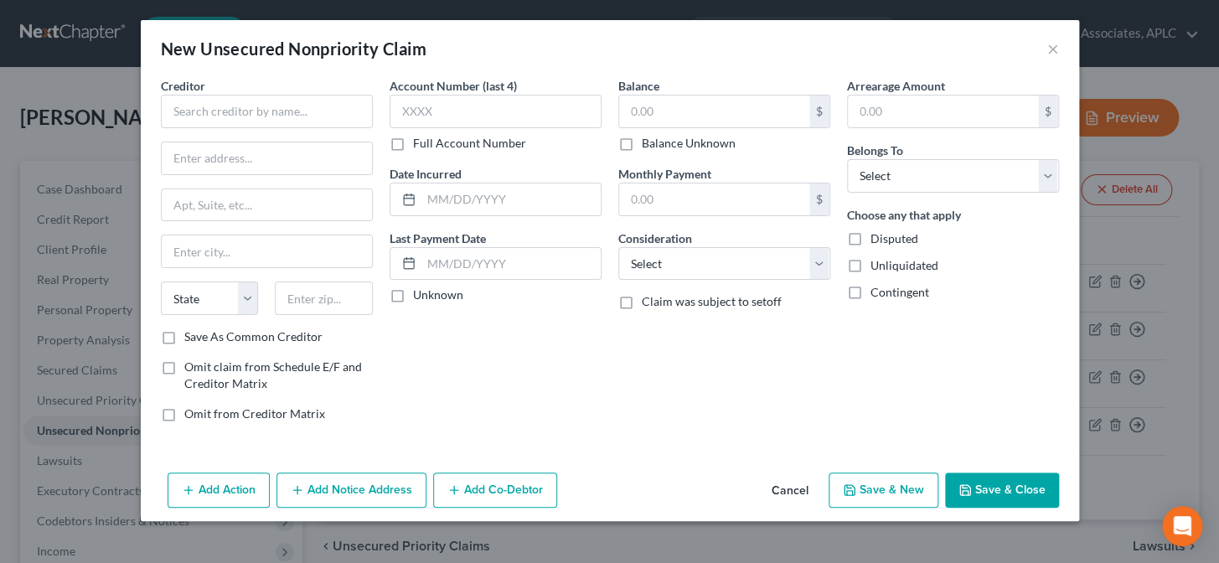
type input "0.00"
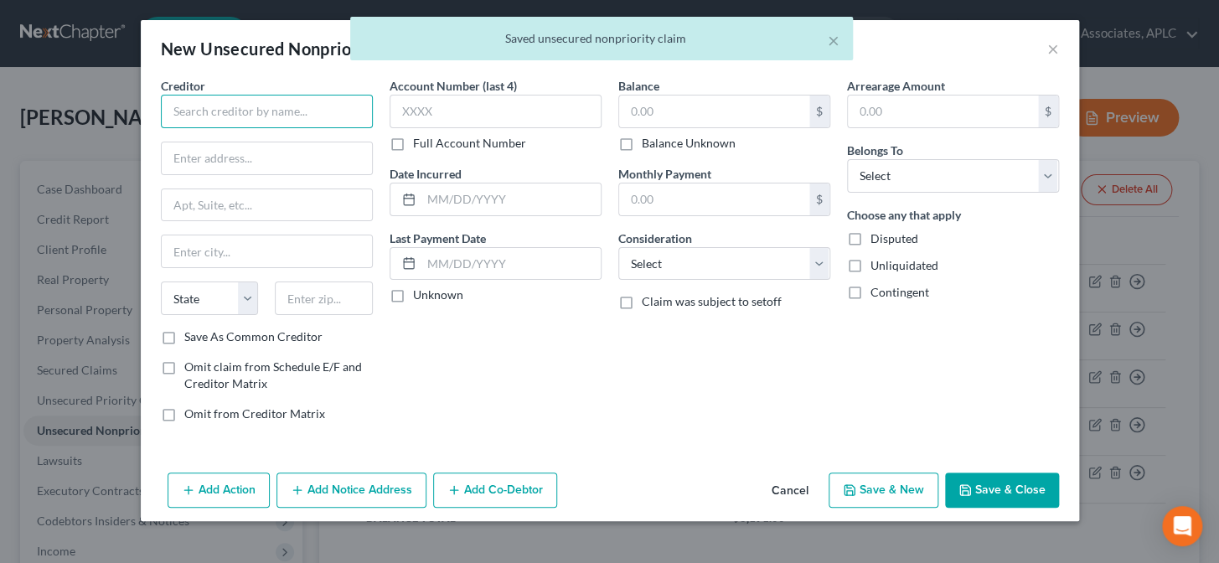
click at [346, 111] on input "text" at bounding box center [267, 112] width 212 height 34
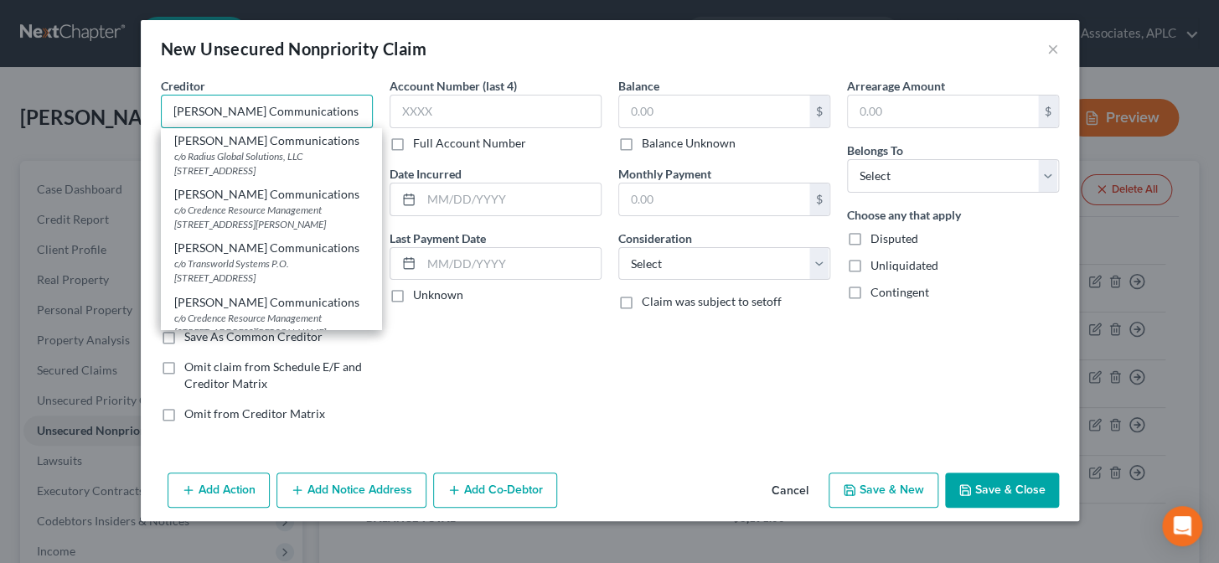
type input "Cox Communications"
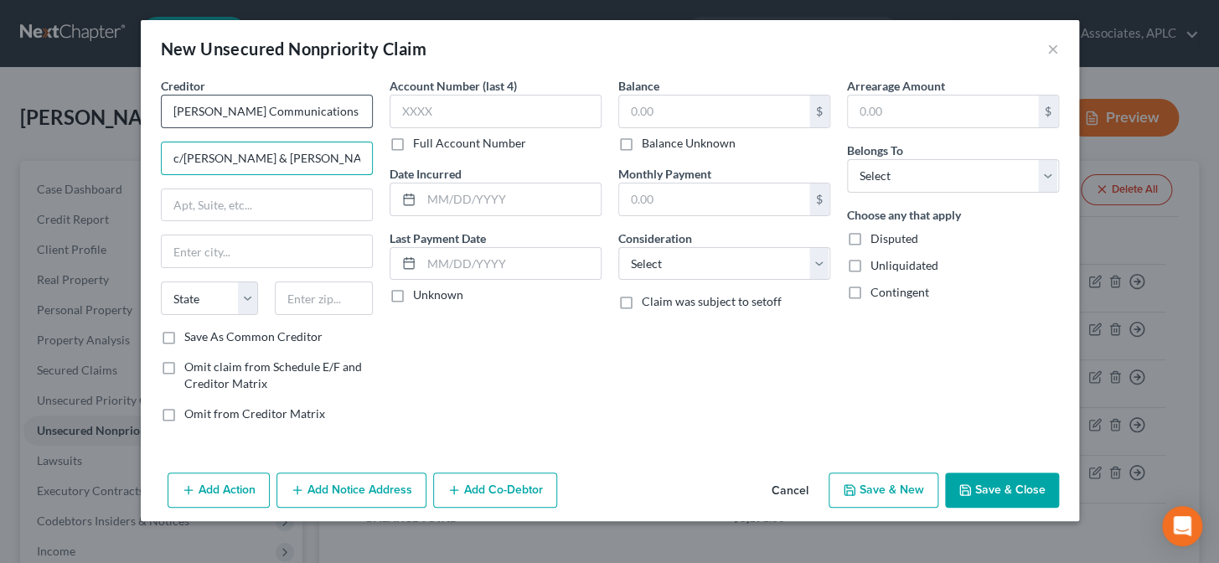
type input "c/o Harris & Harris LTD"
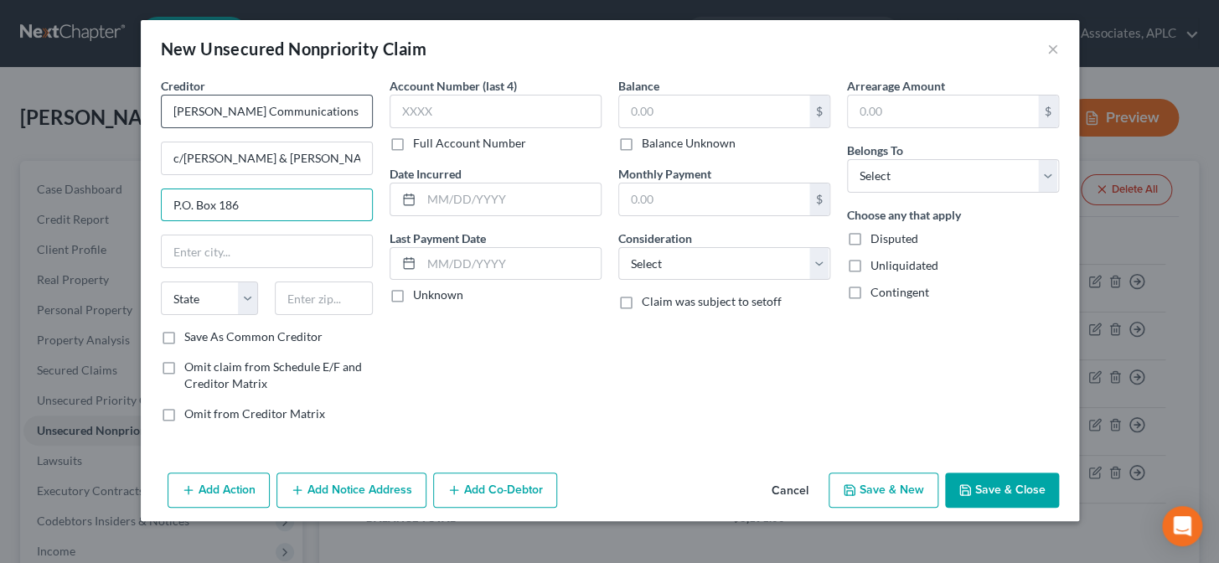
type input "P.O. Box 186"
type input "60690"
type input "Chicago"
select select "14"
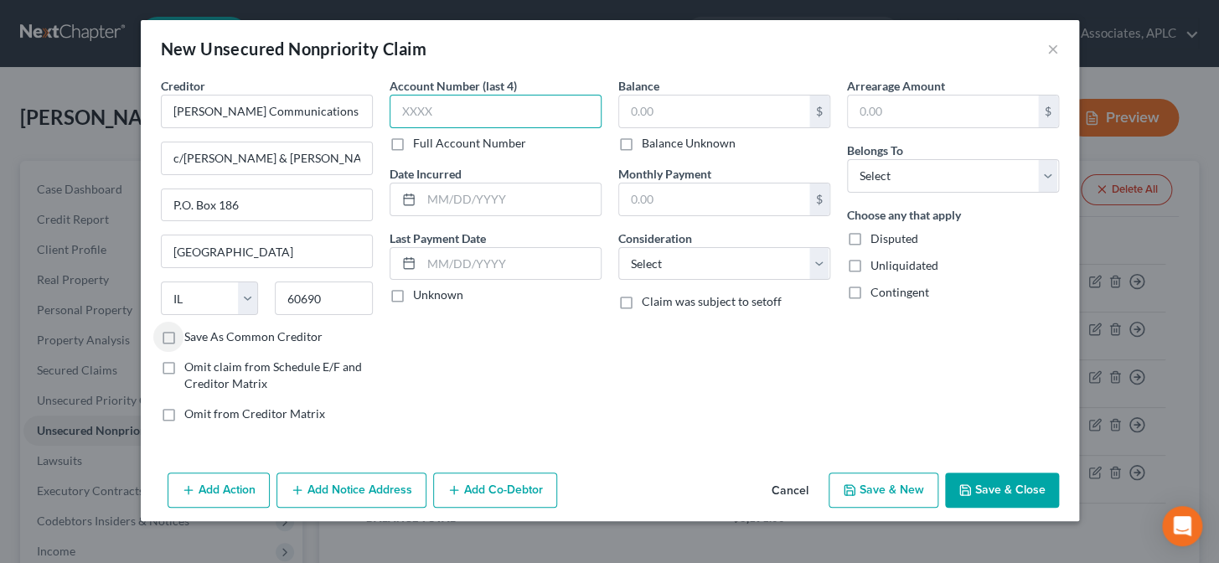
click at [498, 116] on input "text" at bounding box center [495, 112] width 212 height 34
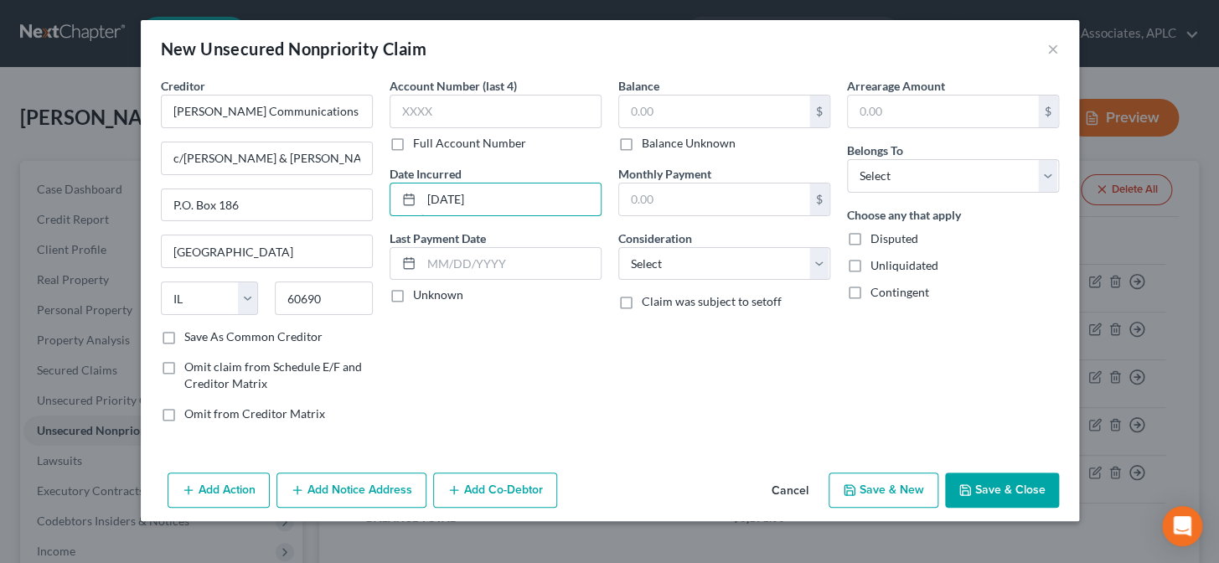
type input "02/19/25"
click at [413, 295] on label "Unknown" at bounding box center [438, 294] width 50 height 17
click at [420, 295] on input "Unknown" at bounding box center [425, 291] width 11 height 11
checkbox input "true"
click at [728, 111] on input "text" at bounding box center [714, 111] width 190 height 32
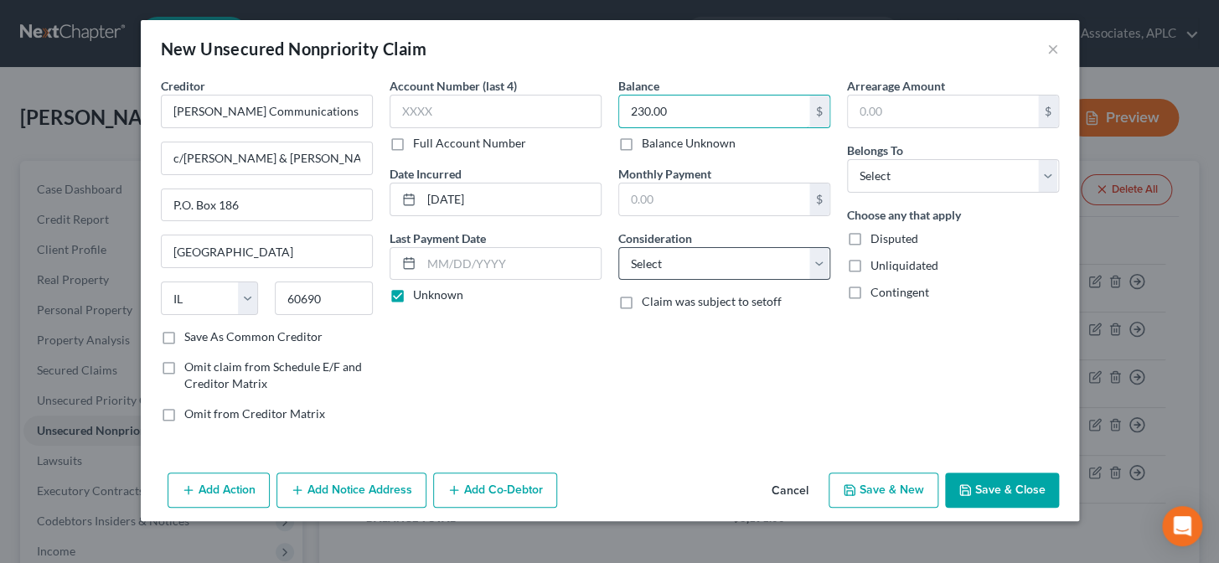
type input "230.00"
click at [675, 265] on select "Select Cable / Satellite Services Collection Agency Credit Card Debt Debt Couns…" at bounding box center [724, 264] width 212 height 34
select select "0"
click at [618, 247] on select "Select Cable / Satellite Services Collection Agency Credit Card Debt Debt Couns…" at bounding box center [724, 264] width 212 height 34
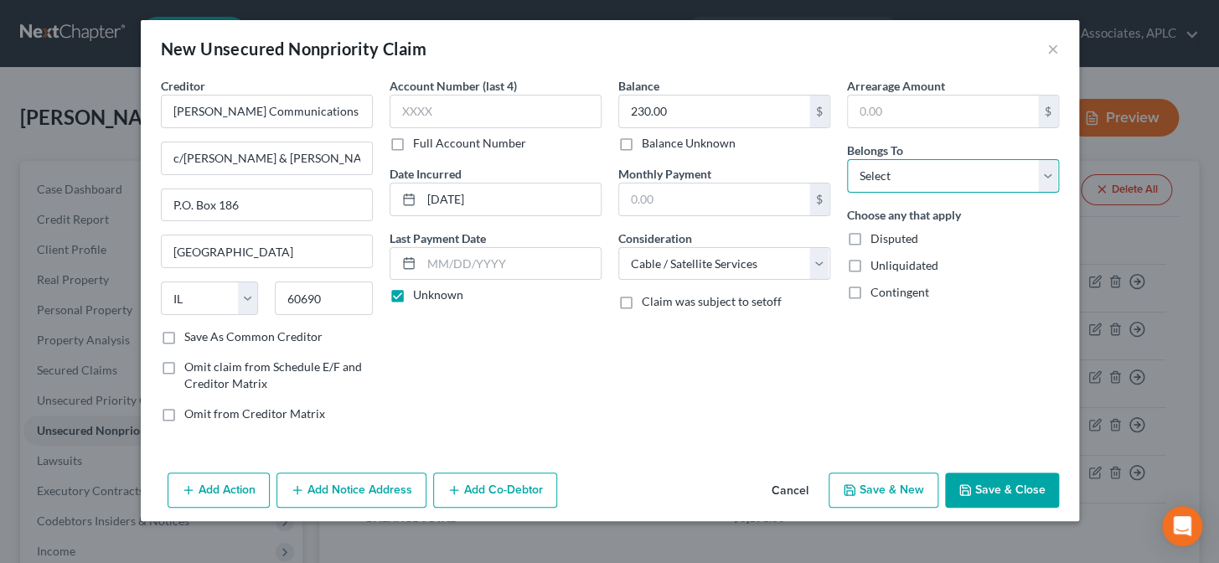
click at [919, 183] on select "Select Debtor 1 Only Debtor 2 Only Debtor 1 And Debtor 2 Only At Least One Of T…" at bounding box center [953, 176] width 212 height 34
select select "0"
click at [847, 159] on select "Select Debtor 1 Only Debtor 2 Only Debtor 1 And Debtor 2 Only At Least One Of T…" at bounding box center [953, 176] width 212 height 34
click at [877, 489] on button "Save & New" at bounding box center [883, 489] width 110 height 35
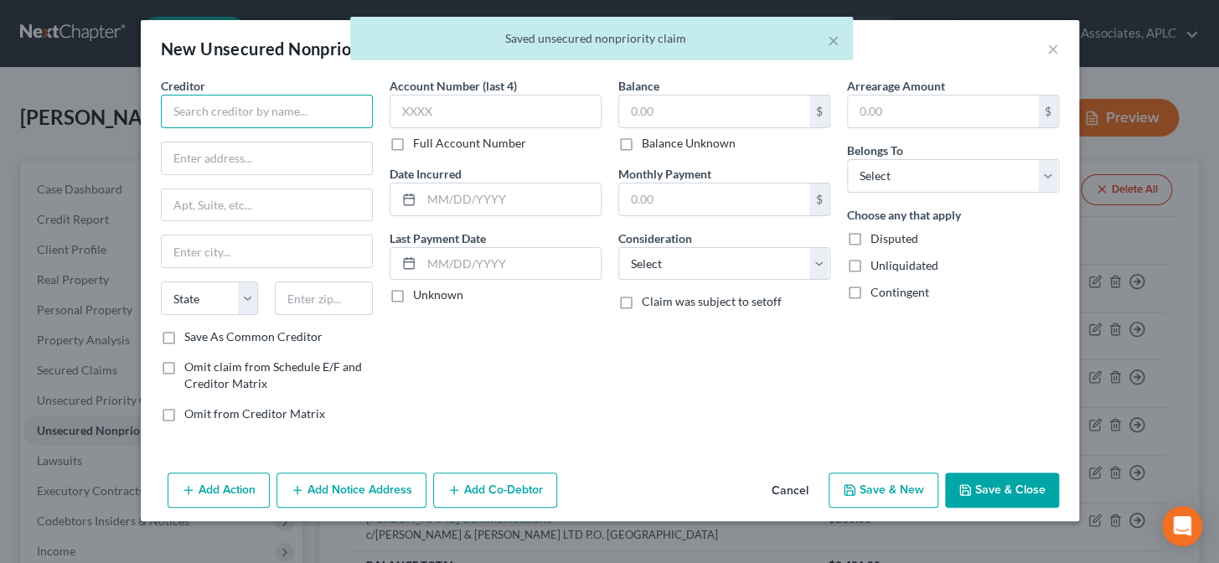
click at [285, 117] on input "text" at bounding box center [267, 112] width 212 height 34
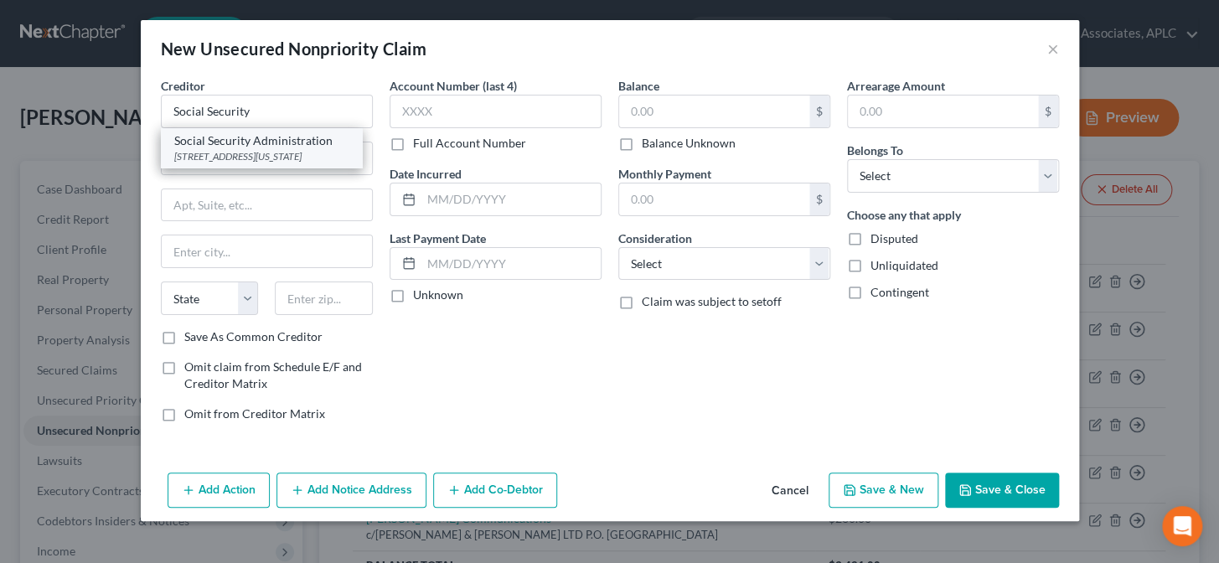
click at [276, 149] on div "601 East Twelfth Street, Kansas City, MO 64106" at bounding box center [261, 156] width 174 height 14
type input "Social Security Administration"
type input "601 East Twelfth Street"
type input "Kansas City"
select select "26"
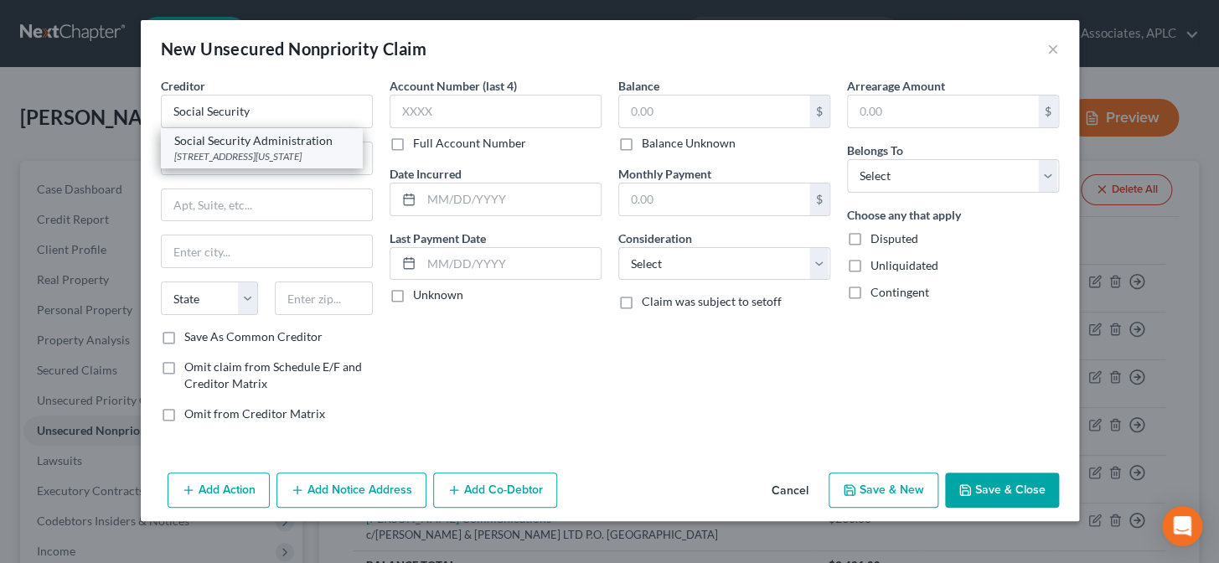
type input "64106"
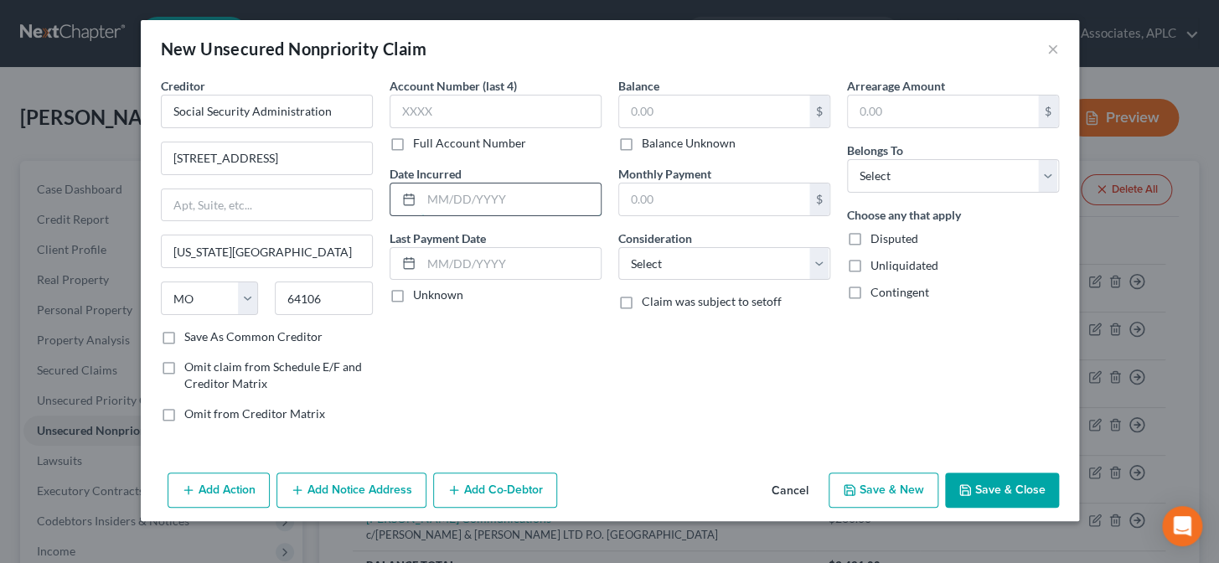
click at [441, 209] on input "text" at bounding box center [510, 199] width 179 height 32
type input "2021"
drag, startPoint x: 395, startPoint y: 295, endPoint x: 657, endPoint y: 155, distance: 297.1
click at [413, 295] on label "Unknown" at bounding box center [438, 294] width 50 height 17
click at [420, 295] on input "Unknown" at bounding box center [425, 291] width 11 height 11
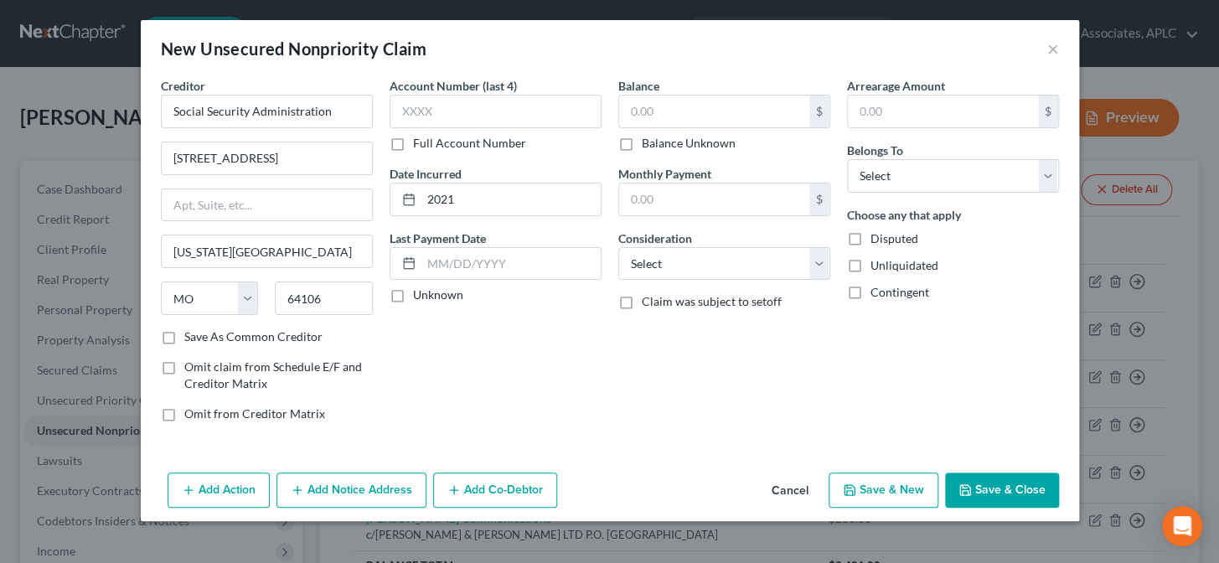
checkbox input "true"
click at [682, 113] on input "text" at bounding box center [714, 111] width 190 height 32
type input "28,317.00"
click at [667, 276] on select "Select Cable / Satellite Services Collection Agency Credit Card Debt Debt Couns…" at bounding box center [724, 264] width 212 height 34
click at [675, 261] on select "Select Cable / Satellite Services Collection Agency Credit Card Debt Debt Couns…" at bounding box center [724, 264] width 212 height 34
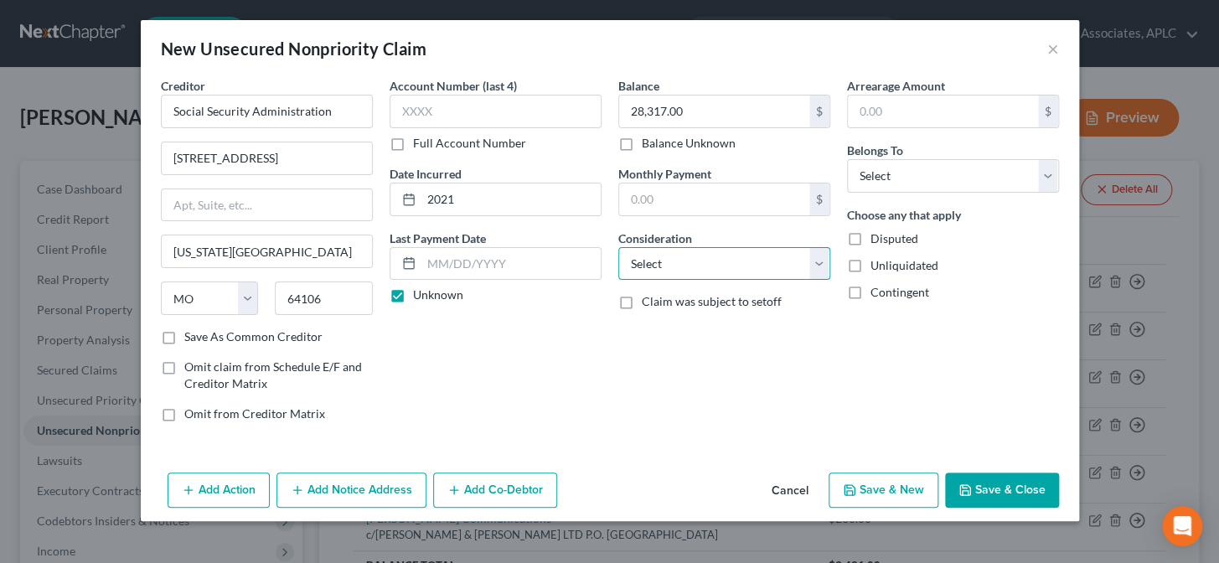
click at [675, 261] on select "Select Cable / Satellite Services Collection Agency Credit Card Debt Debt Couns…" at bounding box center [724, 264] width 212 height 34
select select "14"
click at [618, 247] on select "Select Cable / Satellite Services Collection Agency Credit Card Debt Debt Couns…" at bounding box center [724, 264] width 212 height 34
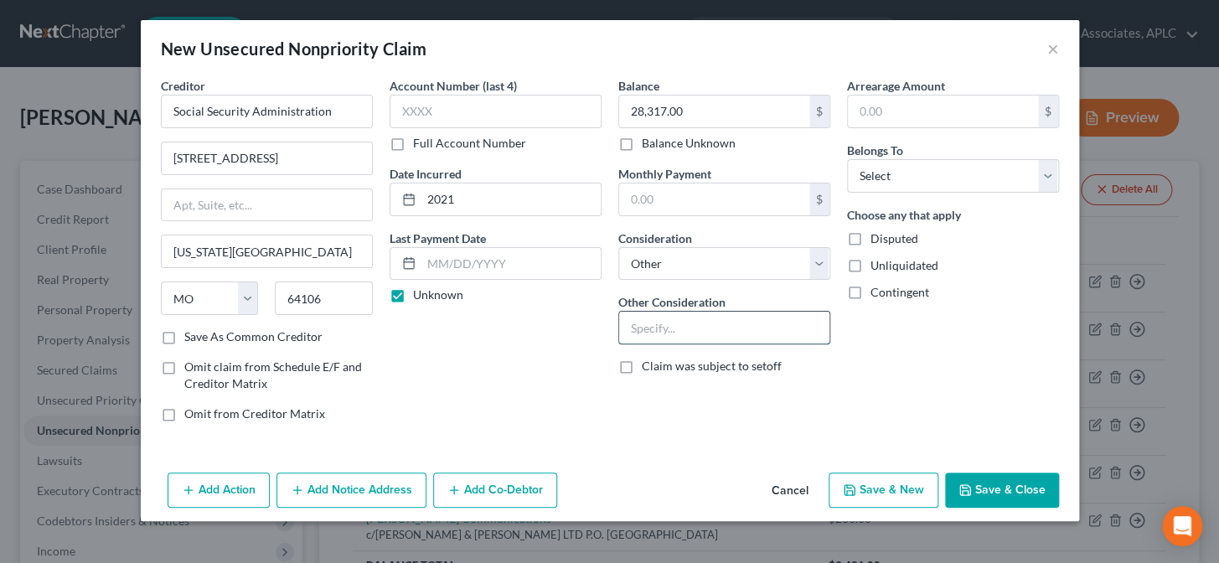
click at [667, 332] on input "text" at bounding box center [724, 328] width 210 height 32
type input "Overpayment"
click at [875, 182] on select "Select Debtor 1 Only Debtor 2 Only Debtor 1 And Debtor 2 Only At Least One Of T…" at bounding box center [953, 176] width 212 height 34
select select "0"
click at [847, 159] on select "Select Debtor 1 Only Debtor 2 Only Debtor 1 And Debtor 2 Only At Least One Of T…" at bounding box center [953, 176] width 212 height 34
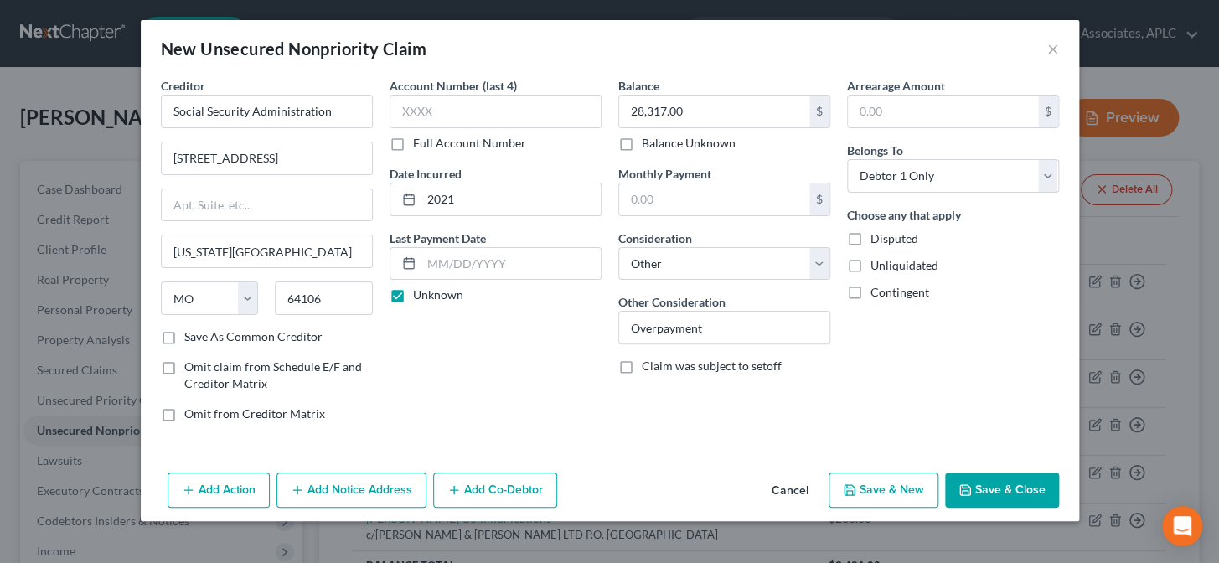
click at [1010, 490] on button "Save & Close" at bounding box center [1002, 489] width 114 height 35
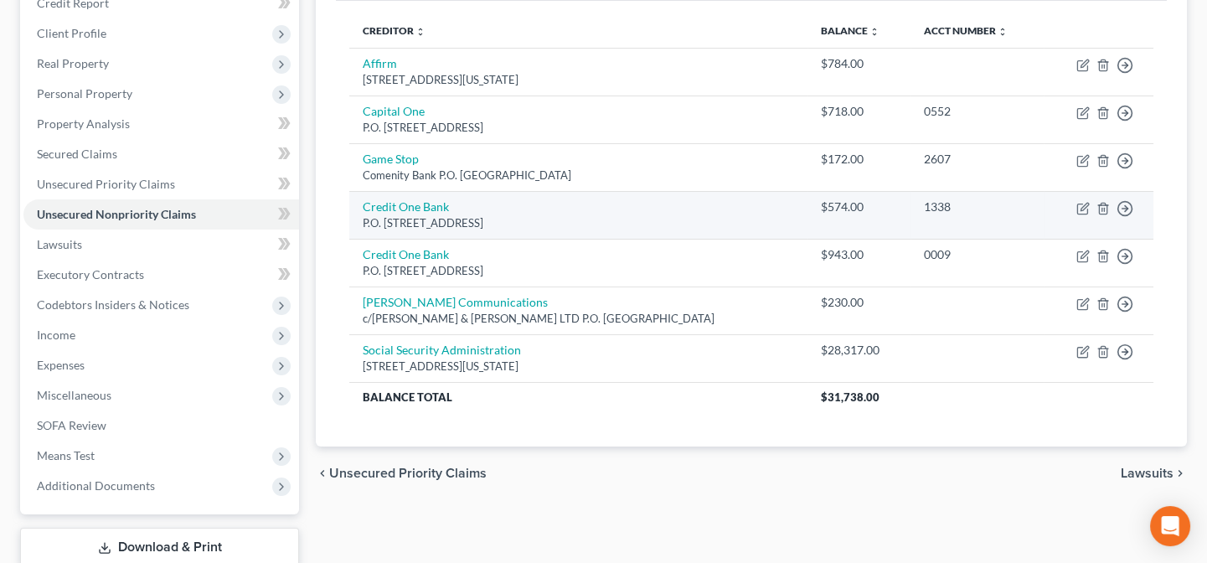
scroll to position [304, 0]
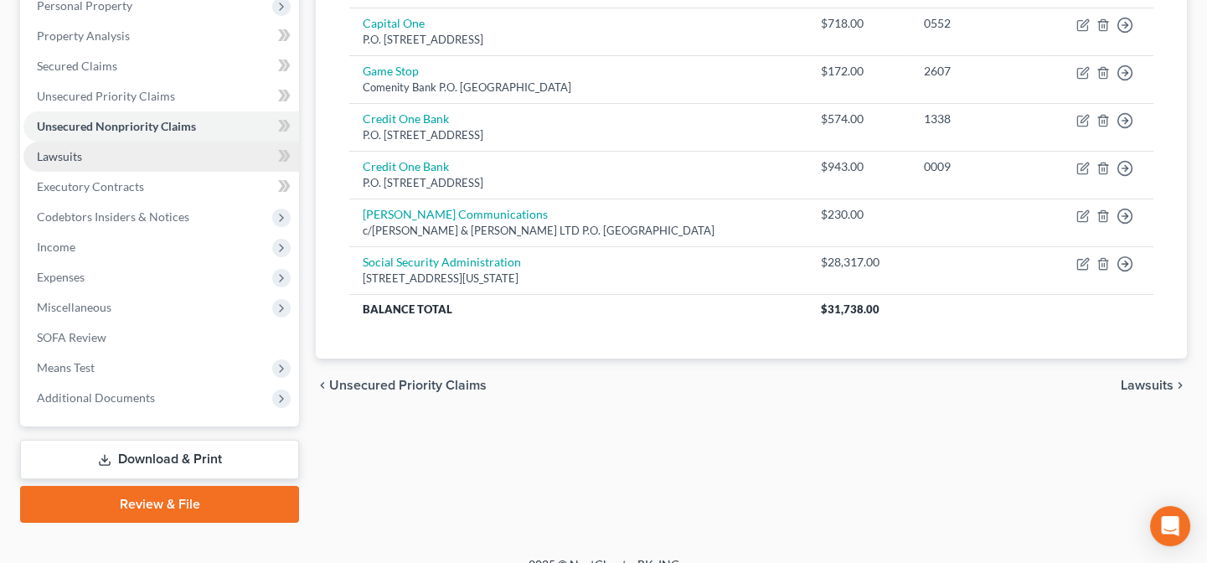
click at [96, 163] on link "Lawsuits" at bounding box center [161, 157] width 276 height 30
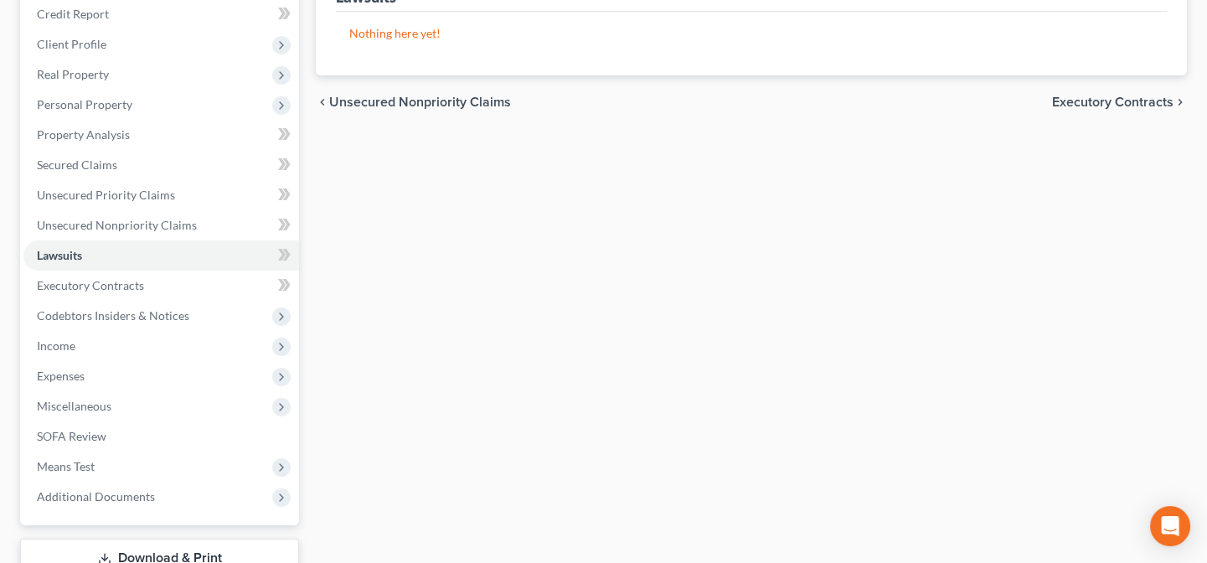
scroll to position [228, 0]
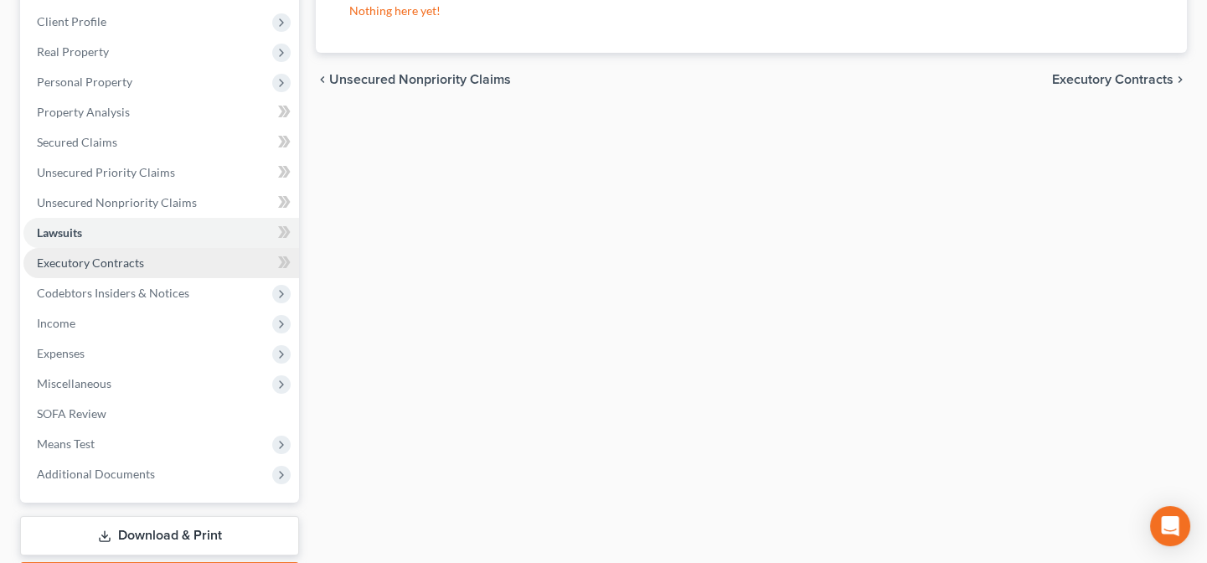
click at [72, 267] on span "Executory Contracts" at bounding box center [90, 262] width 107 height 14
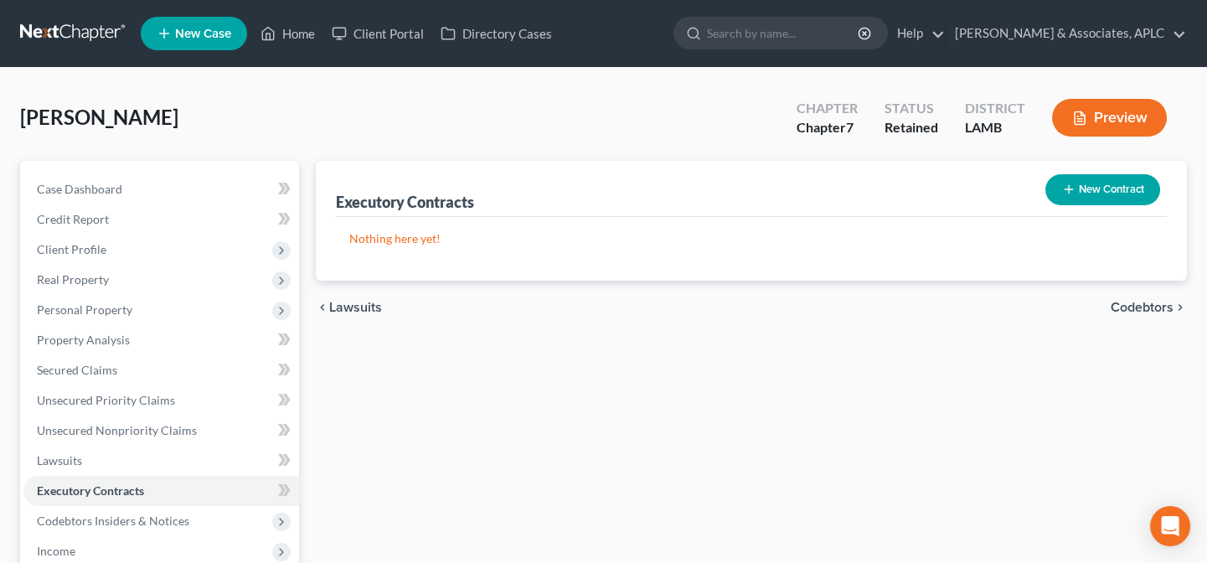
click at [1123, 192] on button "New Contract" at bounding box center [1102, 189] width 115 height 31
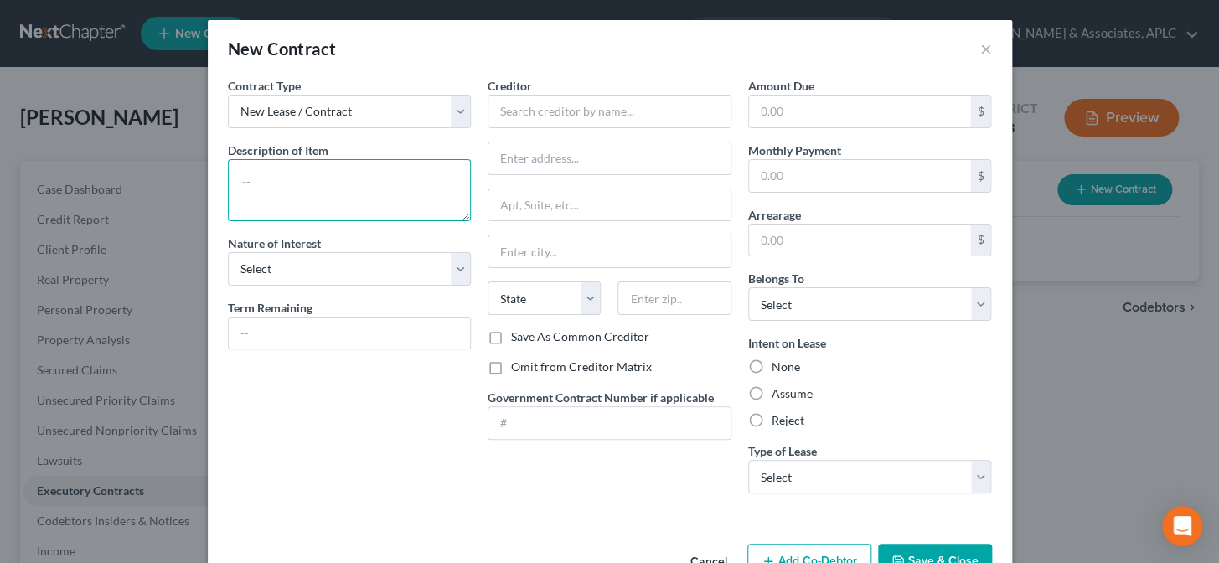
click at [294, 183] on textarea at bounding box center [350, 190] width 244 height 62
type textarea "Unexpired residential lease"
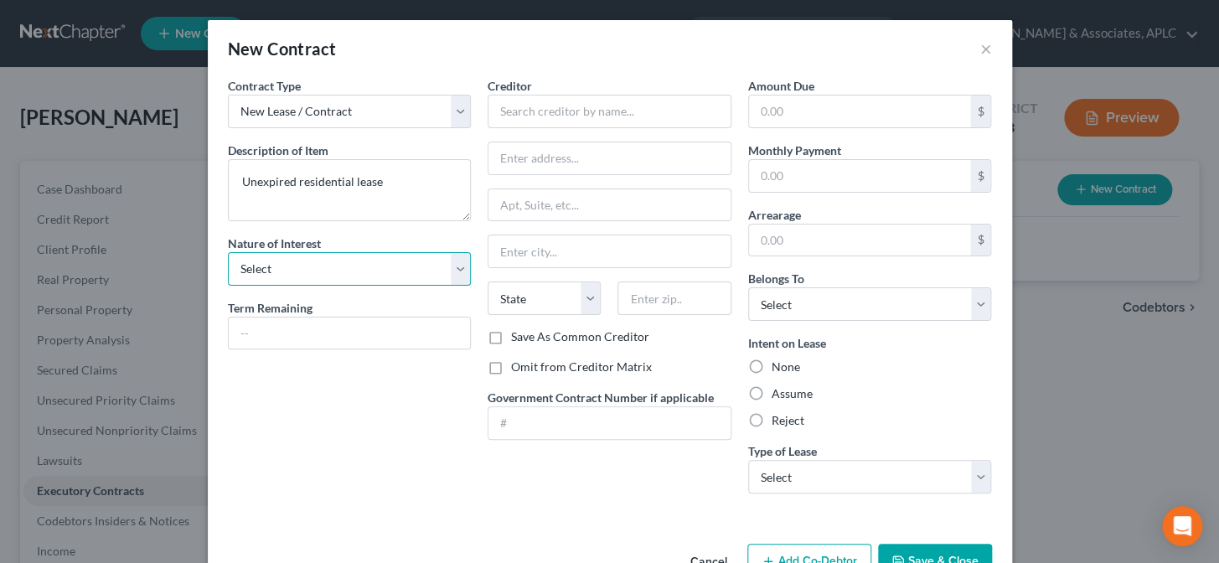
click at [293, 274] on select "Select Purchaser Agent Lessor Lessee" at bounding box center [350, 269] width 244 height 34
click at [282, 337] on input "text" at bounding box center [350, 333] width 242 height 32
type input "5 Months"
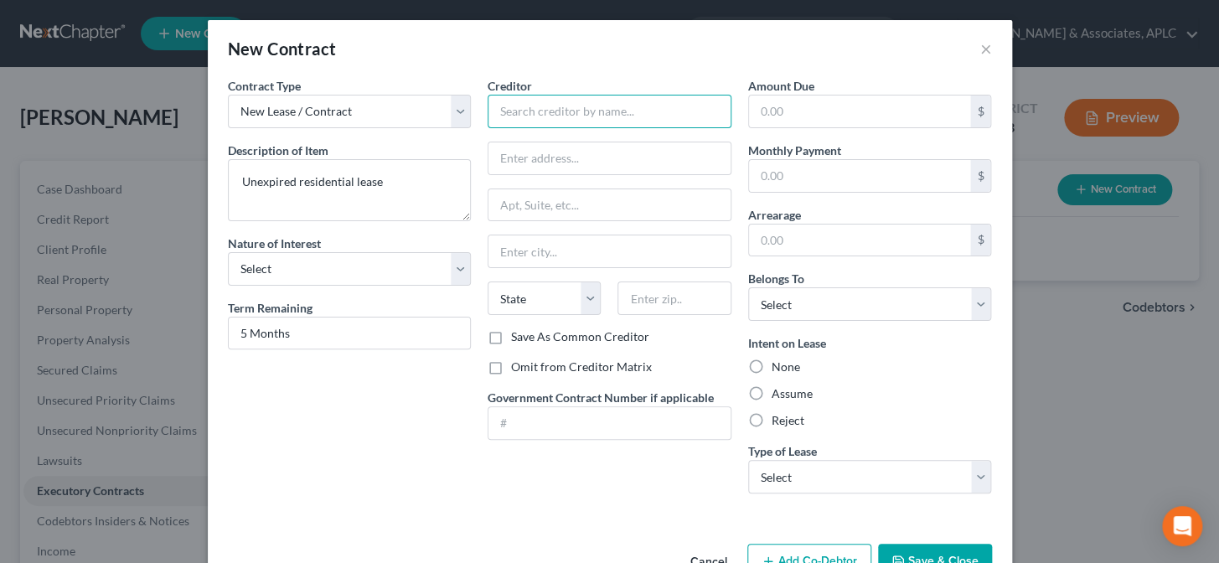
click at [561, 115] on input "text" at bounding box center [609, 112] width 244 height 34
type input "Atlas at St. George"
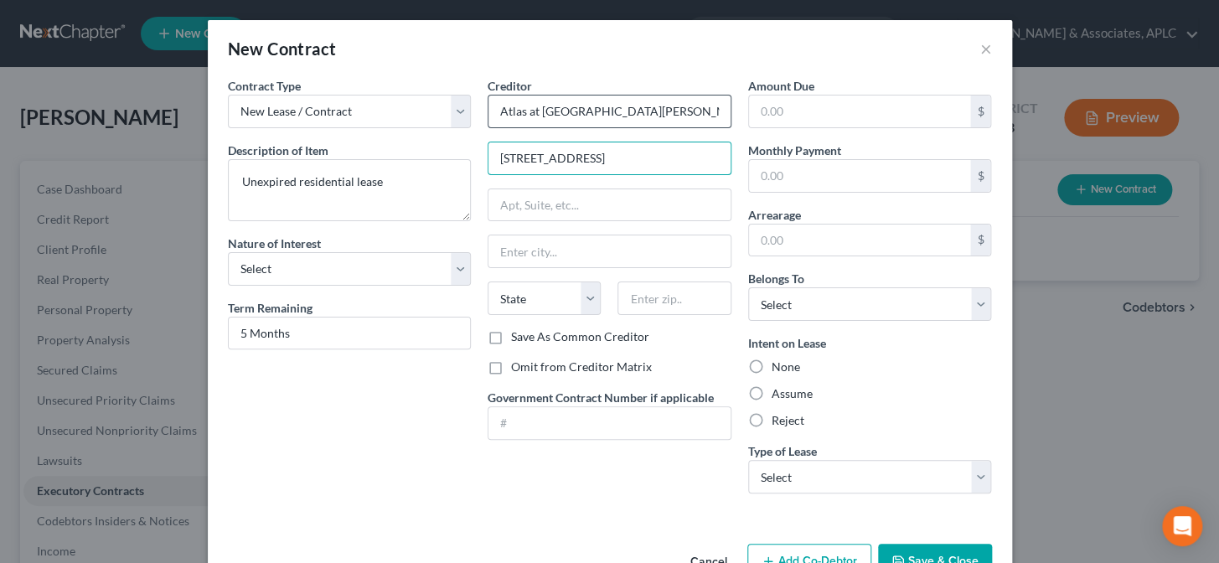
type input "10707 Industriplex Blvd."
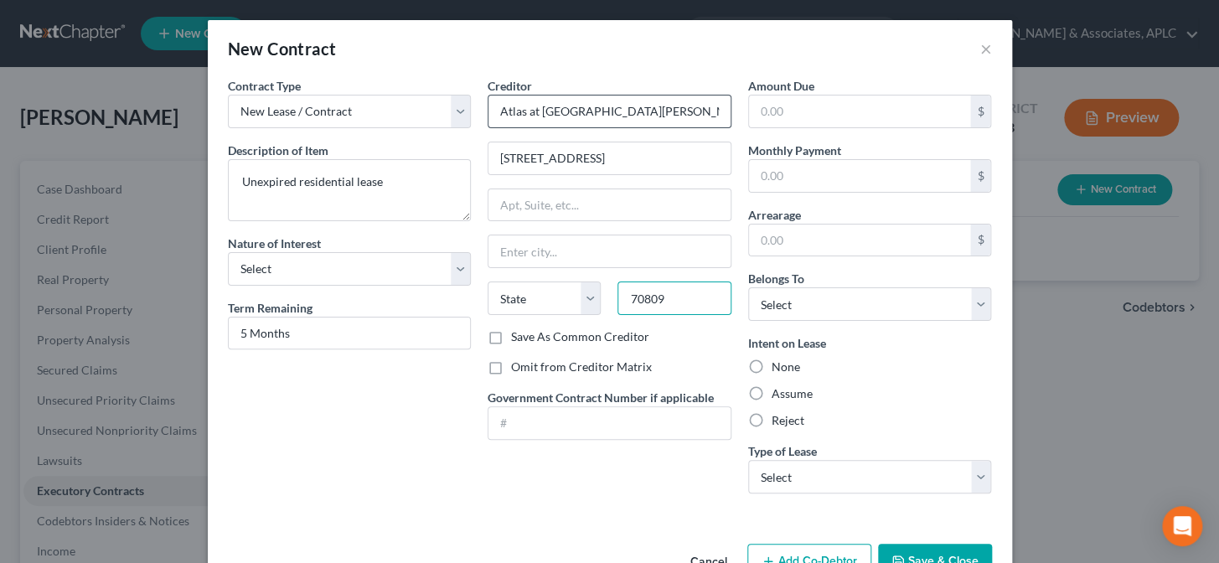
type input "70809"
type input "Baton Rouge"
select select "19"
click at [511, 364] on label "Omit from Creditor Matrix" at bounding box center [581, 366] width 141 height 17
click at [518, 364] on input "Omit from Creditor Matrix" at bounding box center [523, 363] width 11 height 11
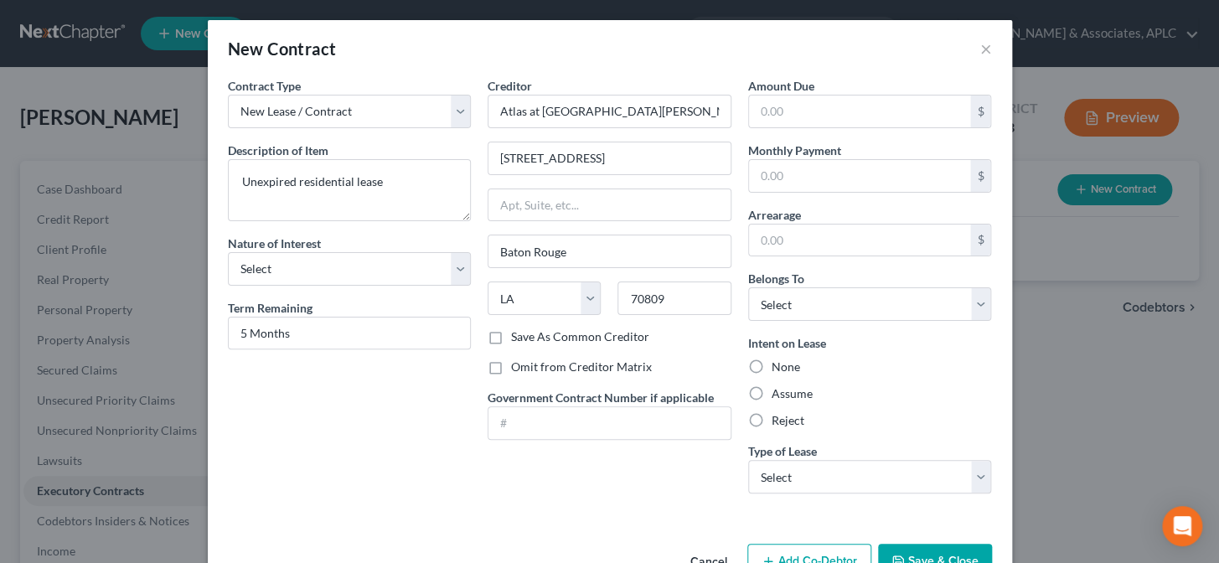
checkbox input "true"
click at [802, 178] on input "text" at bounding box center [860, 176] width 222 height 32
type input "987.00"
click at [820, 296] on select "Select Debtor 1 Only Debtor 2 Only Debtor 1 And Debtor 2 Only At Least One Of T…" at bounding box center [870, 304] width 244 height 34
select select "0"
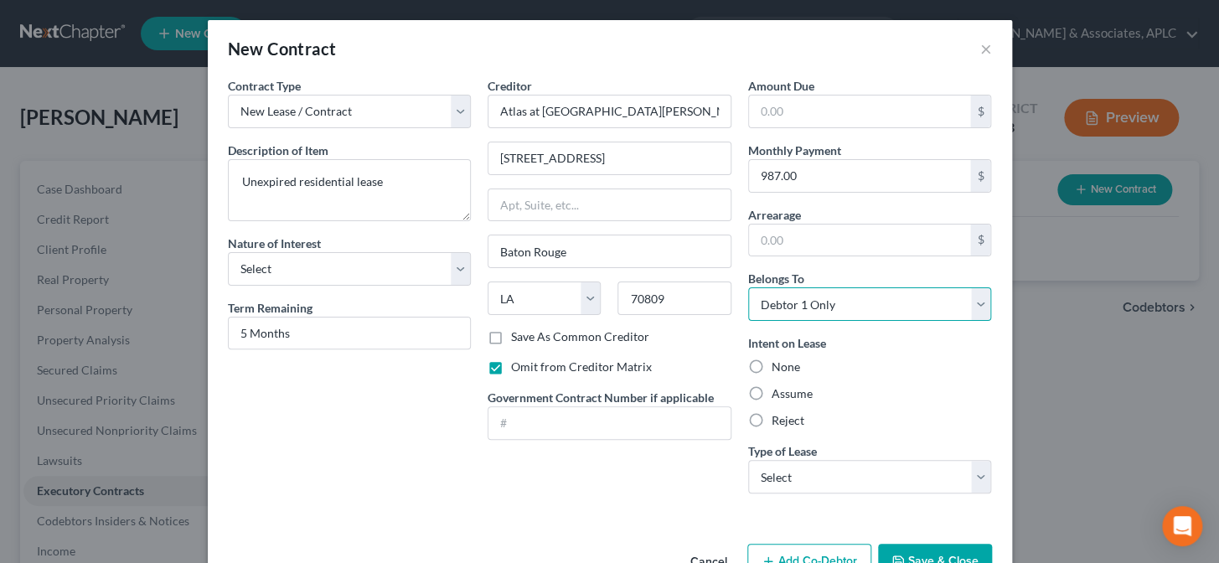
click at [748, 287] on select "Select Debtor 1 Only Debtor 2 Only Debtor 1 And Debtor 2 Only At Least One Of T…" at bounding box center [870, 304] width 244 height 34
click at [771, 394] on label "Assume" at bounding box center [791, 393] width 41 height 17
click at [778, 394] on input "Assume" at bounding box center [783, 390] width 11 height 11
radio input "true"
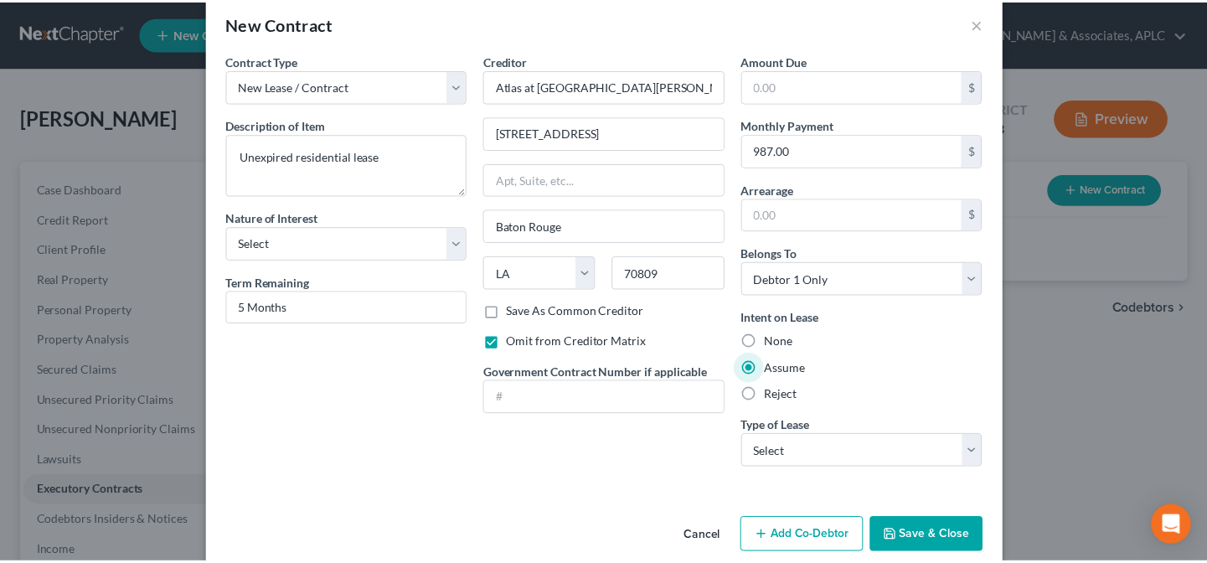
scroll to position [49, 0]
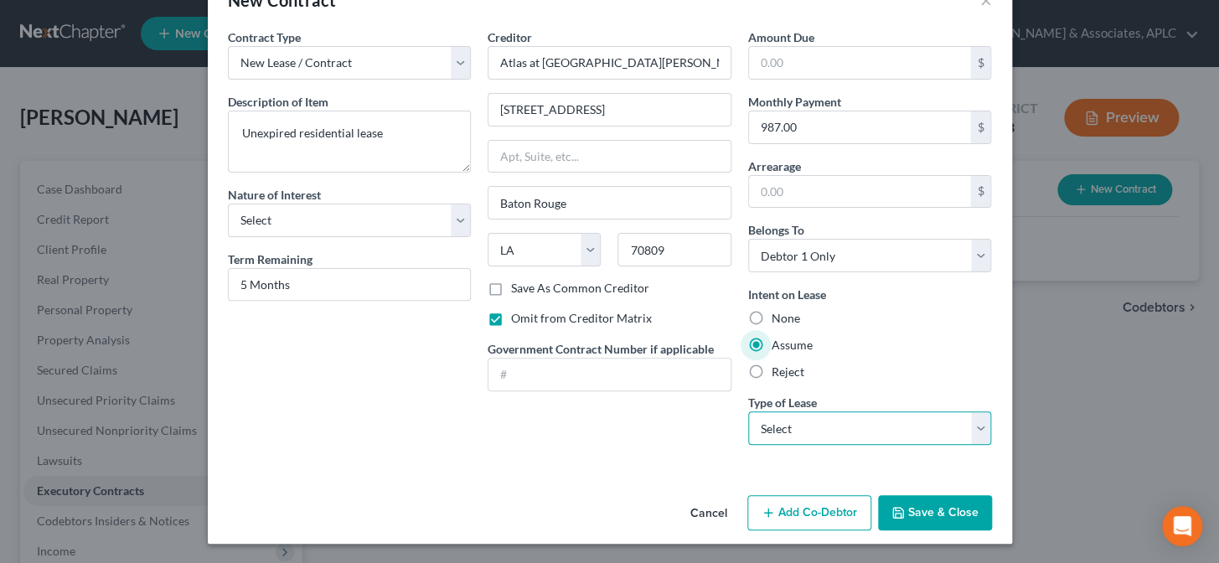
click at [786, 439] on select "Select Real Estate Car Other" at bounding box center [870, 428] width 244 height 34
select select "0"
click at [748, 411] on select "Select Real Estate Car Other" at bounding box center [870, 428] width 244 height 34
click at [913, 511] on button "Save & Close" at bounding box center [935, 512] width 114 height 35
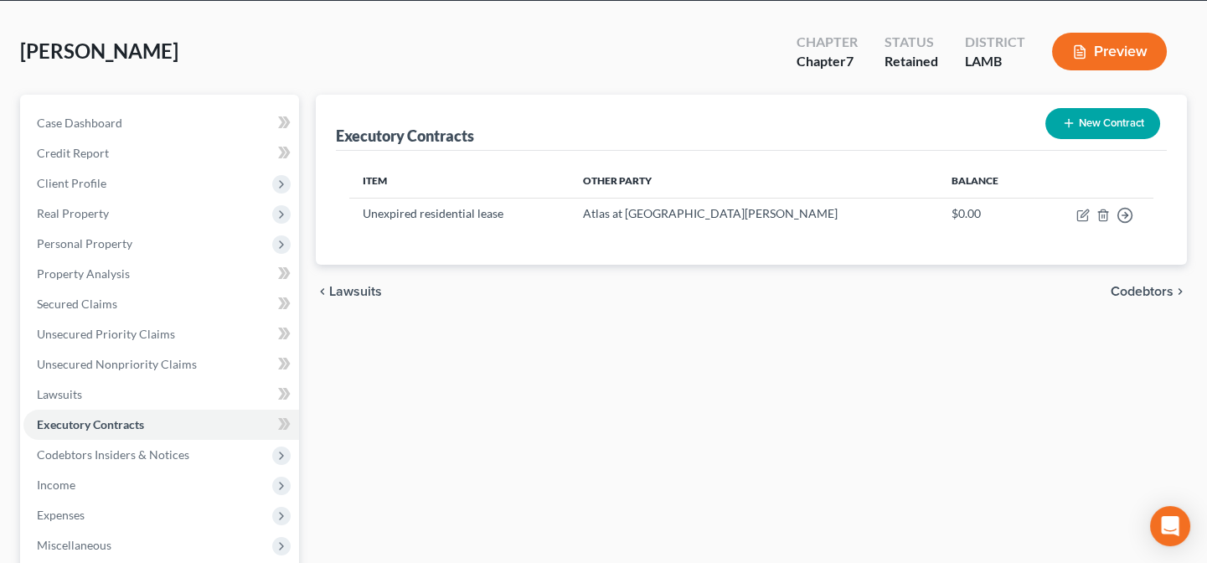
scroll to position [152, 0]
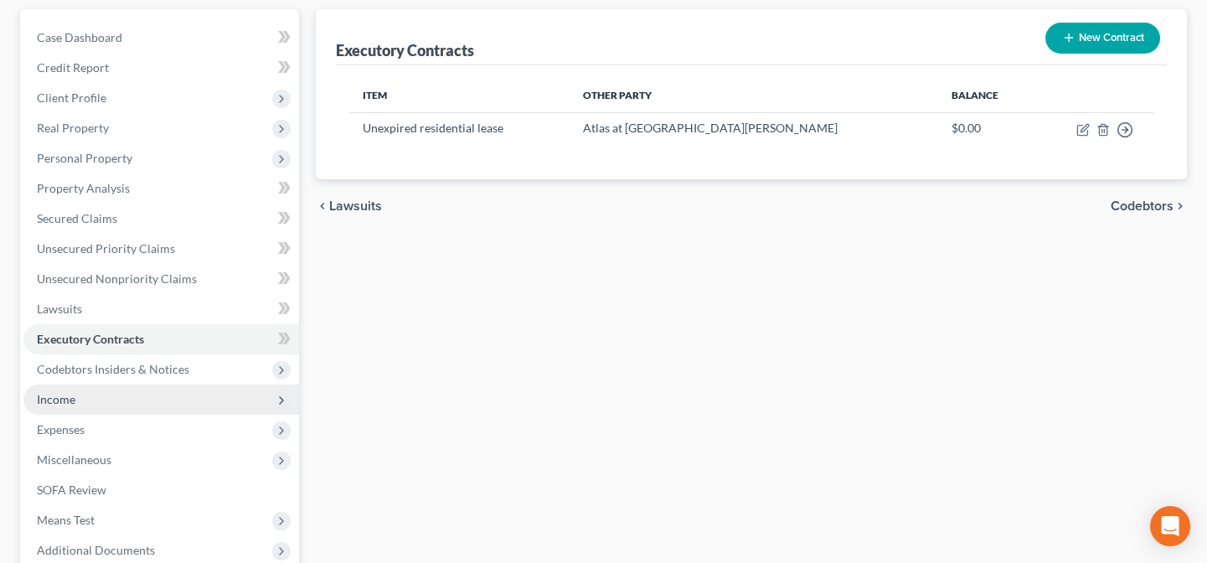
click at [121, 402] on span "Income" at bounding box center [161, 399] width 276 height 30
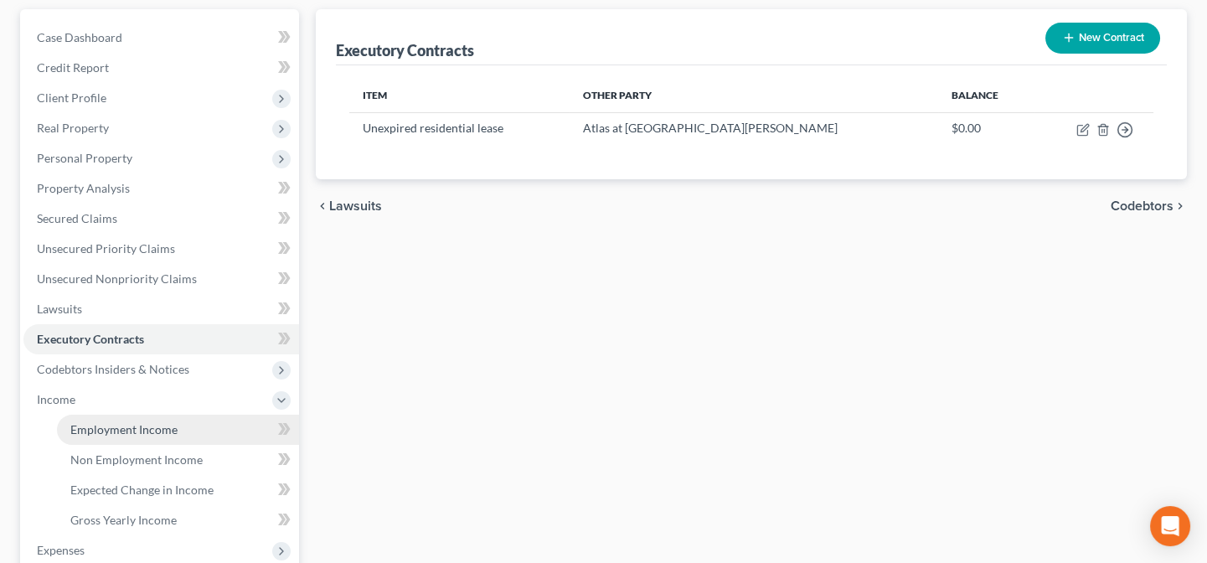
click at [121, 430] on span "Employment Income" at bounding box center [123, 429] width 107 height 14
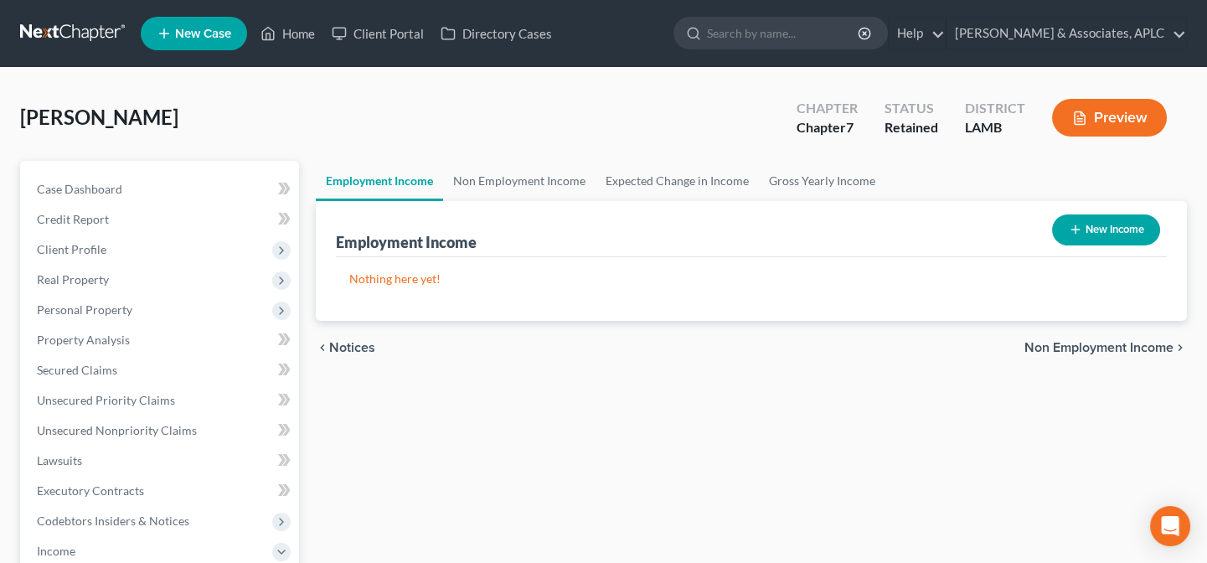
click at [1085, 223] on button "New Income" at bounding box center [1106, 229] width 108 height 31
select select "0"
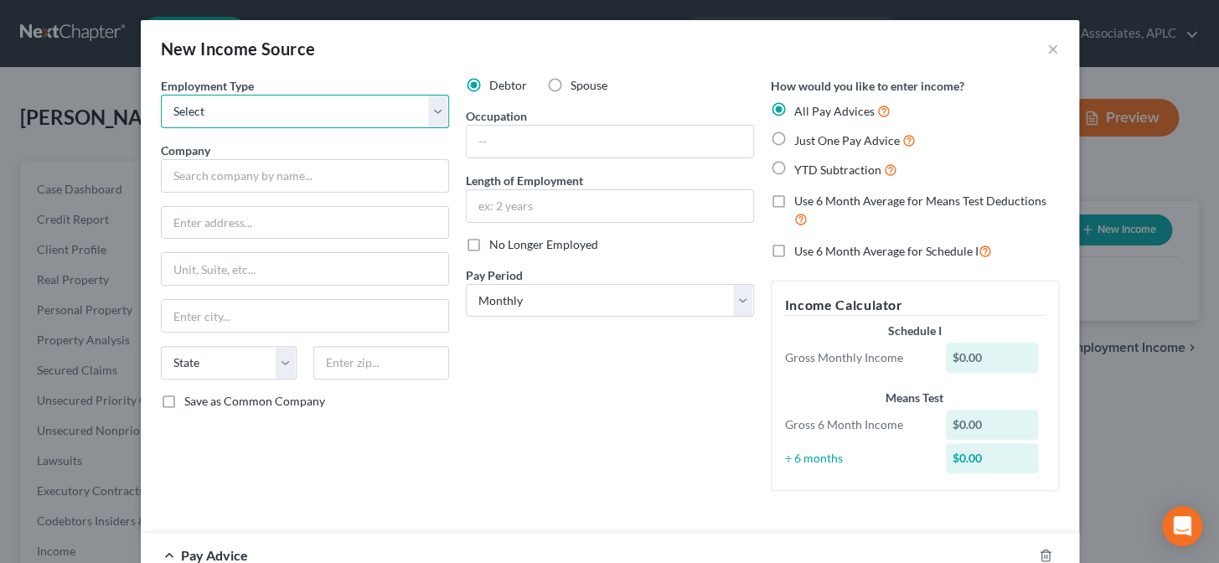
click at [284, 126] on select "Select Full or Part Time Employment Self Employment" at bounding box center [305, 112] width 288 height 34
select select "0"
click at [161, 95] on select "Select Full or Part Time Employment Self Employment" at bounding box center [305, 112] width 288 height 34
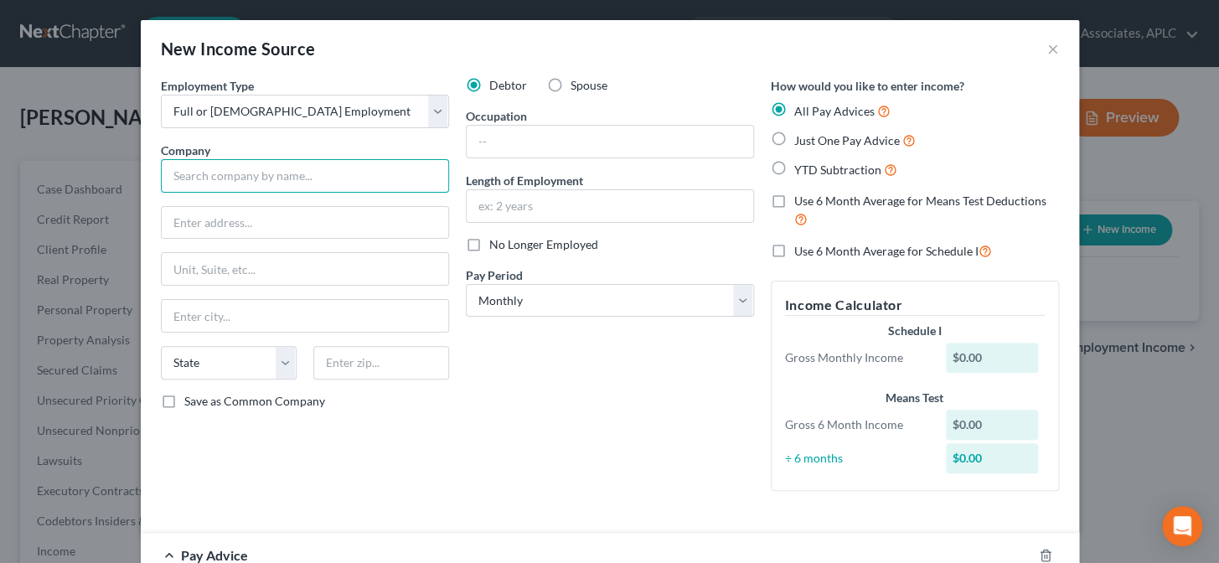
click at [255, 174] on input "text" at bounding box center [305, 176] width 288 height 34
type input "Wal Mart"
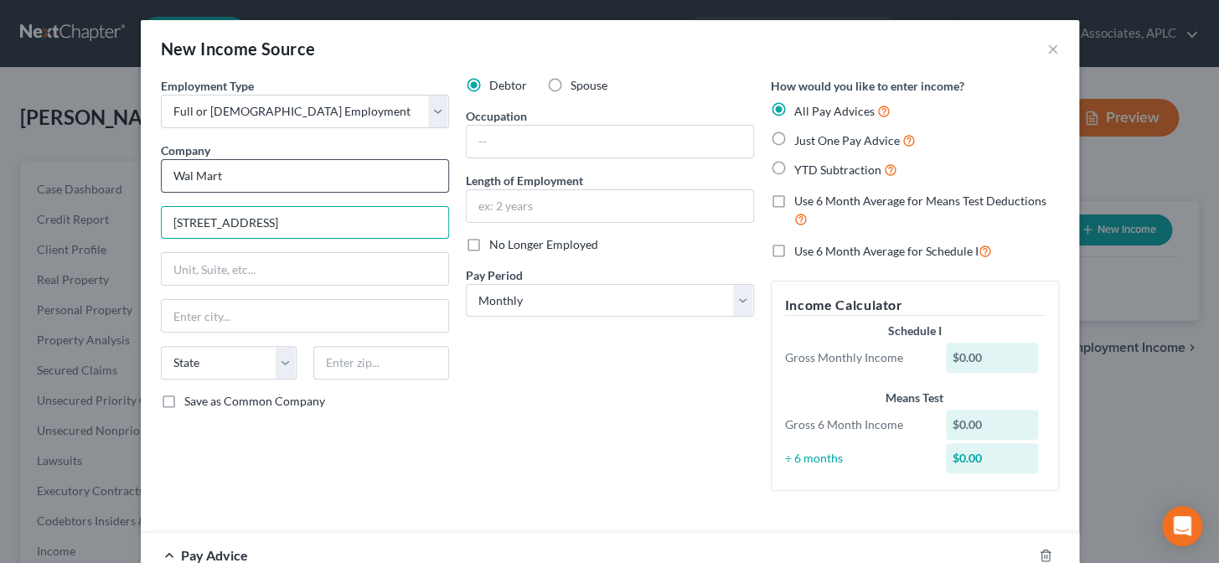
type input "702 SW 8th Street"
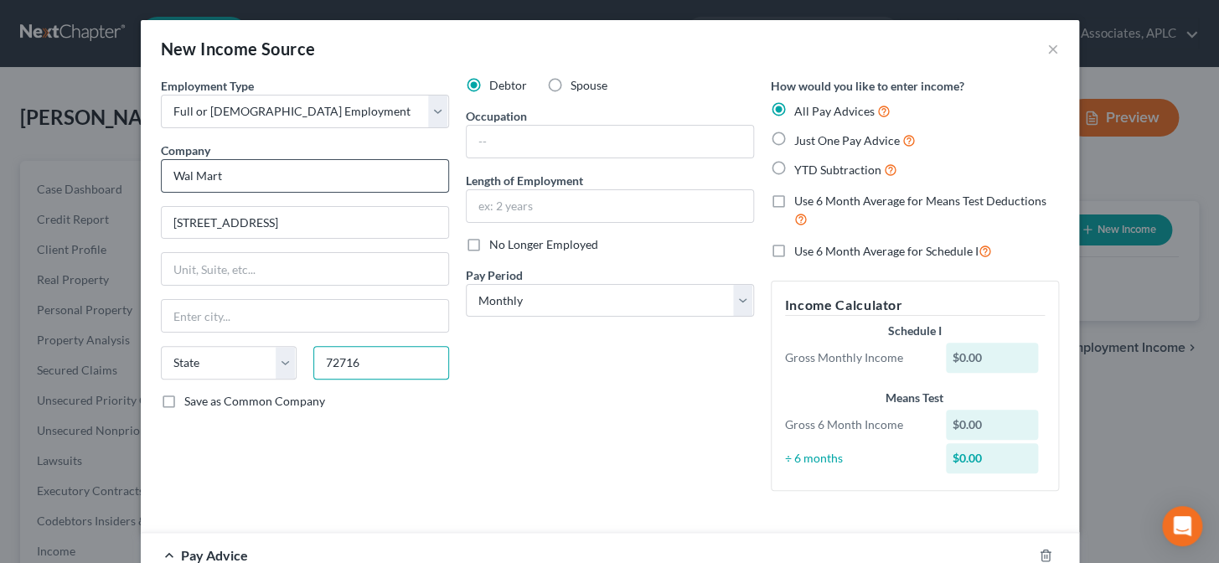
type input "72716"
type input "Bentonville"
select select "2"
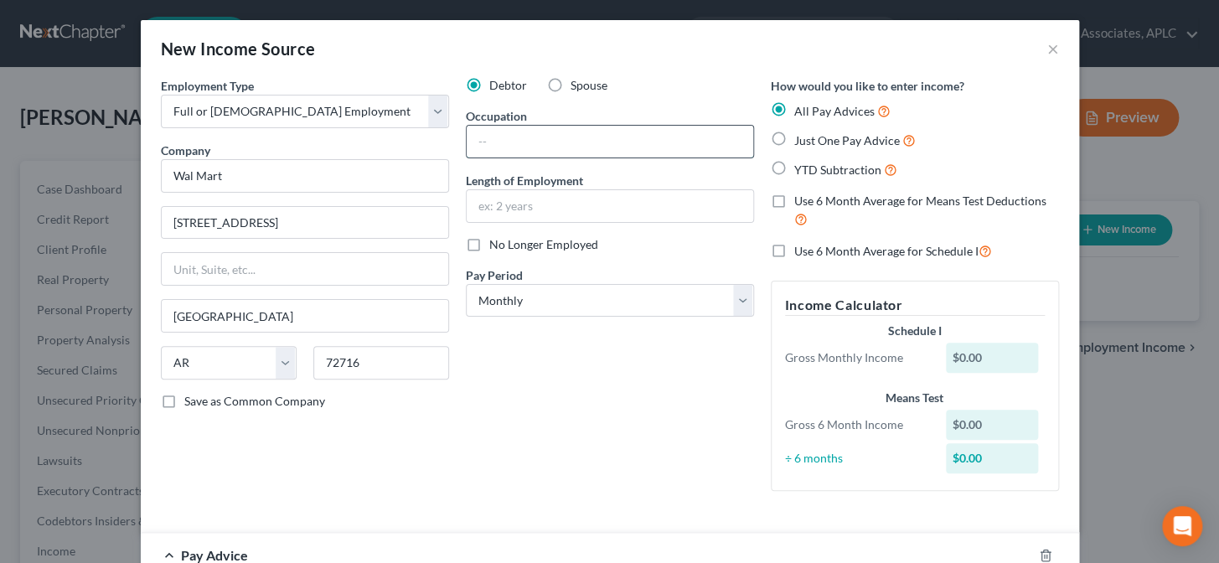
click at [469, 142] on input "text" at bounding box center [609, 142] width 286 height 32
type input "Maintenance"
type input "7 Years"
click at [794, 141] on label "Just One Pay Advice" at bounding box center [854, 140] width 121 height 19
click at [801, 141] on input "Just One Pay Advice" at bounding box center [806, 136] width 11 height 11
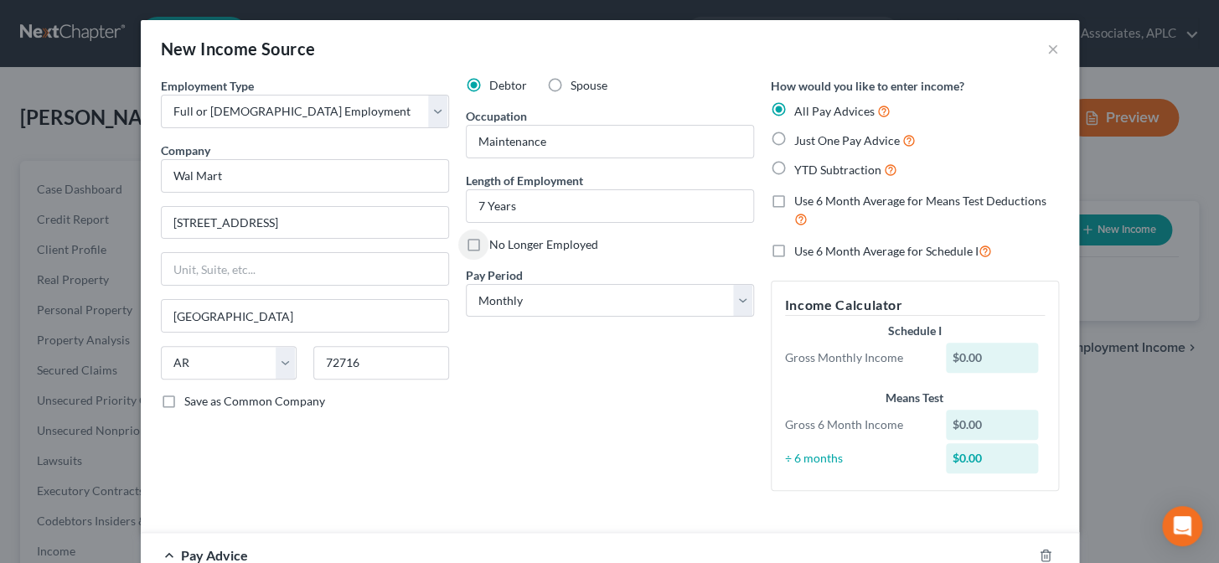
radio input "true"
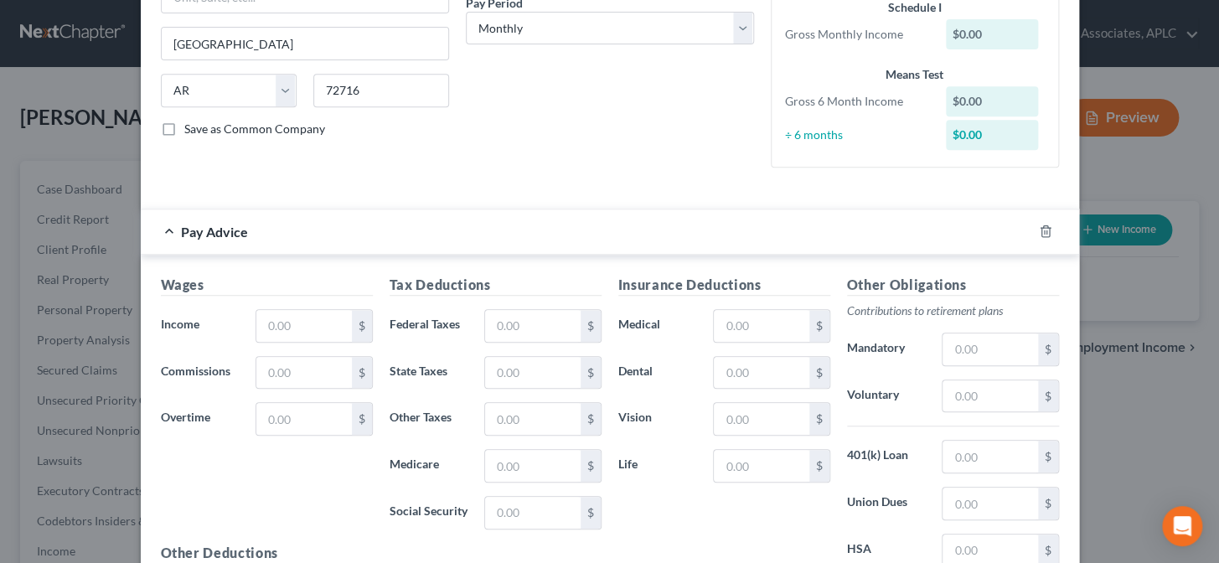
scroll to position [304, 0]
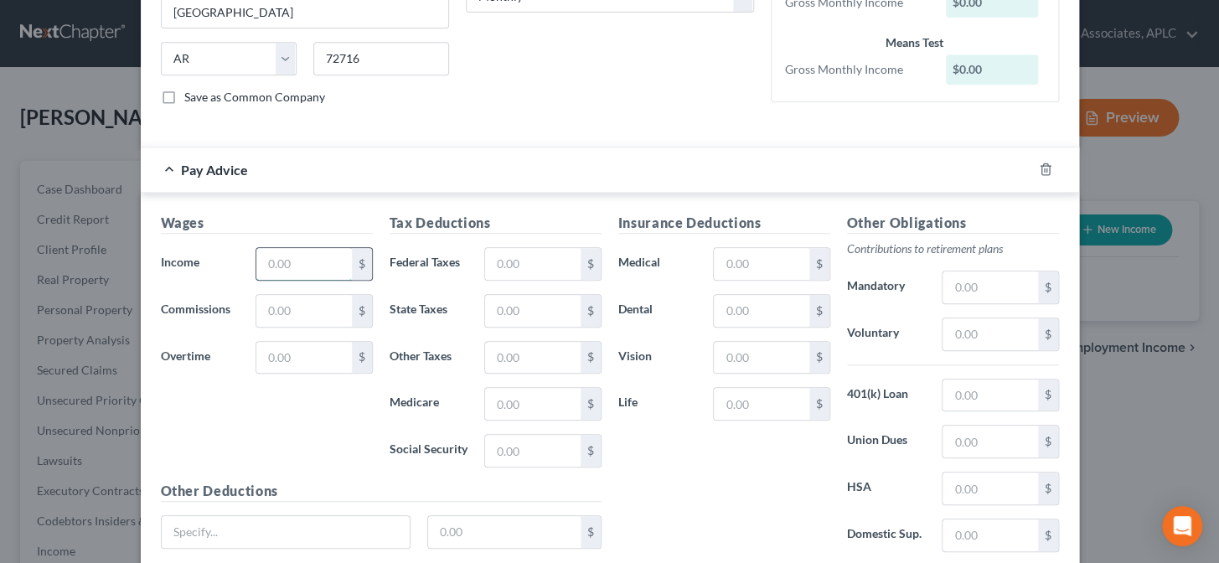
click at [294, 260] on input "text" at bounding box center [303, 264] width 95 height 32
type input "2,570.29"
click at [545, 262] on input "text" at bounding box center [532, 264] width 95 height 32
type input "437.78"
click at [716, 263] on input "text" at bounding box center [761, 264] width 95 height 32
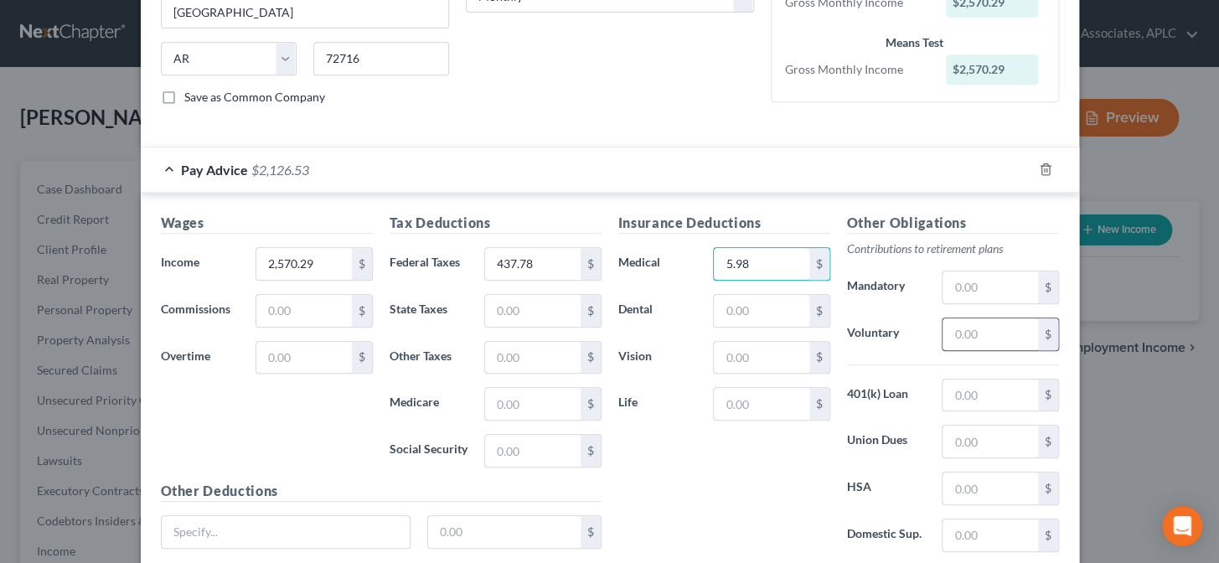
type input "5.98"
click at [963, 333] on input "text" at bounding box center [989, 334] width 95 height 32
type input "204.65"
click at [978, 386] on input "text" at bounding box center [989, 395] width 95 height 32
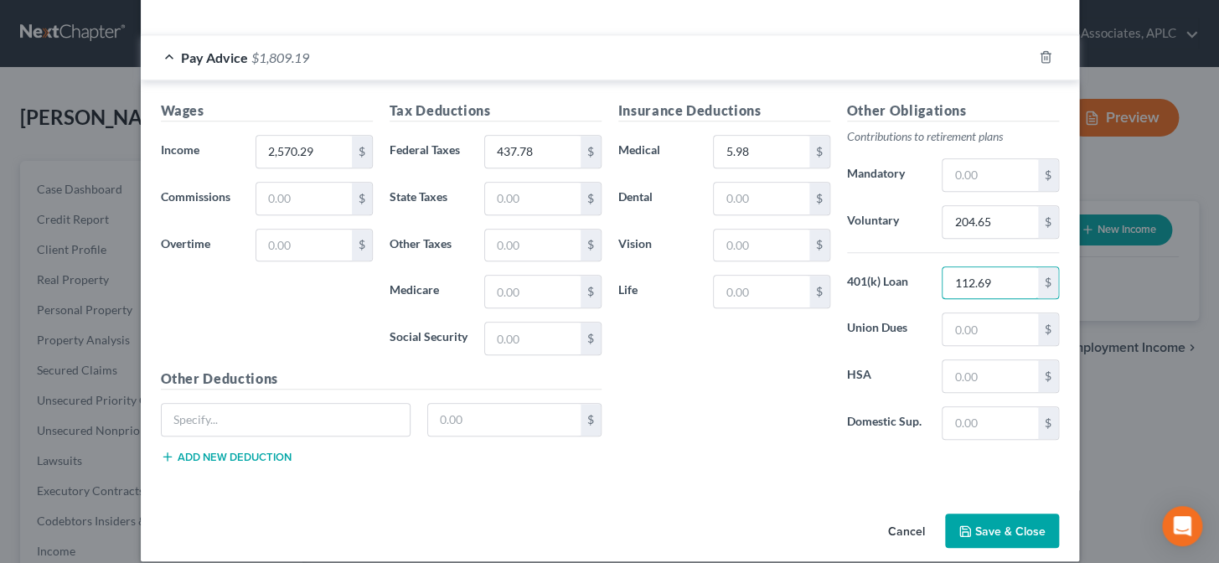
scroll to position [432, 0]
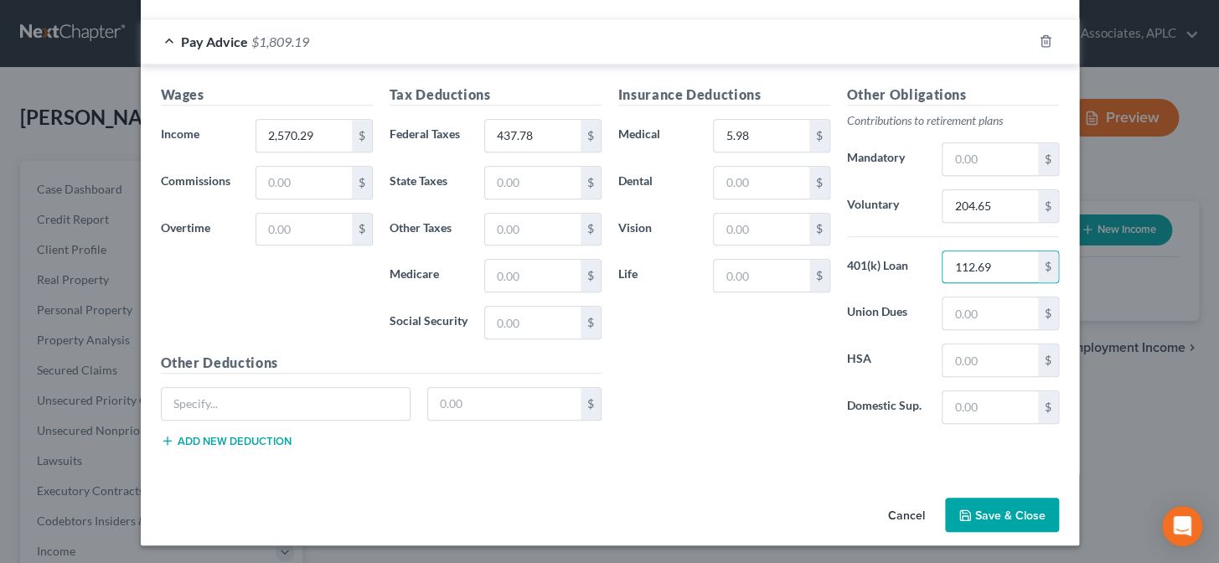
type input "112.69"
click at [1003, 526] on button "Save & Close" at bounding box center [1002, 514] width 114 height 35
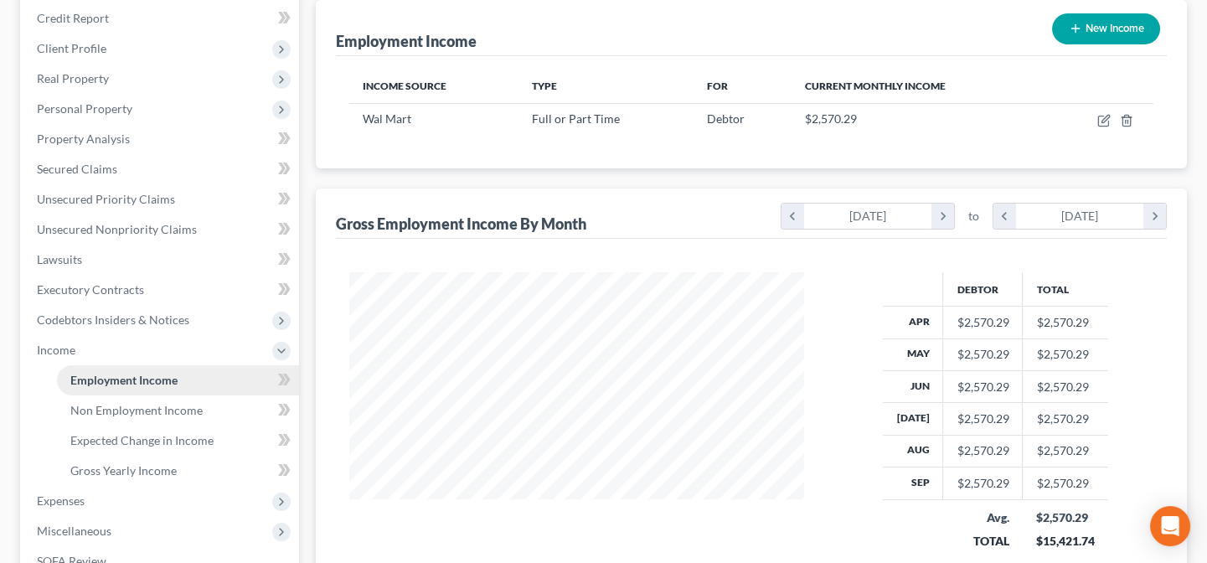
scroll to position [228, 0]
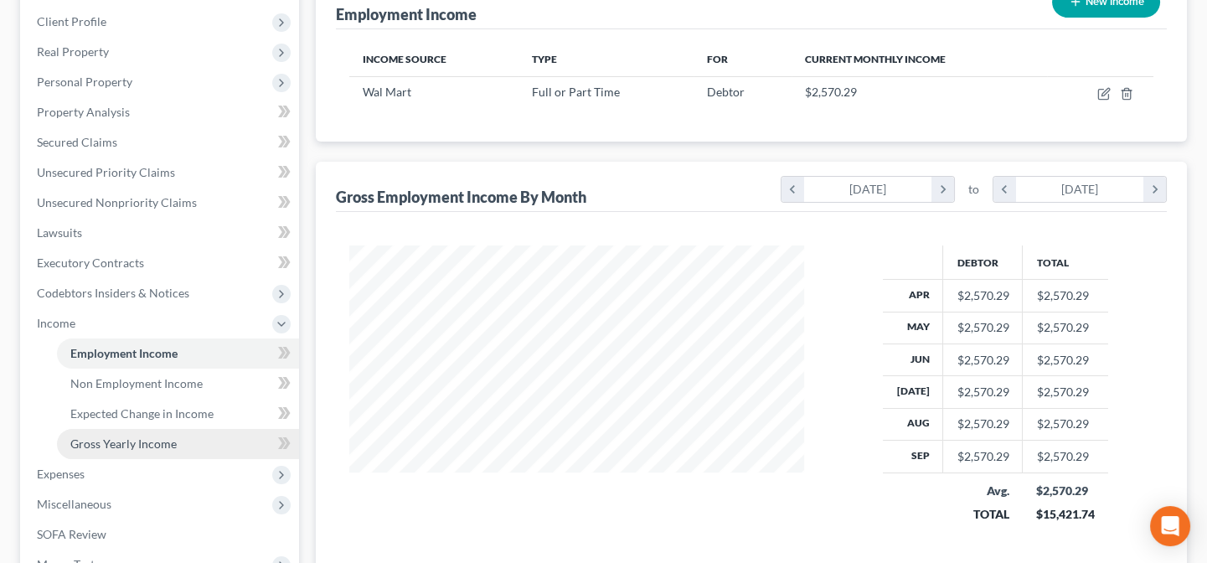
click at [170, 442] on span "Gross Yearly Income" at bounding box center [123, 443] width 106 height 14
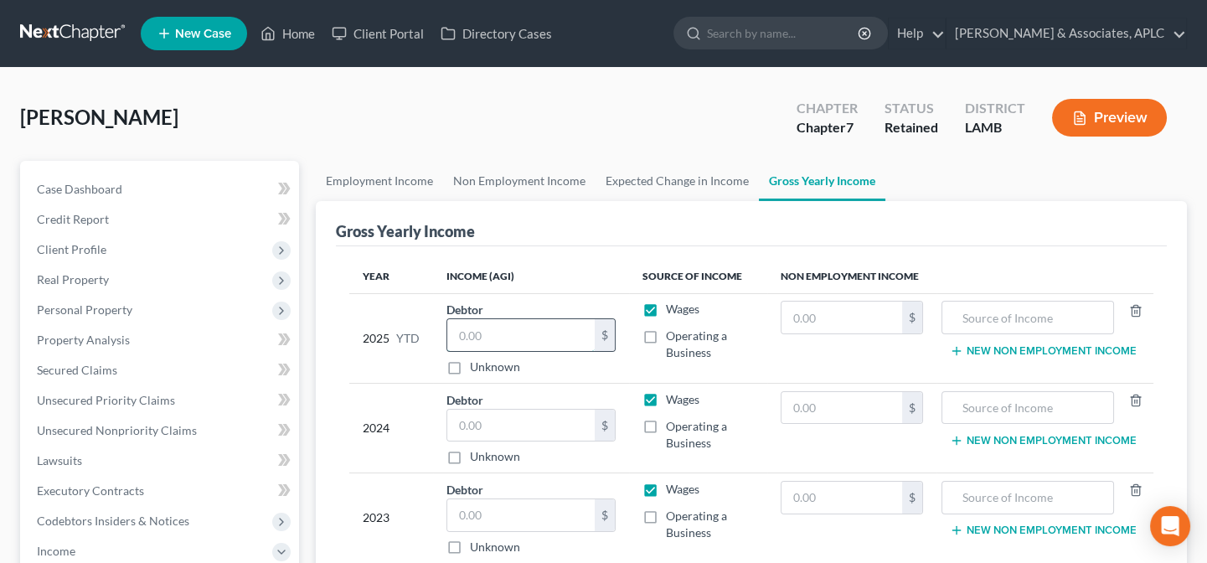
click at [512, 329] on input "text" at bounding box center [520, 335] width 147 height 32
type input "25,428.43"
click at [518, 420] on input "text" at bounding box center [520, 426] width 147 height 32
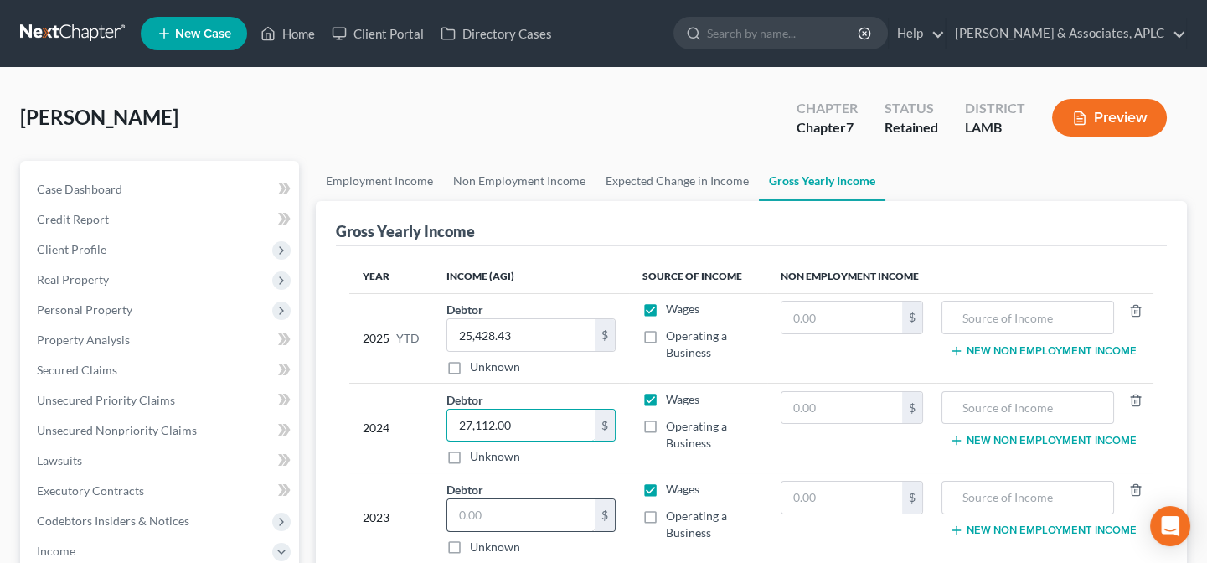
type input "27,112.00"
click at [505, 513] on input "text" at bounding box center [520, 515] width 147 height 32
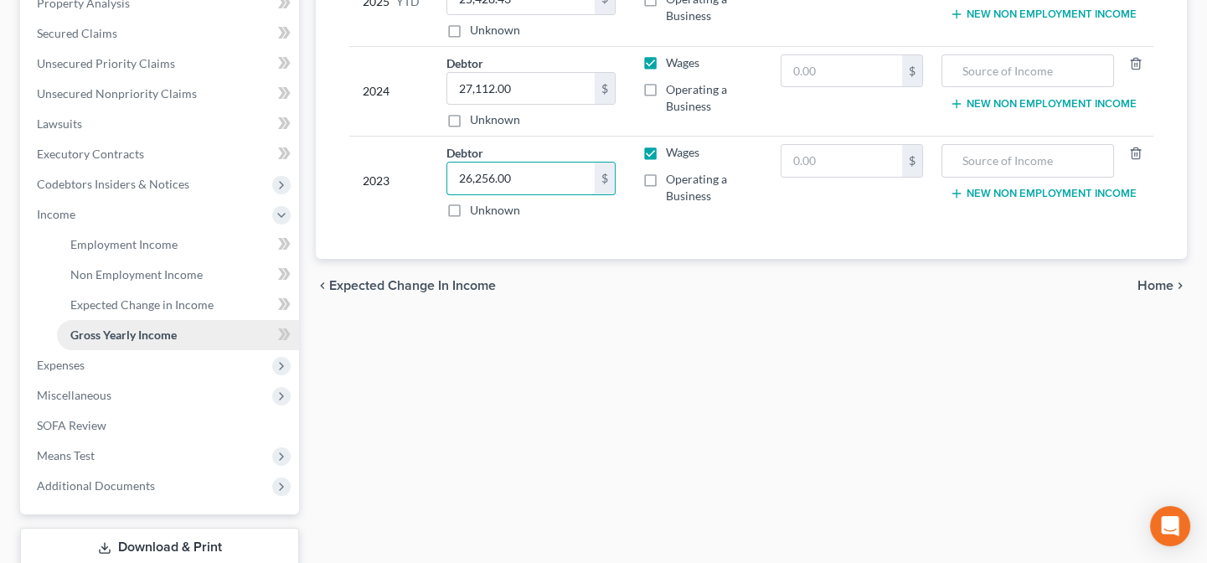
scroll to position [304, 0]
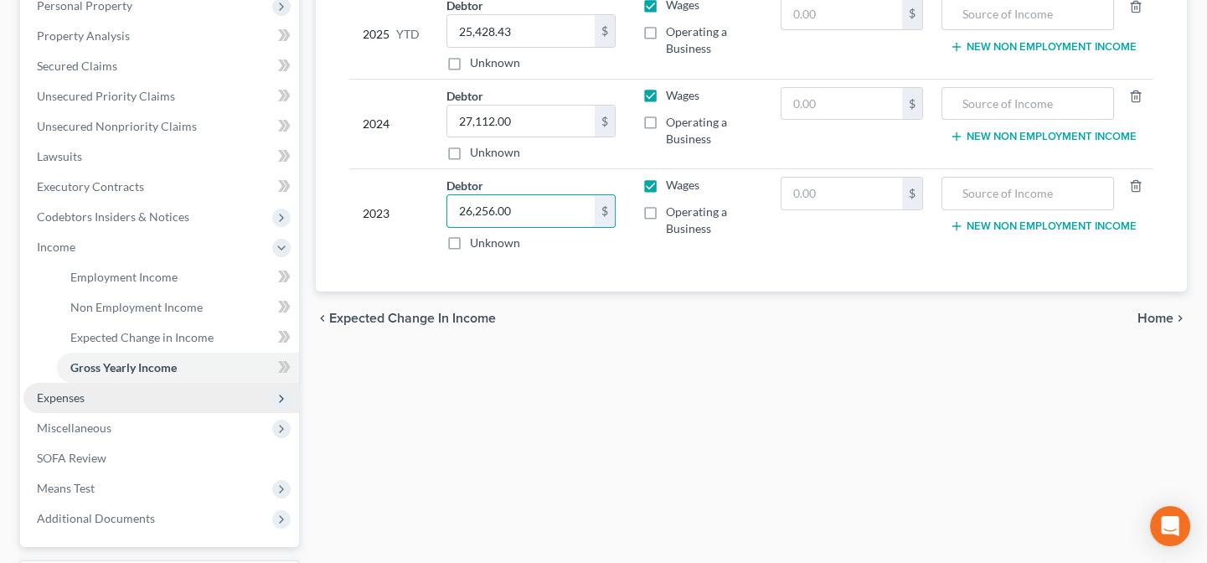
type input "26,256.00"
click at [104, 394] on span "Expenses" at bounding box center [161, 398] width 276 height 30
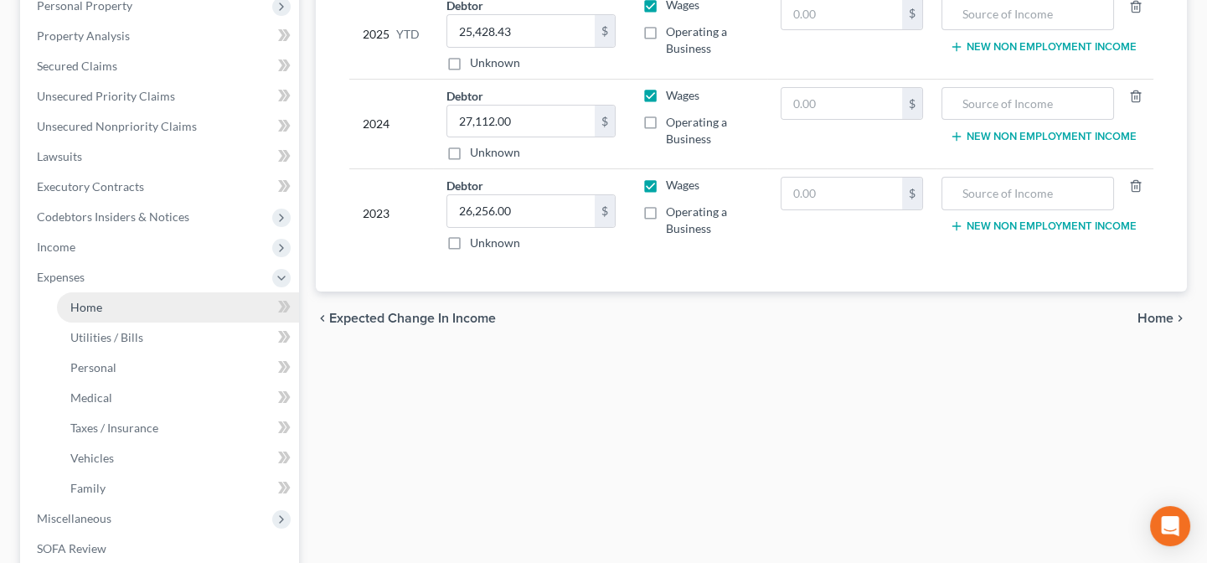
click at [109, 299] on link "Home" at bounding box center [178, 307] width 242 height 30
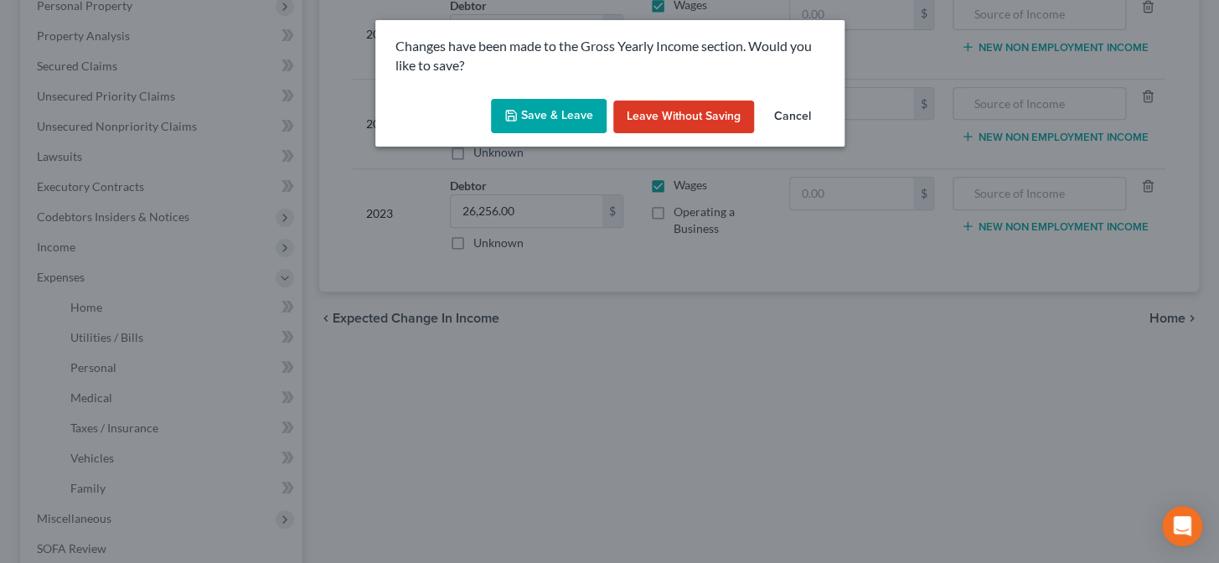
click at [580, 105] on button "Save & Leave" at bounding box center [549, 116] width 116 height 35
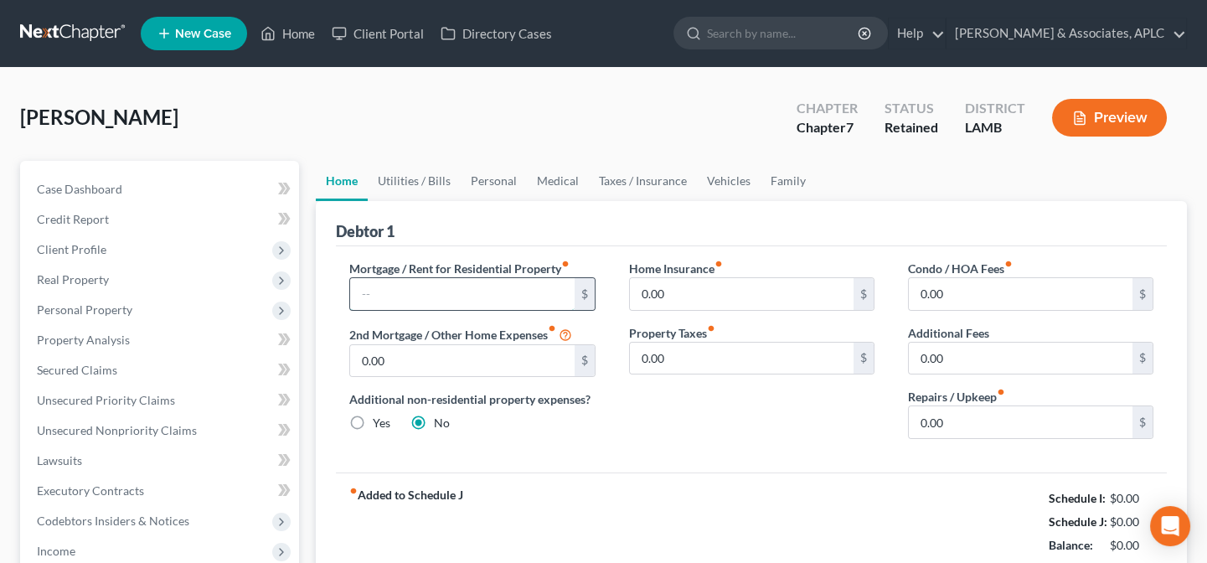
click at [530, 296] on input "text" at bounding box center [462, 294] width 224 height 32
type input "987.00"
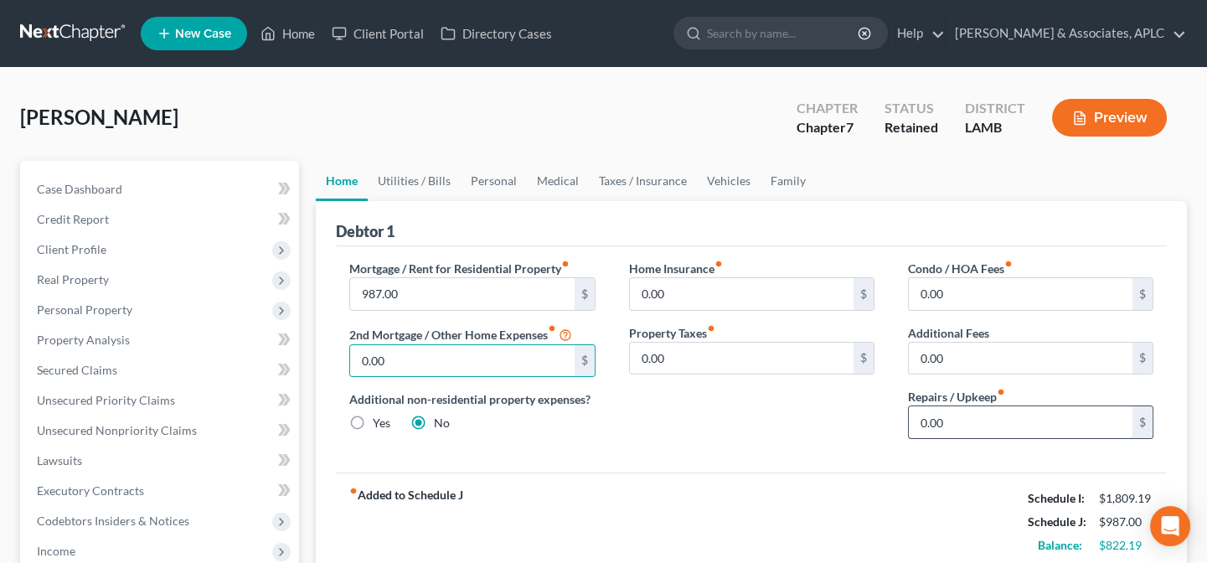
click at [946, 426] on input "0.00" at bounding box center [1021, 422] width 224 height 32
type input "50.00"
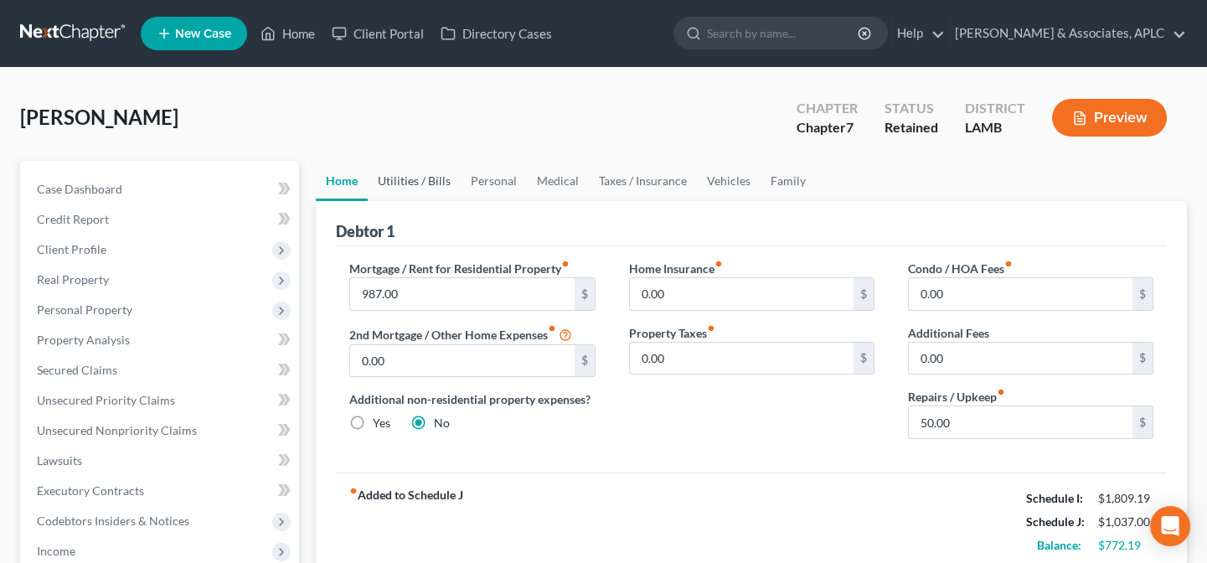
click at [416, 180] on link "Utilities / Bills" at bounding box center [414, 181] width 93 height 40
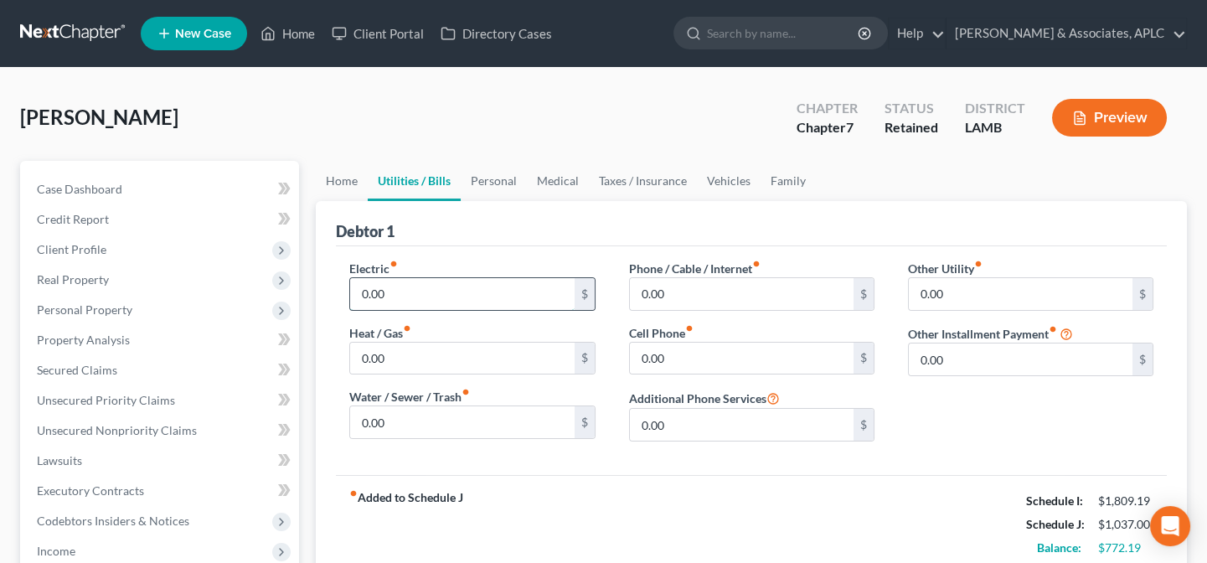
click at [420, 296] on input "0.00" at bounding box center [462, 294] width 224 height 32
type input "200.00"
type input "75.00"
type input "200.00"
click at [483, 182] on link "Personal" at bounding box center [494, 181] width 66 height 40
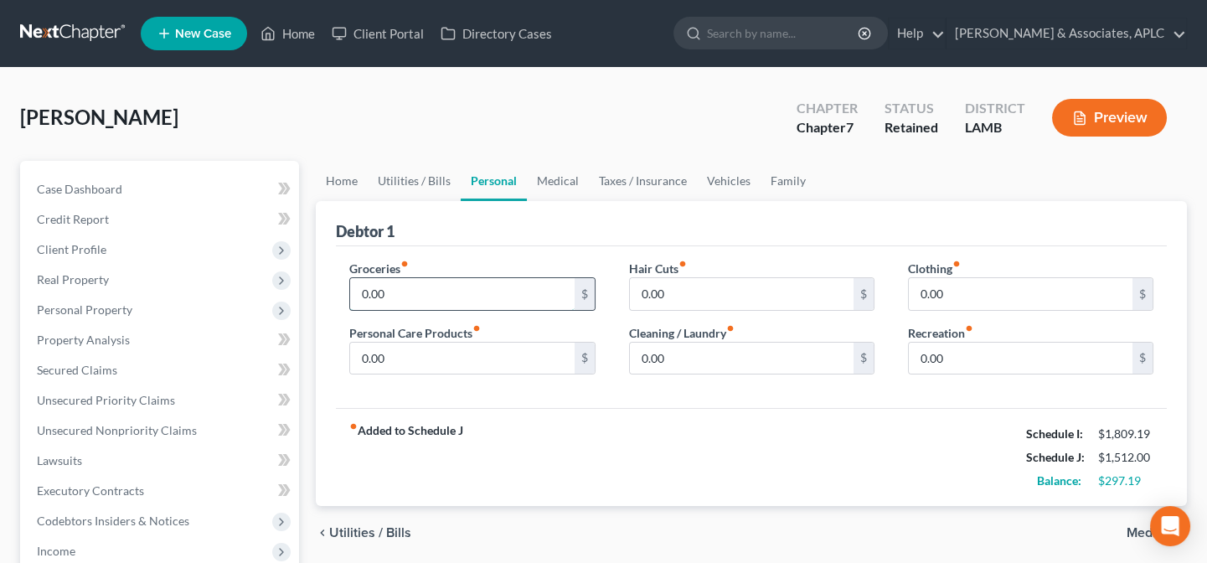
click at [421, 298] on input "0.00" at bounding box center [462, 294] width 224 height 32
type input "458.00"
type input "48.00"
type input "2"
click at [675, 293] on input "text" at bounding box center [742, 294] width 224 height 32
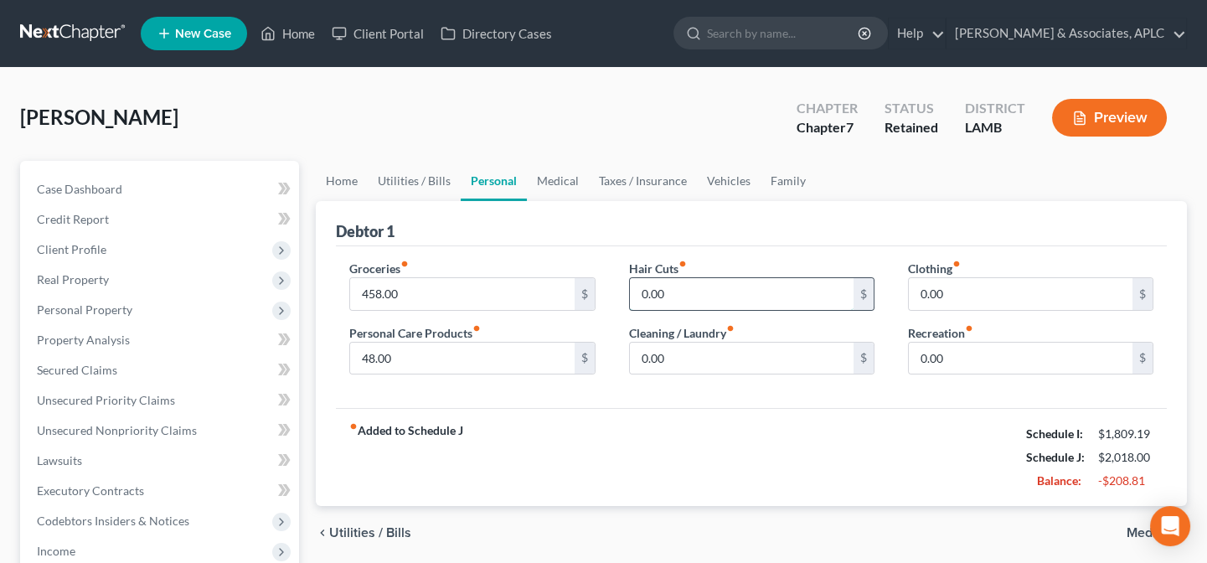
type input "0.00"
type input "44.00"
type input "87.00"
drag, startPoint x: 561, startPoint y: 173, endPoint x: 535, endPoint y: 208, distance: 43.7
click at [564, 174] on link "Medical" at bounding box center [558, 181] width 62 height 40
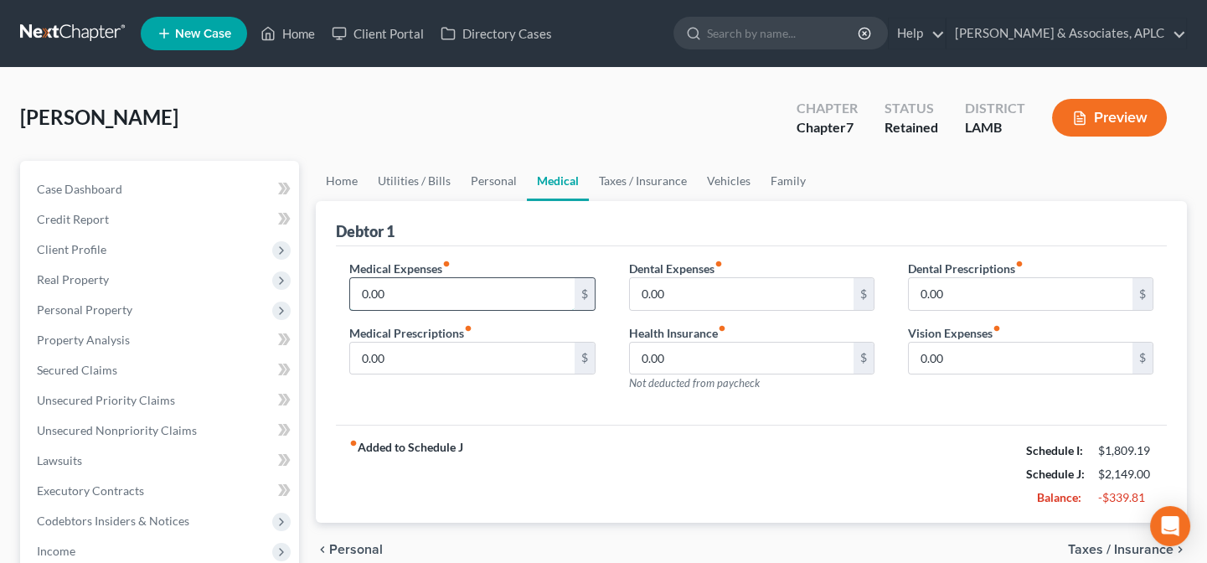
click at [476, 302] on input "0.00" at bounding box center [462, 294] width 224 height 32
type input "83.00"
click at [641, 181] on link "Taxes / Insurance" at bounding box center [643, 181] width 108 height 40
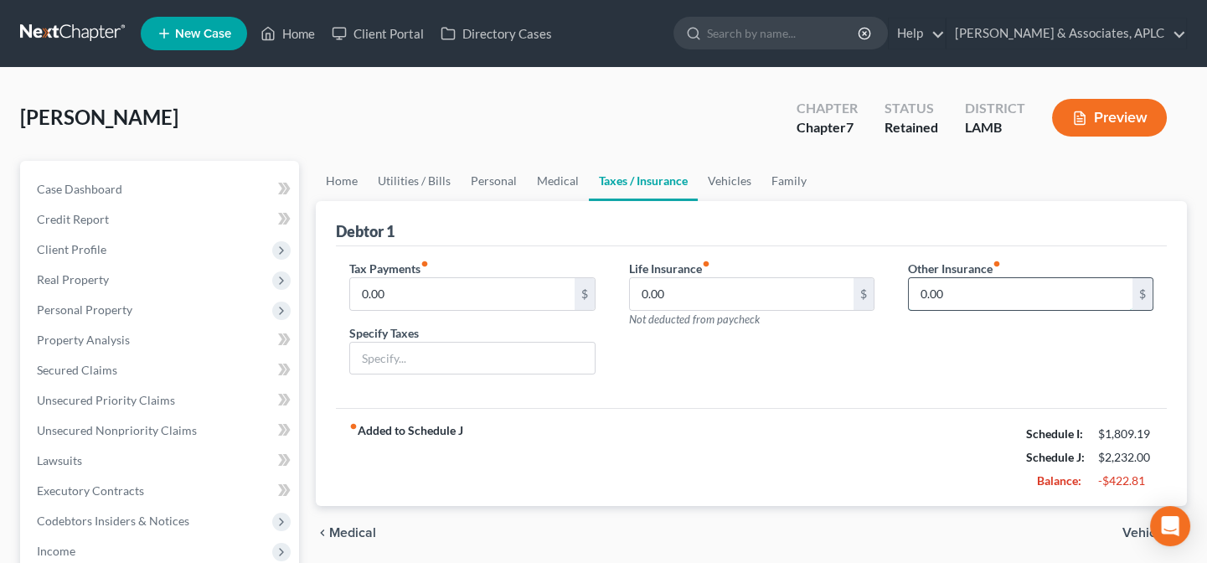
click at [960, 301] on input "0.00" at bounding box center [1021, 294] width 224 height 32
click at [725, 182] on link "Vehicles" at bounding box center [730, 181] width 64 height 40
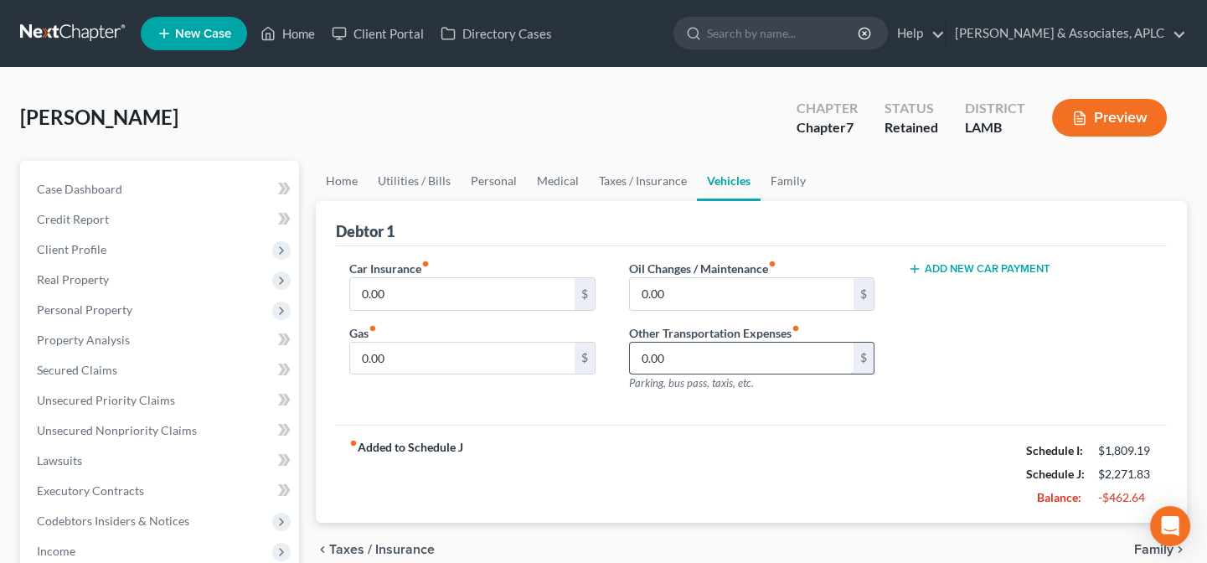
click at [704, 365] on input "0.00" at bounding box center [742, 359] width 224 height 32
drag, startPoint x: 783, startPoint y: 178, endPoint x: 797, endPoint y: 245, distance: 69.3
click at [783, 178] on link "Family" at bounding box center [787, 181] width 55 height 40
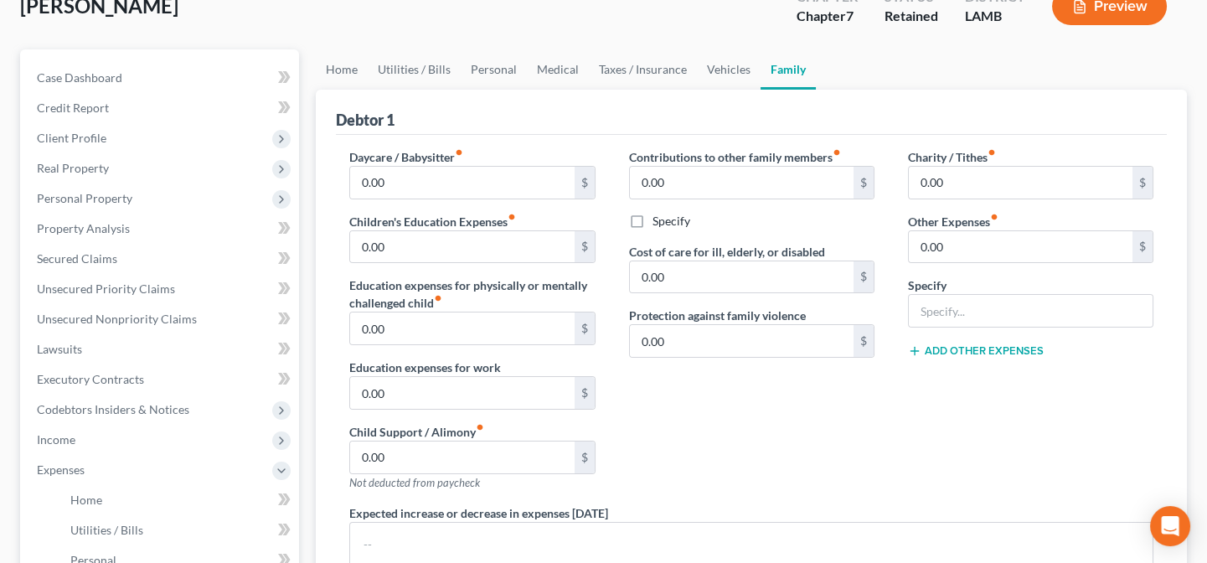
scroll to position [75, 0]
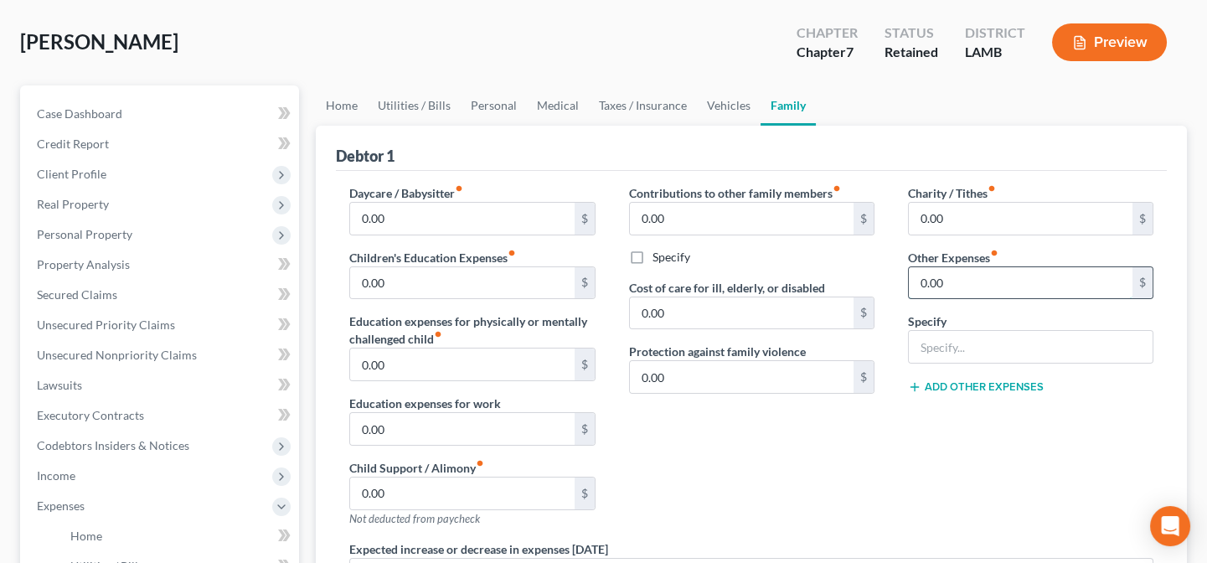
click at [956, 281] on input "0.00" at bounding box center [1021, 283] width 224 height 32
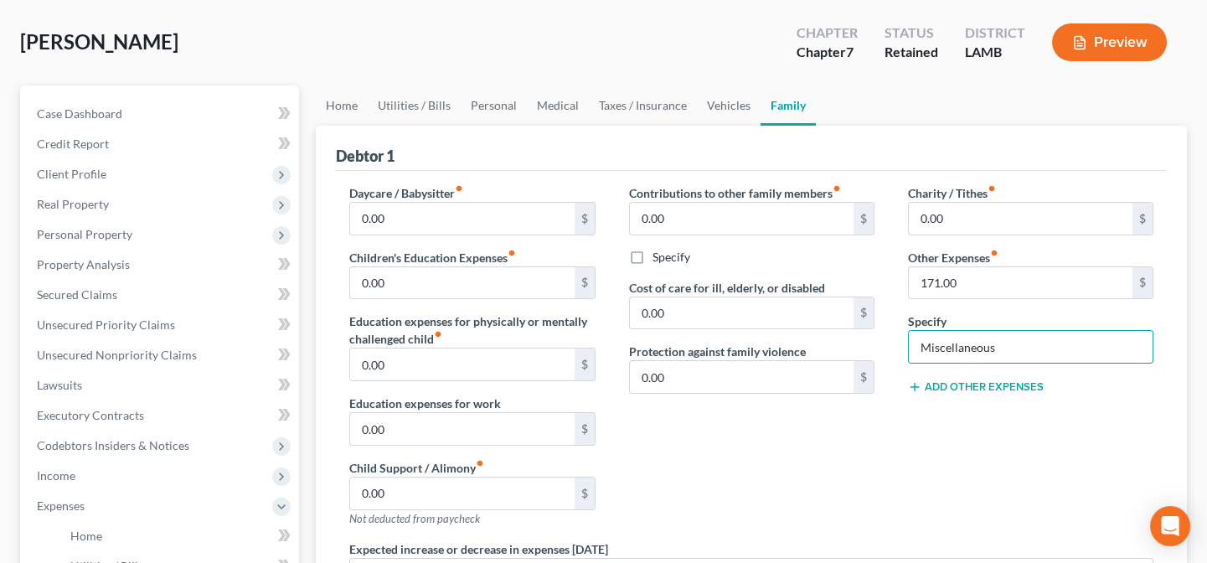
click at [796, 475] on div "Contributions to other family members fiber_manual_record 0.00 $ Specify Cost o…" at bounding box center [751, 362] width 279 height 356
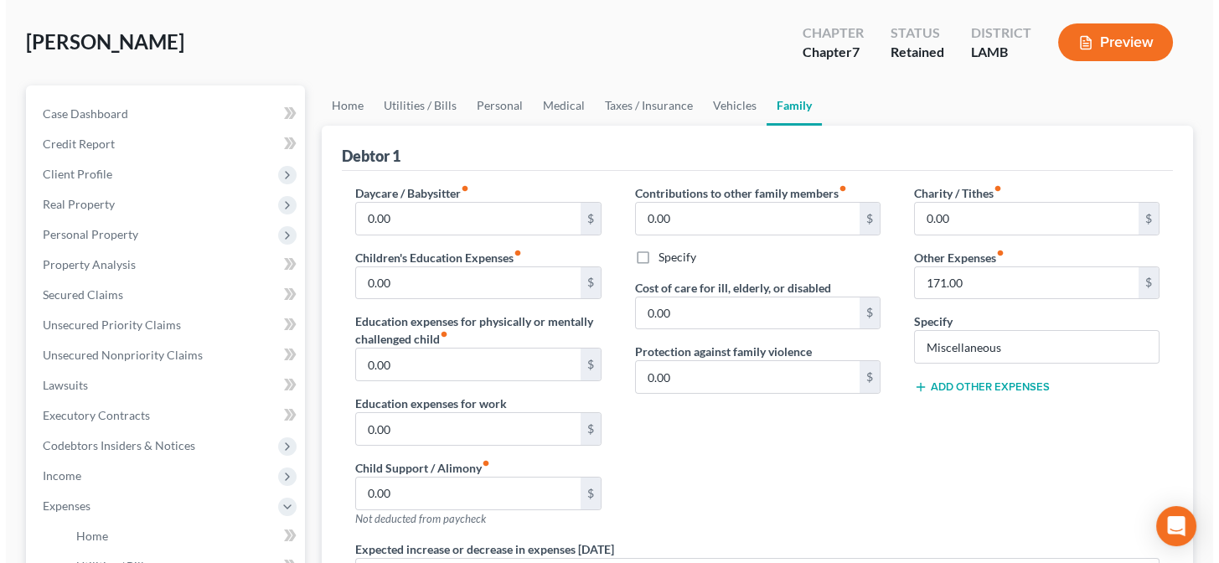
scroll to position [456, 0]
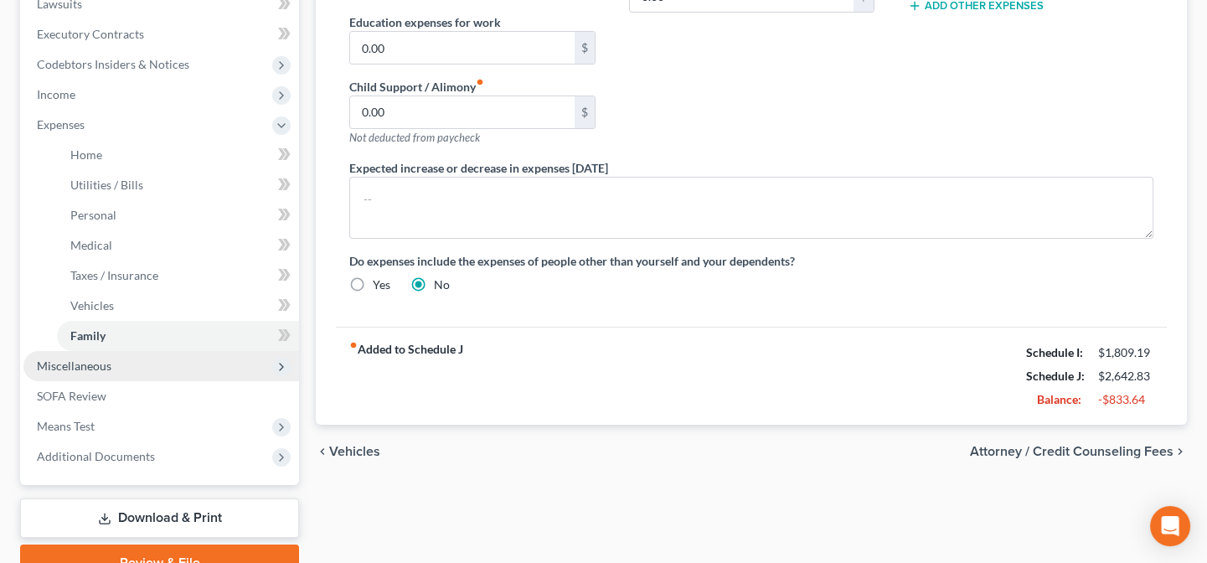
click at [92, 371] on span "Miscellaneous" at bounding box center [161, 366] width 276 height 30
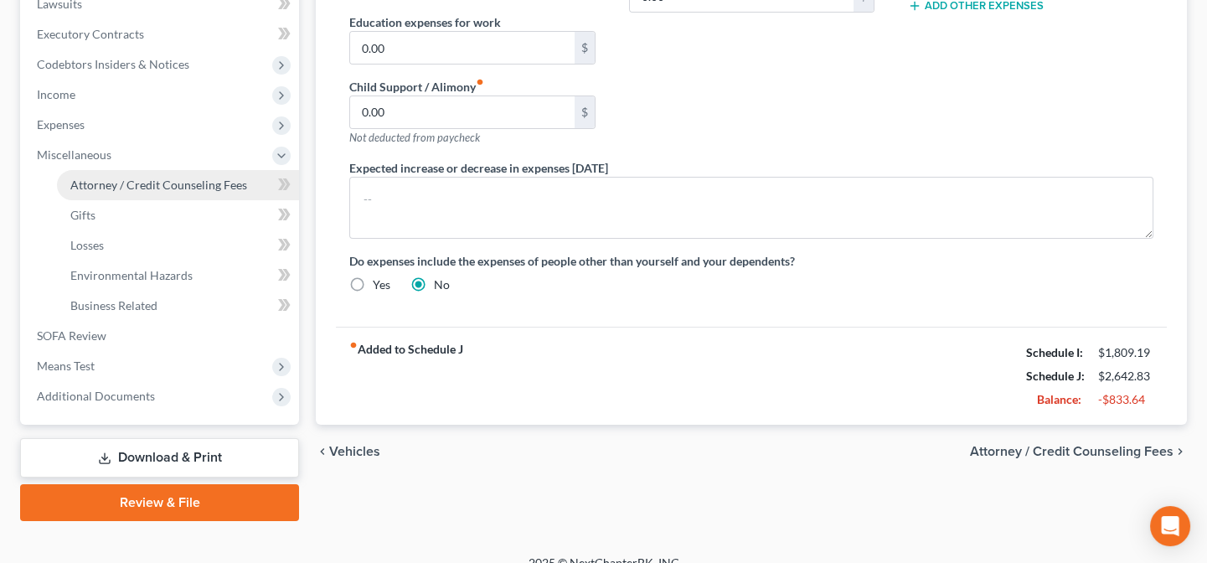
click at [119, 188] on span "Attorney / Credit Counseling Fees" at bounding box center [158, 185] width 177 height 14
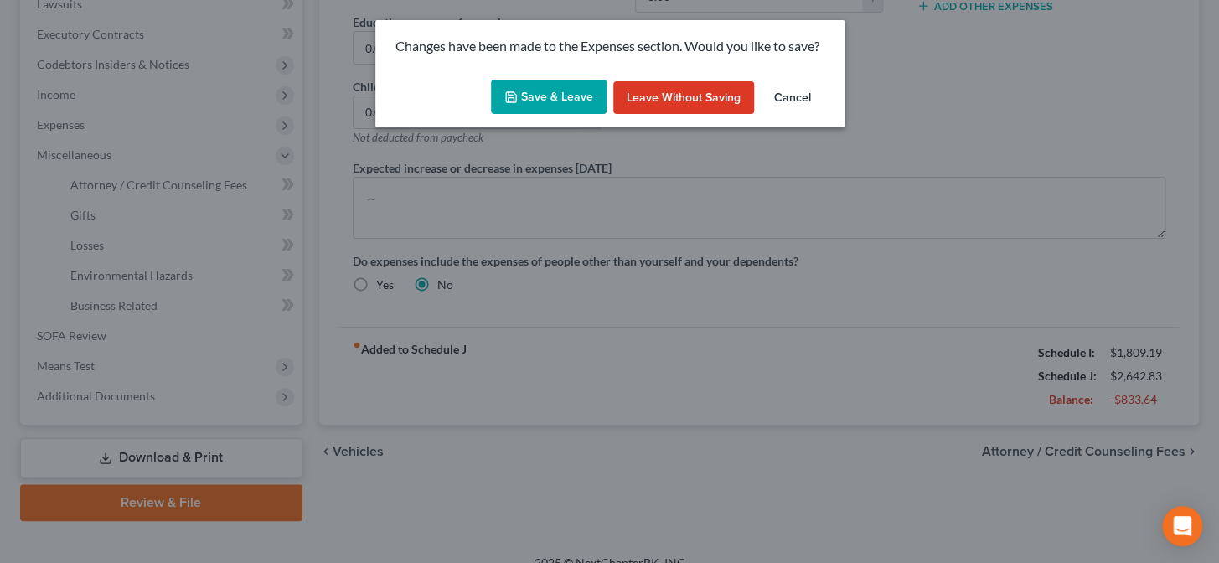
click at [576, 93] on button "Save & Leave" at bounding box center [549, 97] width 116 height 35
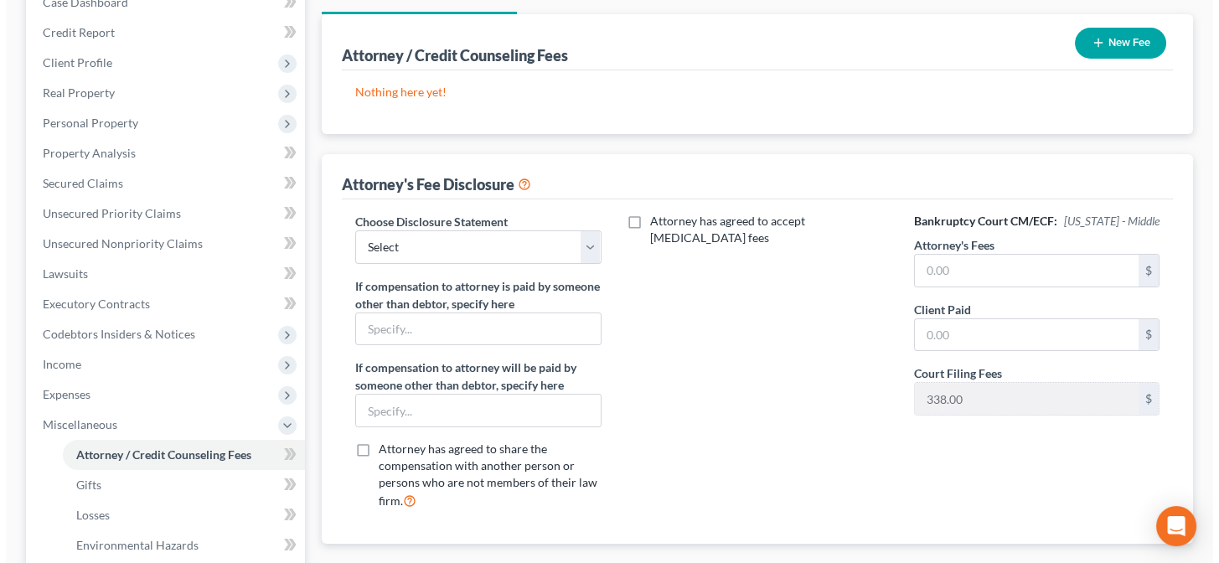
scroll to position [152, 0]
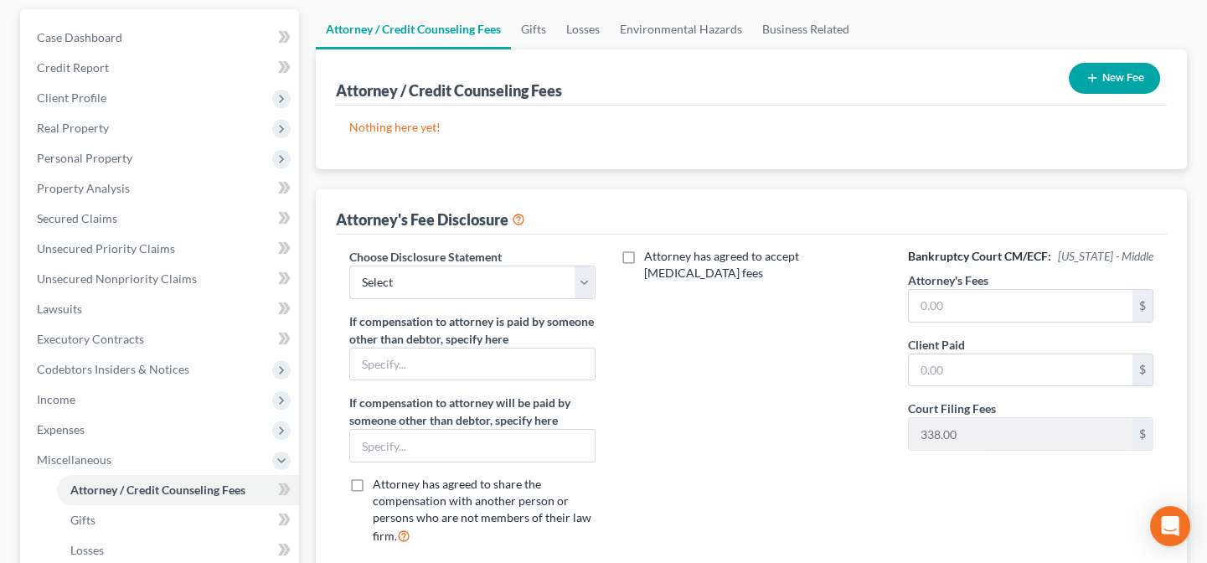
click at [1134, 70] on button "New Fee" at bounding box center [1114, 78] width 91 height 31
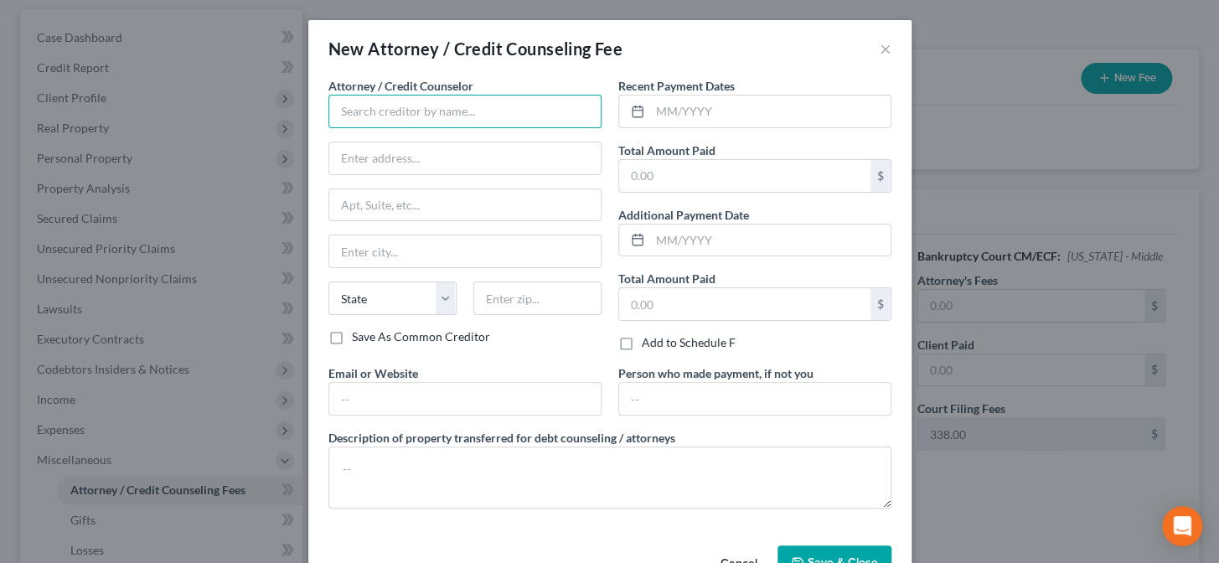
click at [410, 110] on input "text" at bounding box center [464, 112] width 273 height 34
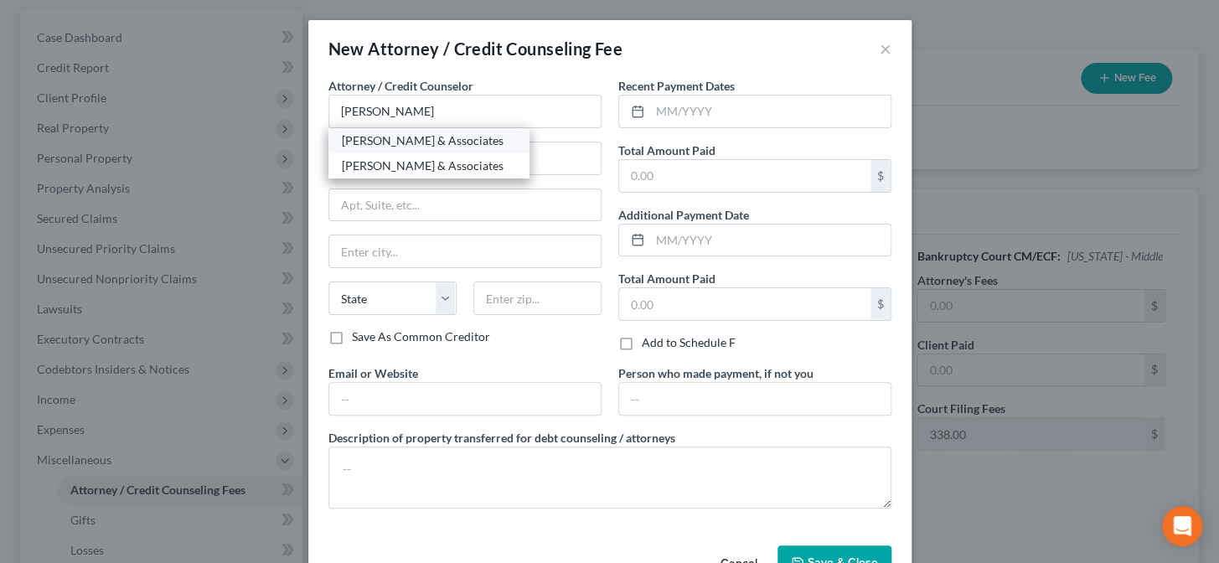
click at [403, 145] on div "Derren S. Johnson & Associates" at bounding box center [429, 140] width 174 height 17
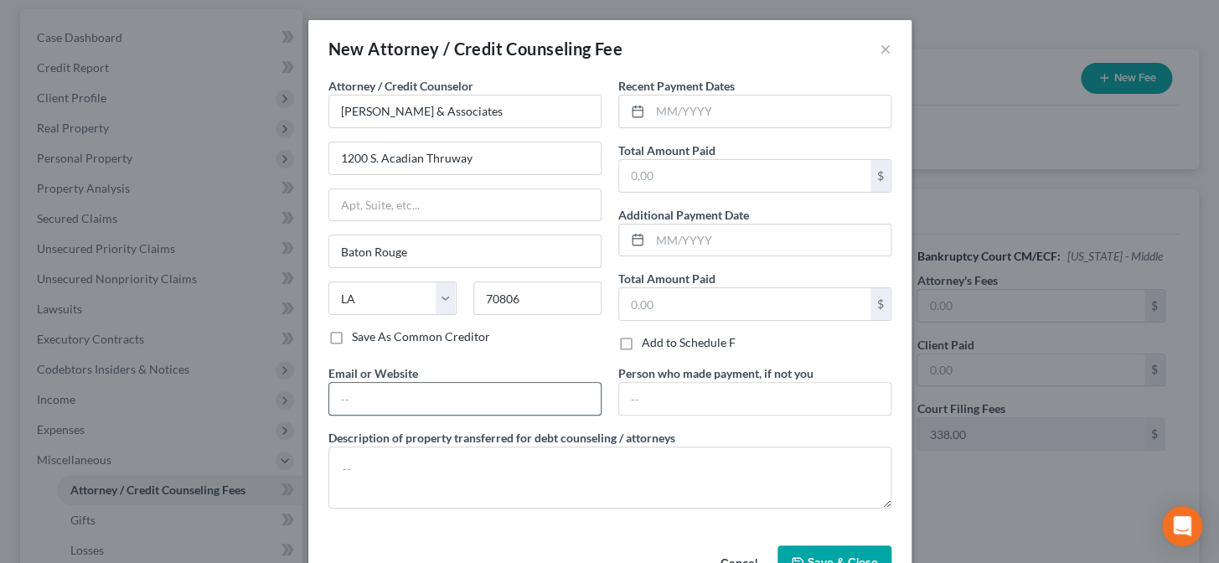
click at [368, 405] on input "text" at bounding box center [464, 399] width 271 height 32
click at [659, 100] on input "text" at bounding box center [770, 111] width 240 height 32
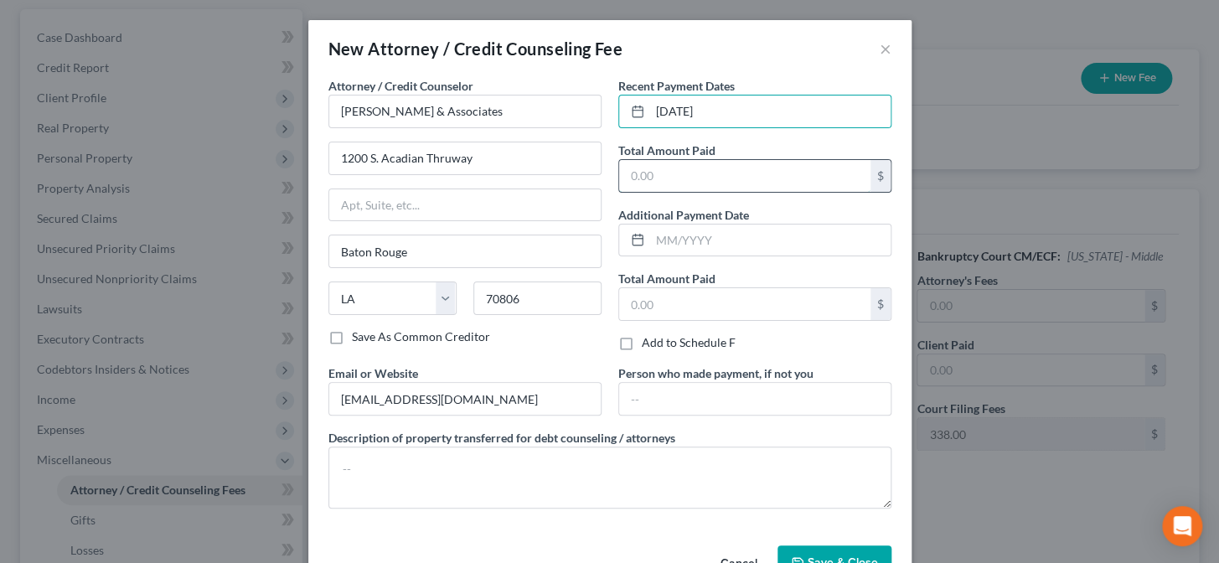
click at [672, 183] on input "text" at bounding box center [744, 176] width 251 height 32
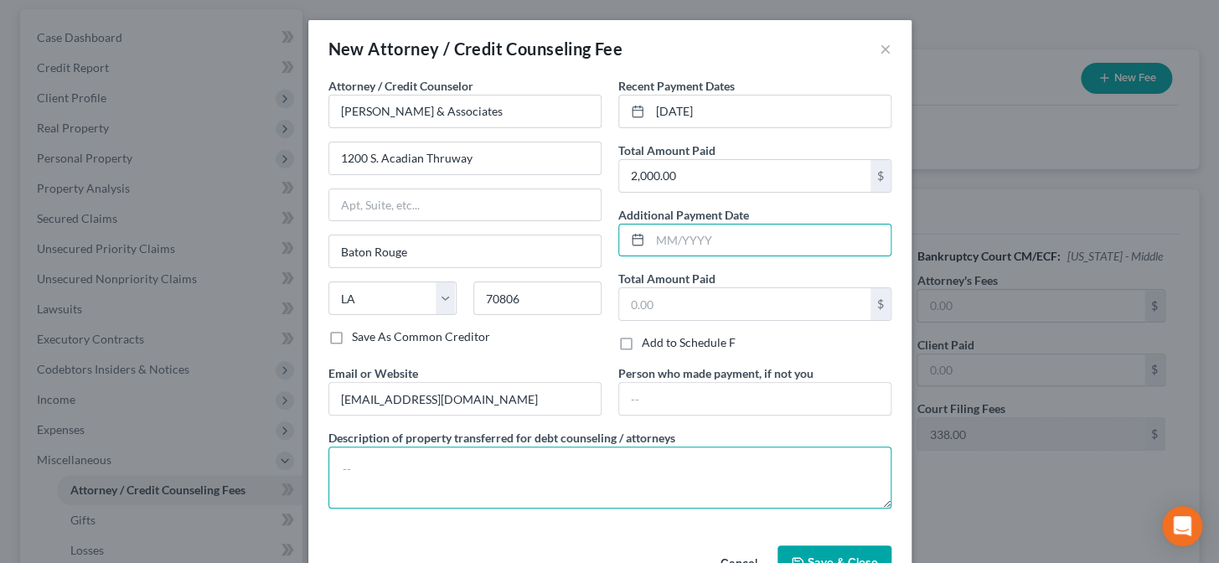
click at [512, 467] on textarea at bounding box center [609, 477] width 563 height 62
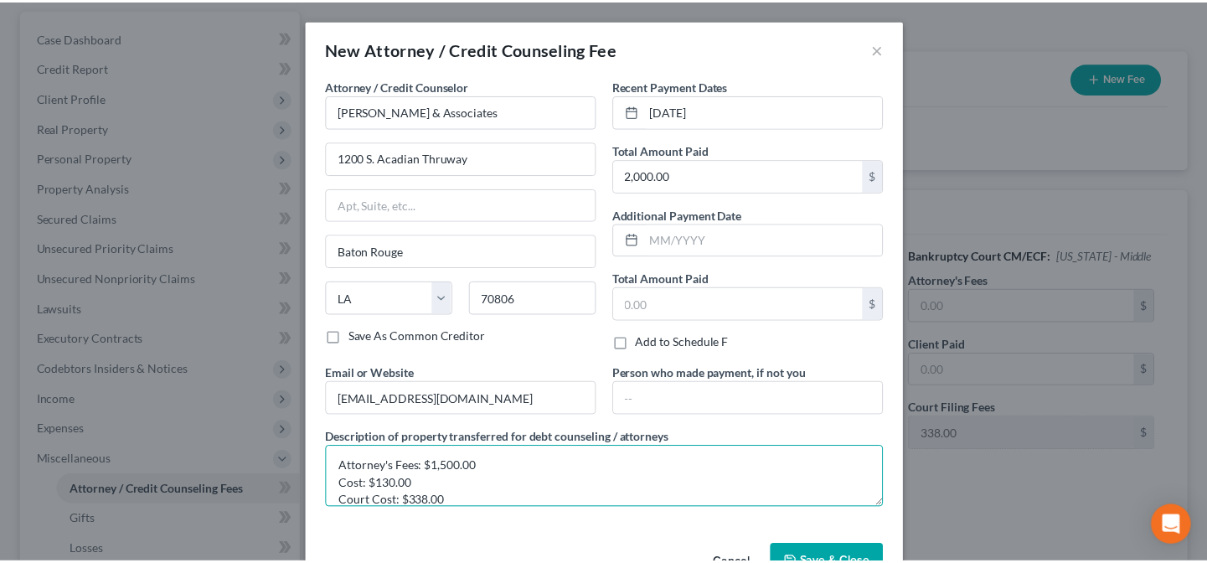
scroll to position [20, 0]
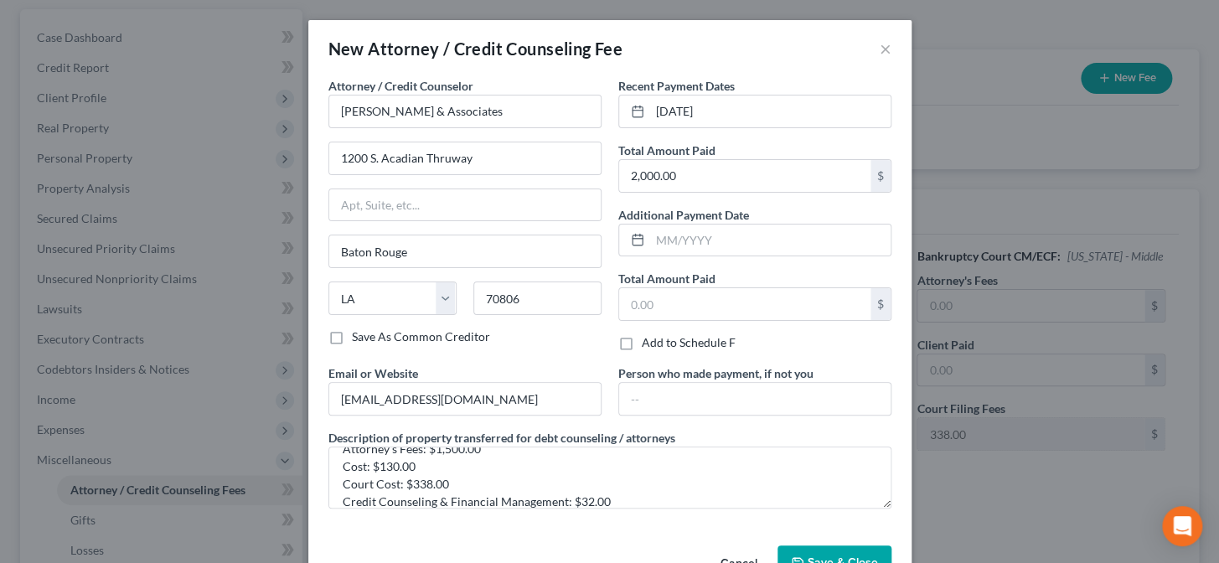
click at [813, 557] on span "Save & Close" at bounding box center [842, 562] width 70 height 14
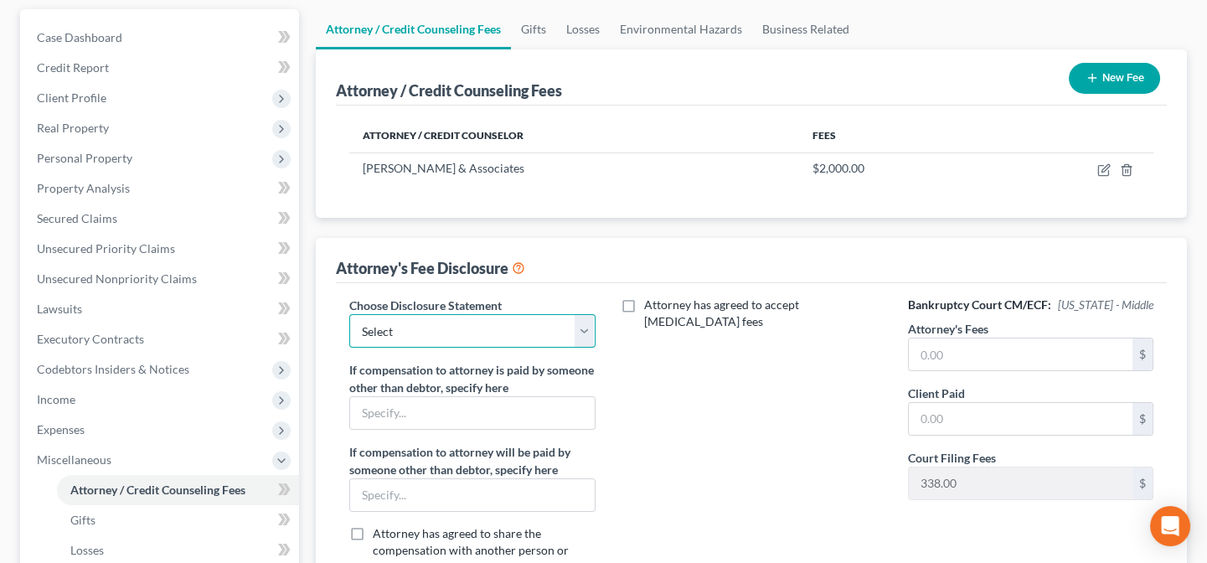
click at [384, 327] on select "Select Chapter 13 Chapter 7" at bounding box center [471, 331] width 245 height 34
click at [349, 314] on select "Select Chapter 13 Chapter 7" at bounding box center [471, 331] width 245 height 34
click at [956, 353] on input "text" at bounding box center [1021, 354] width 224 height 32
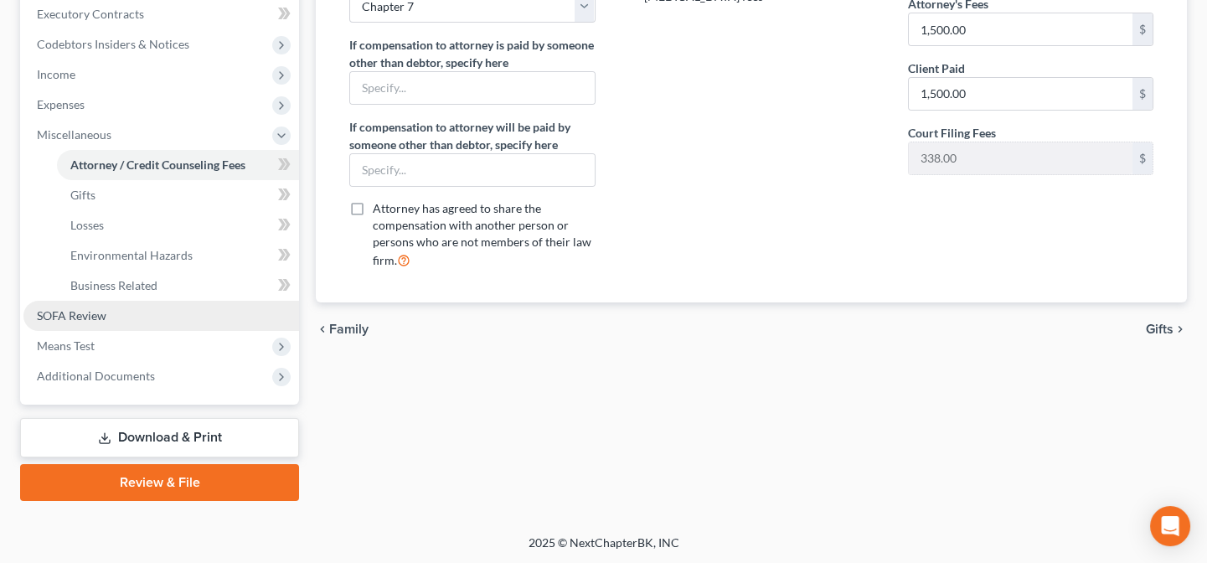
click at [111, 317] on link "SOFA Review" at bounding box center [161, 316] width 276 height 30
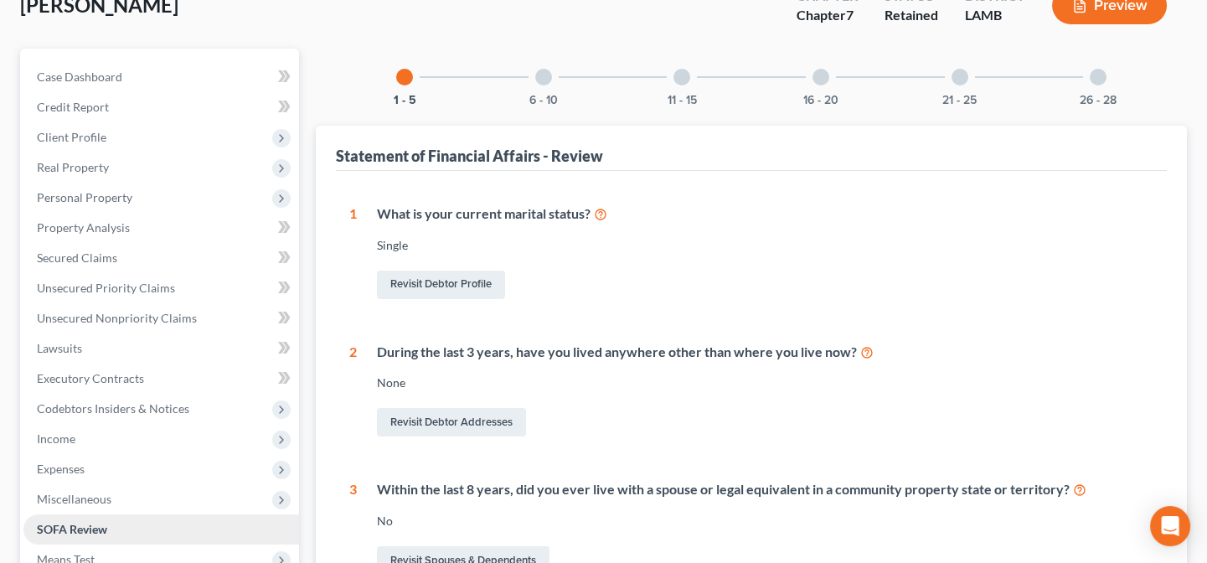
scroll to position [380, 0]
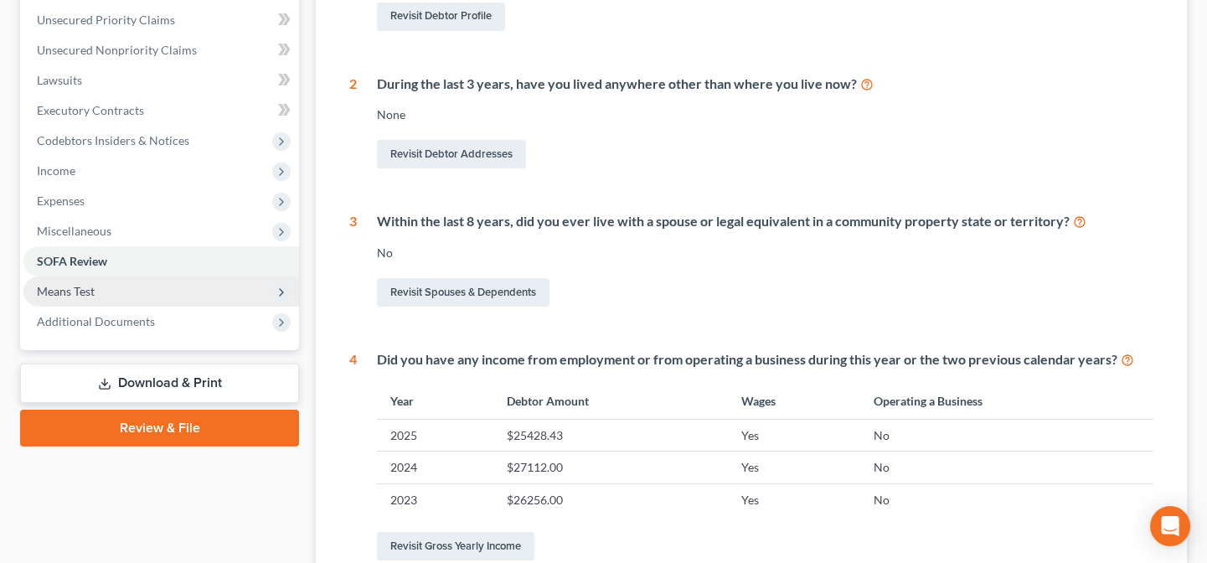
click at [109, 282] on span "Means Test" at bounding box center [161, 291] width 276 height 30
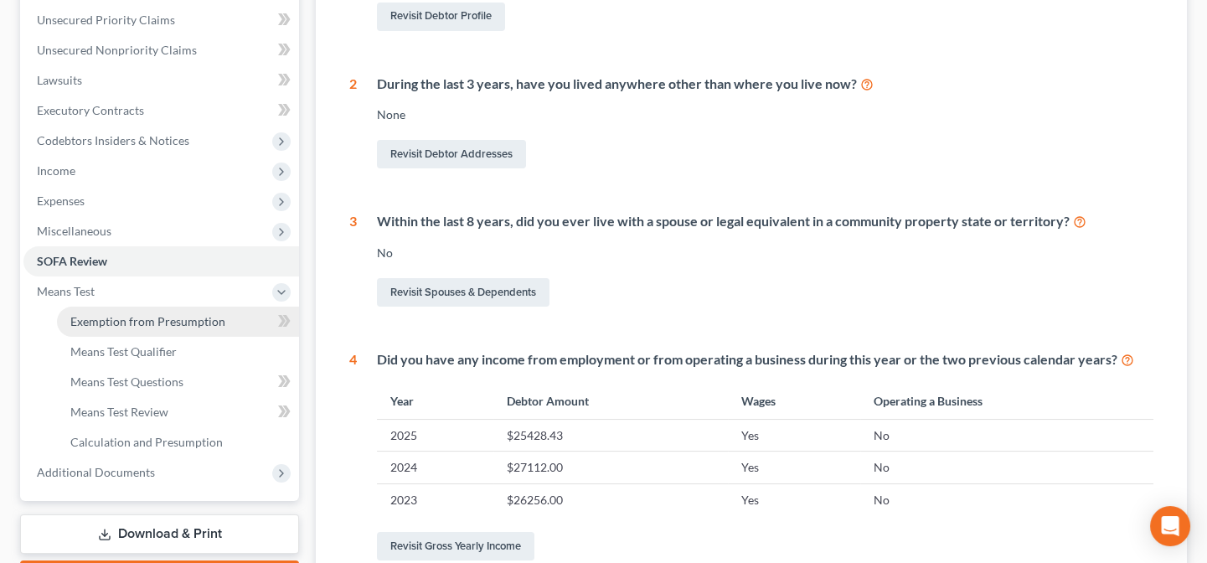
click at [145, 324] on span "Exemption from Presumption" at bounding box center [147, 321] width 155 height 14
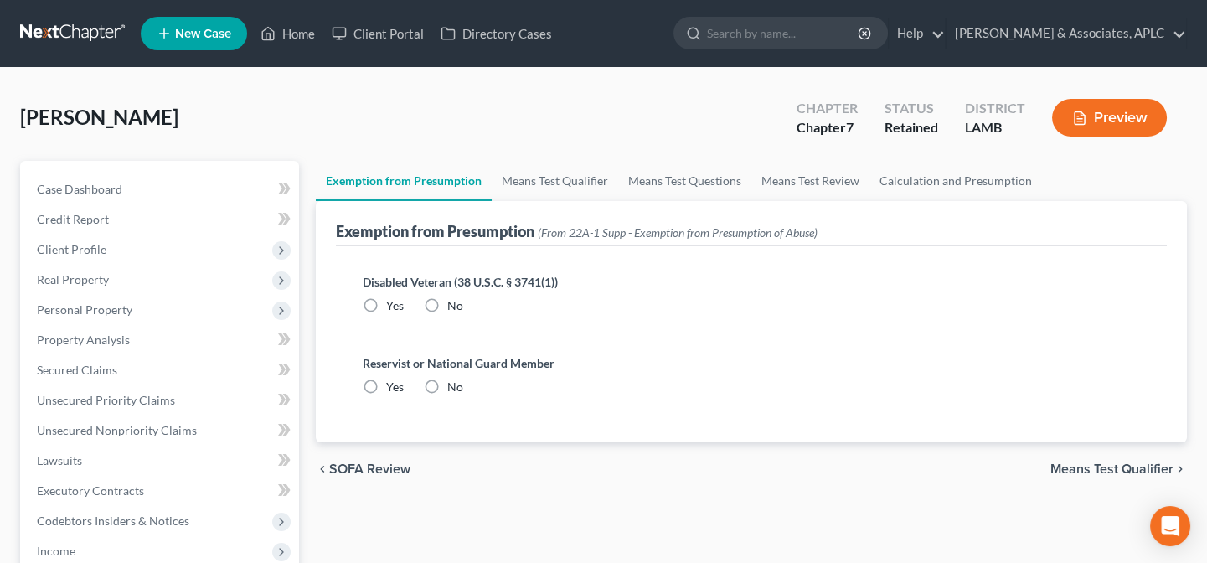
drag, startPoint x: 429, startPoint y: 302, endPoint x: 430, endPoint y: 359, distance: 57.0
click at [447, 304] on label "No" at bounding box center [455, 305] width 16 height 17
click at [454, 304] on input "No" at bounding box center [459, 302] width 11 height 11
click at [447, 385] on label "No" at bounding box center [455, 387] width 16 height 17
click at [454, 385] on input "No" at bounding box center [459, 384] width 11 height 11
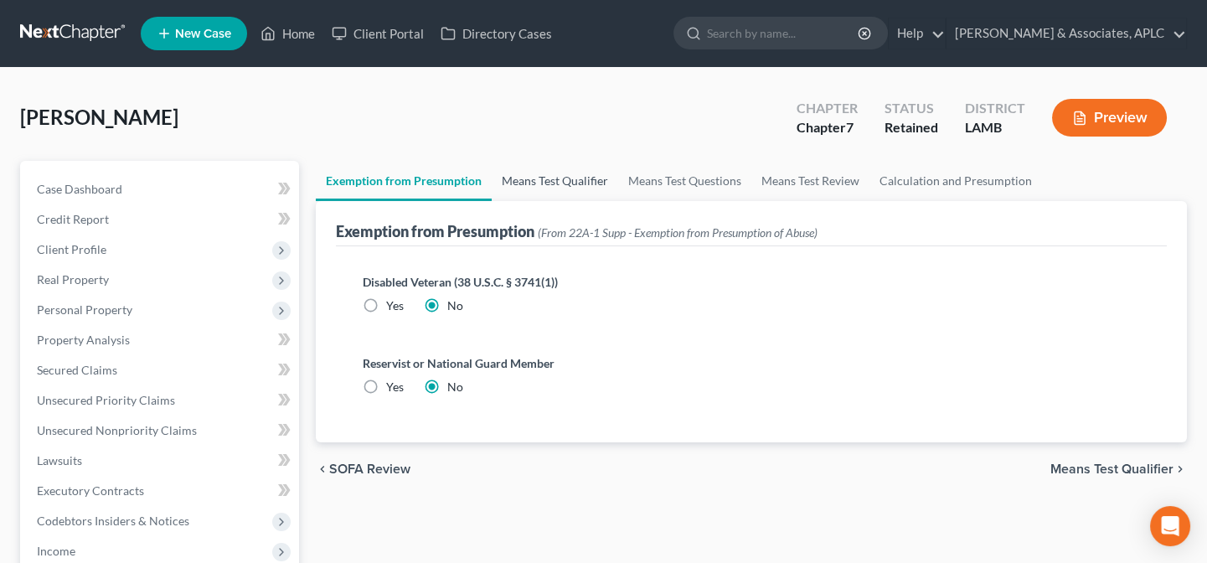
click at [542, 176] on link "Means Test Qualifier" at bounding box center [555, 181] width 126 height 40
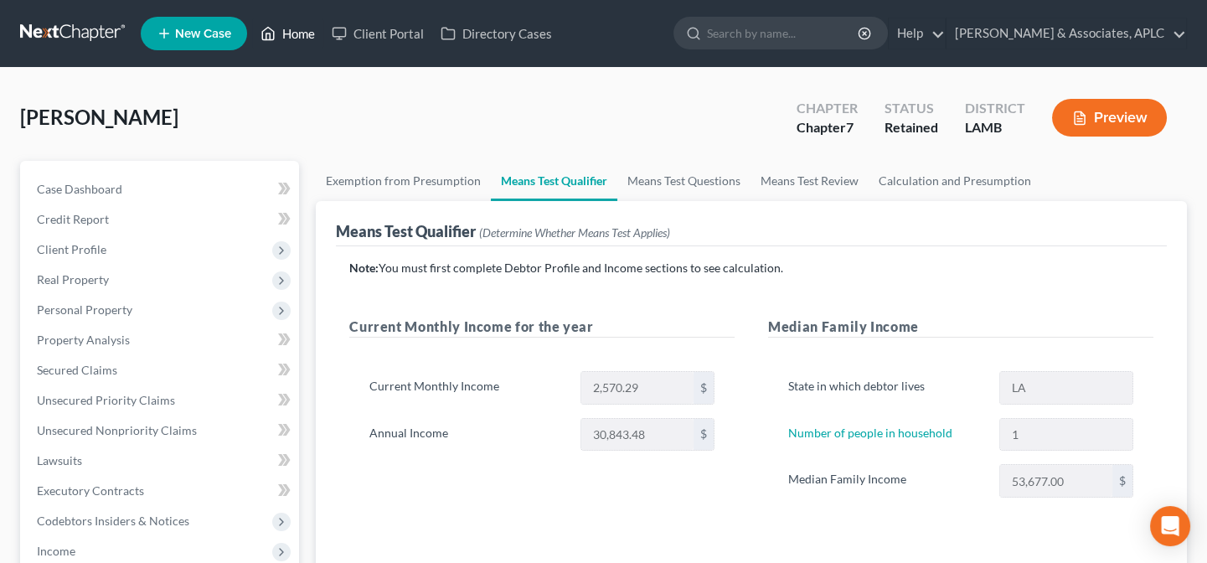
click at [295, 37] on link "Home" at bounding box center [287, 33] width 71 height 30
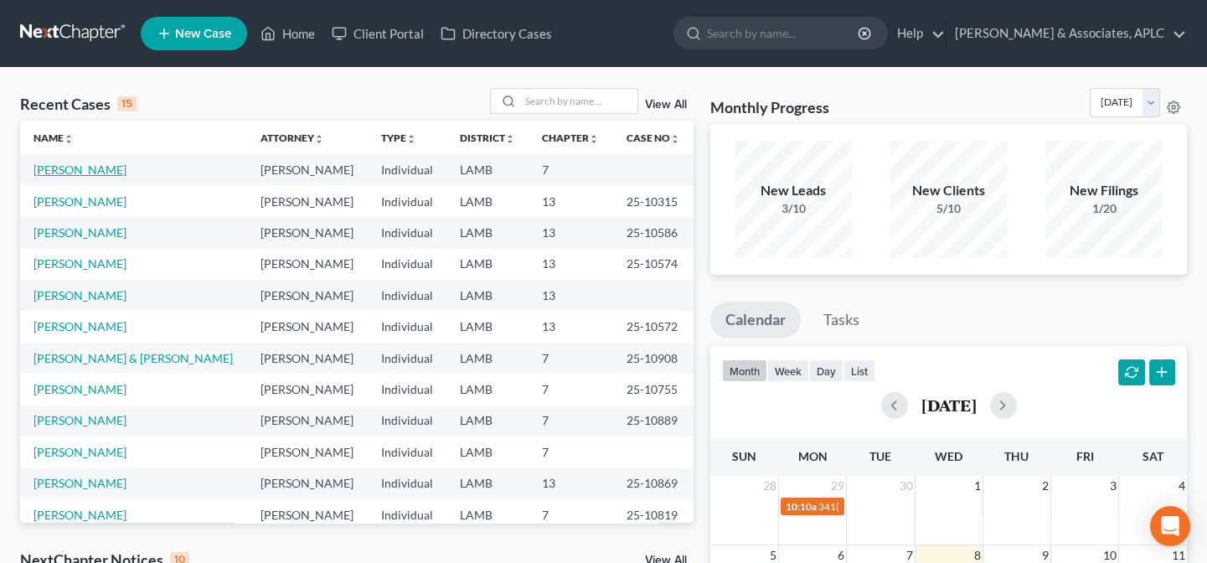
click at [58, 168] on link "[PERSON_NAME]" at bounding box center [80, 169] width 93 height 14
select select "14"
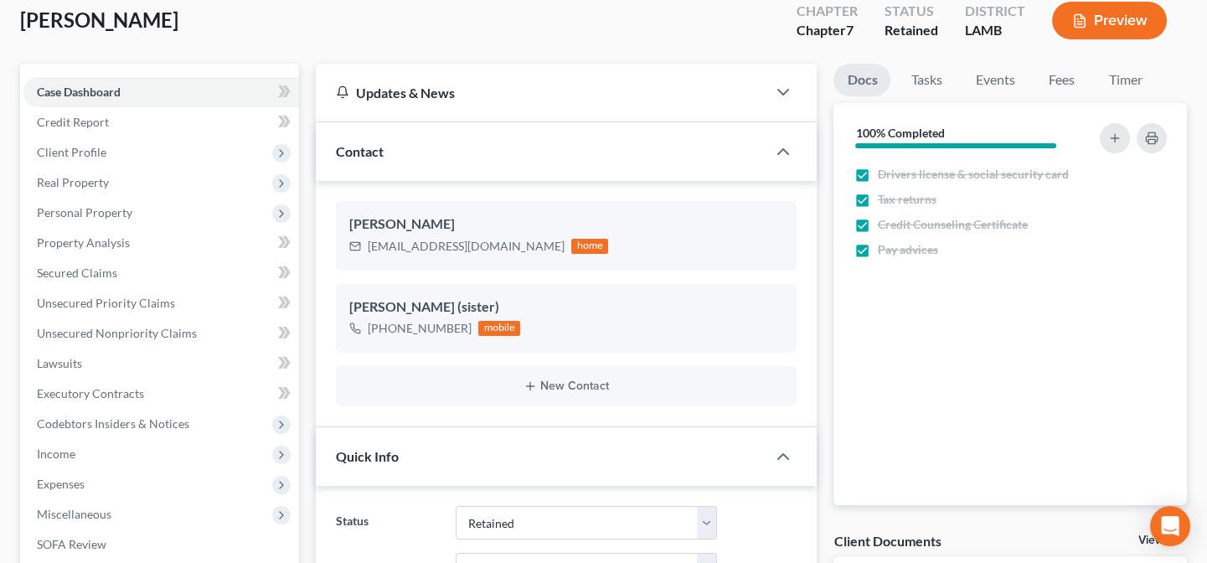
scroll to position [304, 0]
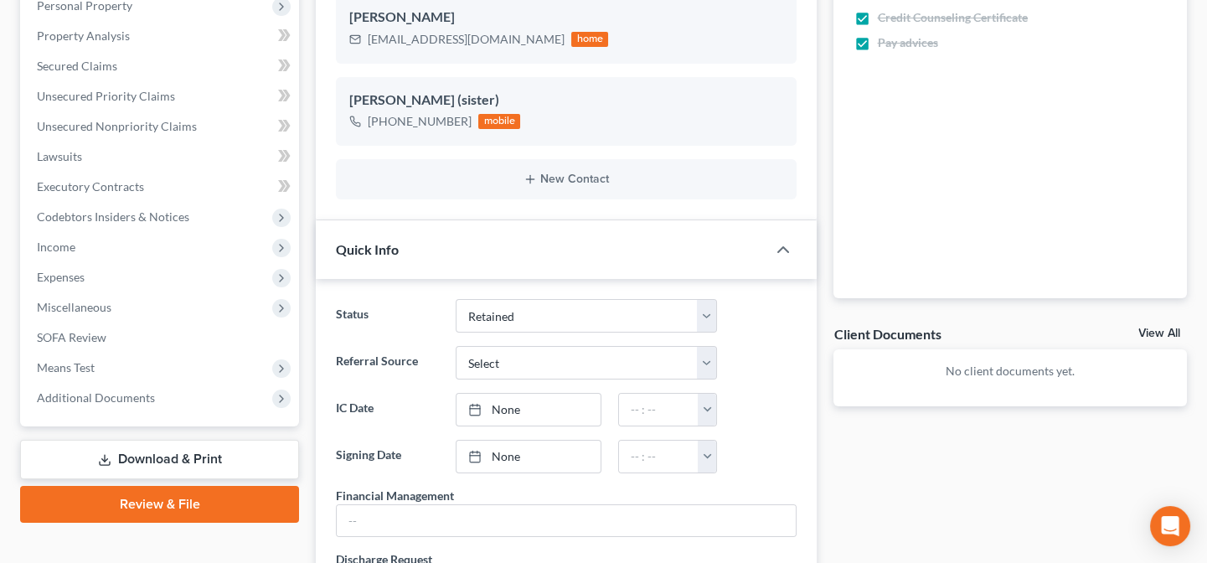
click at [142, 455] on link "Download & Print" at bounding box center [159, 459] width 279 height 39
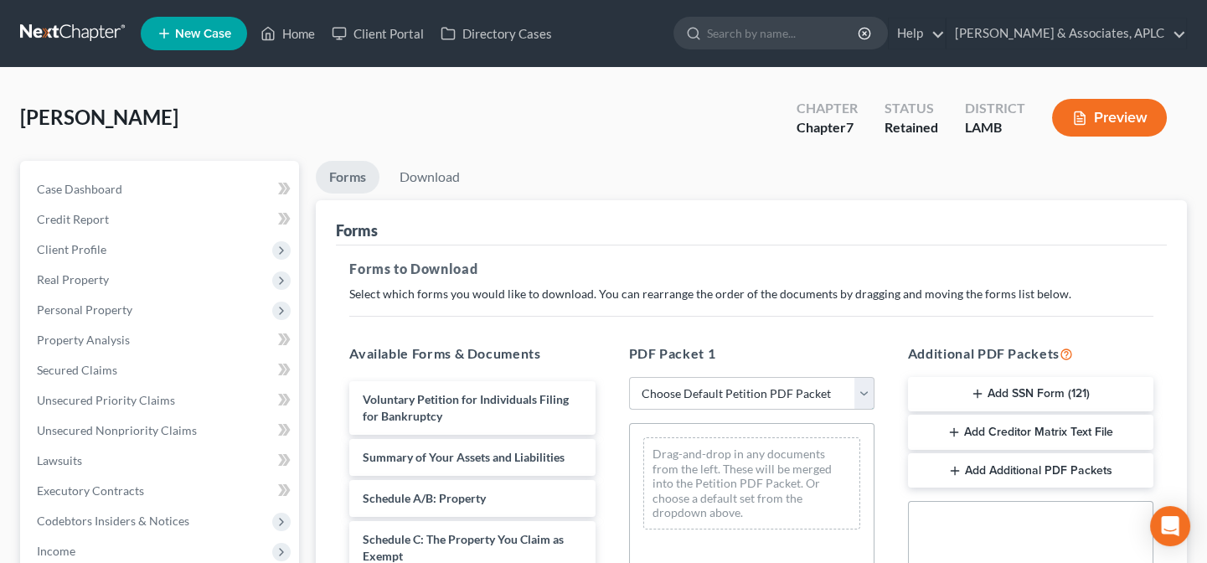
click at [643, 399] on select "Choose Default Petition PDF Packet Complete Bankruptcy Petition (all forms and …" at bounding box center [751, 394] width 245 height 34
select select "0"
click at [629, 377] on select "Choose Default Petition PDF Packet Complete Bankruptcy Petition (all forms and …" at bounding box center [751, 394] width 245 height 34
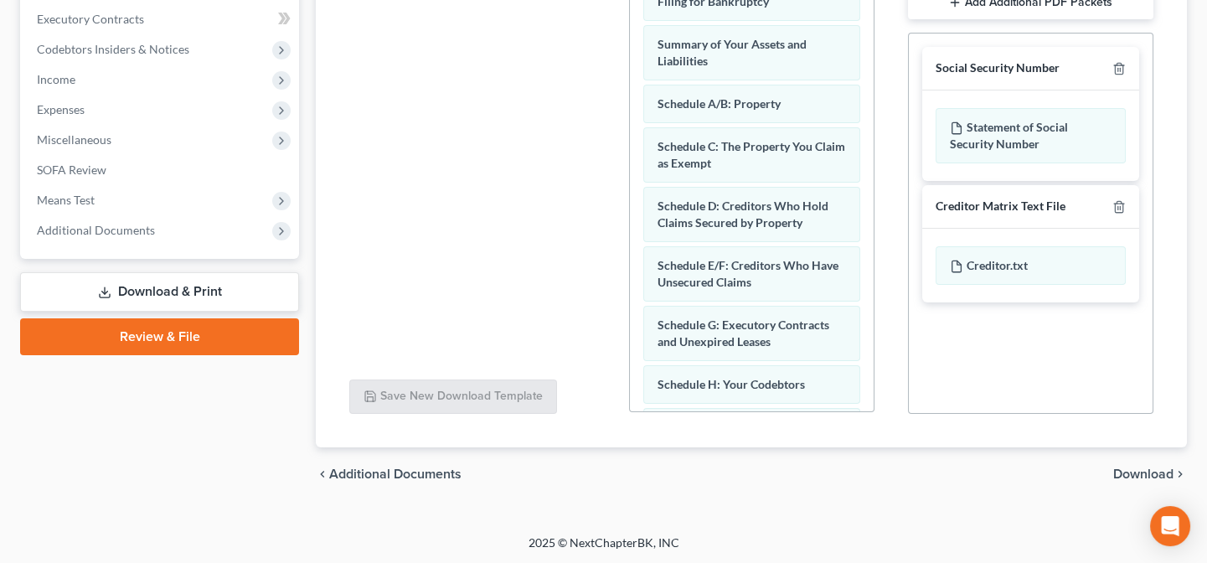
click at [1123, 475] on span "Download" at bounding box center [1143, 473] width 60 height 13
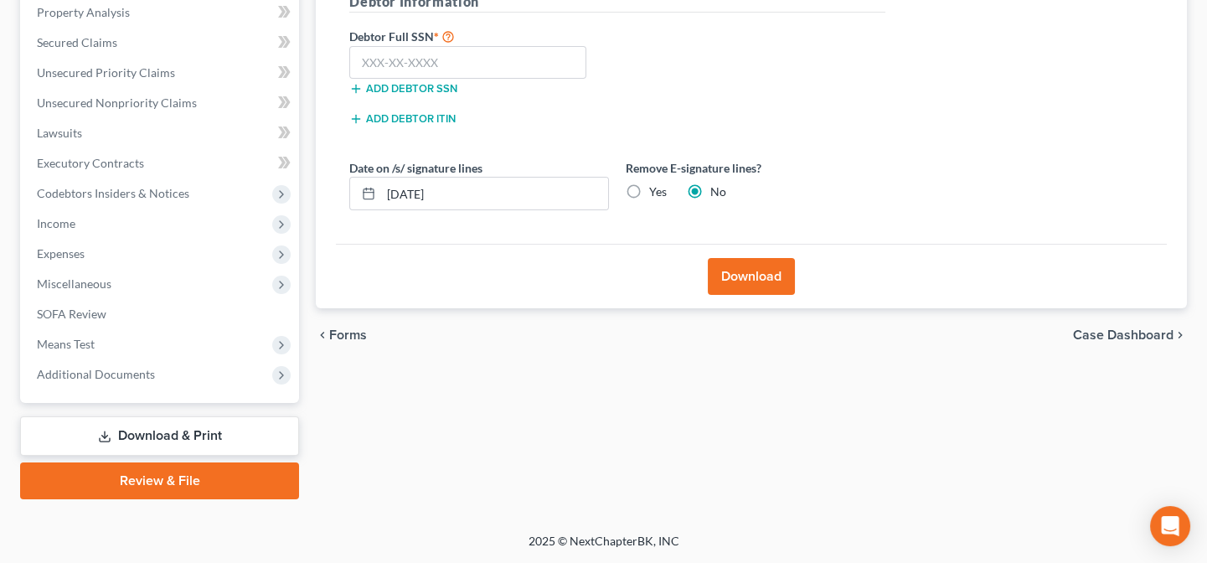
scroll to position [326, 0]
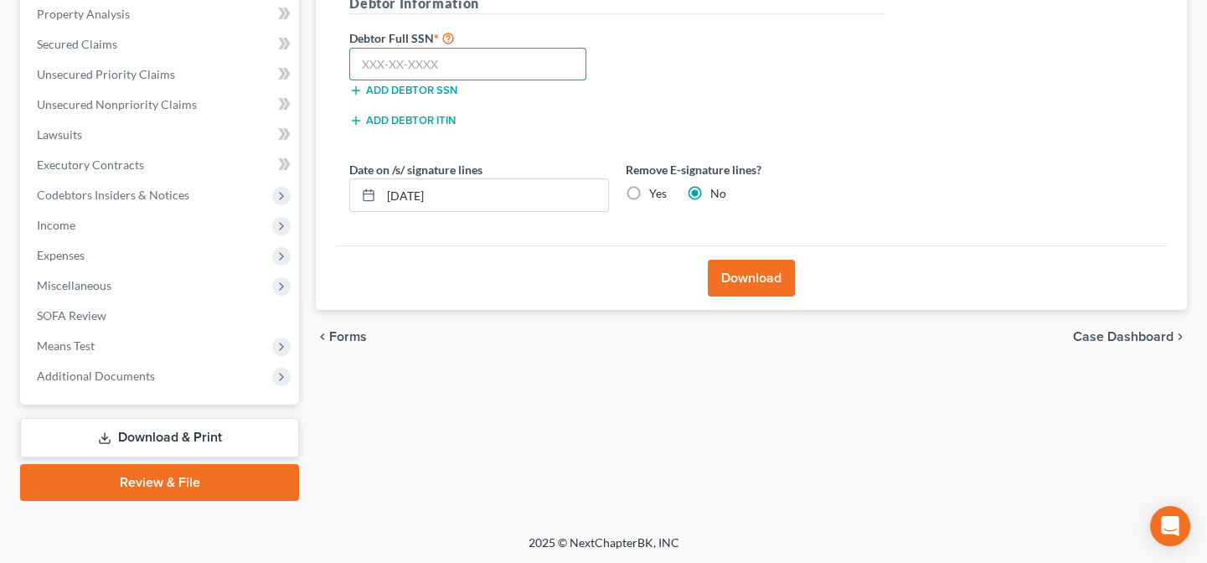
click at [470, 70] on input "text" at bounding box center [467, 65] width 237 height 34
type input "438-39-5556"
click at [706, 274] on div "Download" at bounding box center [751, 277] width 831 height 64
click at [740, 280] on button "Download" at bounding box center [751, 278] width 87 height 37
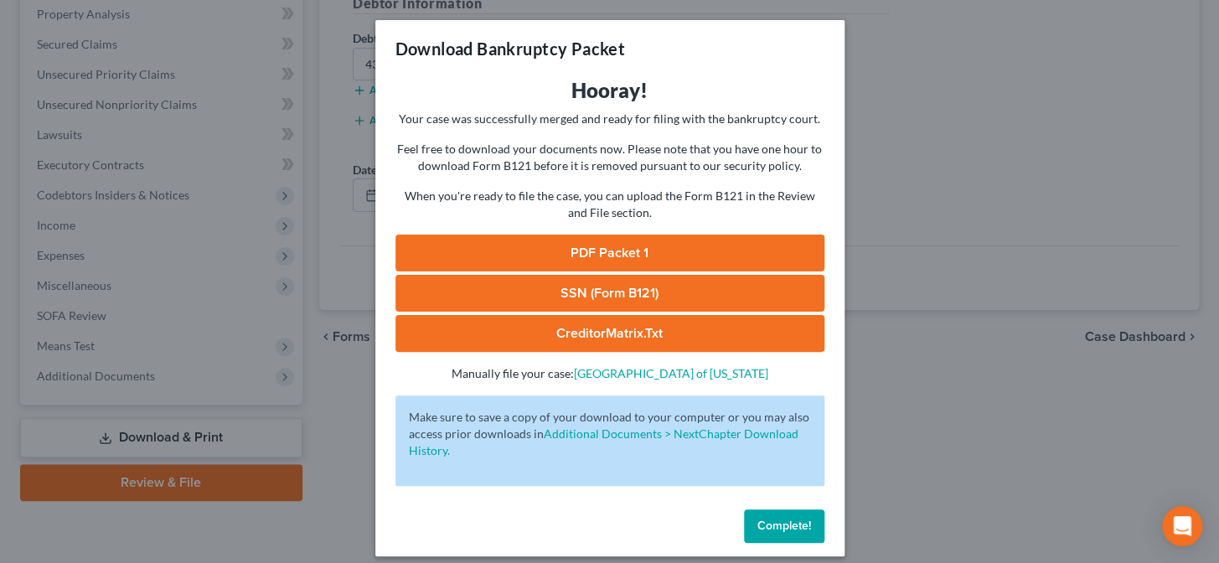
click at [783, 528] on span "Complete!" at bounding box center [784, 525] width 54 height 14
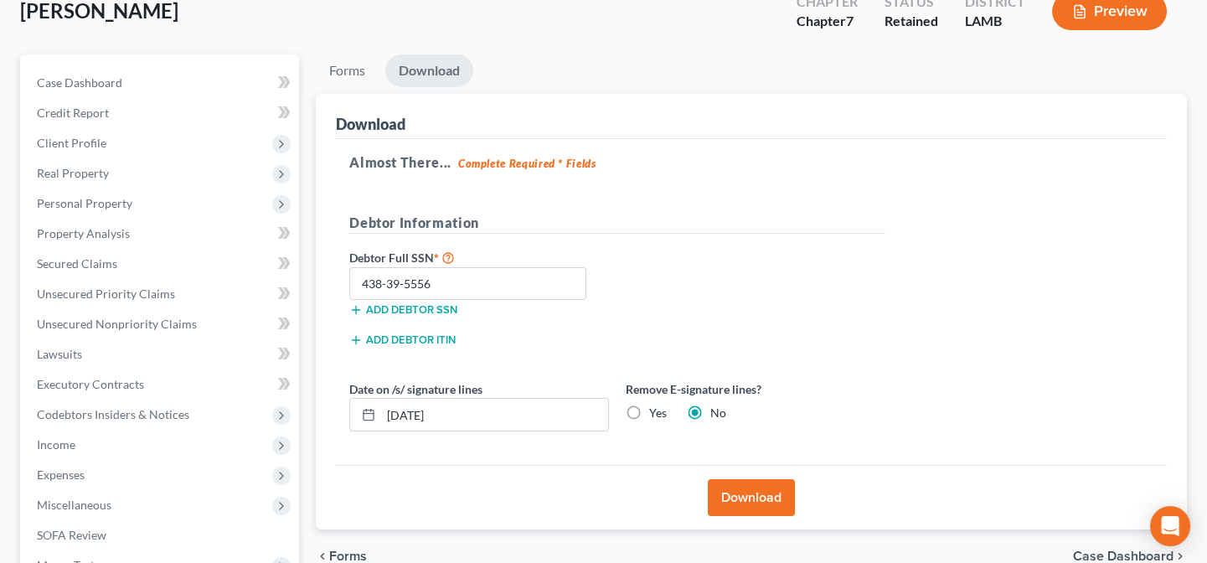
scroll to position [97, 0]
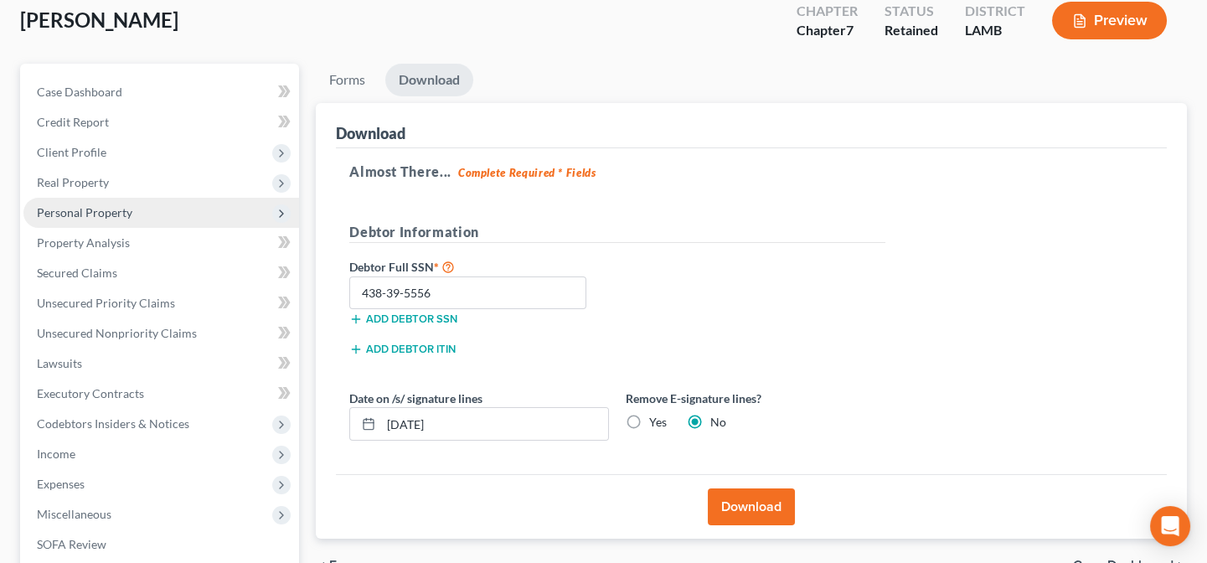
click at [72, 218] on span "Personal Property" at bounding box center [161, 213] width 276 height 30
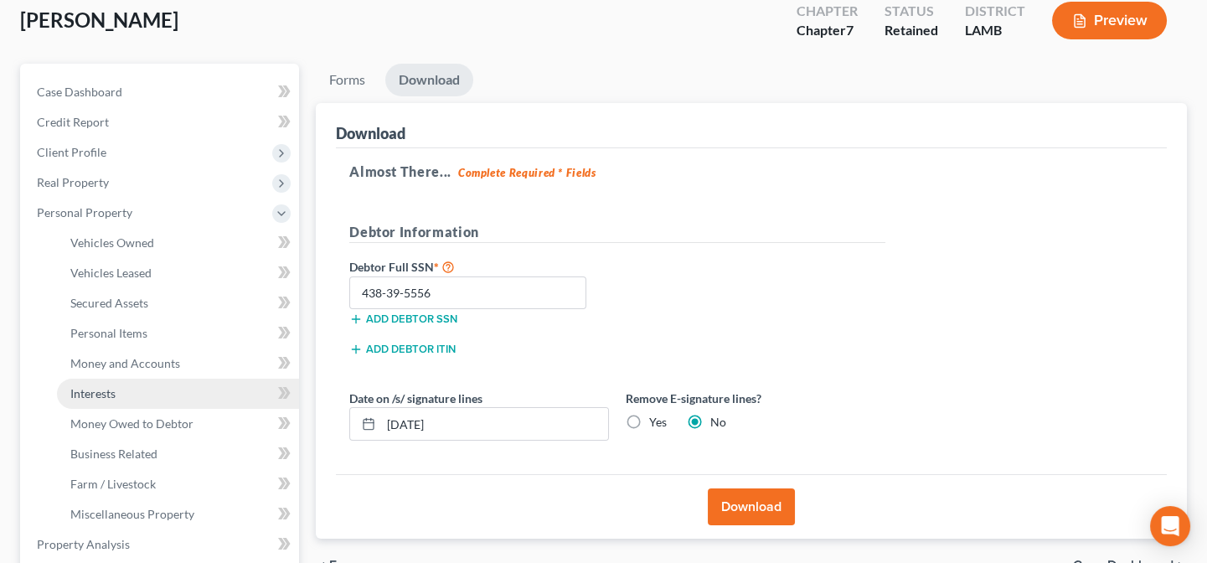
click at [106, 395] on span "Interests" at bounding box center [92, 393] width 45 height 14
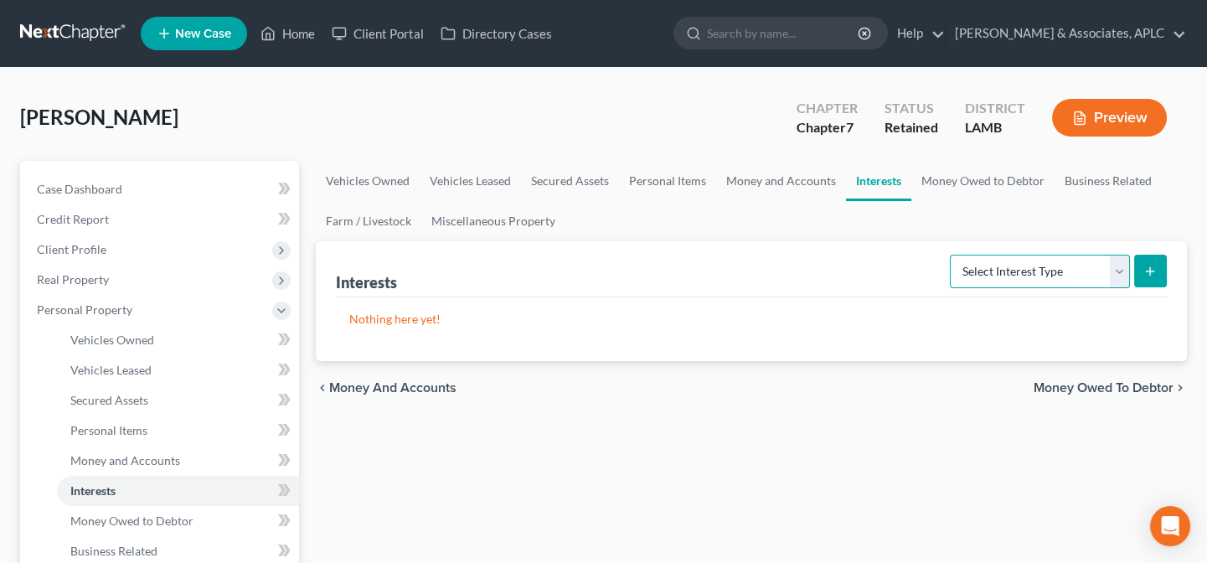
click at [1001, 266] on select "Select Interest Type 401K Annuity Bond Education IRA Government Bond Government…" at bounding box center [1040, 272] width 180 height 34
select select "401k"
click at [951, 255] on select "Select Interest Type 401K Annuity Bond Education IRA Government Bond Government…" at bounding box center [1040, 272] width 180 height 34
click at [1152, 277] on button "submit" at bounding box center [1150, 271] width 33 height 33
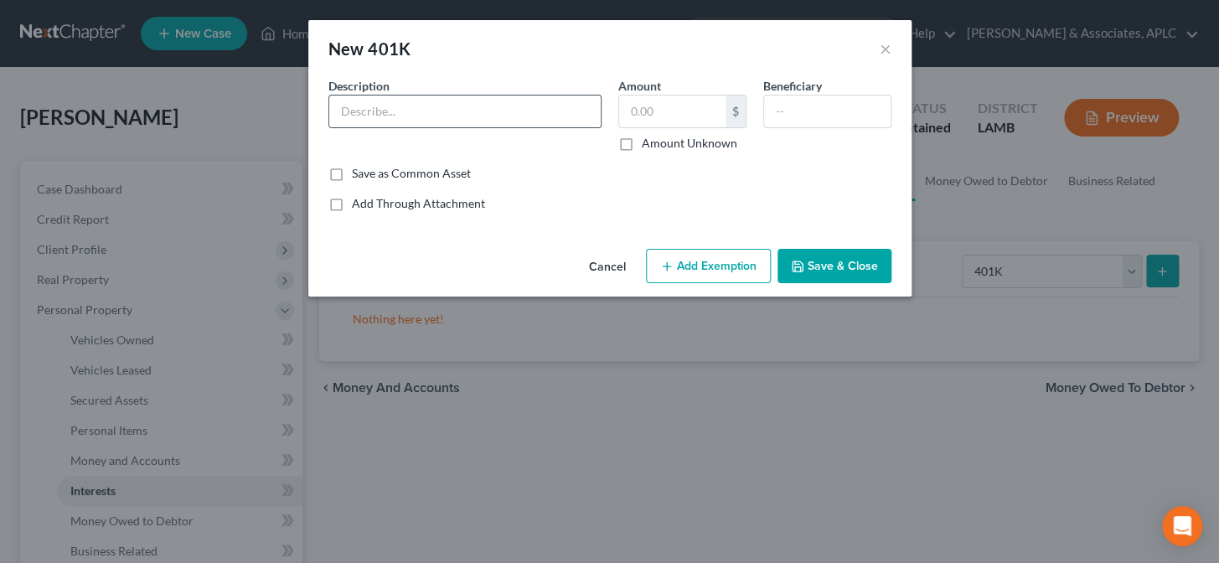
click at [477, 126] on div at bounding box center [464, 112] width 273 height 34
click at [469, 114] on input "text" at bounding box center [464, 111] width 271 height 32
type input "401(k) with Employer"
click at [642, 142] on label "Amount Unknown" at bounding box center [689, 143] width 95 height 17
click at [648, 142] on input "Amount Unknown" at bounding box center [653, 140] width 11 height 11
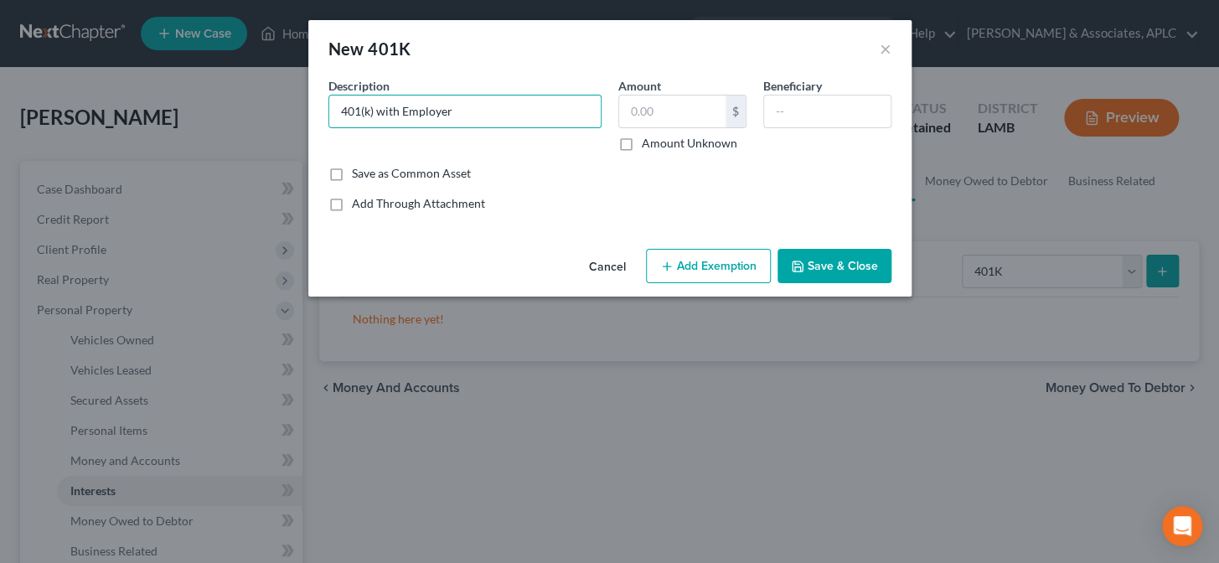
checkbox input "true"
click at [702, 257] on button "Add Exemption" at bounding box center [708, 266] width 125 height 35
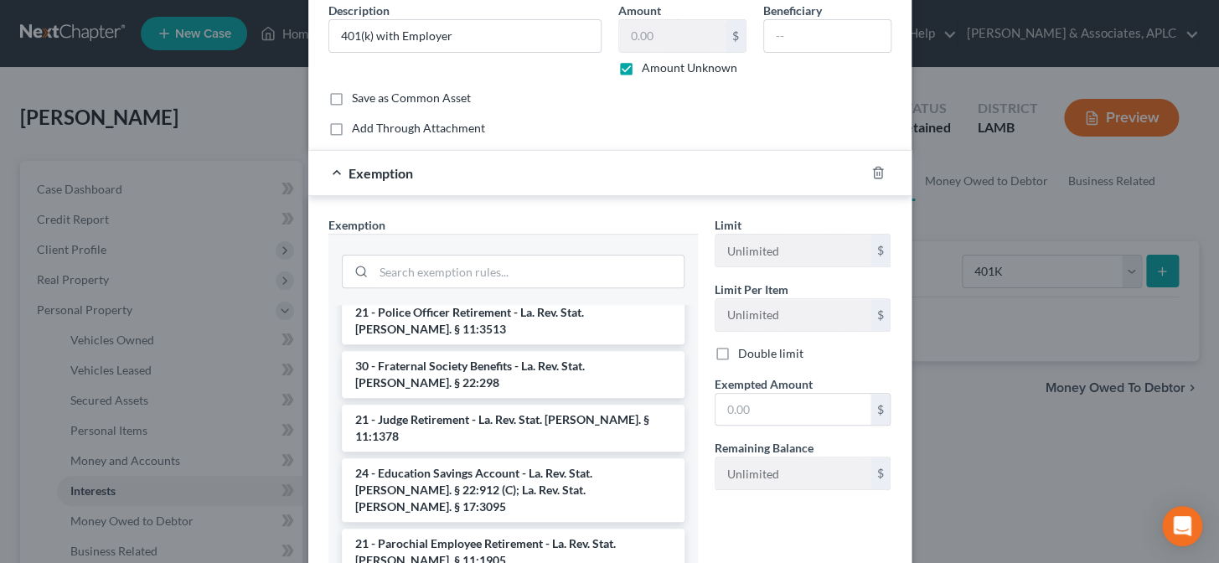
scroll to position [1065, 0]
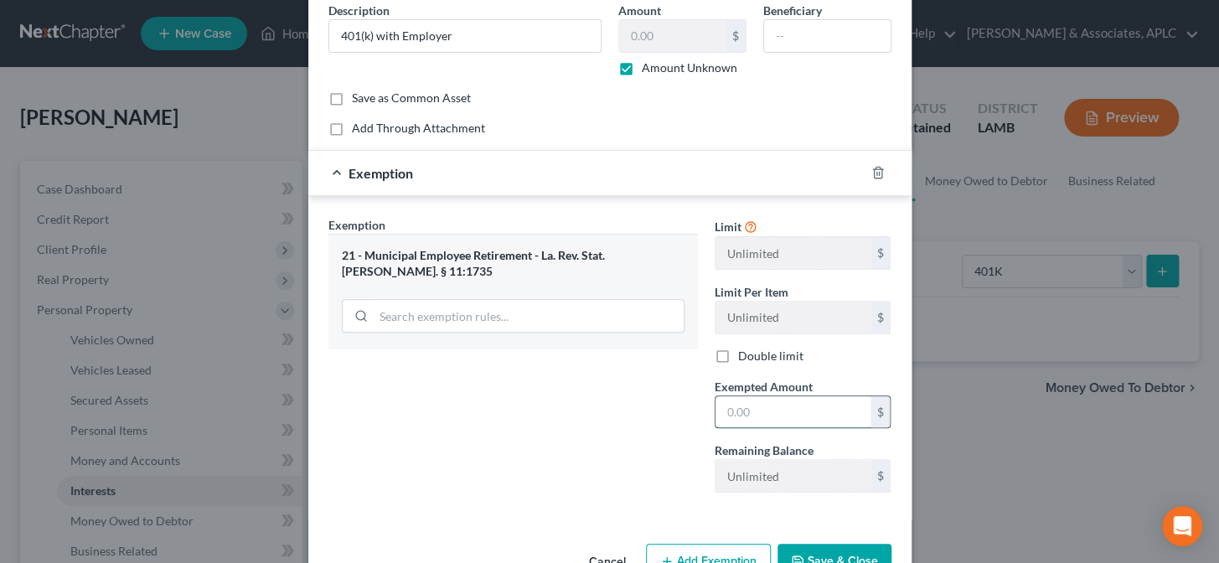
click at [728, 415] on input "text" at bounding box center [792, 412] width 155 height 32
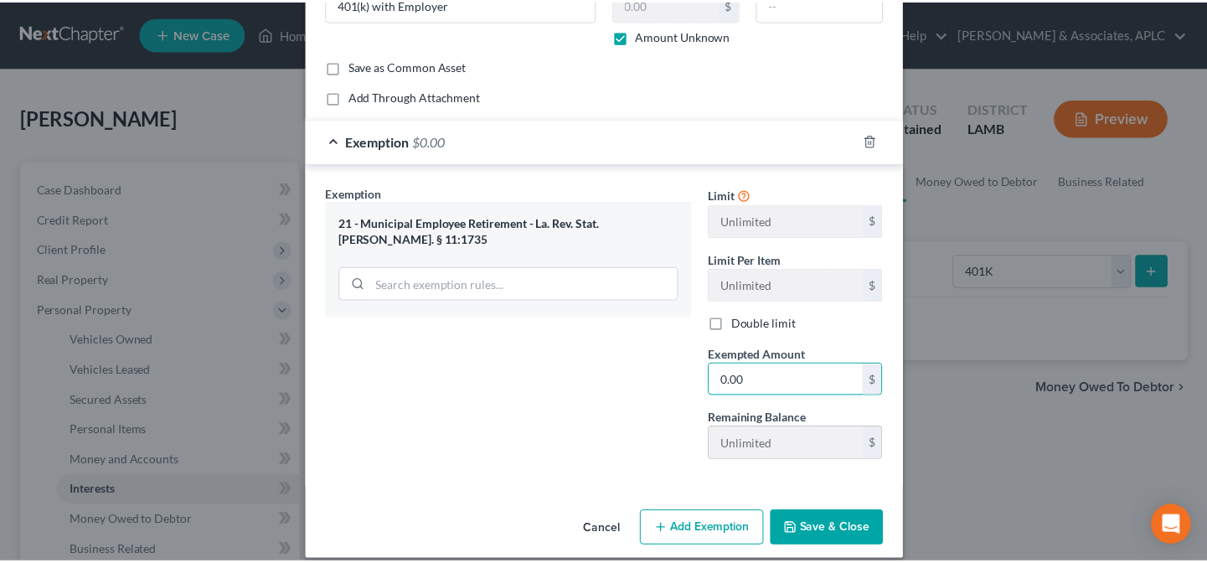
scroll to position [124, 0]
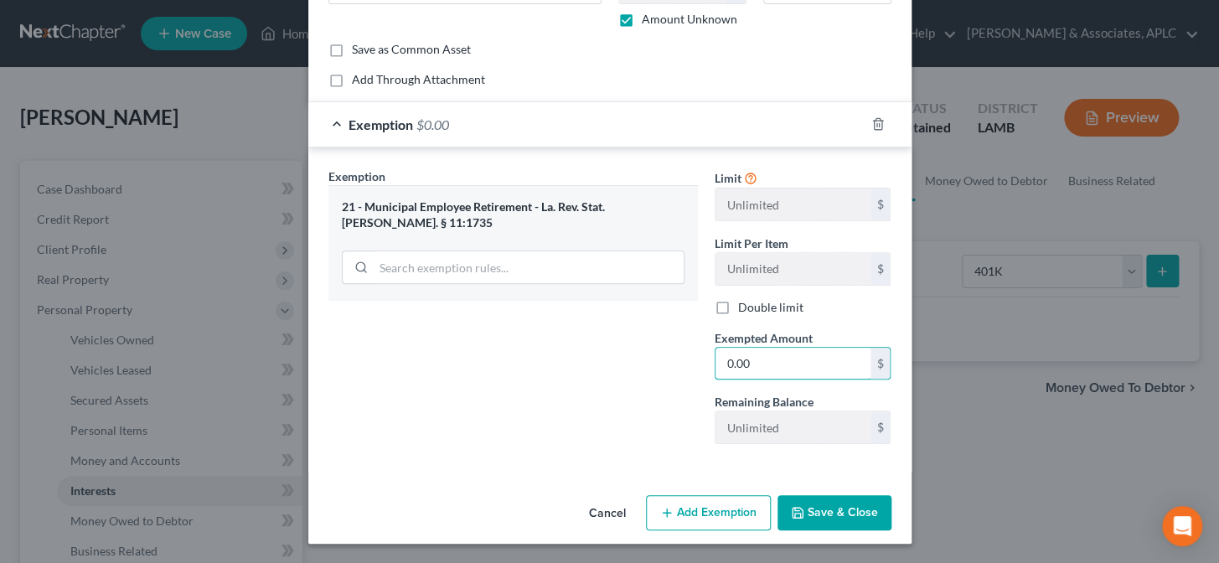
type input "0.00"
click at [815, 511] on button "Save & Close" at bounding box center [834, 512] width 114 height 35
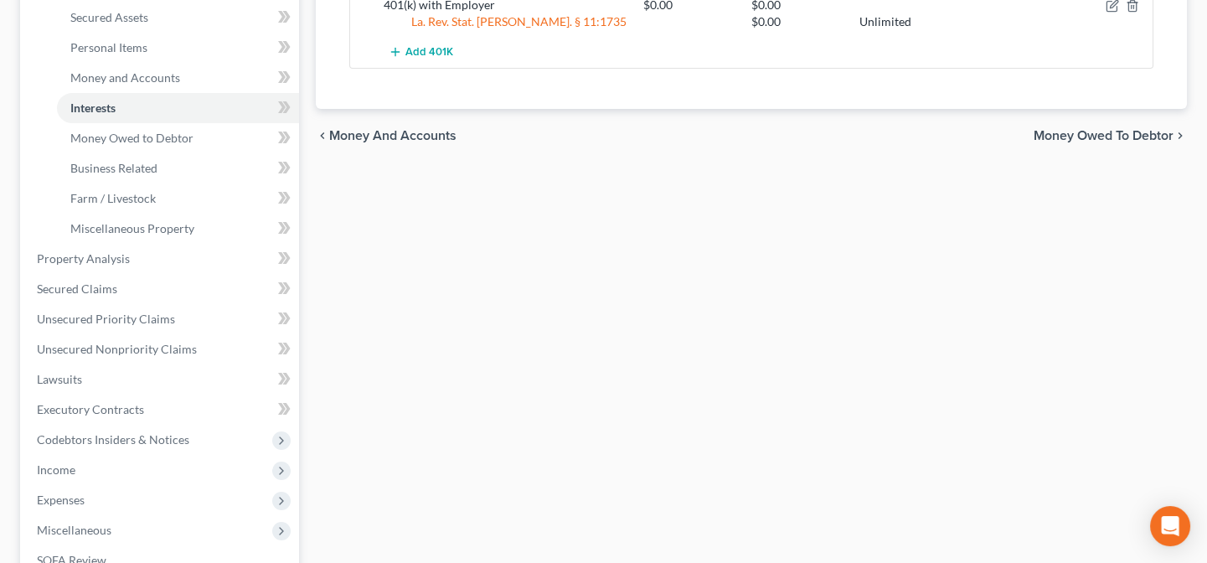
scroll to position [609, 0]
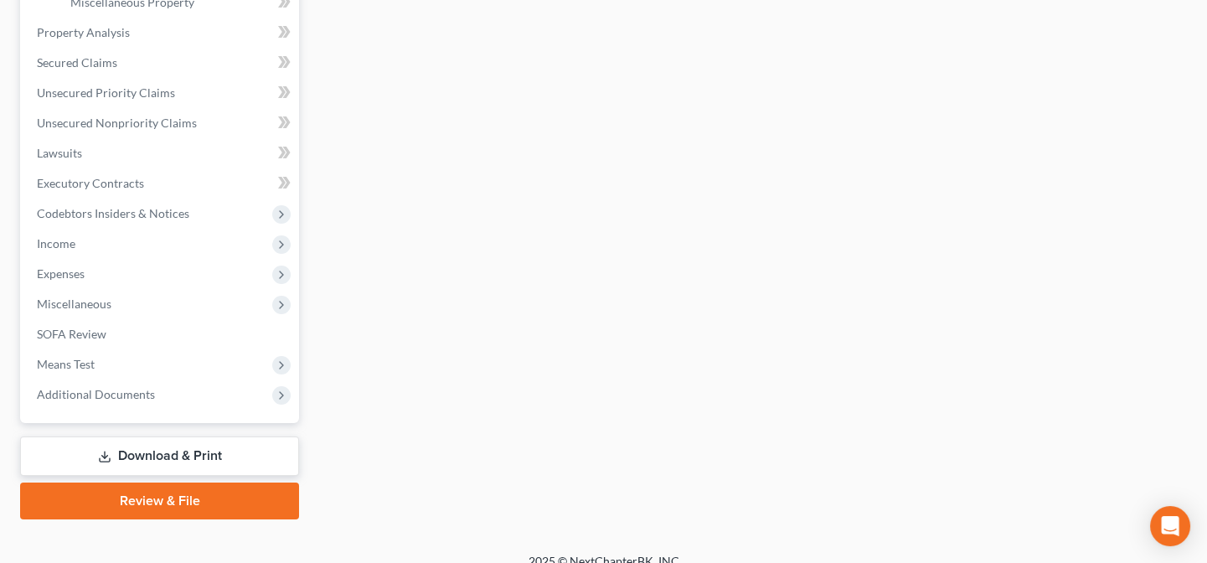
click at [143, 451] on link "Download & Print" at bounding box center [159, 455] width 279 height 39
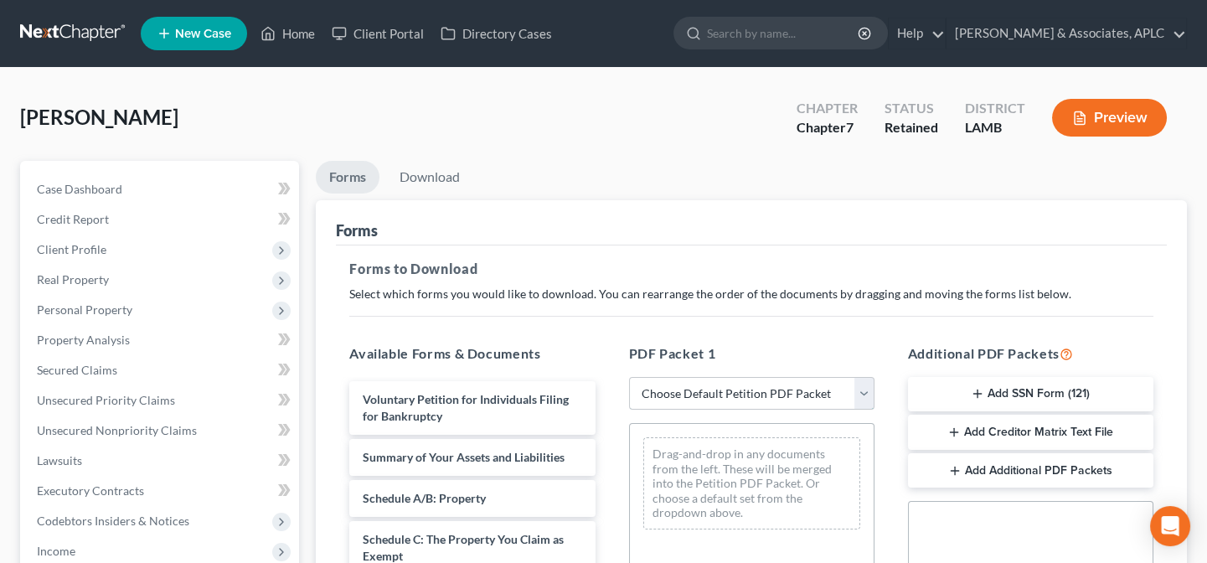
click at [704, 394] on select "Choose Default Petition PDF Packet Complete Bankruptcy Petition (all forms and …" at bounding box center [751, 394] width 245 height 34
select select "0"
click at [629, 377] on select "Choose Default Petition PDF Packet Complete Bankruptcy Petition (all forms and …" at bounding box center [751, 394] width 245 height 34
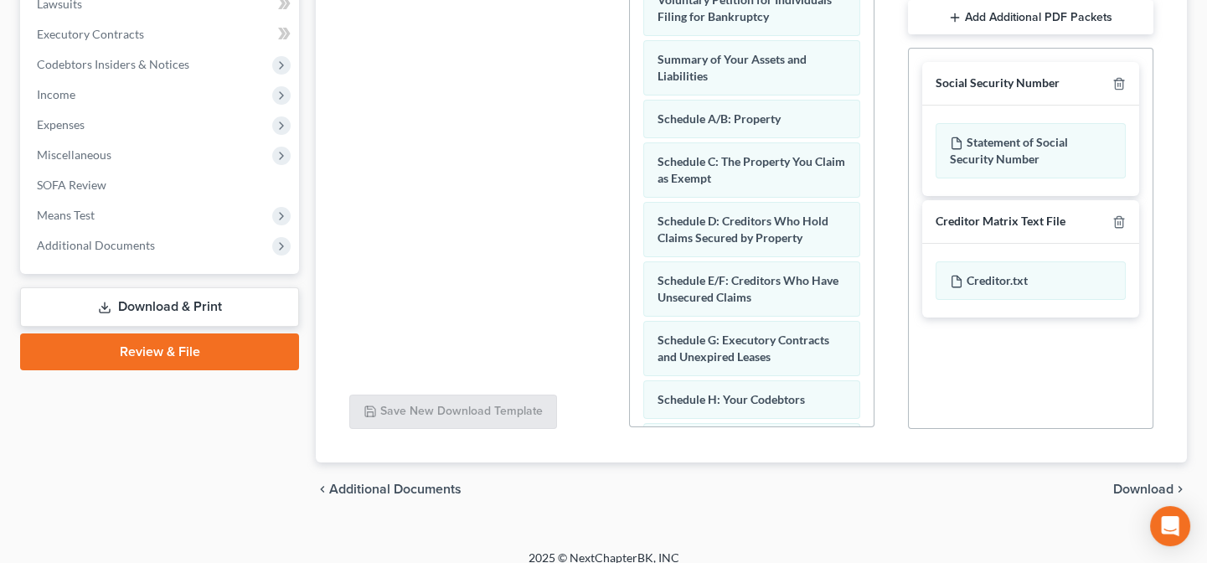
click at [1131, 487] on span "Download" at bounding box center [1143, 488] width 60 height 13
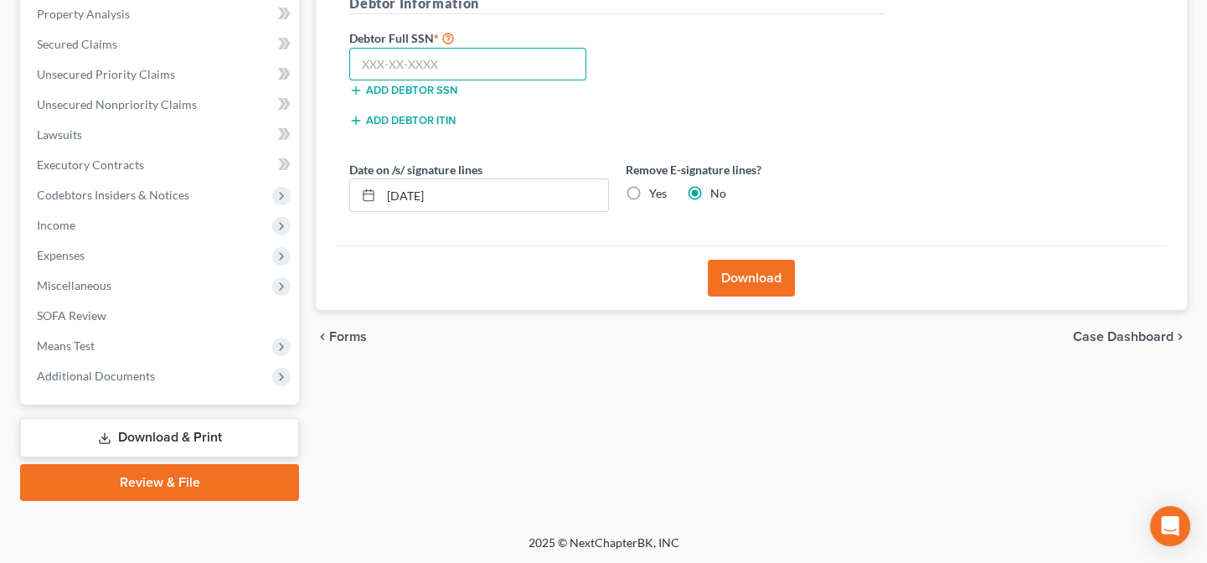
drag, startPoint x: 469, startPoint y: 65, endPoint x: 477, endPoint y: 58, distance: 10.7
click at [469, 64] on input "text" at bounding box center [467, 65] width 237 height 34
type input "438-39-5556"
click at [739, 290] on button "Download" at bounding box center [751, 278] width 87 height 37
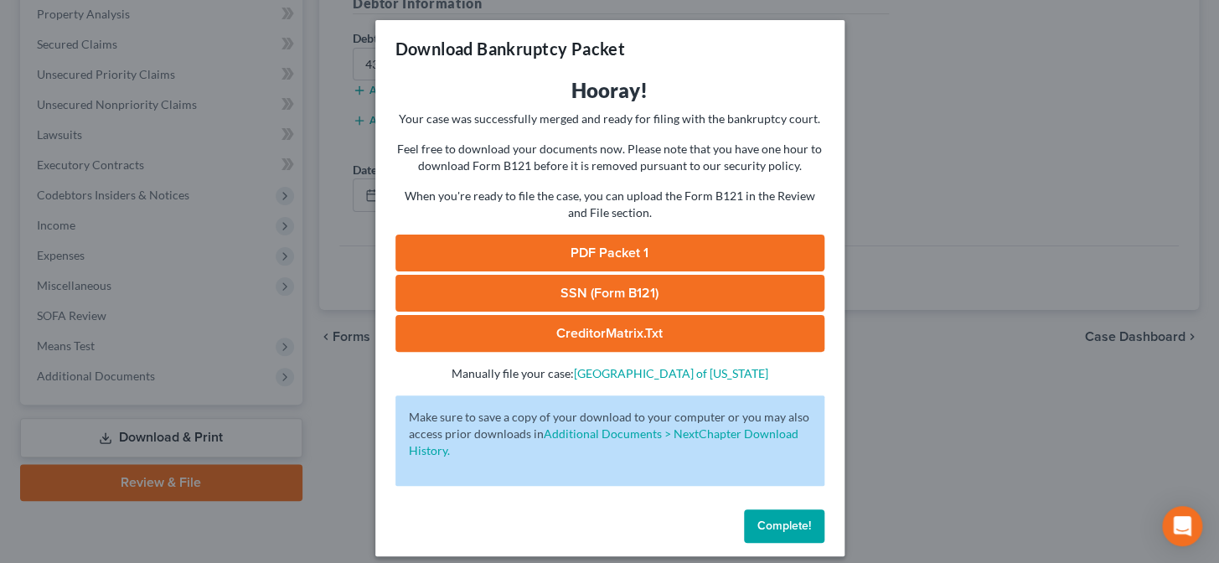
click at [588, 245] on link "PDF Packet 1" at bounding box center [609, 253] width 429 height 37
click at [541, 291] on link "SSN (Form B121)" at bounding box center [609, 293] width 429 height 37
click at [820, 529] on div "Complete!" at bounding box center [609, 530] width 469 height 54
click at [801, 532] on button "Complete!" at bounding box center [784, 526] width 80 height 34
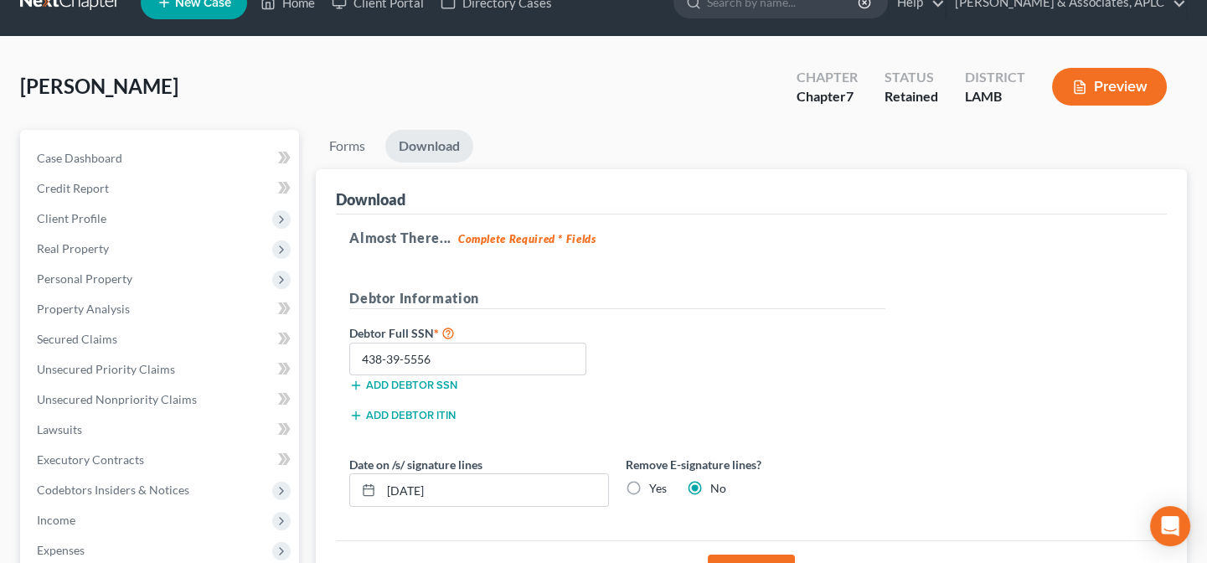
scroll to position [21, 0]
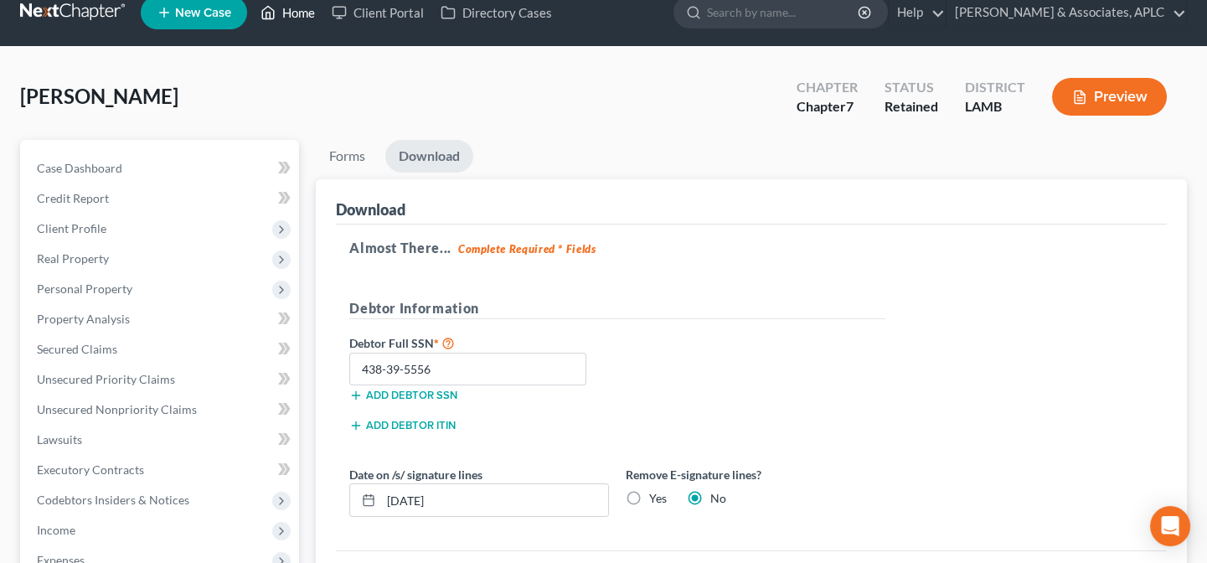
click at [296, 9] on link "Home" at bounding box center [287, 12] width 71 height 30
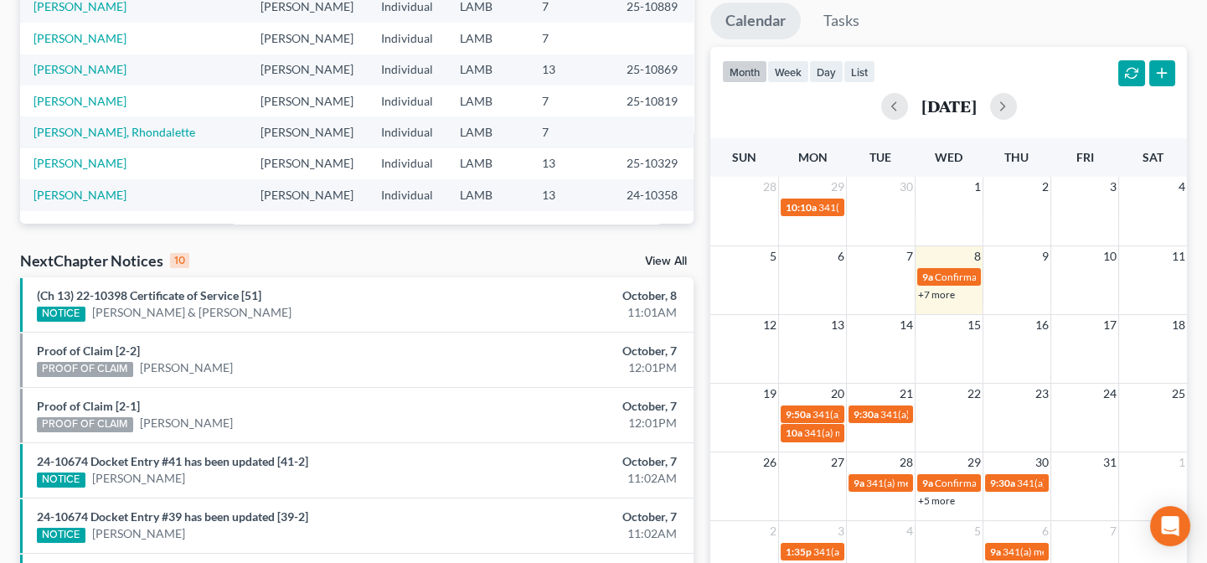
scroll to position [304, 0]
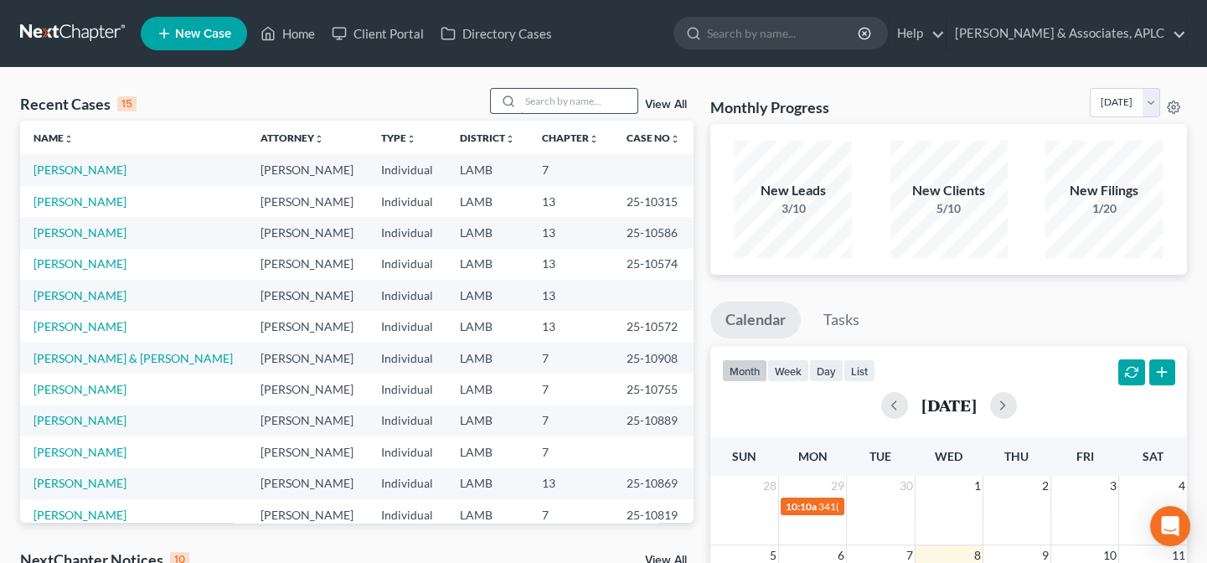
click at [558, 103] on input "search" at bounding box center [578, 101] width 117 height 24
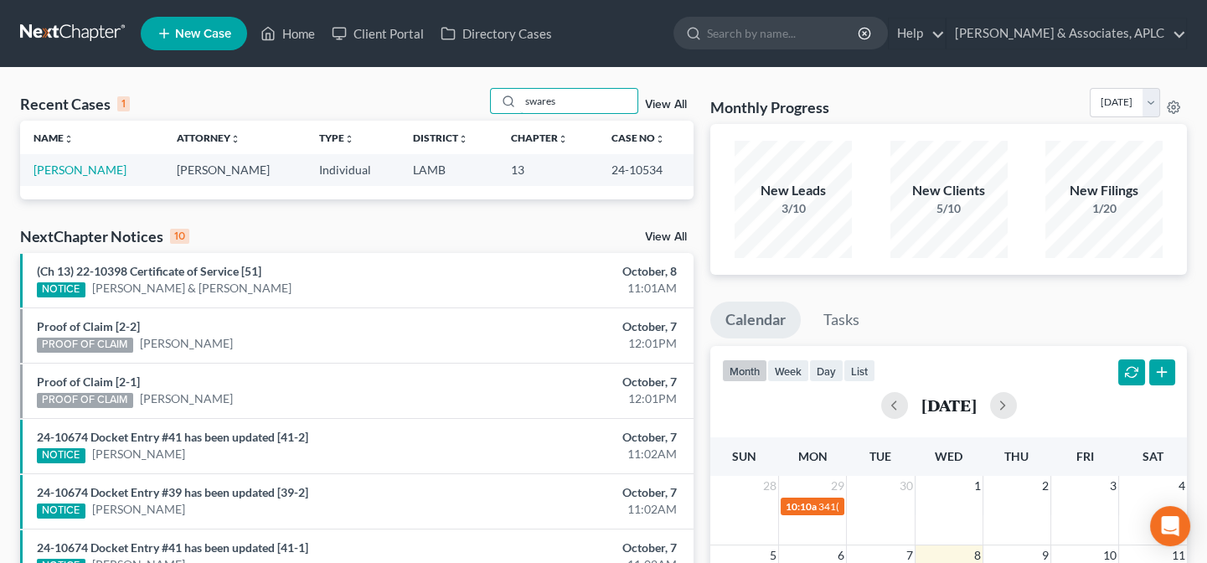
type input "swares"
drag, startPoint x: 607, startPoint y: 168, endPoint x: 684, endPoint y: 168, distance: 77.1
click at [684, 168] on td "24-10534" at bounding box center [646, 169] width 96 height 31
copy td "24-10534"
drag, startPoint x: 578, startPoint y: 104, endPoint x: 479, endPoint y: 104, distance: 98.8
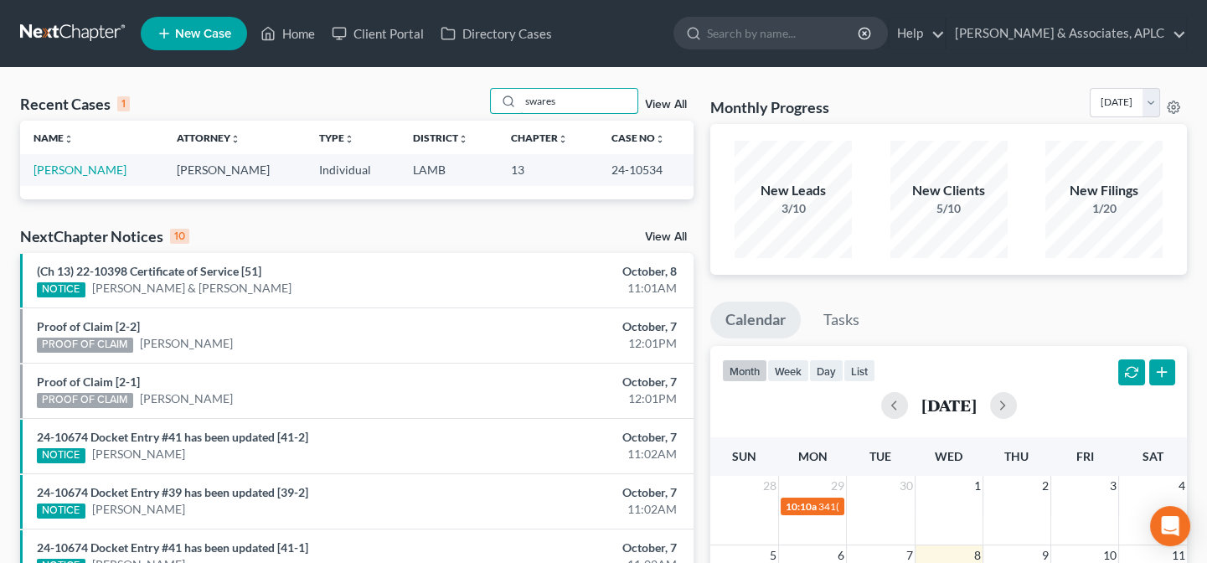
click at [479, 104] on div "Recent Cases 1 swares View All" at bounding box center [356, 104] width 673 height 33
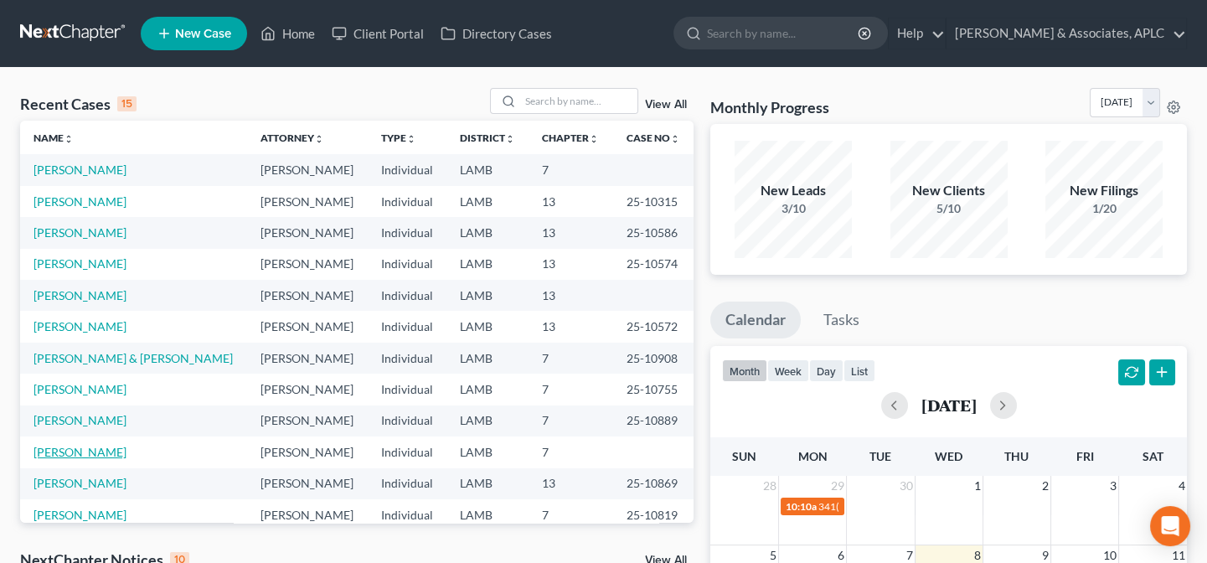
click at [64, 453] on link "[PERSON_NAME]" at bounding box center [80, 452] width 93 height 14
select select "14"
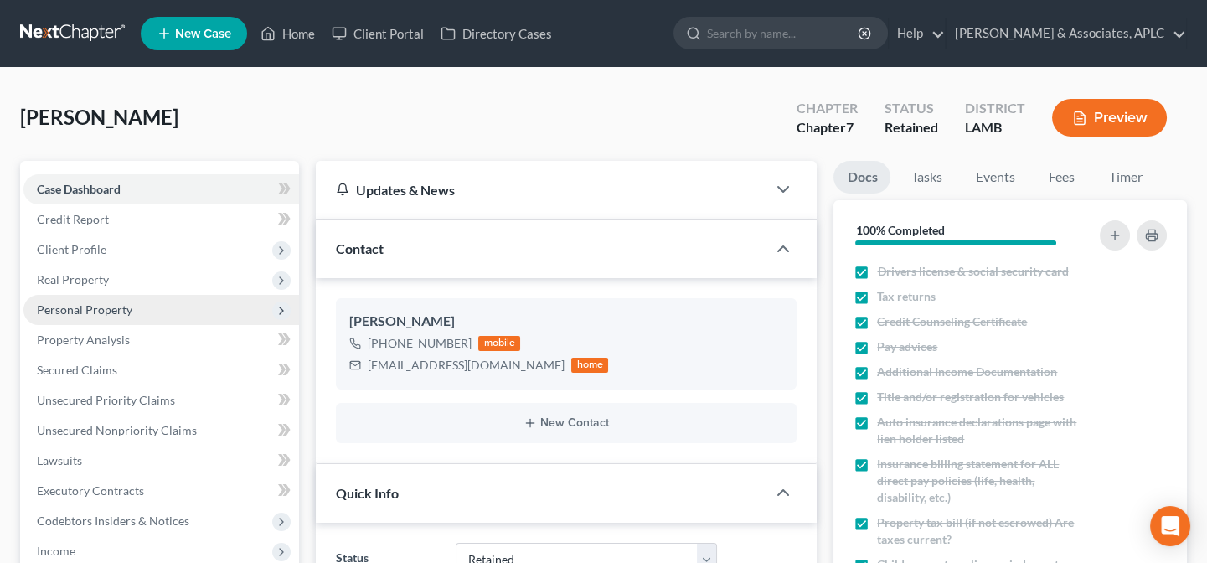
click at [84, 310] on span "Personal Property" at bounding box center [84, 309] width 95 height 14
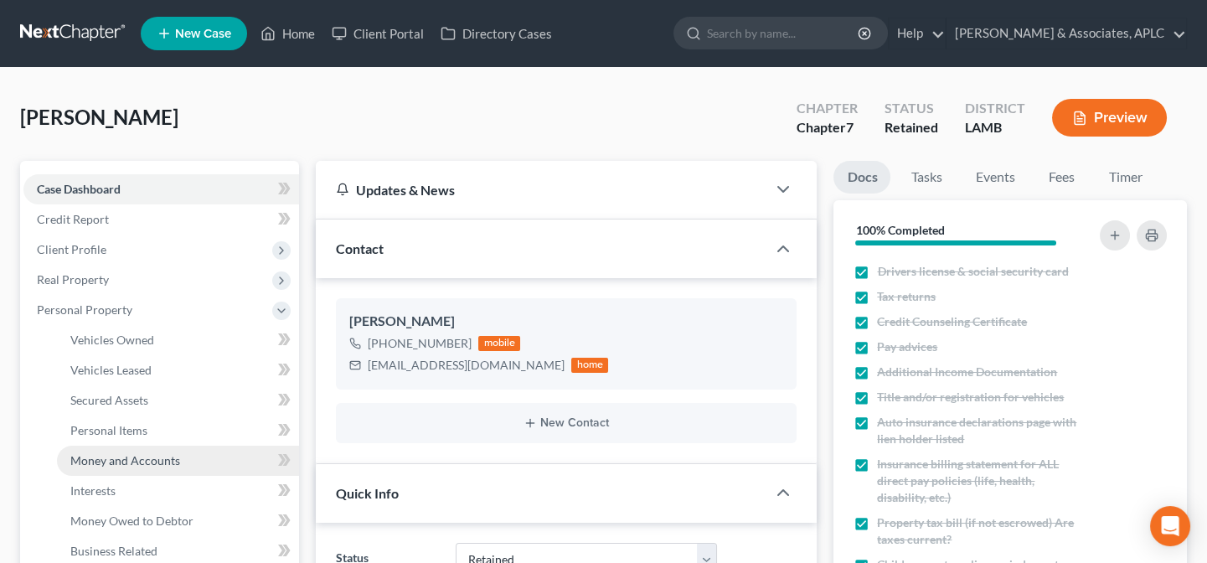
click at [137, 450] on link "Money and Accounts" at bounding box center [178, 461] width 242 height 30
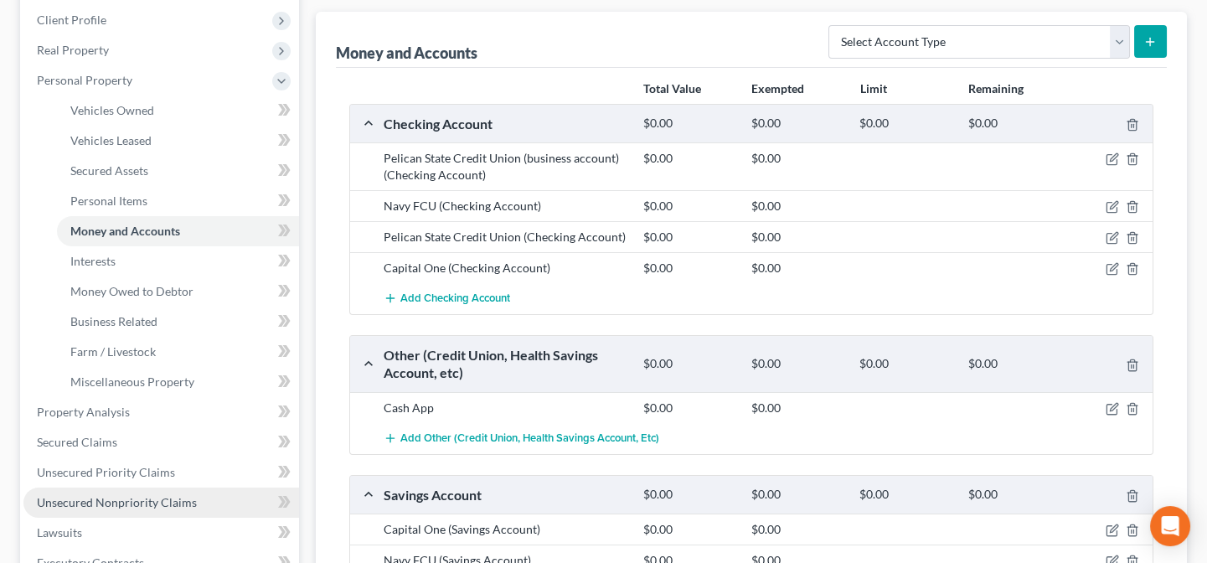
scroll to position [228, 0]
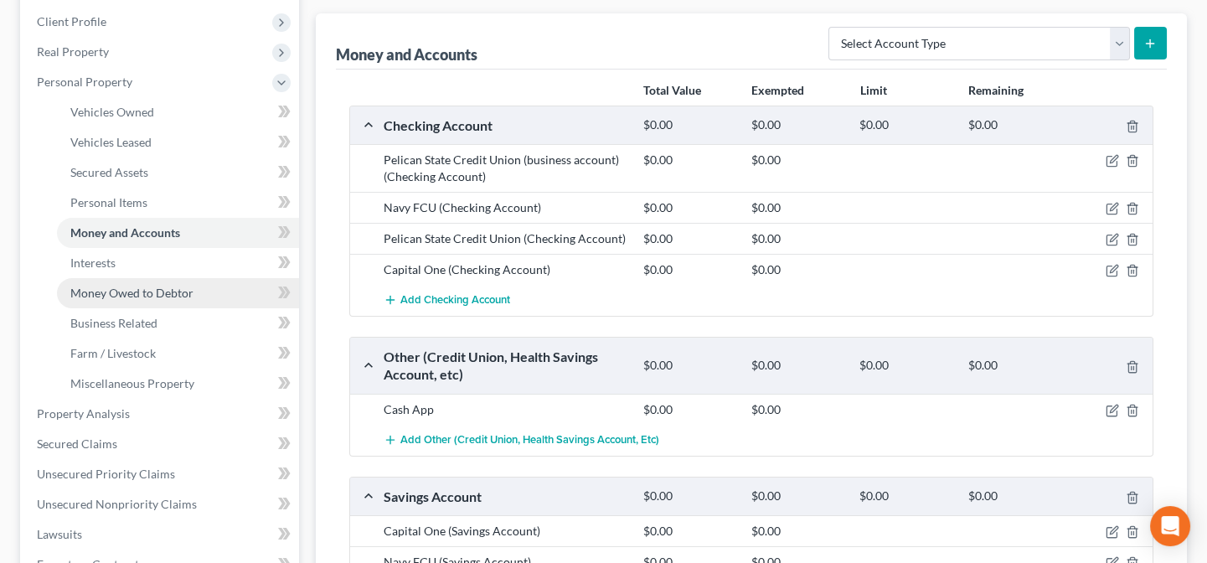
drag, startPoint x: 117, startPoint y: 294, endPoint x: 151, endPoint y: 299, distance: 33.9
click at [117, 295] on span "Money Owed to Debtor" at bounding box center [131, 293] width 123 height 14
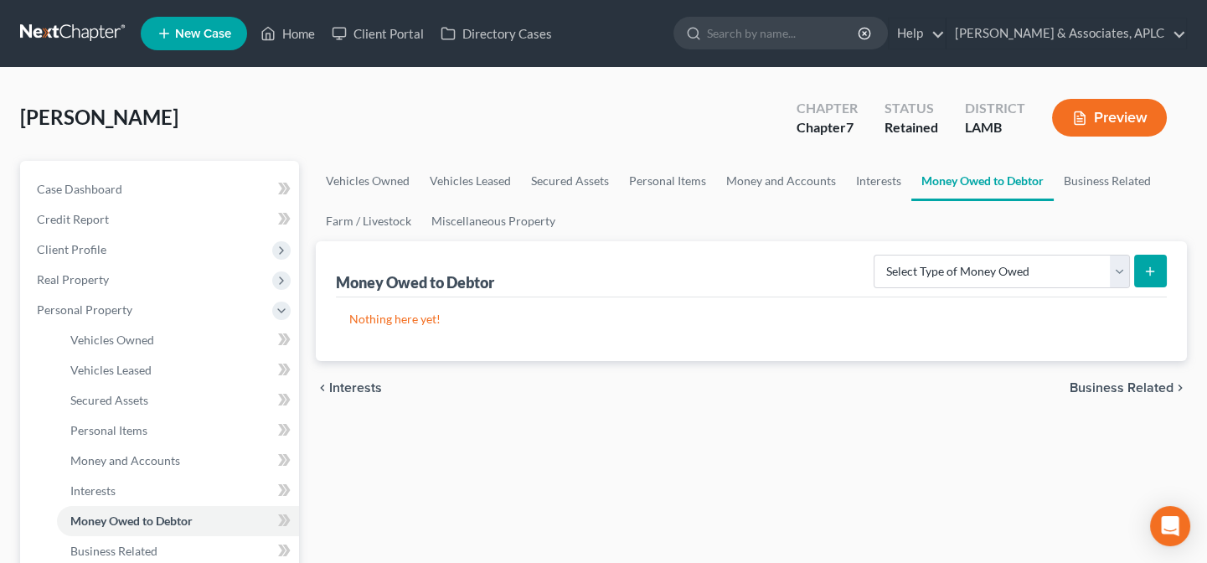
click at [1154, 266] on icon "submit" at bounding box center [1149, 271] width 13 height 13
click at [1158, 269] on button "submit" at bounding box center [1150, 271] width 33 height 33
click at [251, 131] on div "[PERSON_NAME] Upgraded Chapter Chapter 7 Status Retained District [GEOGRAPHIC_D…" at bounding box center [603, 124] width 1167 height 73
click at [293, 39] on link "Home" at bounding box center [287, 33] width 71 height 30
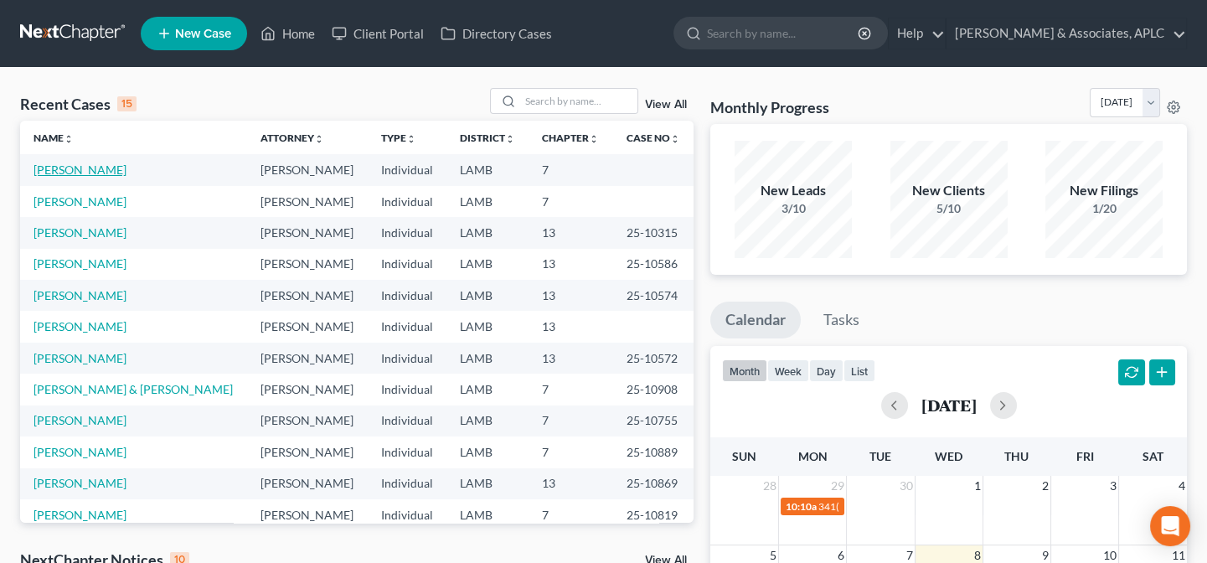
click at [72, 163] on link "[PERSON_NAME]" at bounding box center [80, 169] width 93 height 14
select select "14"
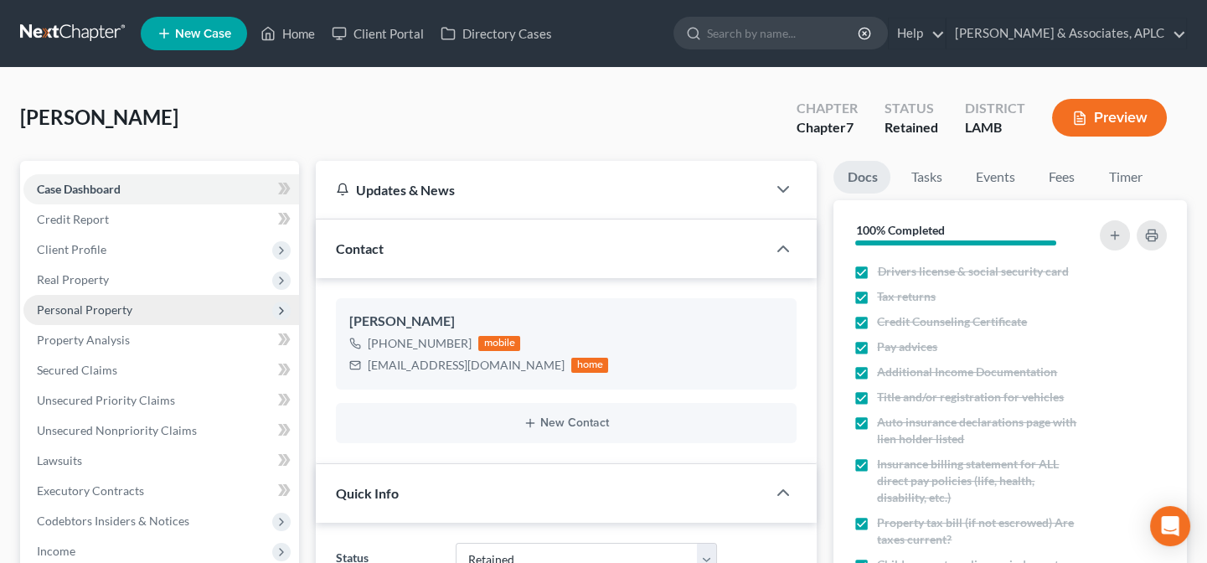
click at [112, 304] on span "Personal Property" at bounding box center [84, 309] width 95 height 14
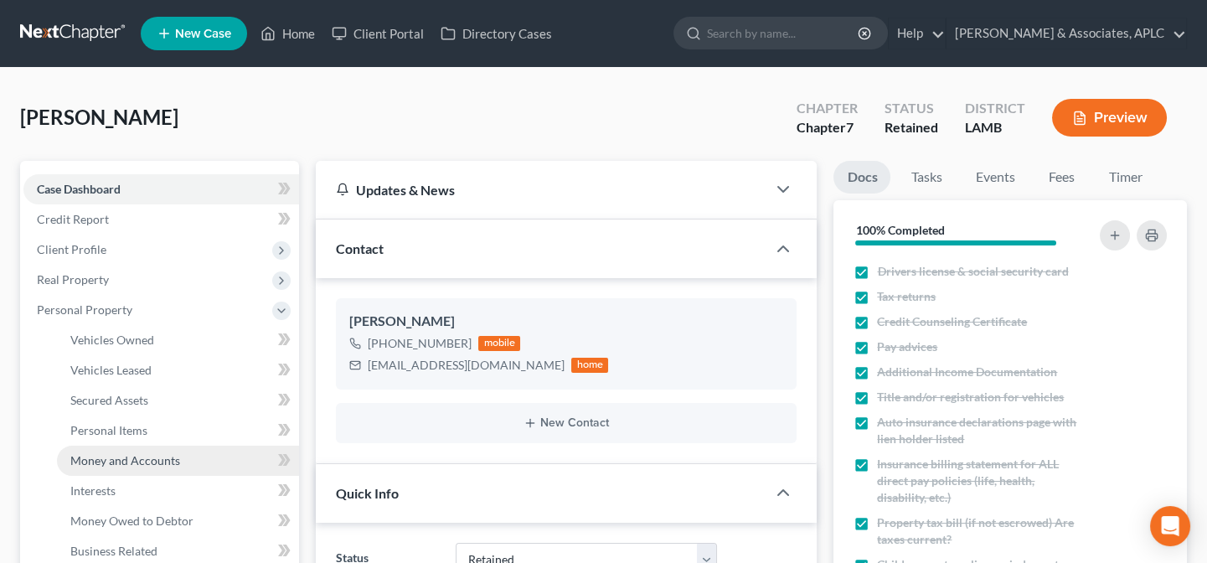
click at [124, 449] on link "Money and Accounts" at bounding box center [178, 461] width 242 height 30
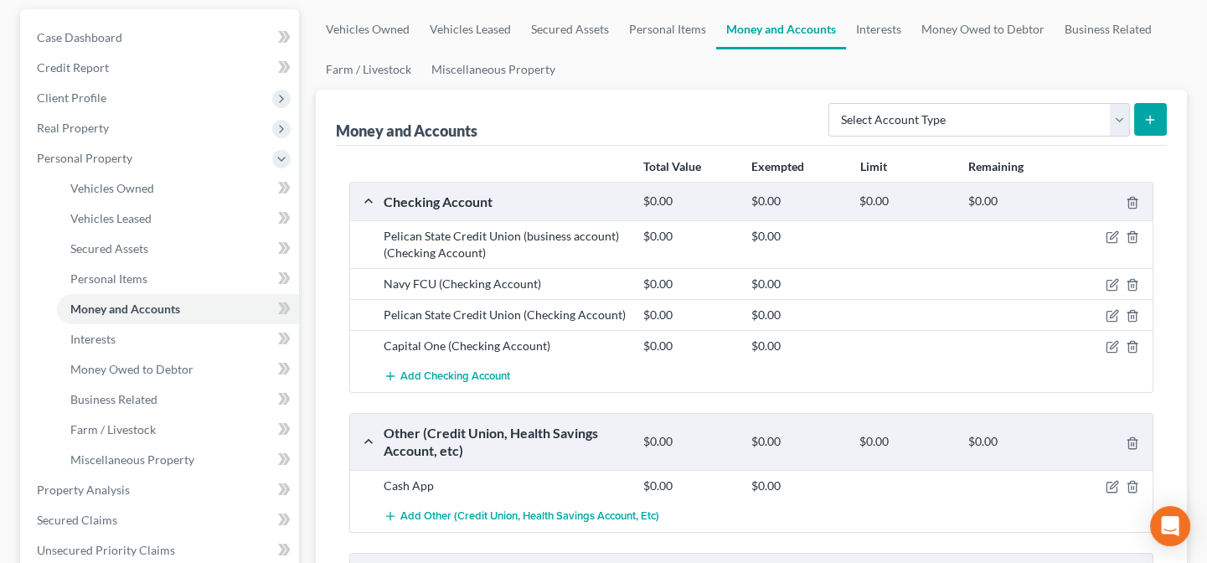
scroll to position [228, 0]
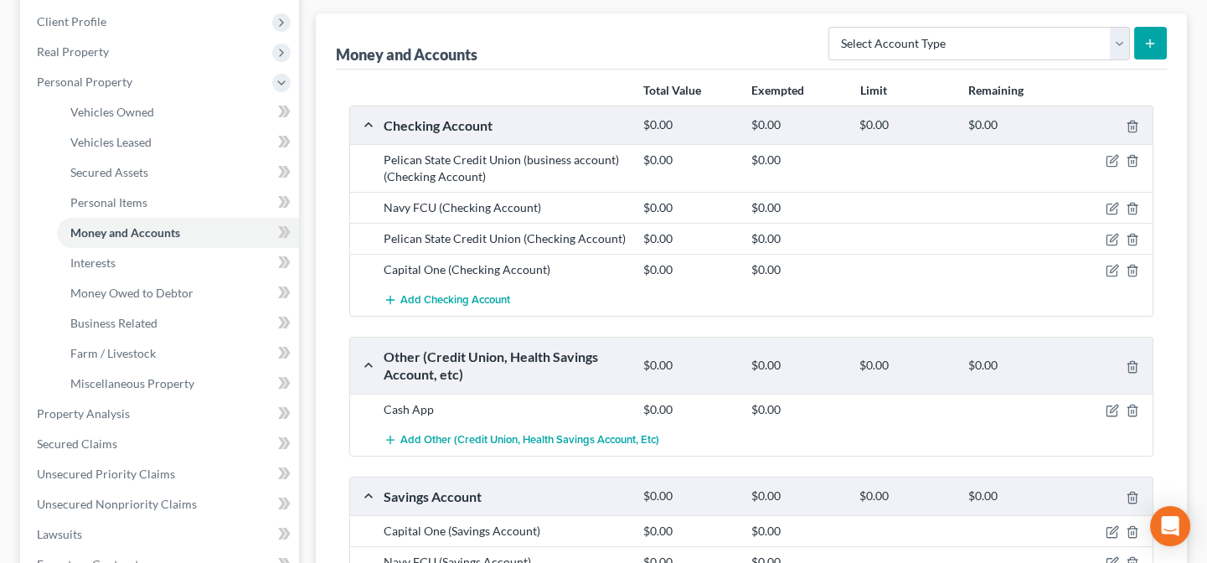
click at [1152, 44] on icon "submit" at bounding box center [1149, 43] width 13 height 13
click at [997, 37] on select "Select Account Type Brokerage Cash on Hand Certificates of Deposit Checking Acc…" at bounding box center [979, 44] width 302 height 34
select select "checking"
click at [832, 27] on select "Select Account Type Brokerage Cash on Hand Certificates of Deposit Checking Acc…" at bounding box center [979, 44] width 302 height 34
click at [1164, 35] on button "submit" at bounding box center [1150, 43] width 33 height 33
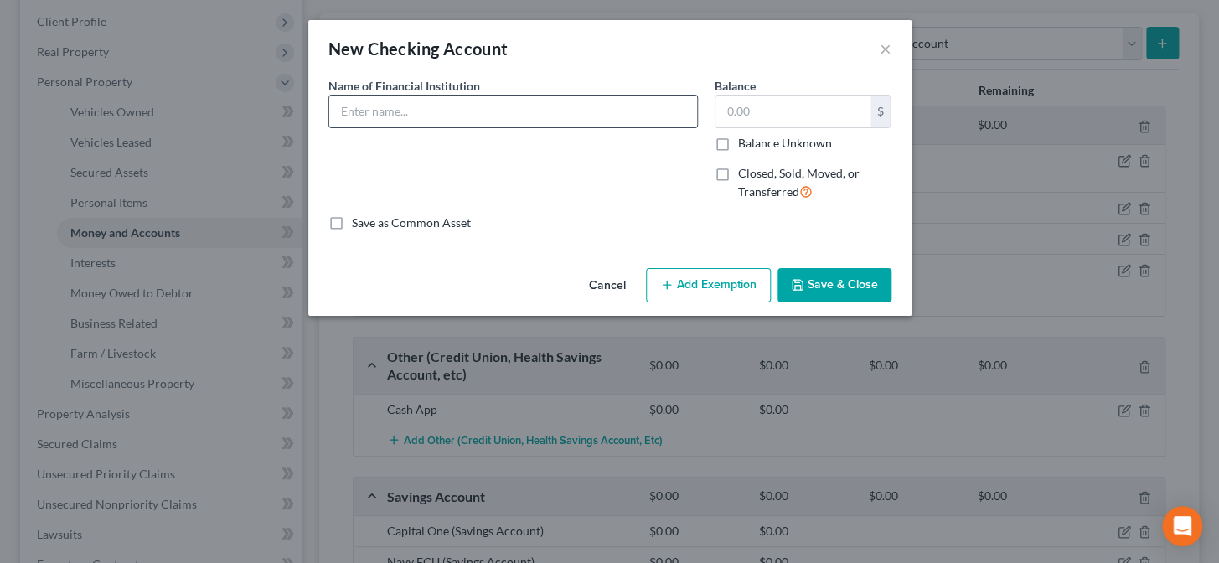
click at [595, 114] on input "text" at bounding box center [513, 111] width 368 height 32
type input "Capital One"
click at [812, 284] on button "Save & Close" at bounding box center [834, 285] width 114 height 35
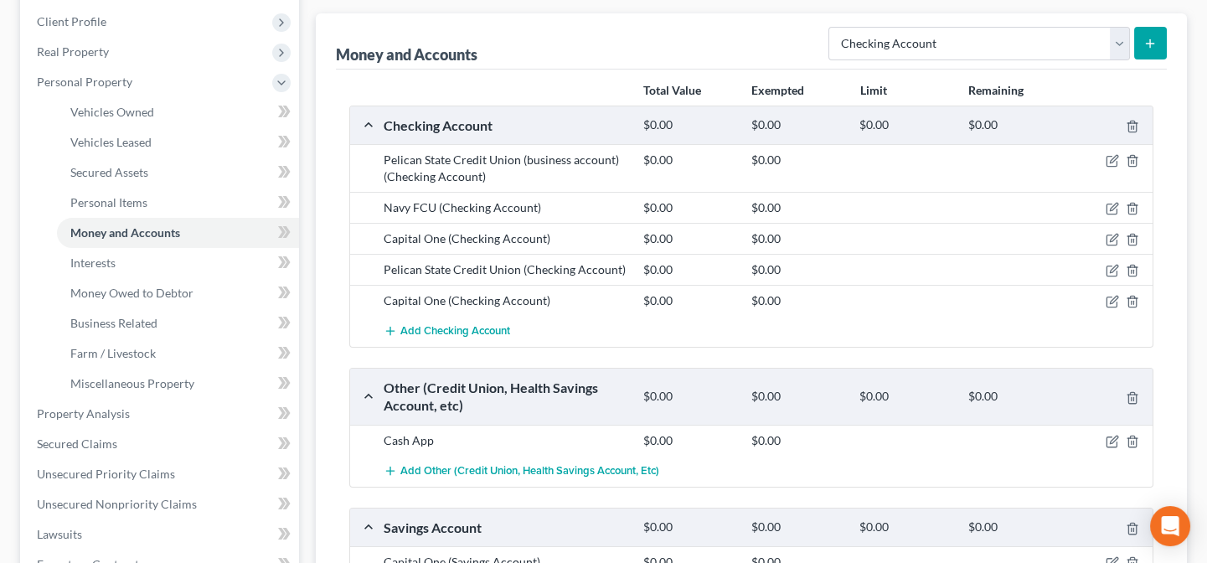
click at [1155, 45] on icon "submit" at bounding box center [1149, 43] width 13 height 13
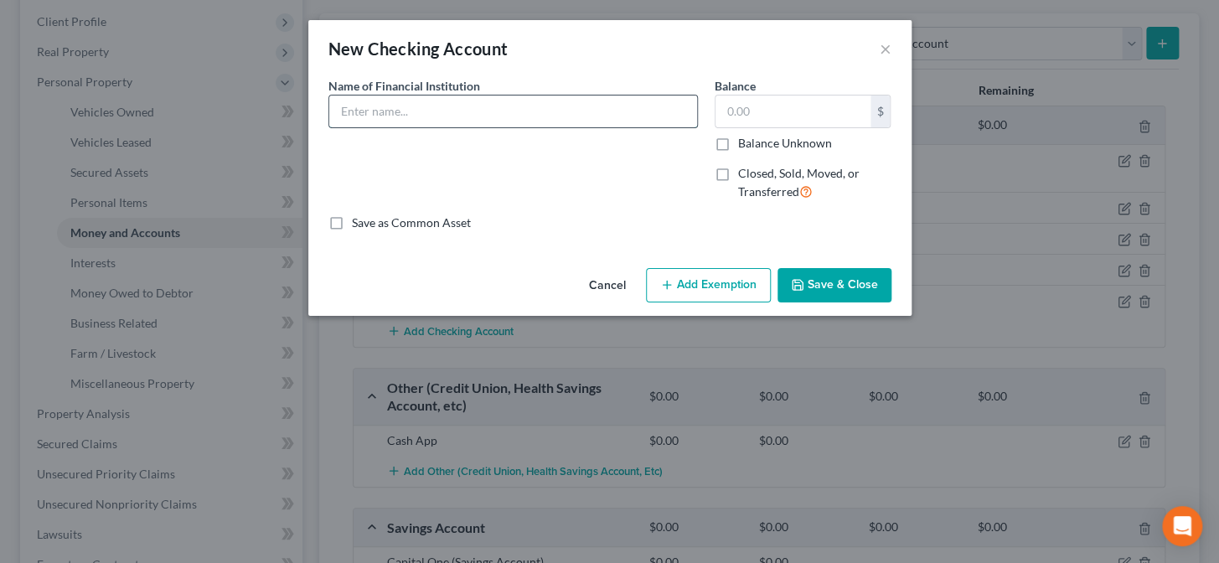
click at [477, 106] on input "text" at bounding box center [513, 111] width 368 height 32
type input "Capital One"
click at [860, 276] on button "Save & Close" at bounding box center [834, 285] width 114 height 35
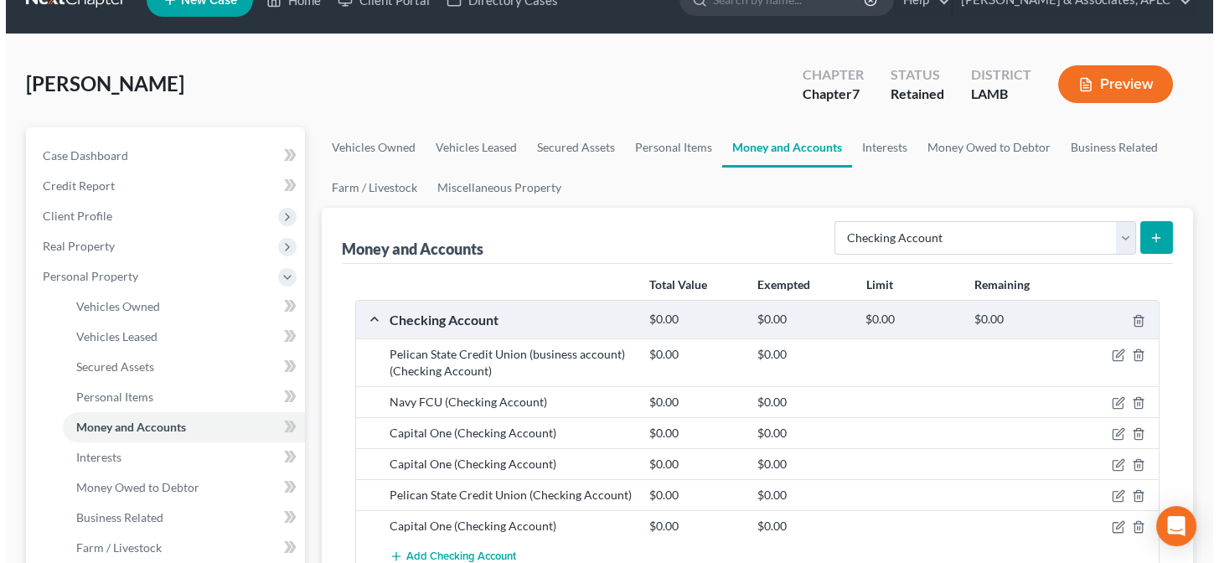
scroll to position [0, 0]
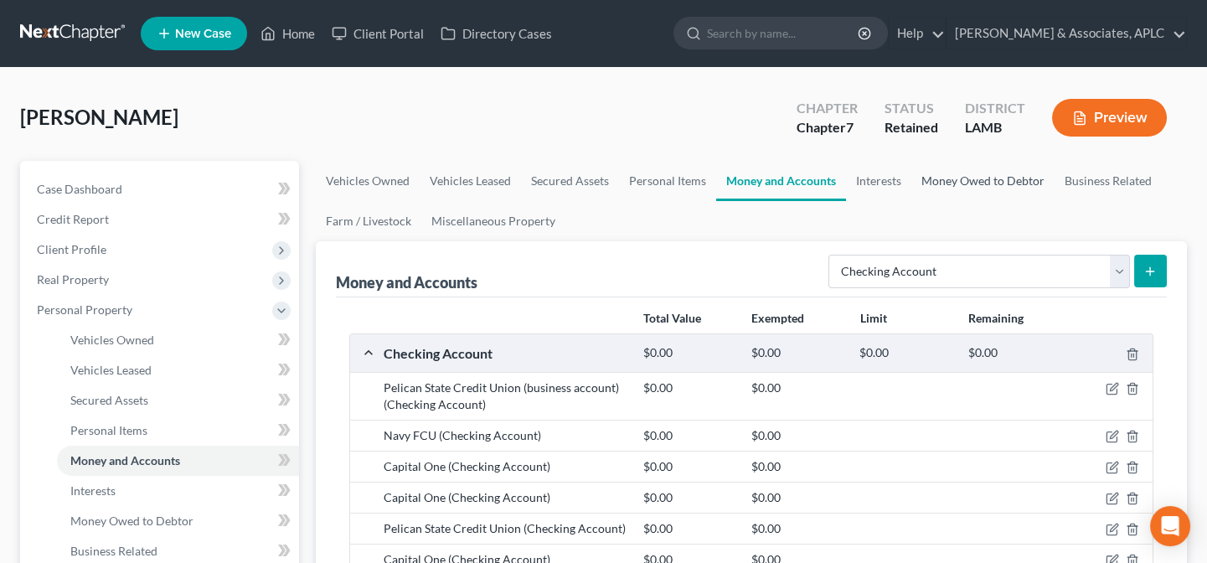
click at [973, 177] on link "Money Owed to Debtor" at bounding box center [982, 181] width 143 height 40
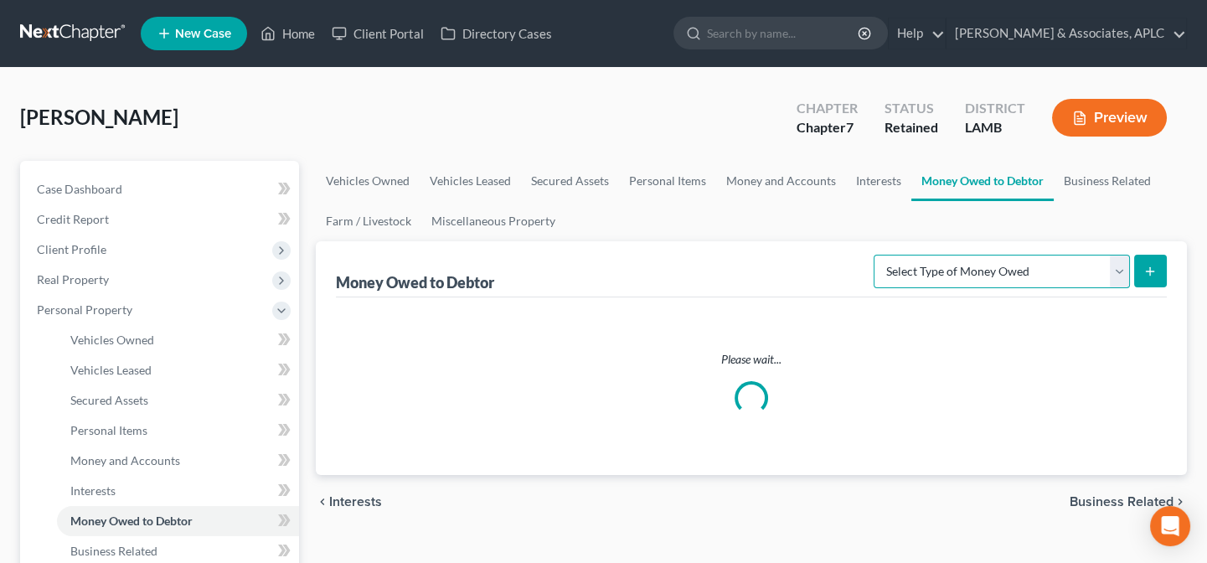
click at [970, 271] on select "Select Type of Money Owed Accounts Receivable Alimony Child Support Claims Agai…" at bounding box center [1002, 272] width 256 height 34
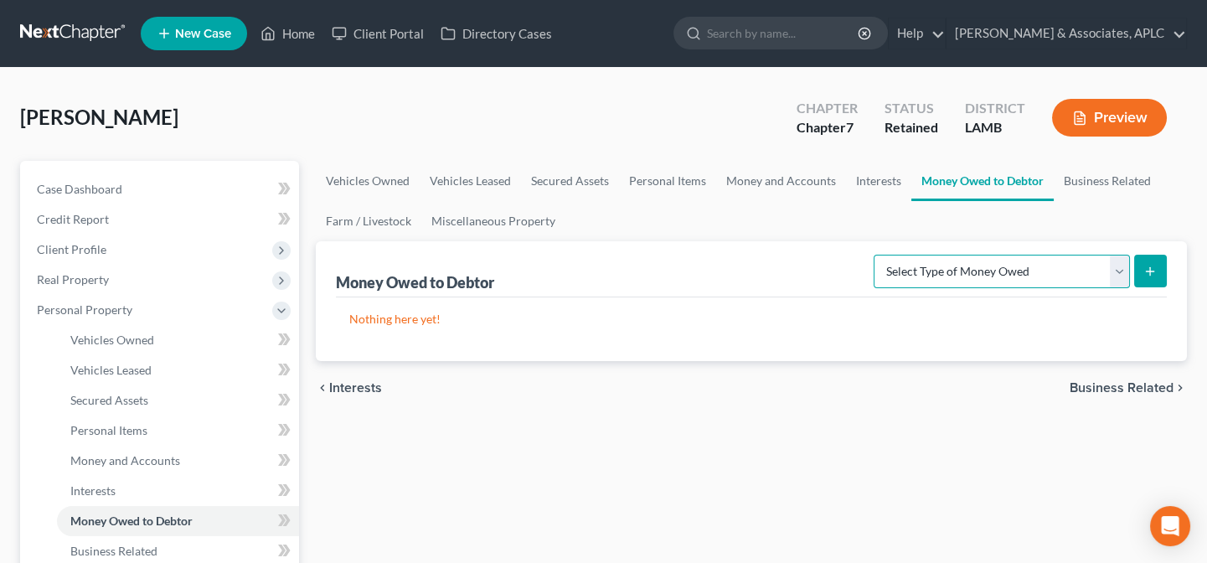
select select "expected_tax_refund"
click at [877, 255] on select "Select Type of Money Owed Accounts Receivable Alimony Child Support Claims Agai…" at bounding box center [1002, 272] width 256 height 34
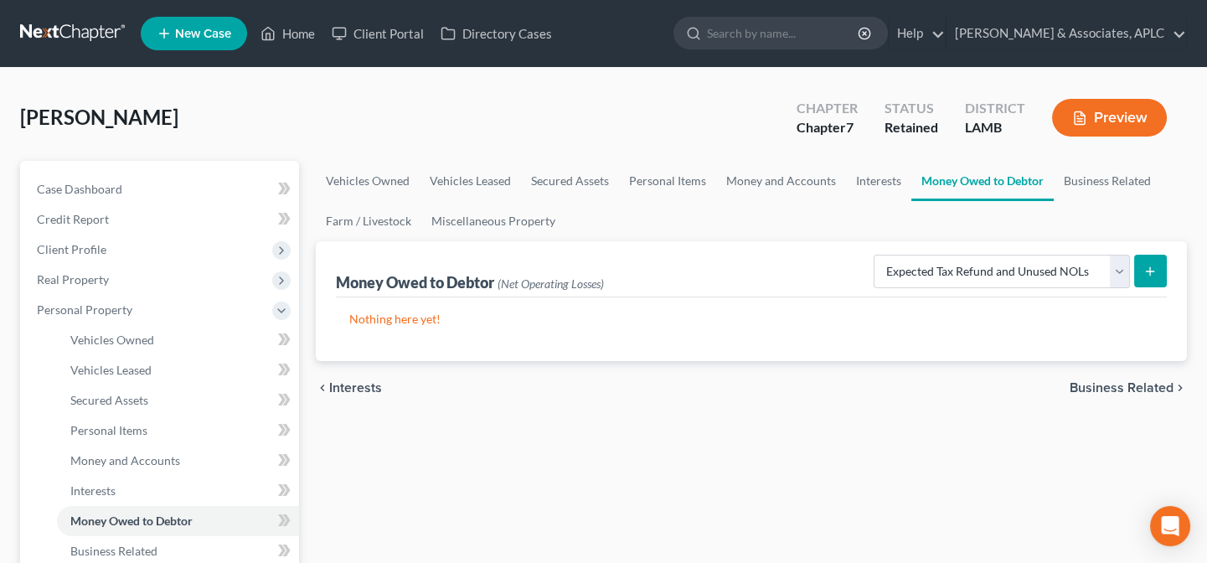
click at [1147, 275] on icon "submit" at bounding box center [1149, 271] width 13 height 13
select select "0"
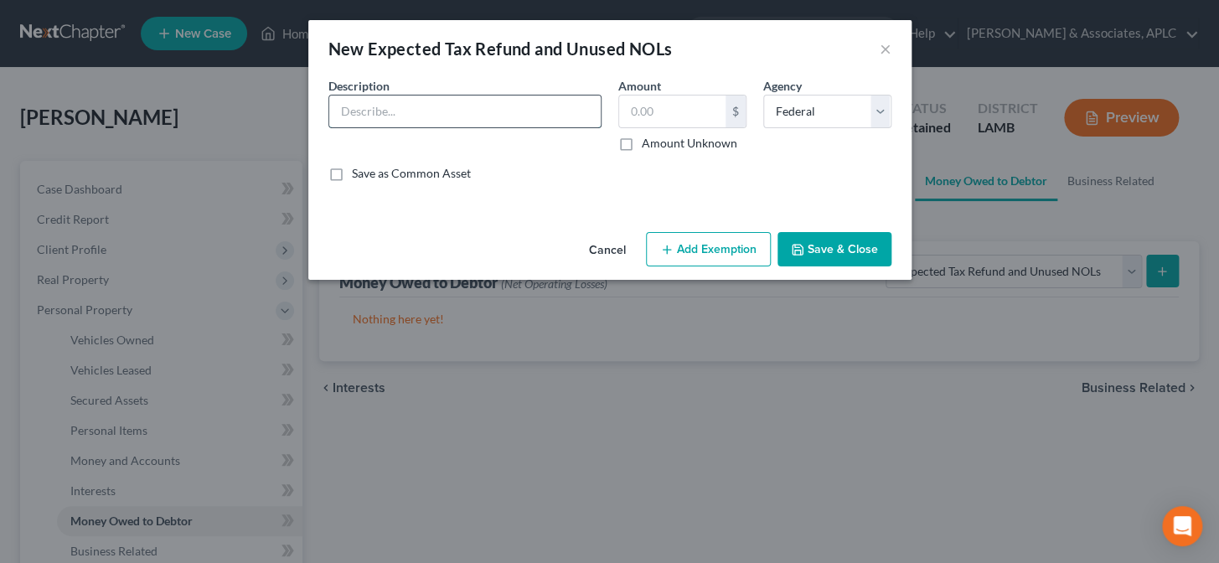
click at [408, 113] on input "text" at bounding box center [464, 111] width 271 height 32
type input "Federal Tax Refund (EIC)"
click at [642, 139] on label "Amount Unknown" at bounding box center [689, 143] width 95 height 17
click at [648, 139] on input "Amount Unknown" at bounding box center [653, 140] width 11 height 11
checkbox input "true"
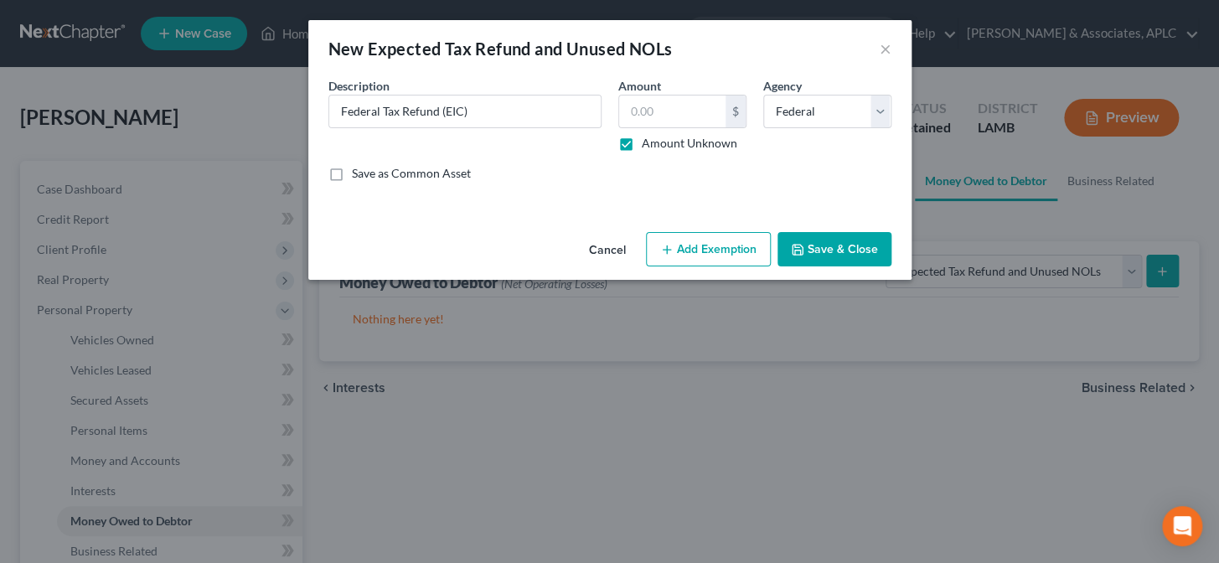
type input "0.00"
click at [709, 250] on button "Add Exemption" at bounding box center [708, 249] width 125 height 35
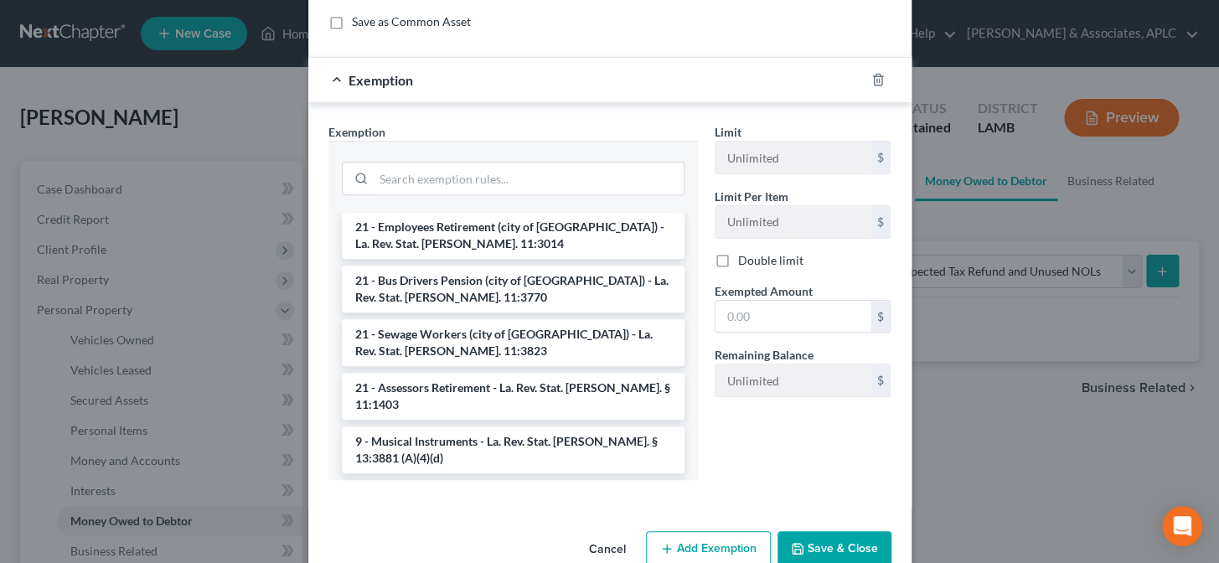
scroll to position [1979, 0]
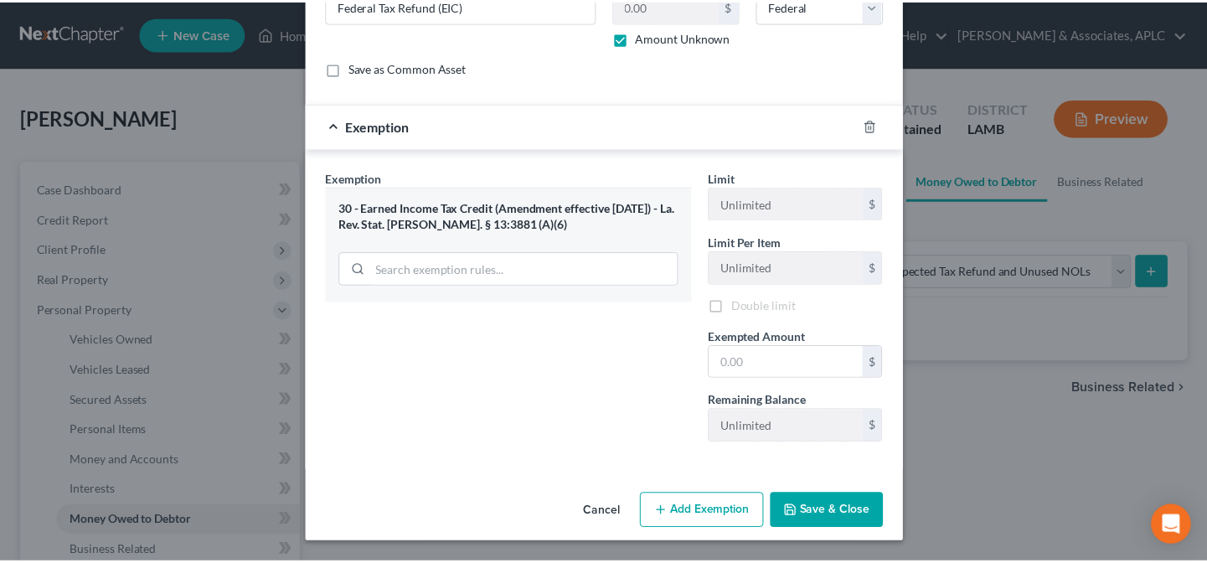
scroll to position [104, 0]
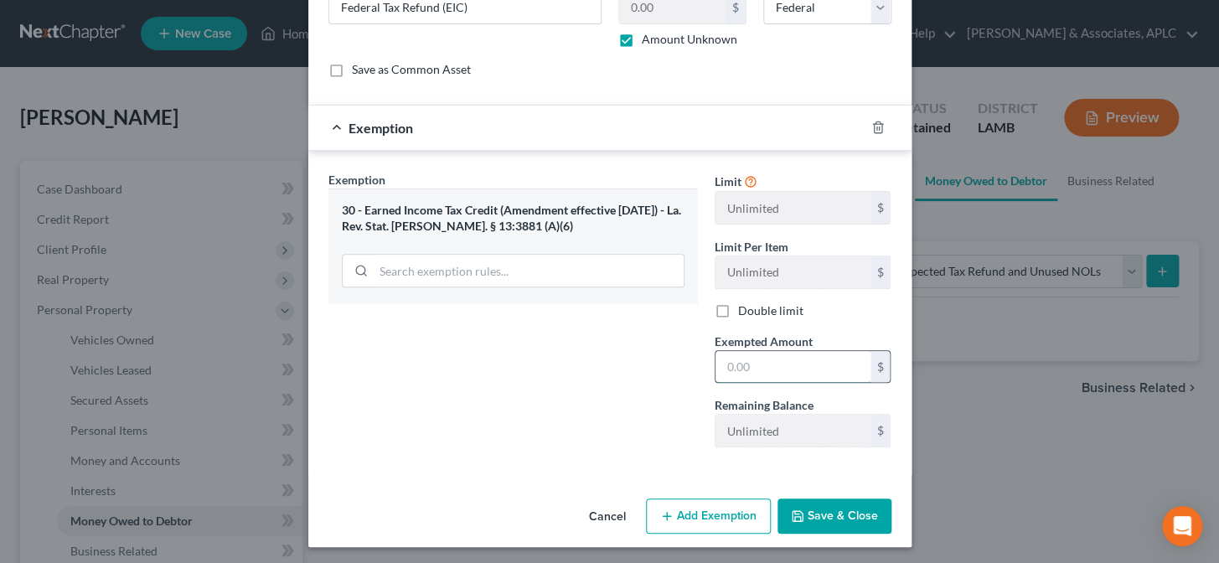
click at [731, 362] on input "text" at bounding box center [792, 367] width 155 height 32
type input "0.00"
click at [822, 519] on button "Save & Close" at bounding box center [834, 515] width 114 height 35
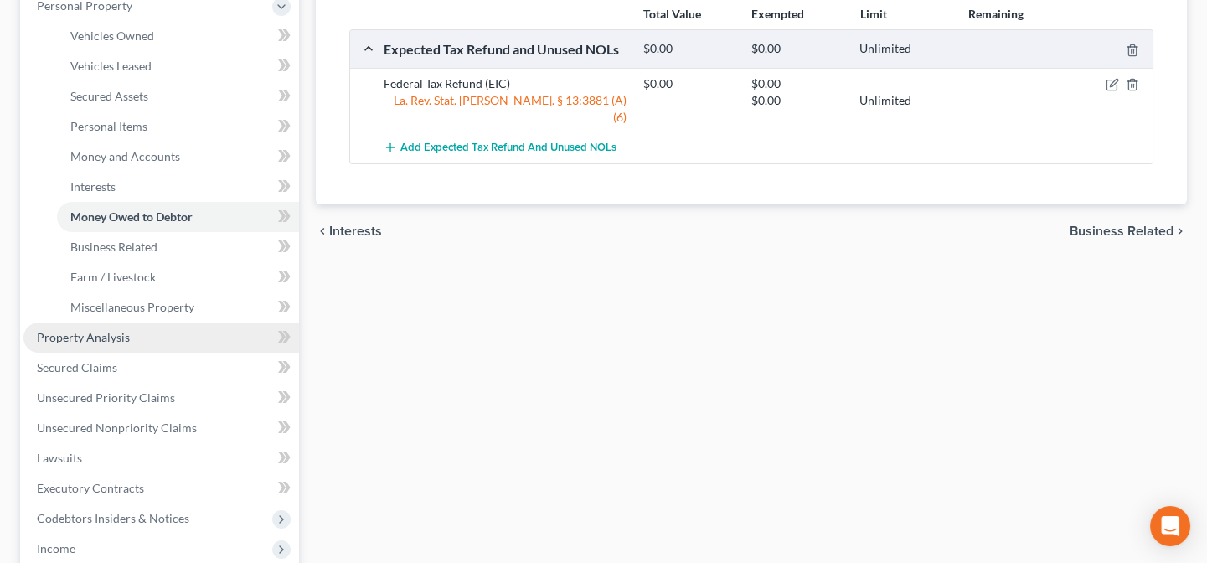
click at [101, 332] on span "Property Analysis" at bounding box center [83, 337] width 93 height 14
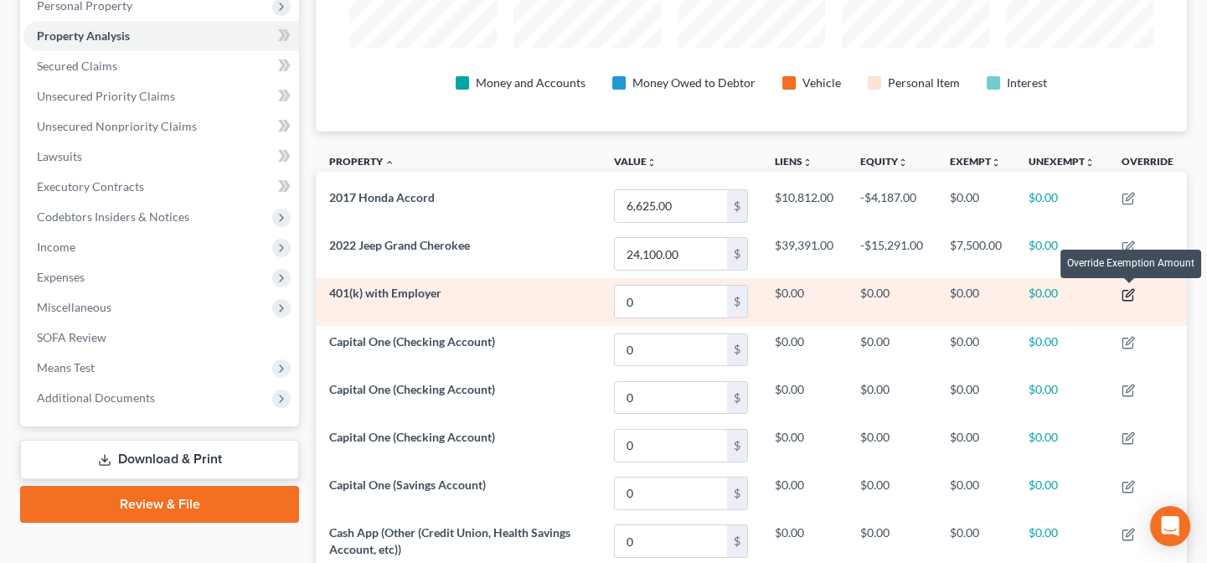
click at [1126, 288] on icon "button" at bounding box center [1127, 294] width 13 height 13
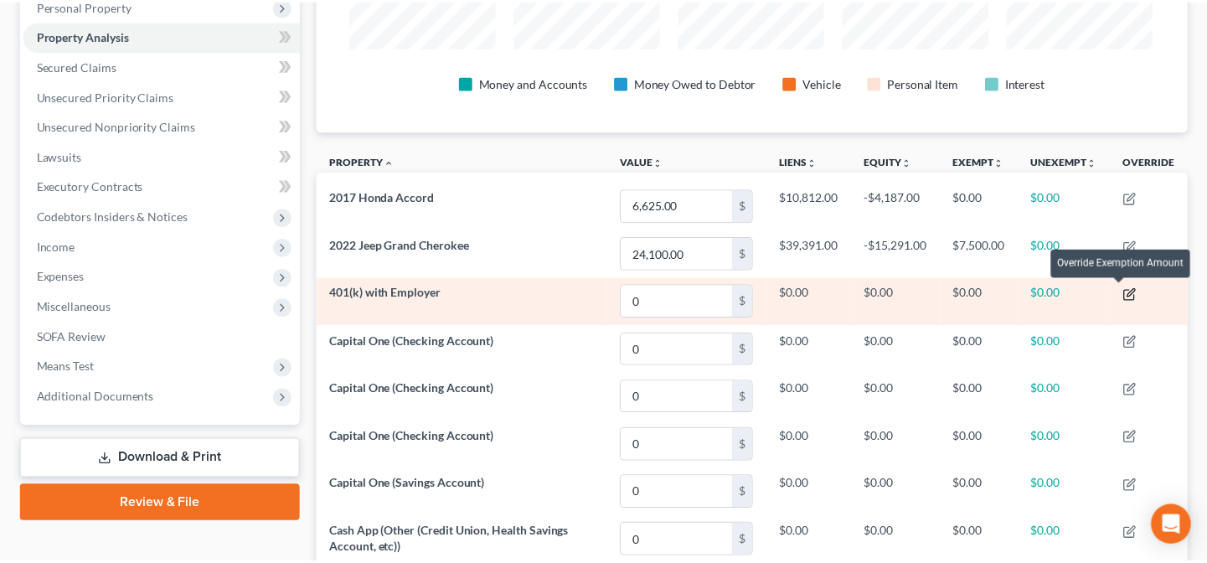
scroll to position [276, 879]
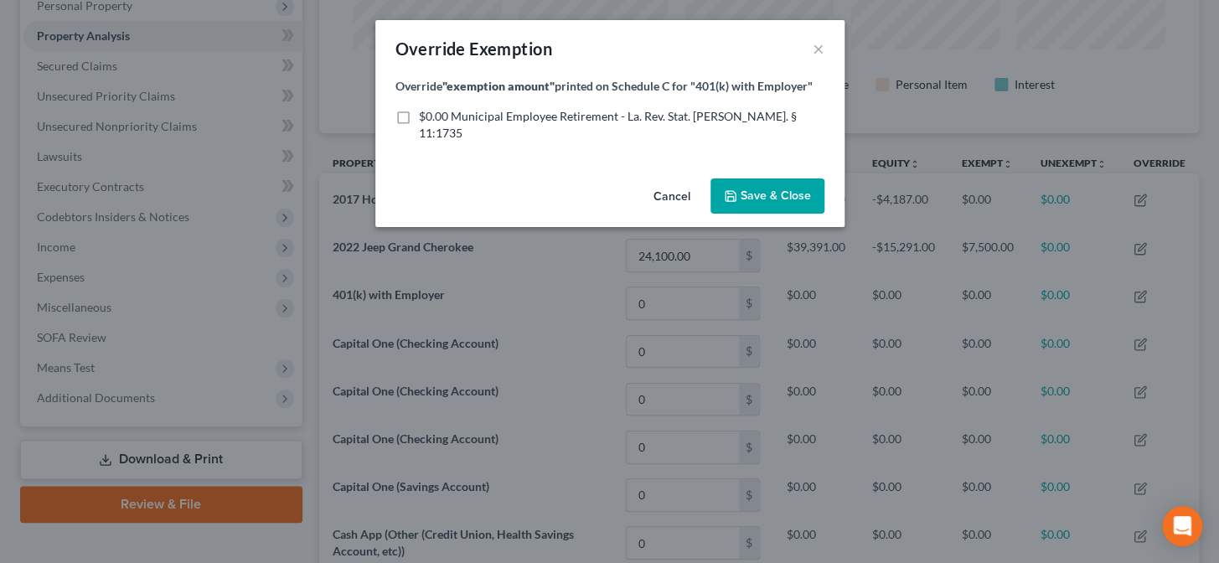
click at [419, 117] on label "$0.00 Municipal Employee Retirement - La. Rev. Stat. [PERSON_NAME]. § 11:1735" at bounding box center [621, 125] width 405 height 34
click at [425, 117] on input "$0.00 Municipal Employee Retirement - La. Rev. Stat. [PERSON_NAME]. § 11:1735" at bounding box center [430, 113] width 11 height 11
checkbox input "true"
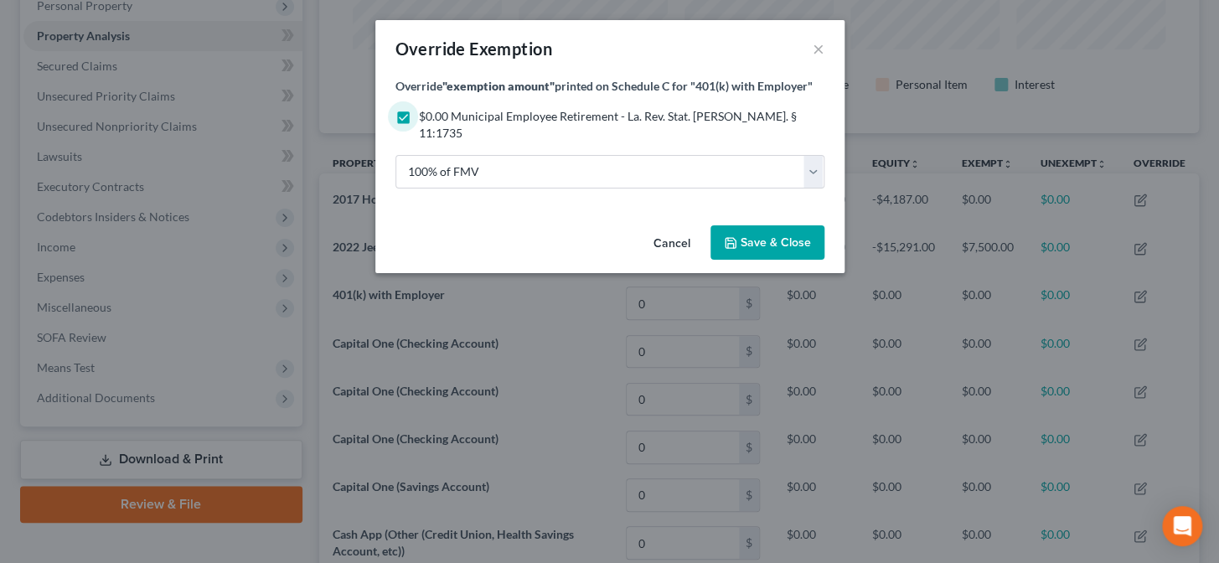
click at [743, 235] on span "Save & Close" at bounding box center [775, 242] width 70 height 14
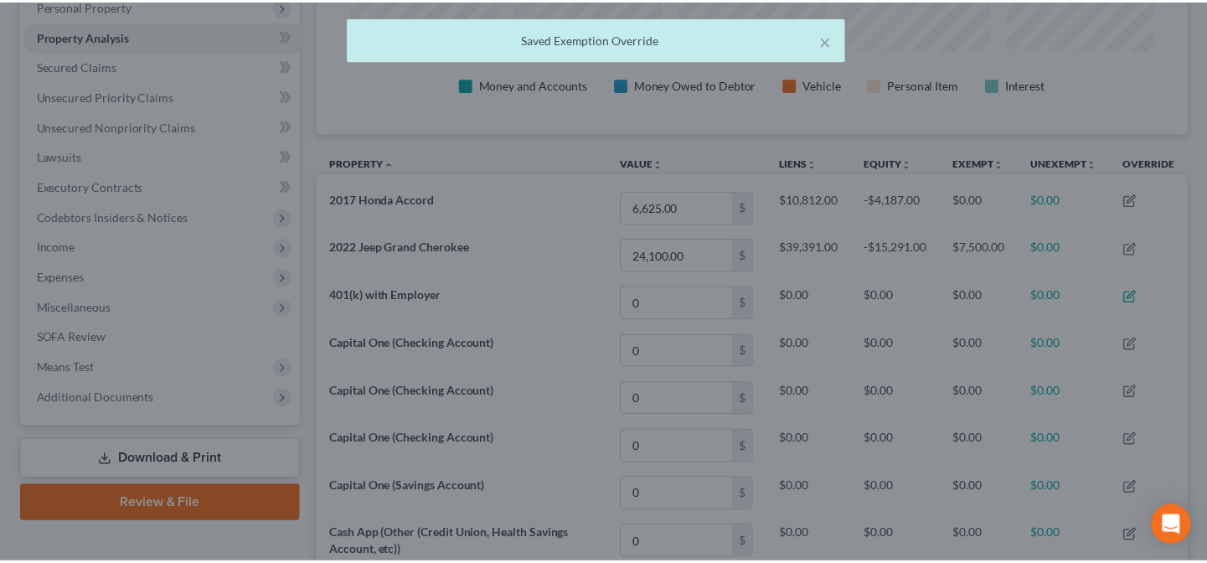
scroll to position [274, 870]
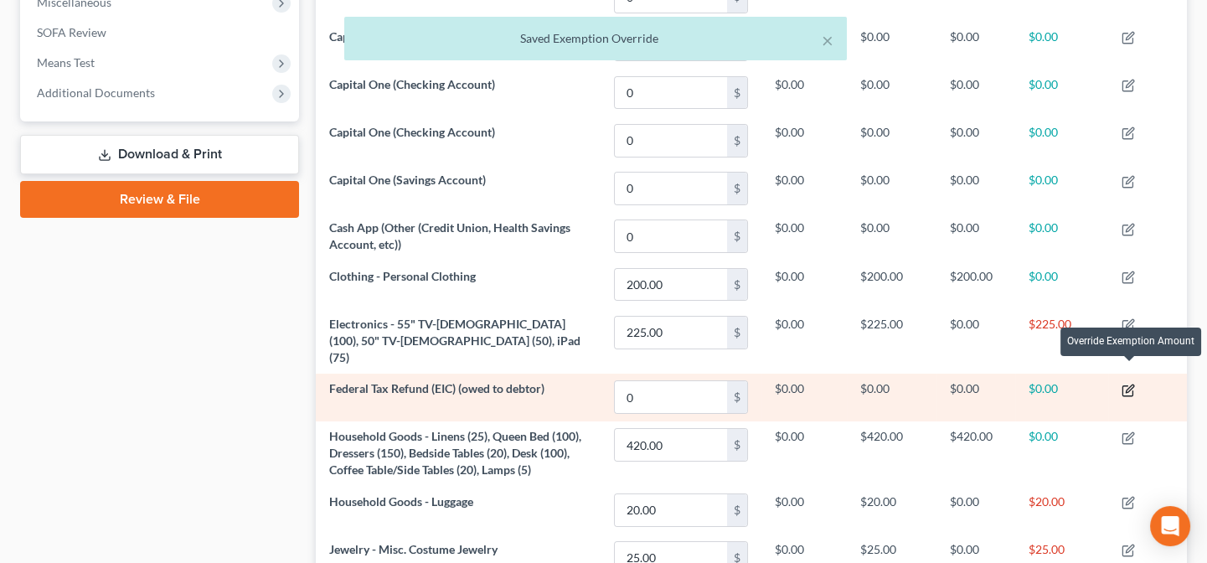
click at [1124, 384] on icon "button" at bounding box center [1127, 390] width 13 height 13
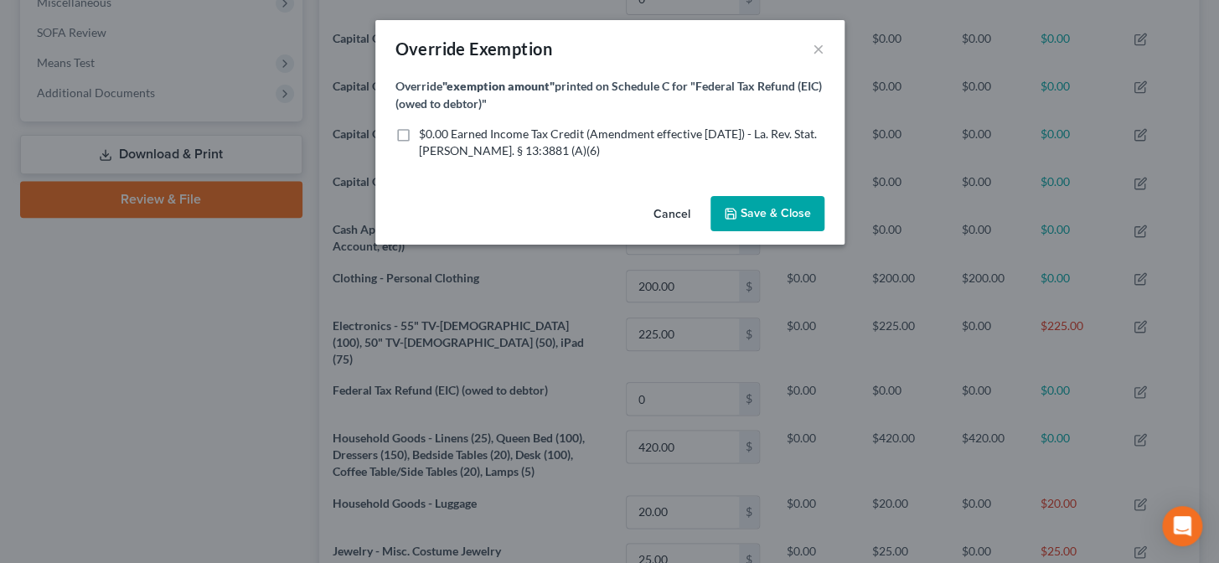
drag, startPoint x: 403, startPoint y: 133, endPoint x: 461, endPoint y: 168, distance: 67.2
click at [419, 132] on label "$0.00 Earned Income Tax Credit (Amendment effective [DATE]) - La. Rev. Stat. [P…" at bounding box center [621, 143] width 405 height 34
click at [425, 132] on input "$0.00 Earned Income Tax Credit (Amendment effective [DATE]) - La. Rev. Stat. [P…" at bounding box center [430, 131] width 11 height 11
checkbox input "true"
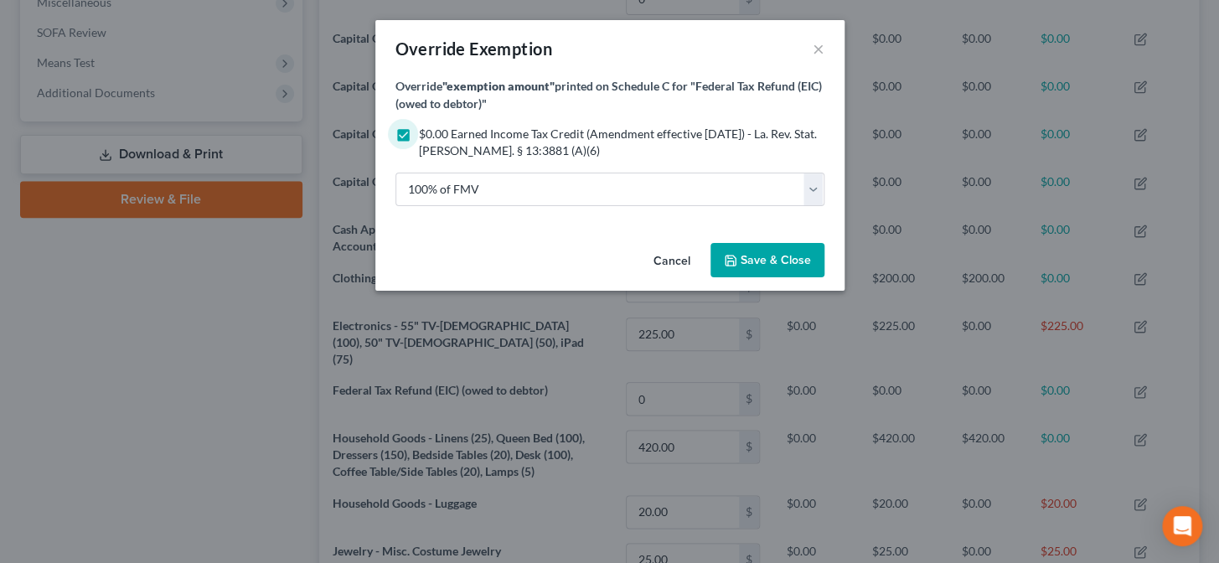
click at [726, 263] on icon "button" at bounding box center [730, 260] width 10 height 10
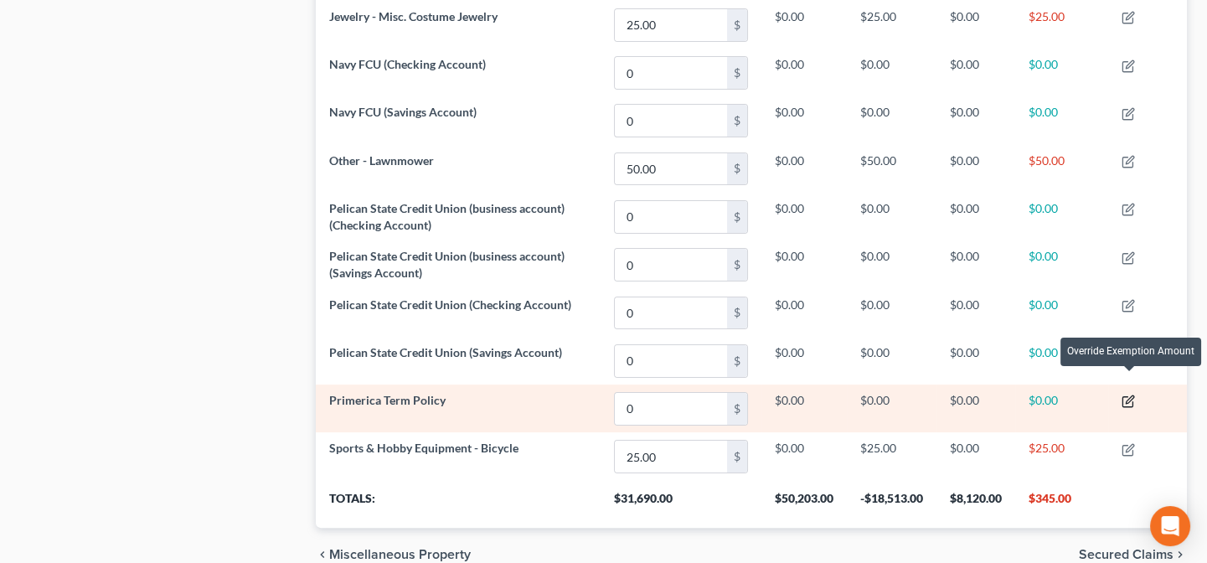
click at [1131, 396] on icon "button" at bounding box center [1130, 400] width 8 height 8
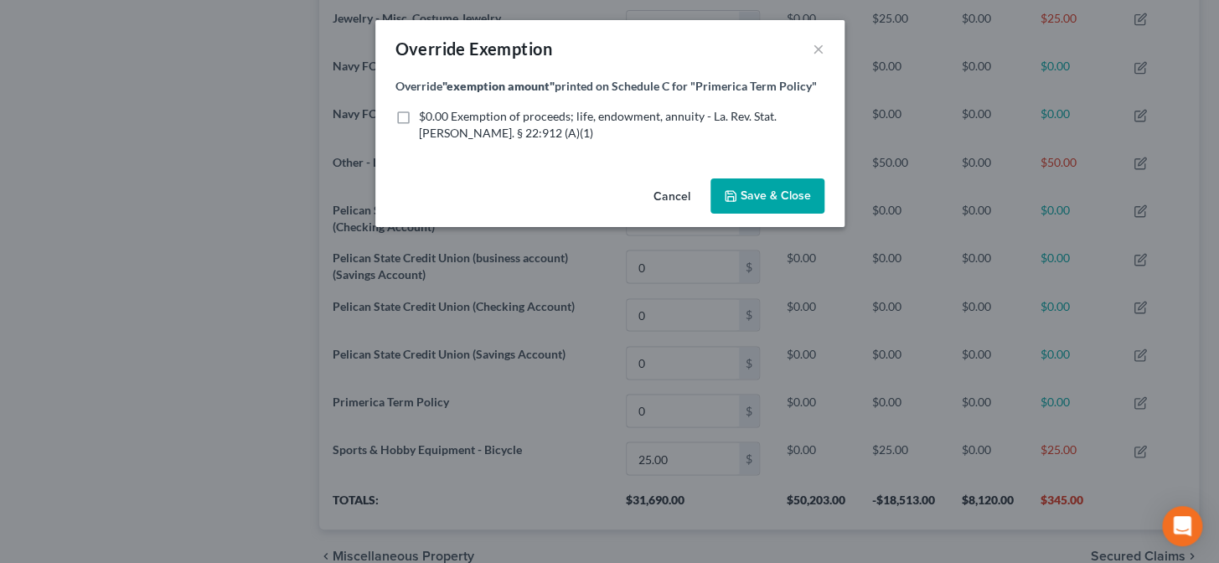
drag, startPoint x: 406, startPoint y: 117, endPoint x: 415, endPoint y: 126, distance: 12.5
click at [419, 126] on label "$0.00 Exemption of proceeds; life, endowment, annuity - La. Rev. Stat. [PERSON_…" at bounding box center [621, 125] width 405 height 34
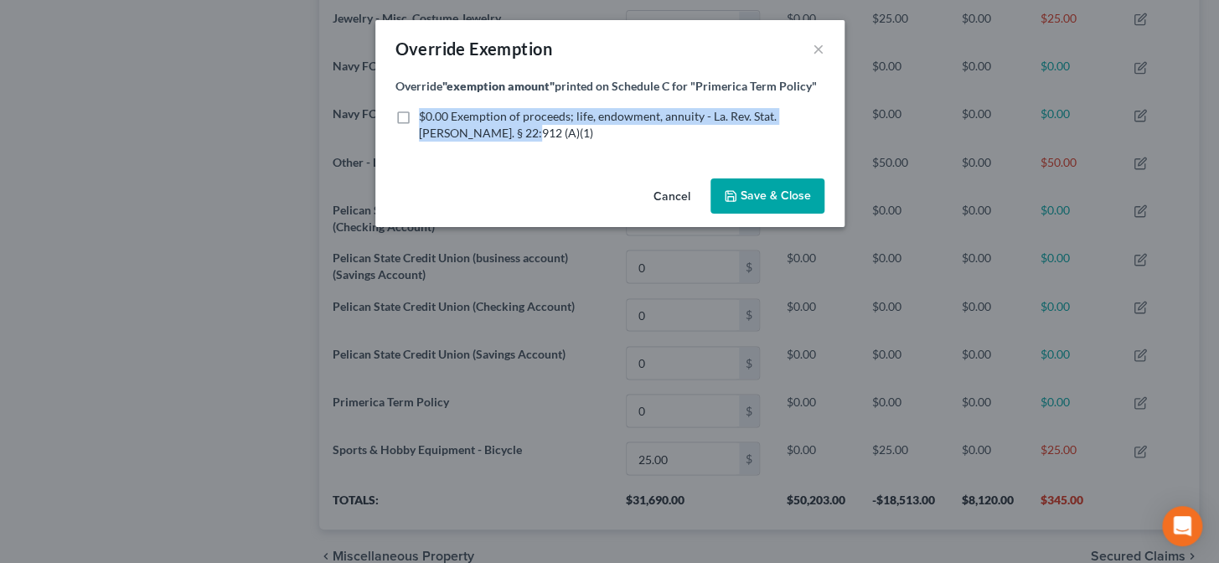
click at [419, 116] on label "$0.00 Exemption of proceeds; life, endowment, annuity - La. Rev. Stat. [PERSON_…" at bounding box center [621, 125] width 405 height 34
click at [425, 116] on input "$0.00 Exemption of proceeds; life, endowment, annuity - La. Rev. Stat. [PERSON_…" at bounding box center [430, 113] width 11 height 11
checkbox input "true"
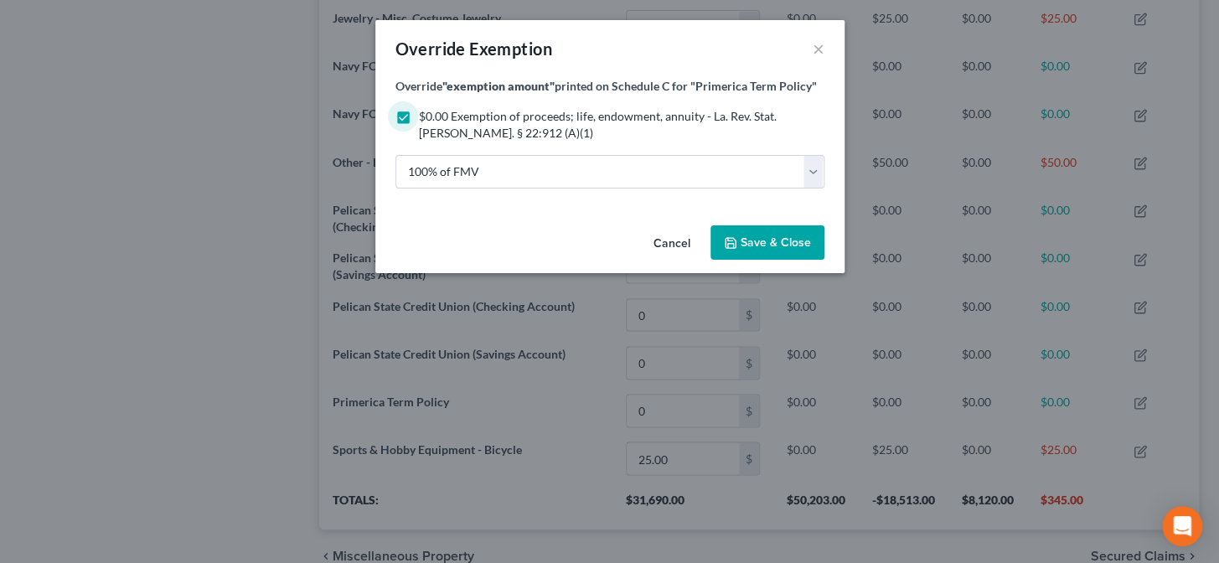
click at [736, 236] on icon "button" at bounding box center [730, 242] width 13 height 13
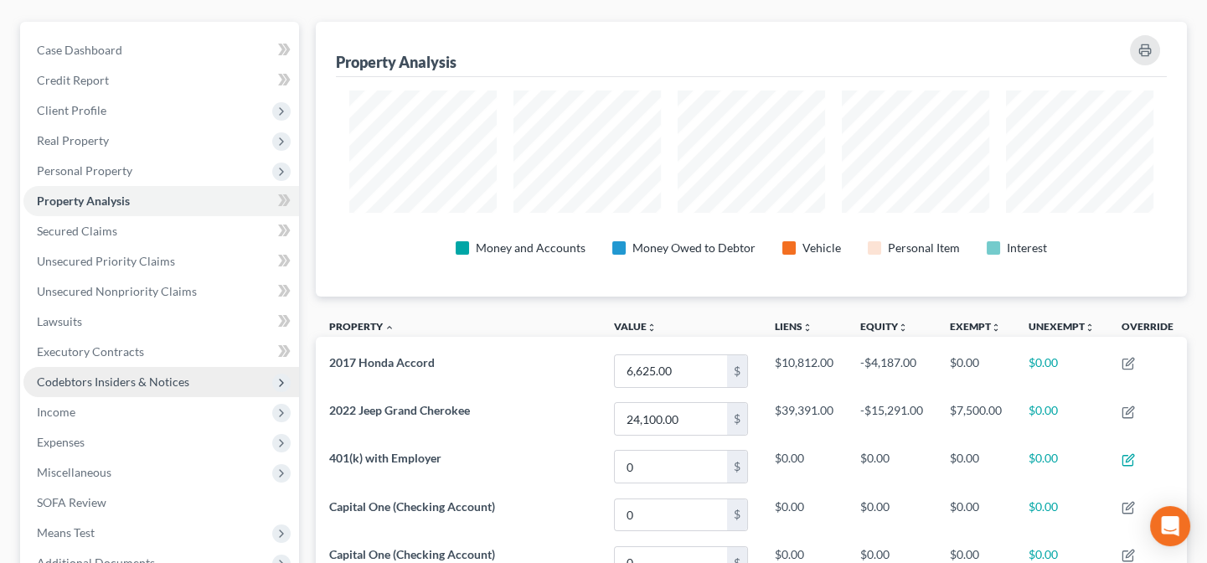
scroll to position [152, 0]
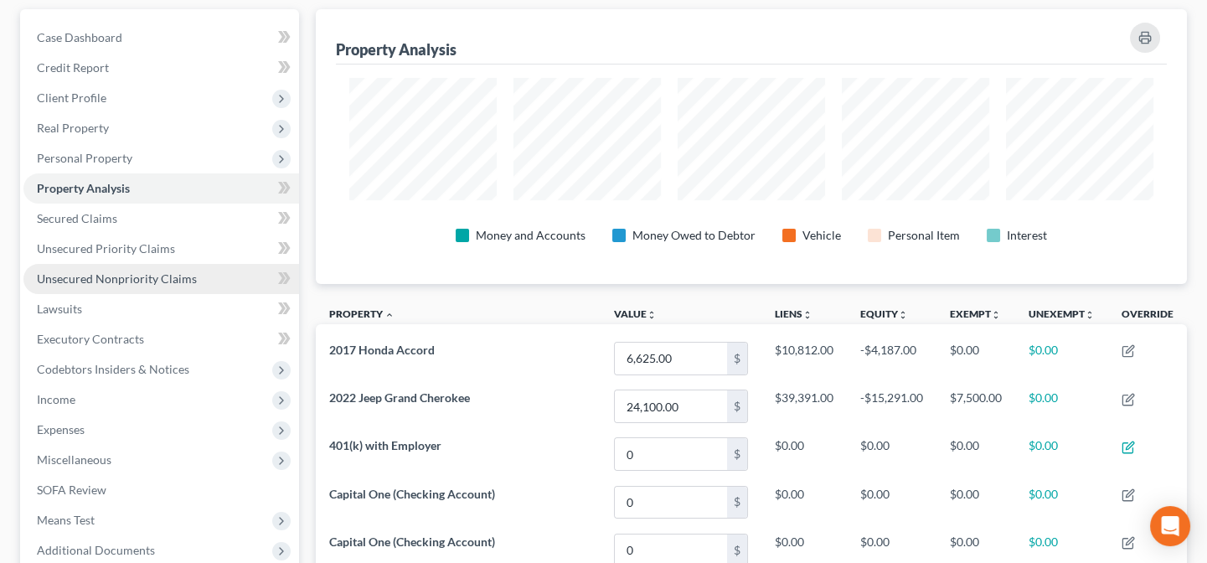
click at [107, 276] on span "Unsecured Nonpriority Claims" at bounding box center [117, 278] width 160 height 14
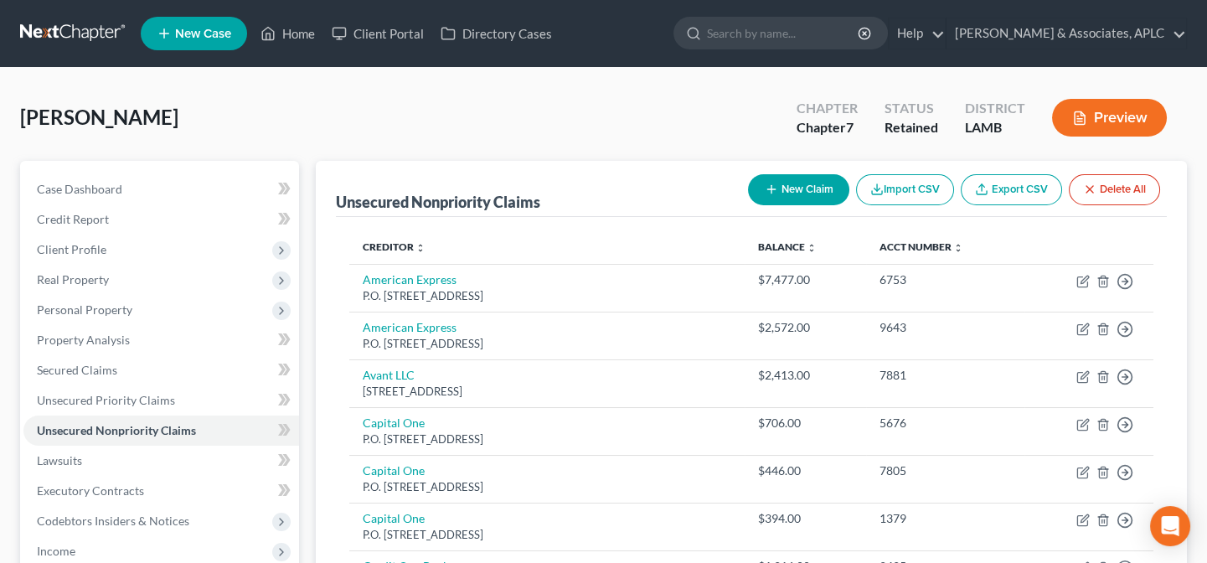
click at [796, 180] on button "New Claim" at bounding box center [798, 189] width 101 height 31
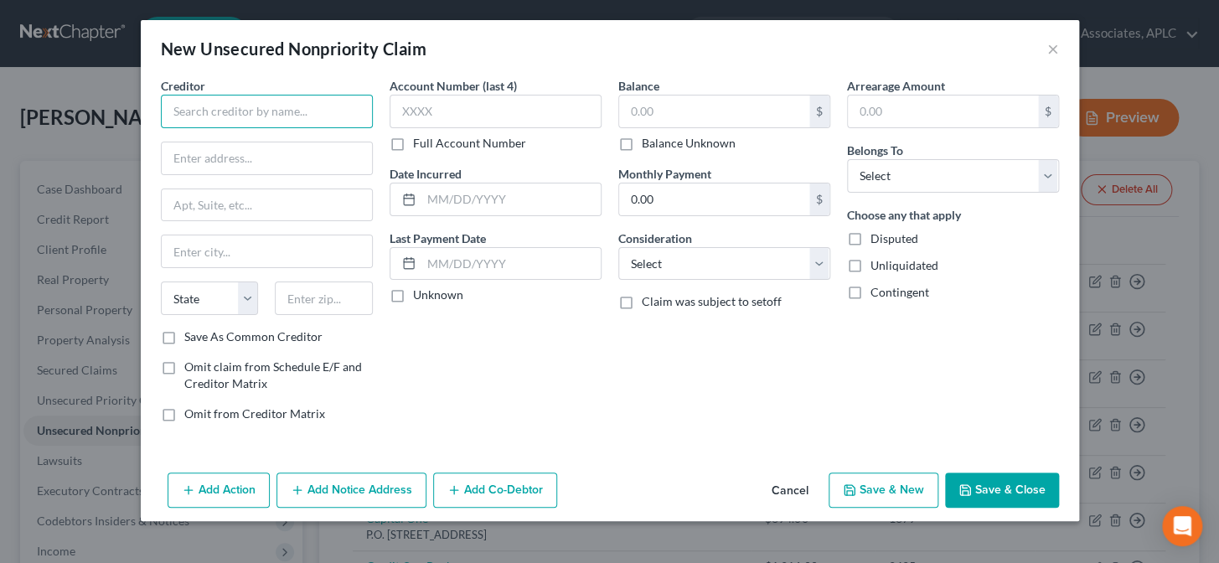
click at [260, 115] on input "text" at bounding box center [267, 112] width 212 height 34
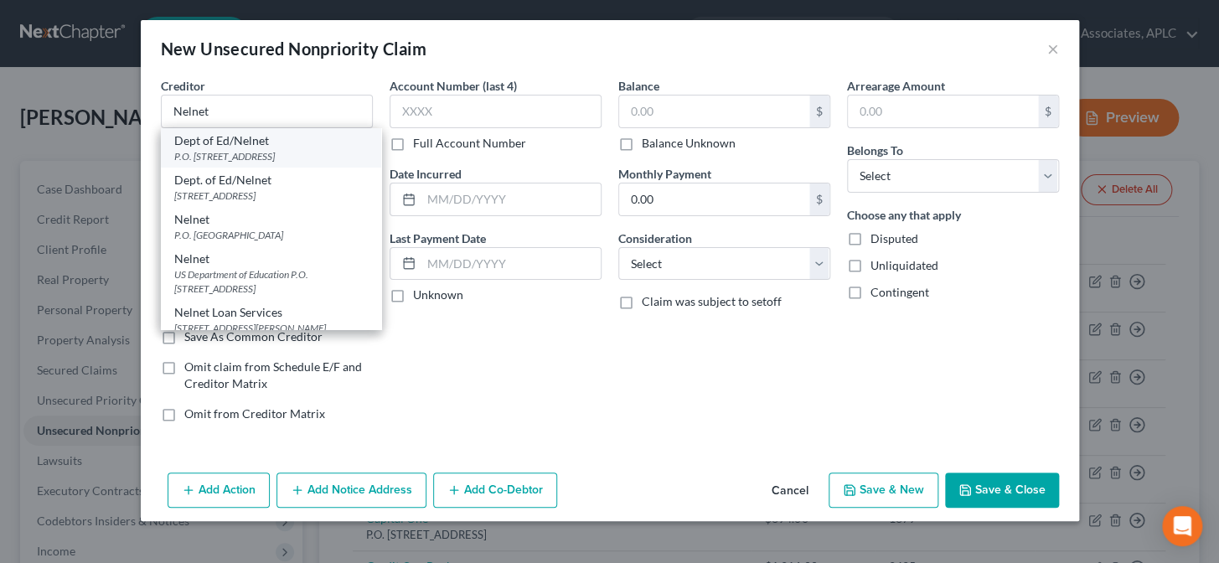
click at [230, 157] on div "P.O. [STREET_ADDRESS]" at bounding box center [270, 156] width 193 height 14
type input "Dept of Ed/Nelnet"
type input "P.O. Box 82561"
type input "Lincoln"
select select "30"
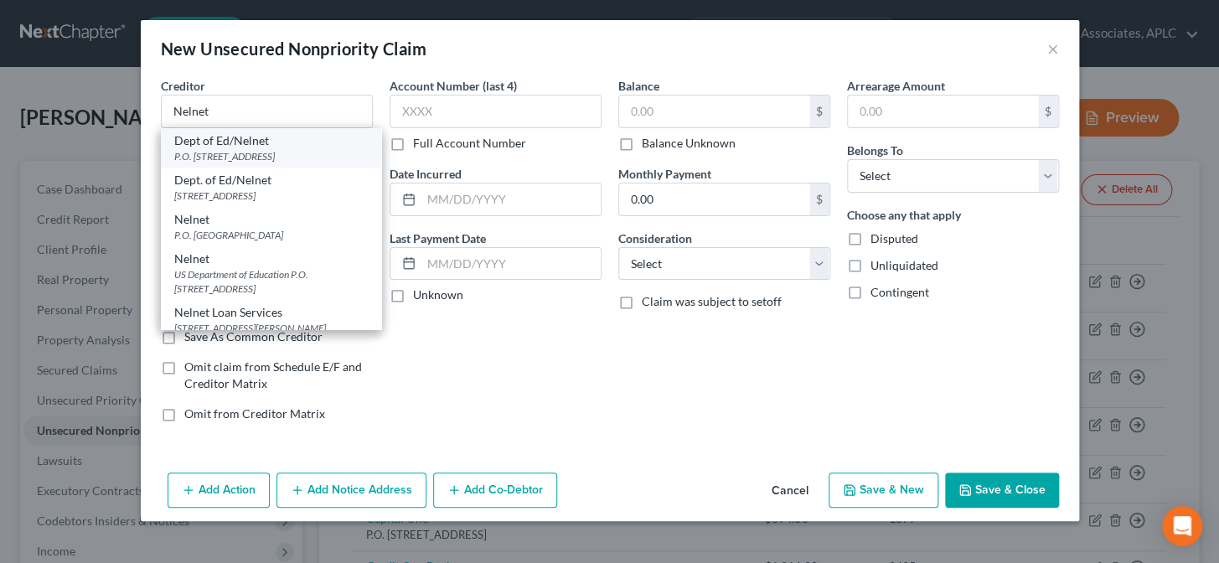
type input "68501"
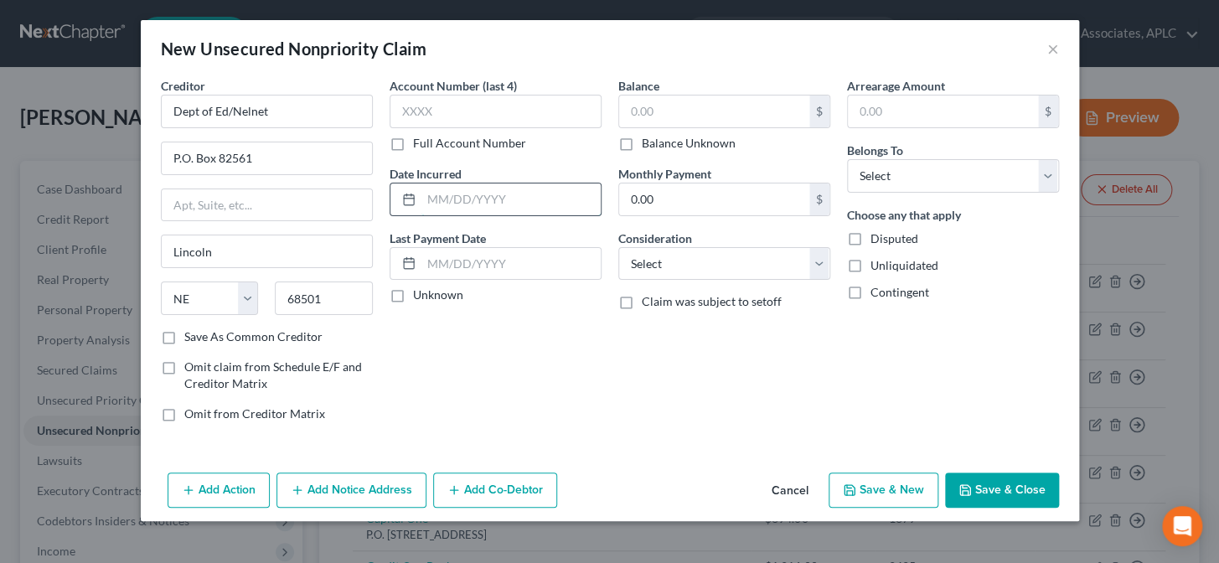
click at [484, 199] on input "text" at bounding box center [510, 199] width 179 height 32
type input "01/2025"
click at [672, 108] on input "text" at bounding box center [714, 111] width 190 height 32
type input "17,000.00"
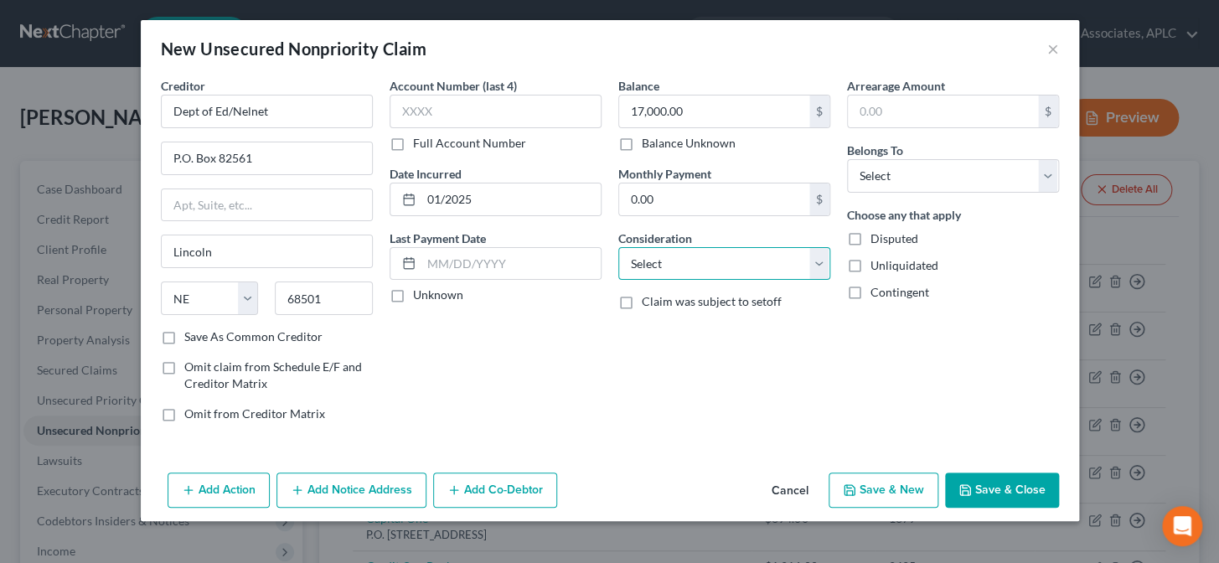
click at [701, 265] on select "Select Cable / Satellite Services Collection Agency Credit Card Debt Debt Couns…" at bounding box center [724, 264] width 212 height 34
select select "17"
click at [618, 247] on select "Select Cable / Satellite Services Collection Agency Credit Card Debt Debt Couns…" at bounding box center [724, 264] width 212 height 34
click at [945, 188] on select "Select Debtor 1 Only Debtor 2 Only Debtor 1 And Debtor 2 Only At Least One Of T…" at bounding box center [953, 176] width 212 height 34
select select "0"
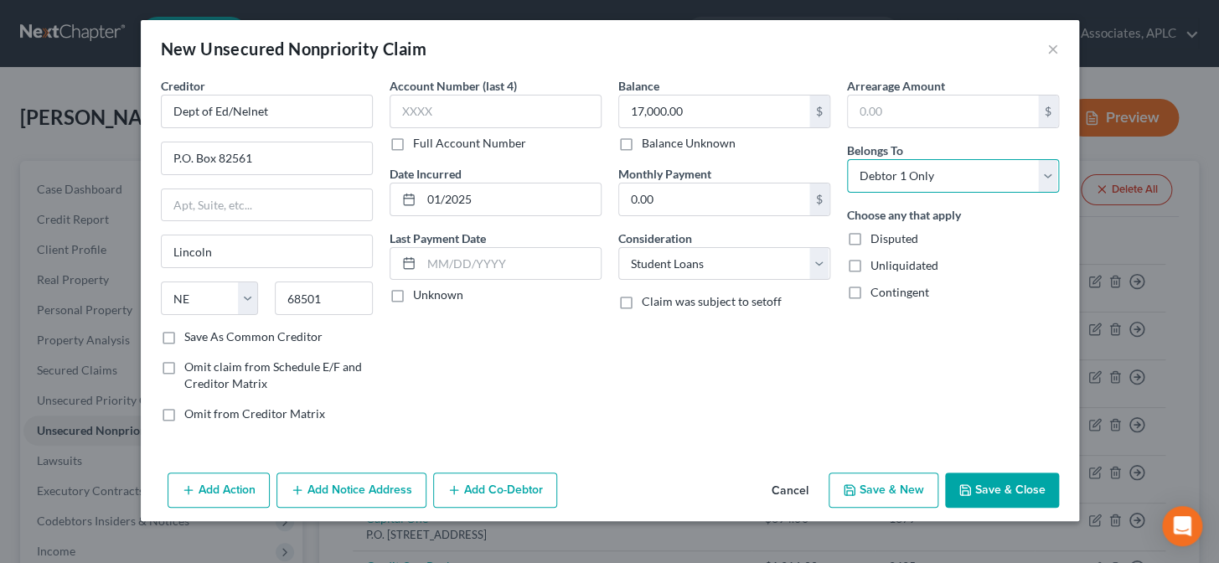
click at [847, 159] on select "Select Debtor 1 Only Debtor 2 Only Debtor 1 And Debtor 2 Only At Least One Of T…" at bounding box center [953, 176] width 212 height 34
click at [719, 105] on input "17,000.00" at bounding box center [714, 111] width 190 height 32
type input "17,962.43"
click at [968, 481] on button "Save & Close" at bounding box center [1002, 489] width 114 height 35
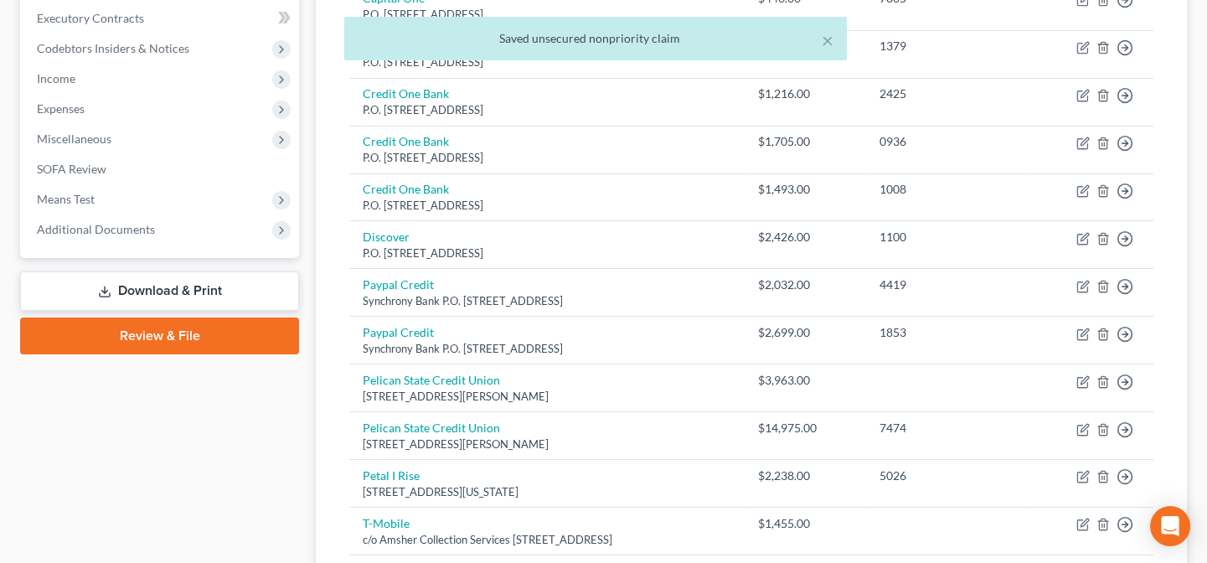
scroll to position [761, 0]
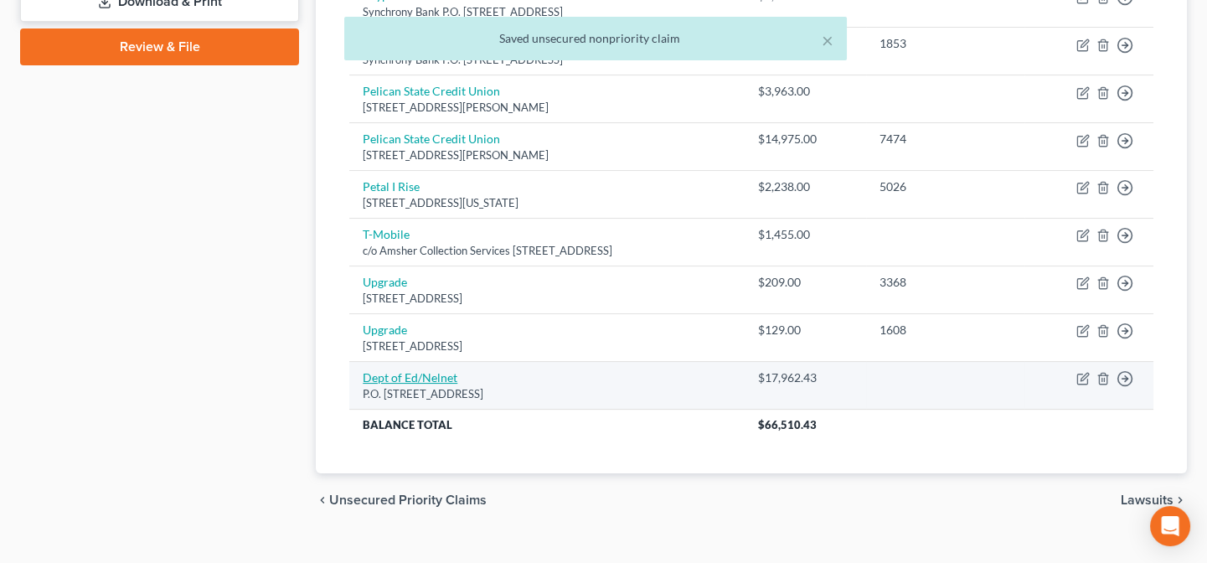
click at [416, 371] on link "Dept of Ed/Nelnet" at bounding box center [410, 377] width 95 height 14
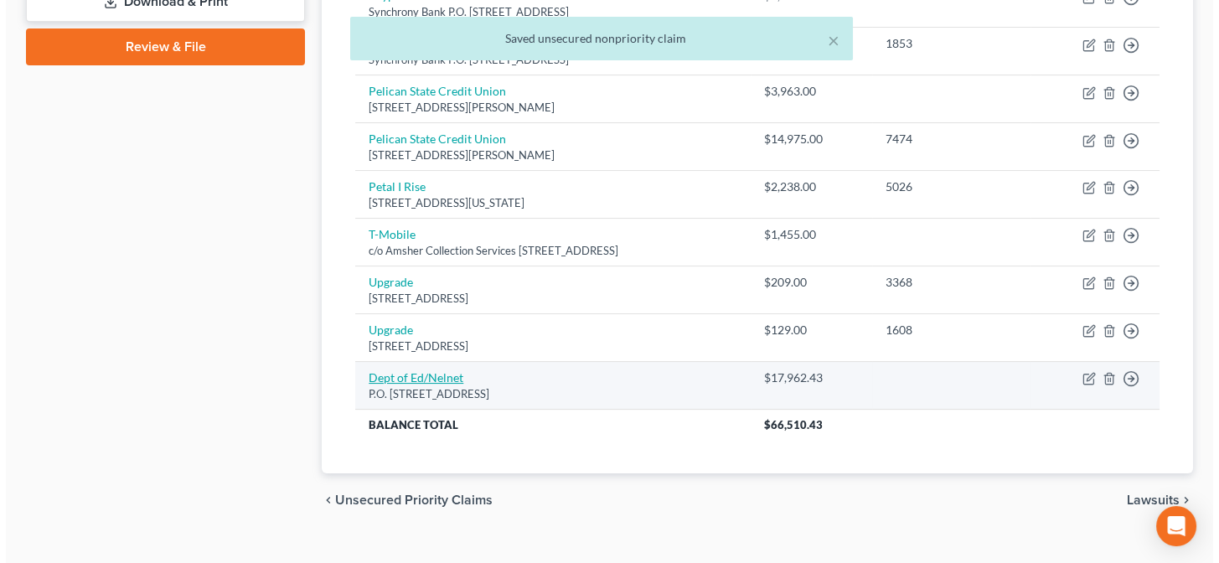
select select "30"
select select "17"
select select "0"
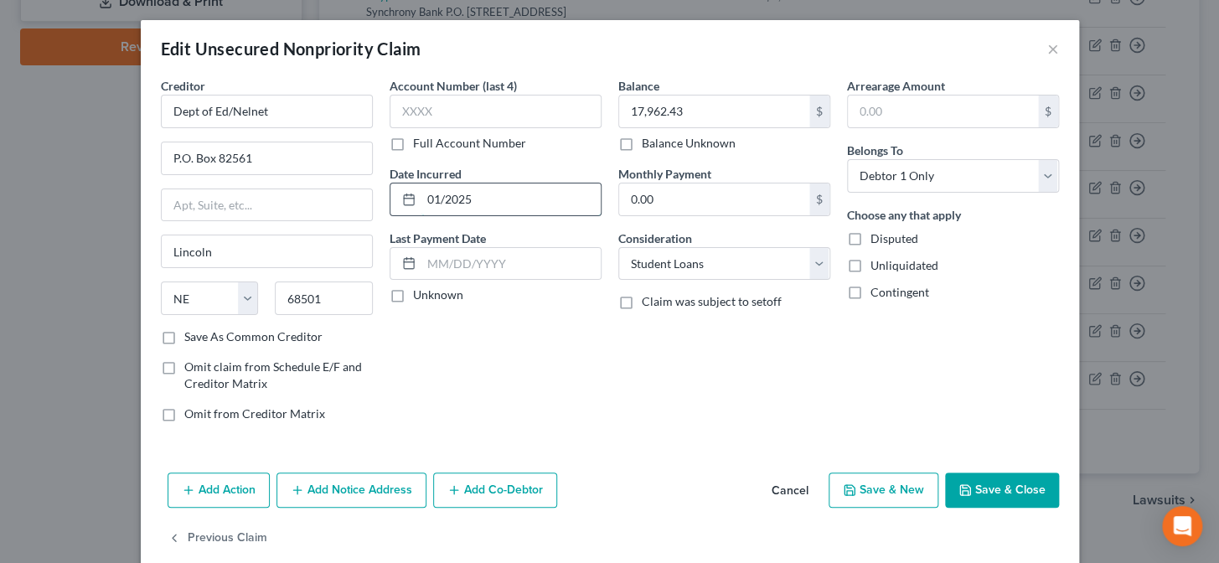
click at [481, 197] on input "01/2025" at bounding box center [510, 199] width 179 height 32
drag, startPoint x: 416, startPoint y: 200, endPoint x: 499, endPoint y: 192, distance: 83.3
click at [499, 192] on input "01/2025" at bounding box center [510, 199] width 179 height 32
type input "08/2024"
click at [986, 492] on button "Save & Close" at bounding box center [1002, 489] width 114 height 35
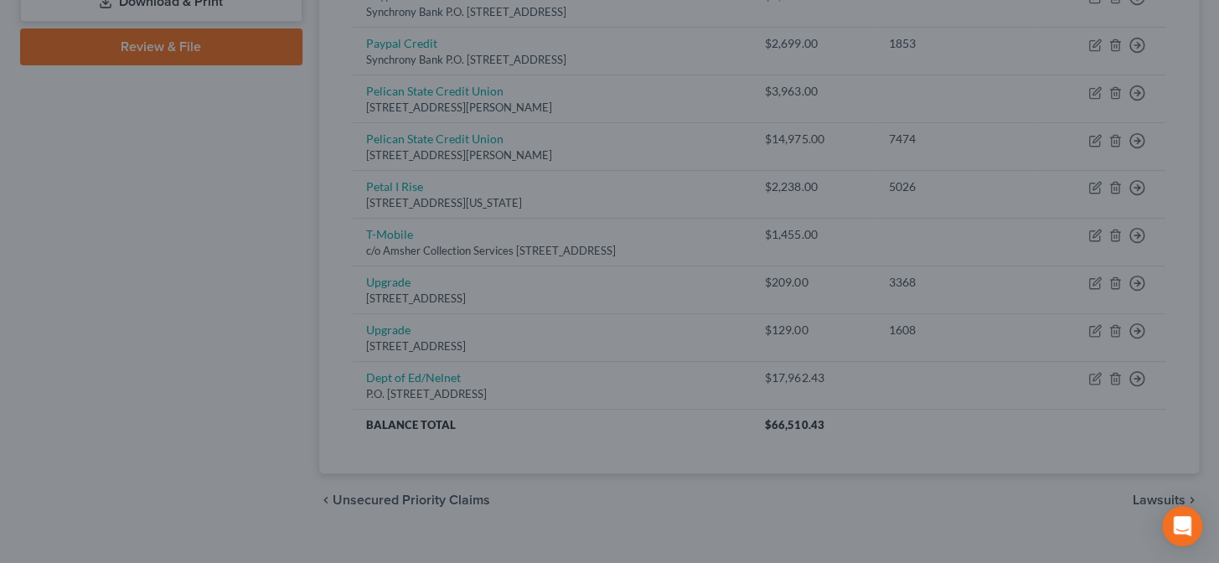
type input "0"
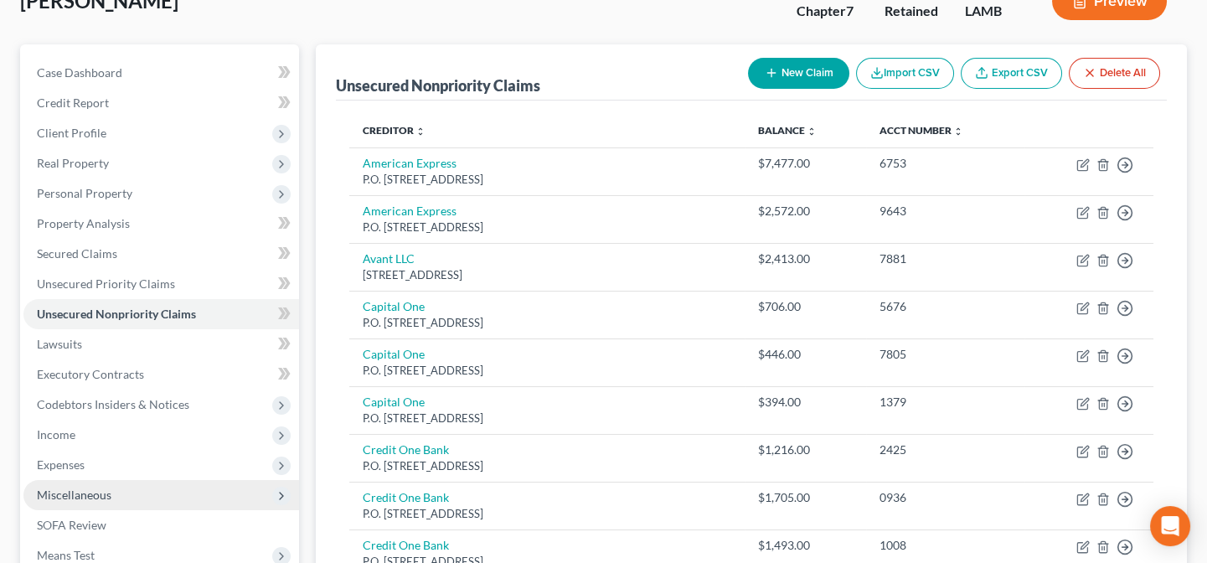
scroll to position [0, 0]
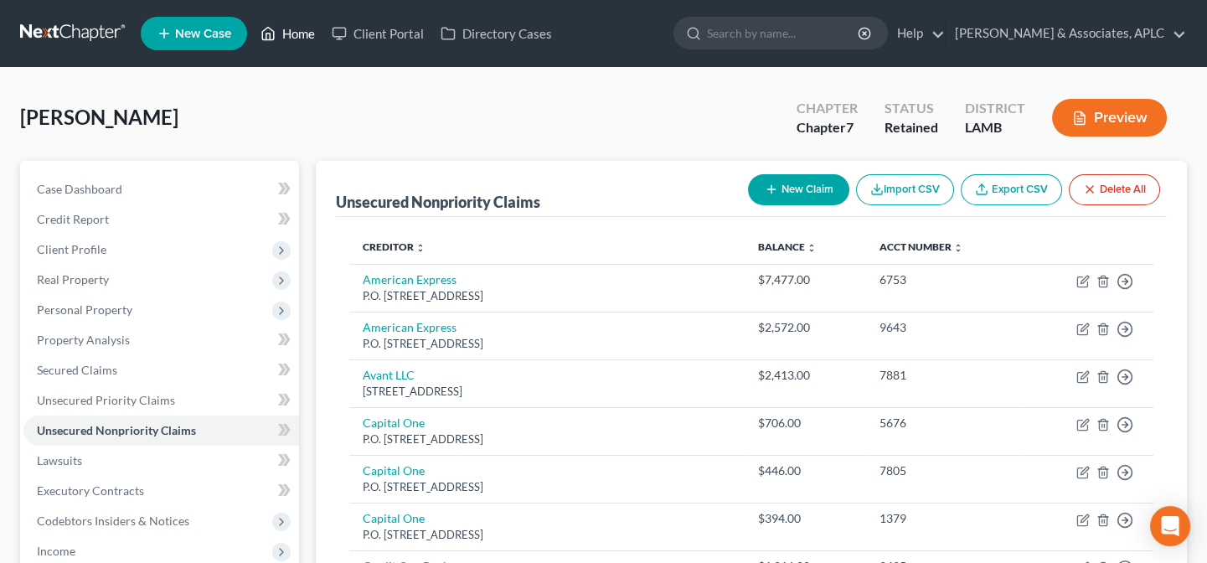
click at [299, 27] on link "Home" at bounding box center [287, 33] width 71 height 30
